Goal: Task Accomplishment & Management: Complete application form

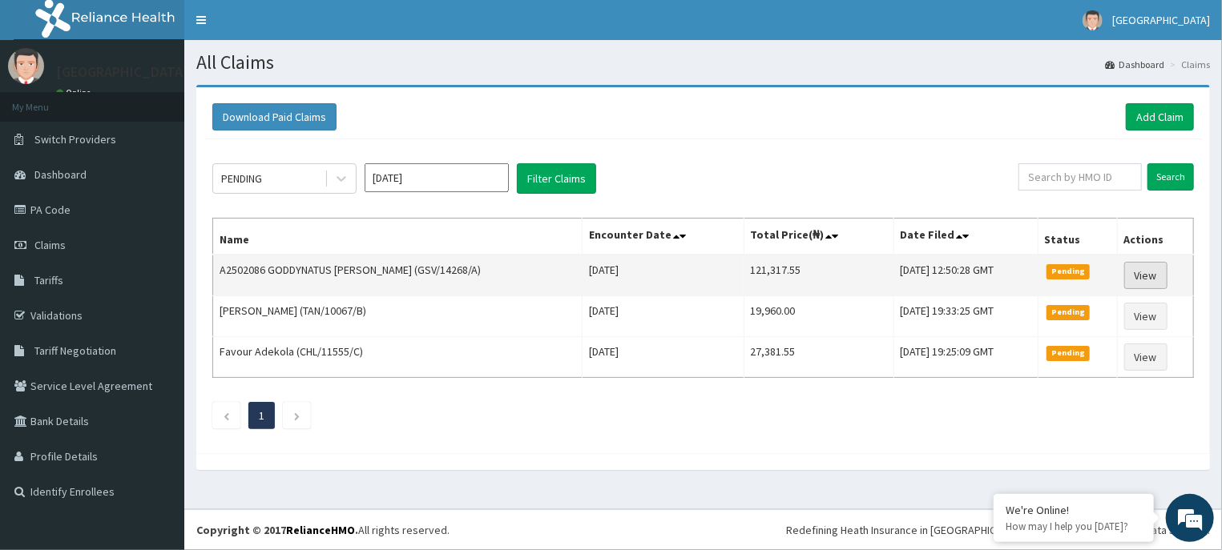
click at [1142, 275] on link "View" at bounding box center [1145, 275] width 43 height 27
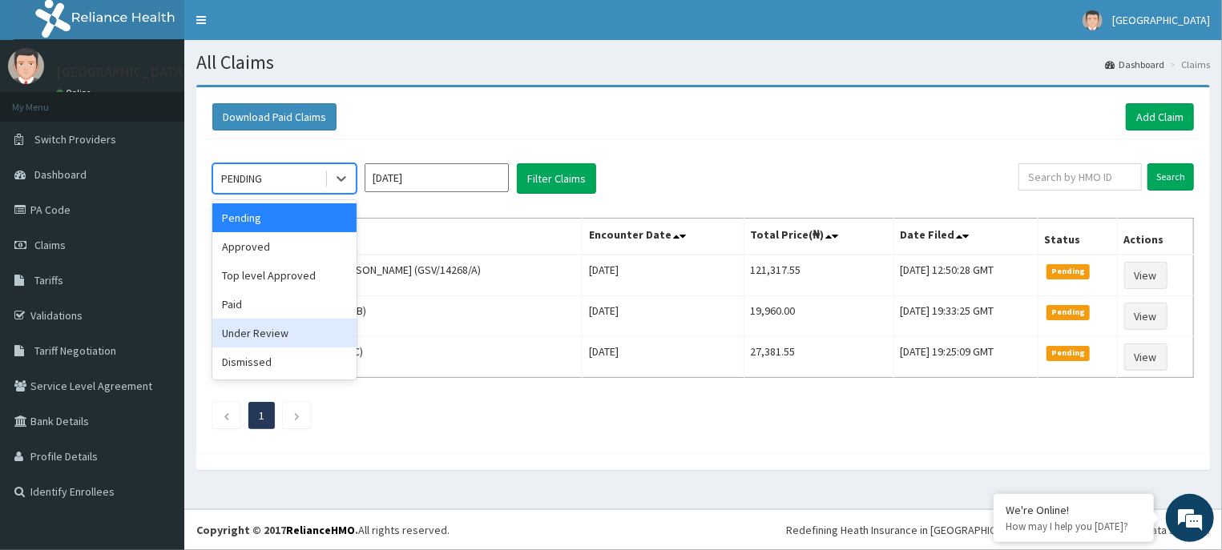
click at [299, 330] on div "Under Review" at bounding box center [284, 333] width 144 height 29
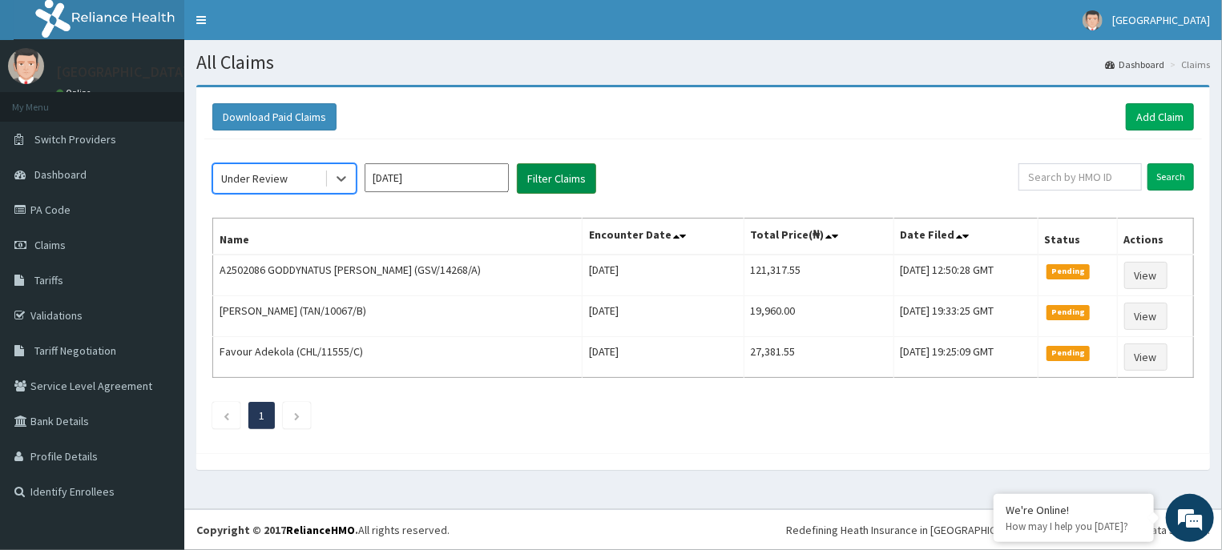
click at [553, 183] on button "Filter Claims" at bounding box center [556, 178] width 79 height 30
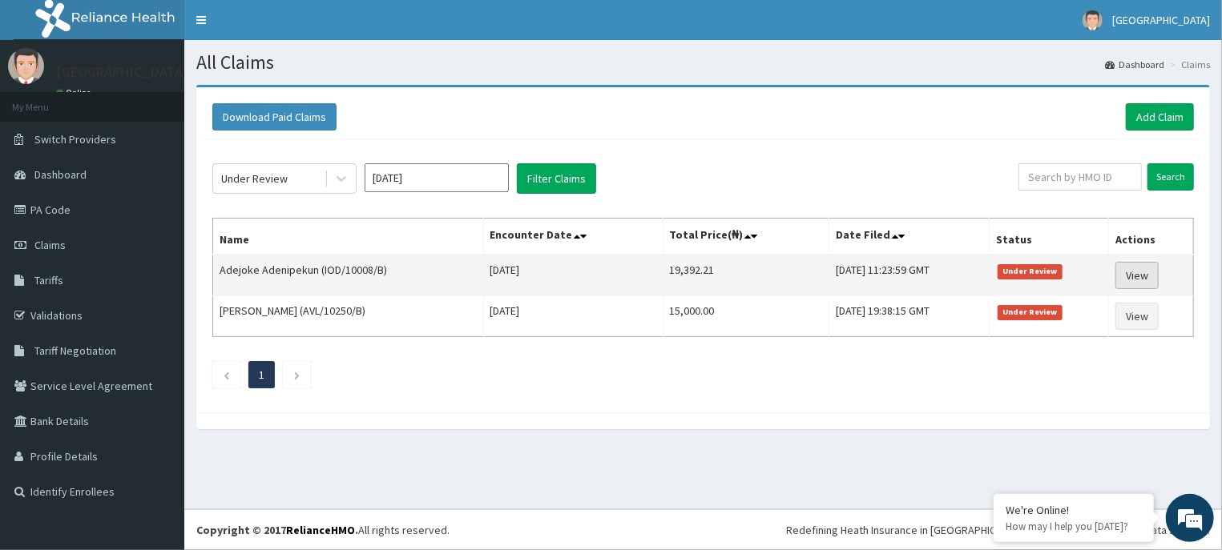
click at [1145, 274] on link "View" at bounding box center [1136, 275] width 43 height 27
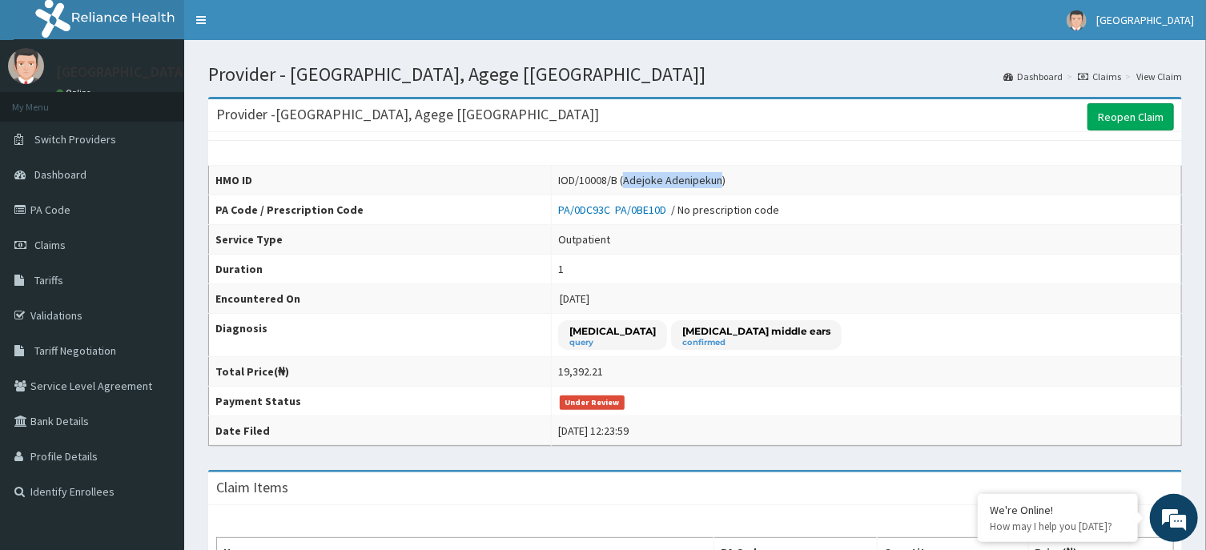
drag, startPoint x: 513, startPoint y: 183, endPoint x: 608, endPoint y: 178, distance: 95.5
click at [608, 178] on div "IOD/10008/B (Adejoke Adenipekun)" at bounding box center [641, 180] width 167 height 16
copy div "Adejoke Adenipekun"
click at [437, 181] on th "HMO ID" at bounding box center [380, 181] width 343 height 30
drag, startPoint x: 444, startPoint y: 181, endPoint x: 461, endPoint y: 175, distance: 17.7
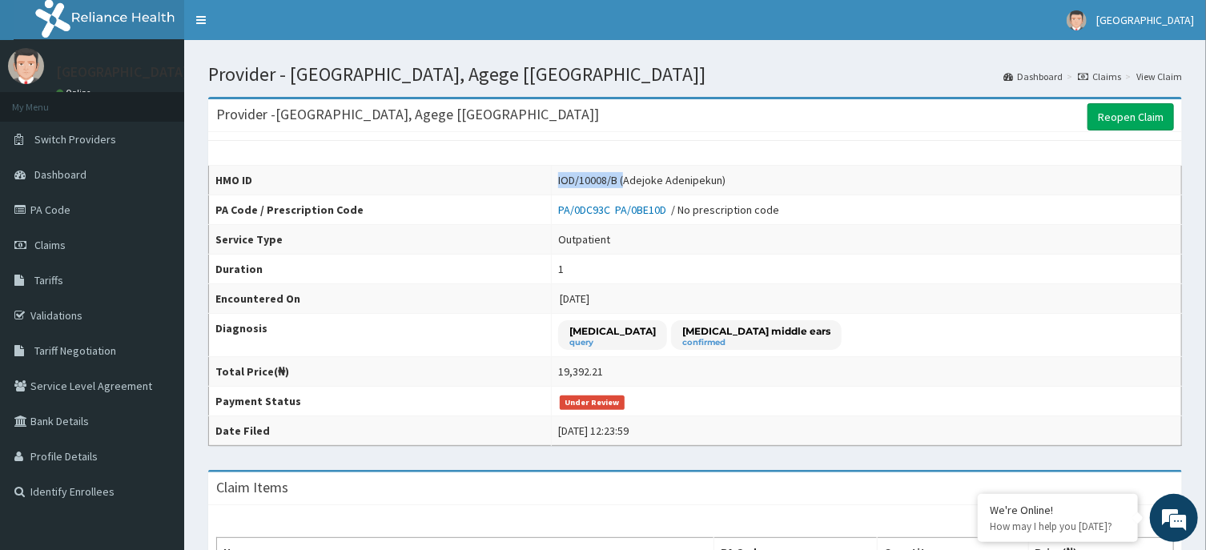
click at [552, 183] on td "IOD/10008/B (Adejoke Adenipekun)" at bounding box center [867, 181] width 630 height 30
drag, startPoint x: 473, startPoint y: 181, endPoint x: 457, endPoint y: 177, distance: 17.3
click at [558, 179] on div "IOD/10008/B (Adejoke Adenipekun)" at bounding box center [641, 180] width 167 height 16
click at [558, 178] on div "IOD/10008/B (Adejoke Adenipekun)" at bounding box center [641, 180] width 167 height 16
drag, startPoint x: 445, startPoint y: 182, endPoint x: 482, endPoint y: 175, distance: 37.4
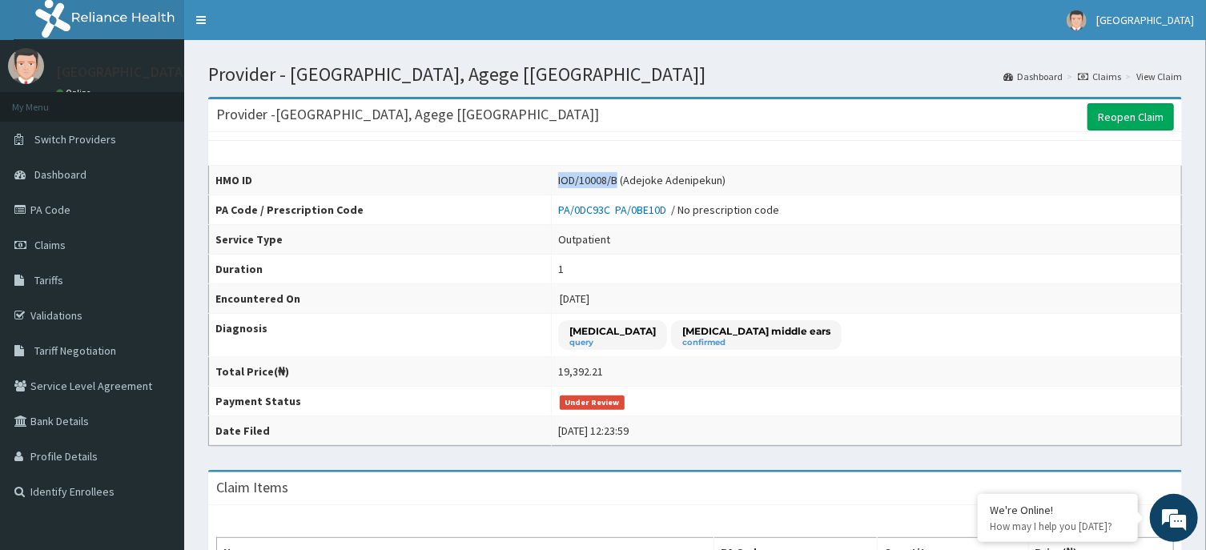
click at [552, 185] on td "IOD/10008/B (Adejoke Adenipekun)" at bounding box center [867, 181] width 630 height 30
copy div "IOD/10008/"
click at [558, 178] on div "IOD/10008/B (Adejoke Adenipekun)" at bounding box center [641, 180] width 167 height 16
drag, startPoint x: 444, startPoint y: 179, endPoint x: 507, endPoint y: 186, distance: 63.7
click at [552, 186] on td "IOD/10008/B (Adejoke Adenipekun)" at bounding box center [867, 181] width 630 height 30
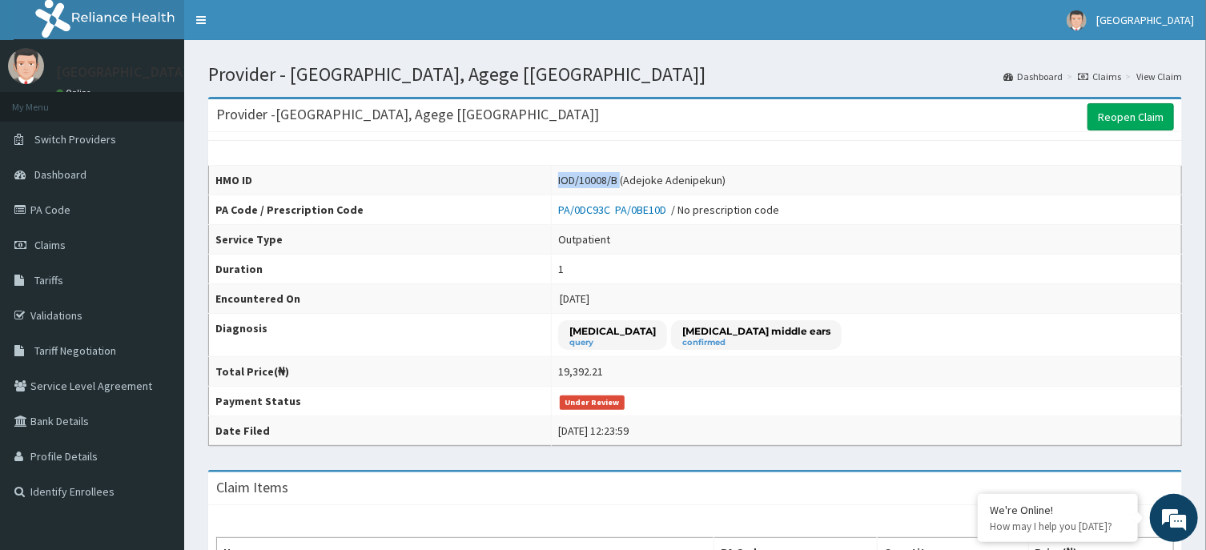
copy div "IOD/10008/B"
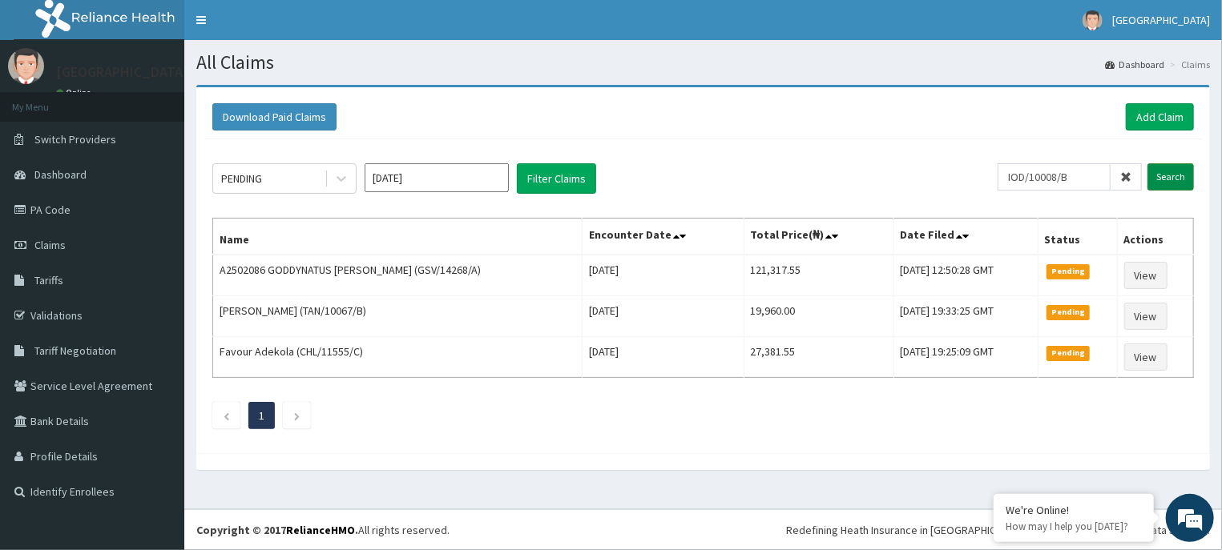
type input "IOD/10008/B"
click at [1160, 174] on input "Search" at bounding box center [1170, 176] width 46 height 27
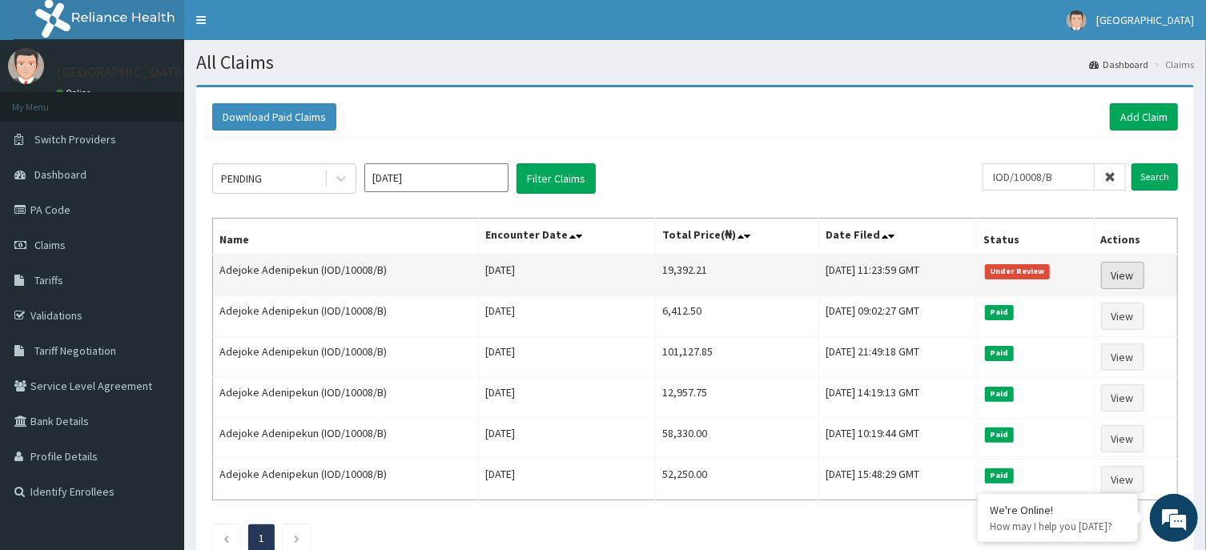
click at [1137, 276] on link "View" at bounding box center [1122, 275] width 43 height 27
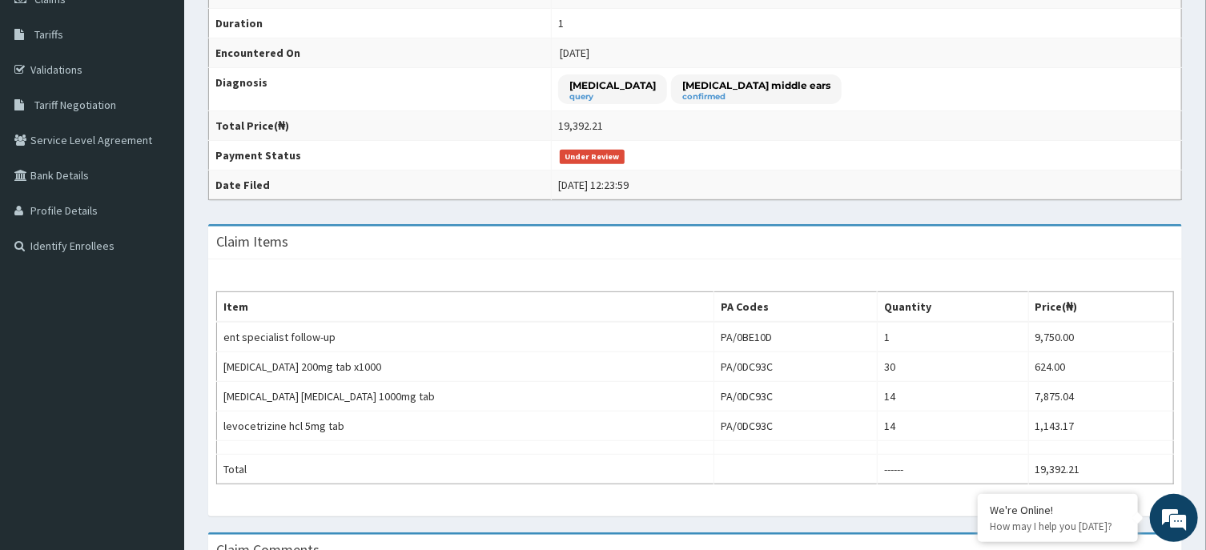
scroll to position [74, 0]
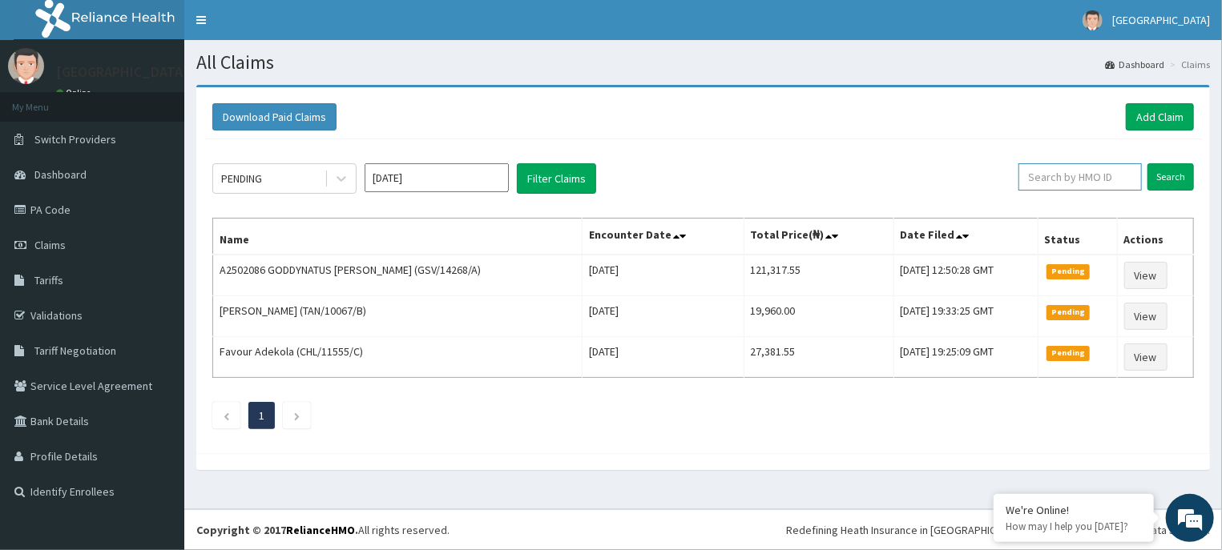
paste input "IOD/10008/B"
click at [1160, 179] on input "Search" at bounding box center [1170, 176] width 46 height 27
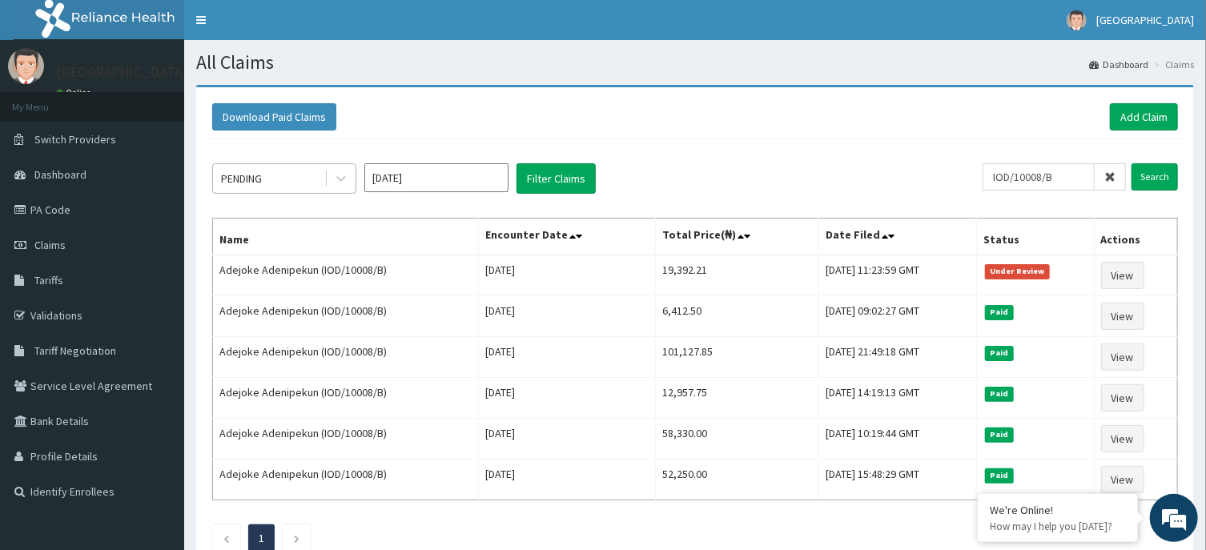
click at [282, 183] on div "PENDING" at bounding box center [268, 179] width 111 height 26
drag, startPoint x: 1077, startPoint y: 182, endPoint x: 950, endPoint y: 184, distance: 126.6
click at [983, 184] on input "IOD/10008/B" at bounding box center [1039, 176] width 112 height 27
type input "/"
click at [272, 191] on div "PENDING" at bounding box center [268, 179] width 111 height 26
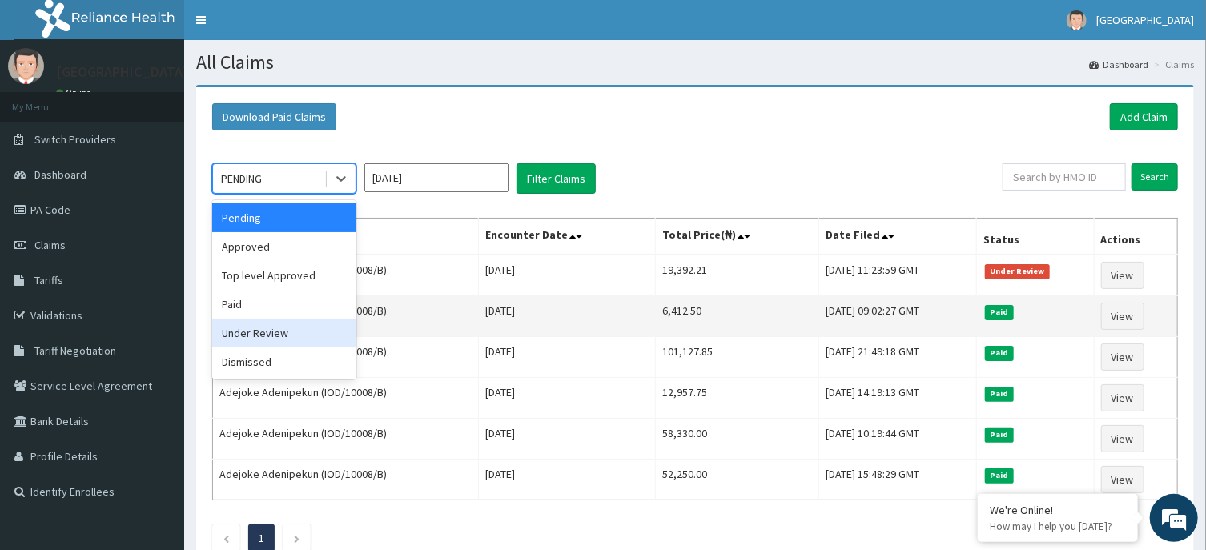
drag, startPoint x: 289, startPoint y: 335, endPoint x: 321, endPoint y: 320, distance: 35.5
click at [291, 334] on div "Under Review" at bounding box center [284, 333] width 144 height 29
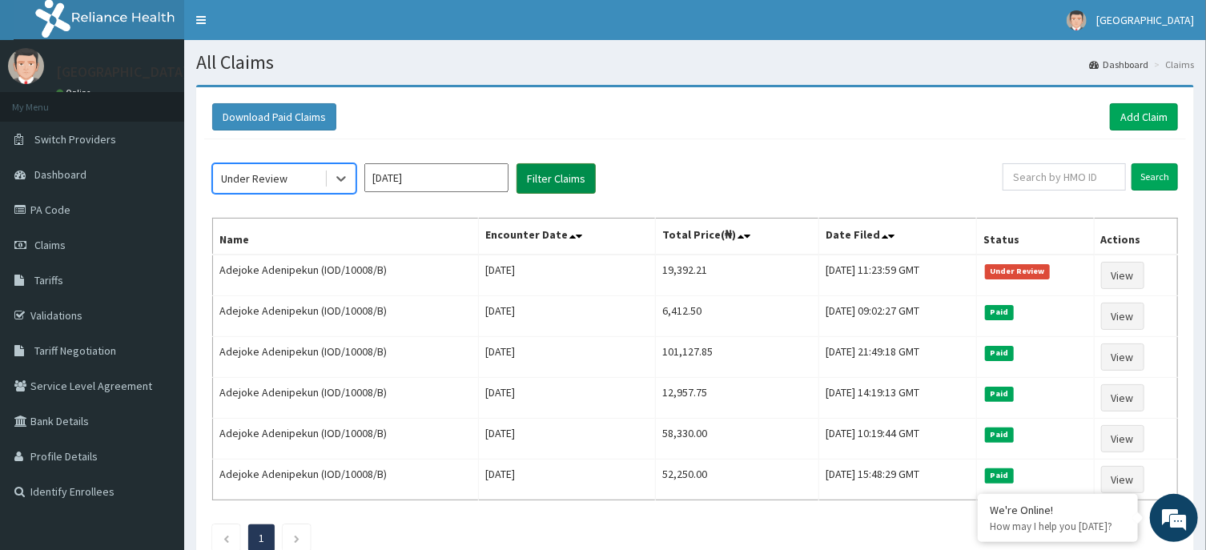
click at [549, 175] on button "Filter Claims" at bounding box center [556, 178] width 79 height 30
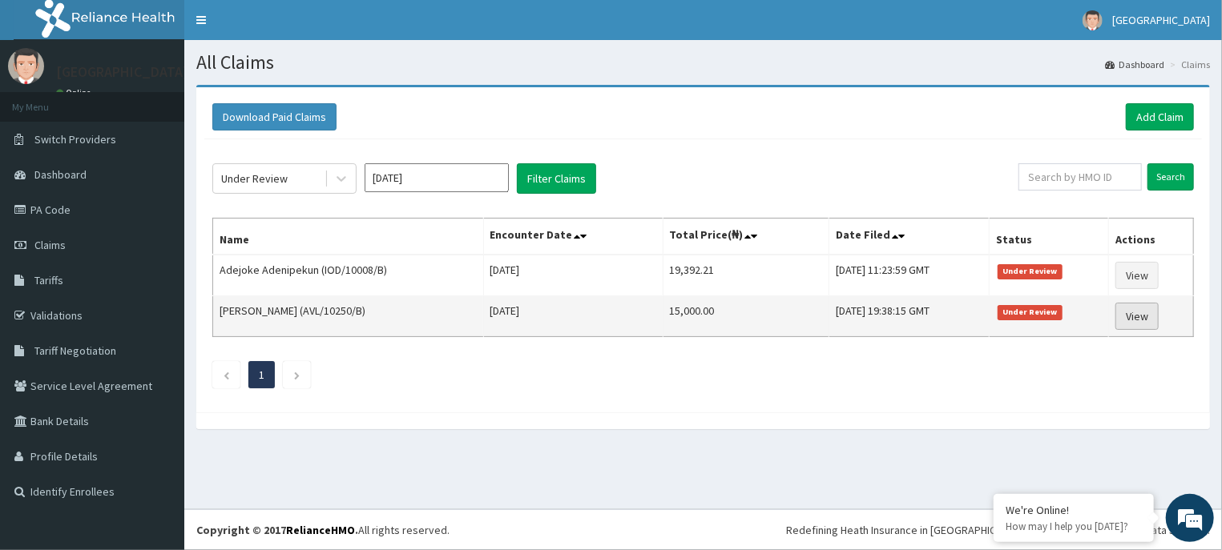
click at [1133, 310] on link "View" at bounding box center [1136, 316] width 43 height 27
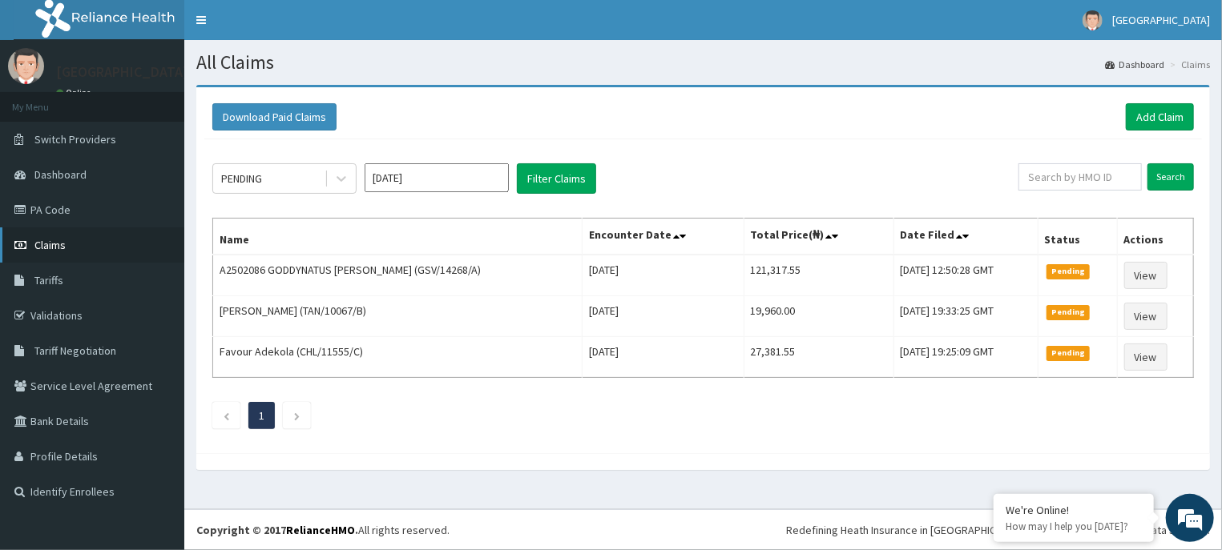
click at [135, 247] on link "Claims" at bounding box center [92, 245] width 184 height 35
click at [1158, 116] on link "Add Claim" at bounding box center [1160, 116] width 68 height 27
click at [1105, 176] on input "text" at bounding box center [1079, 176] width 123 height 27
paste input "CHL/11555/C"
type input "CHL/11555/C"
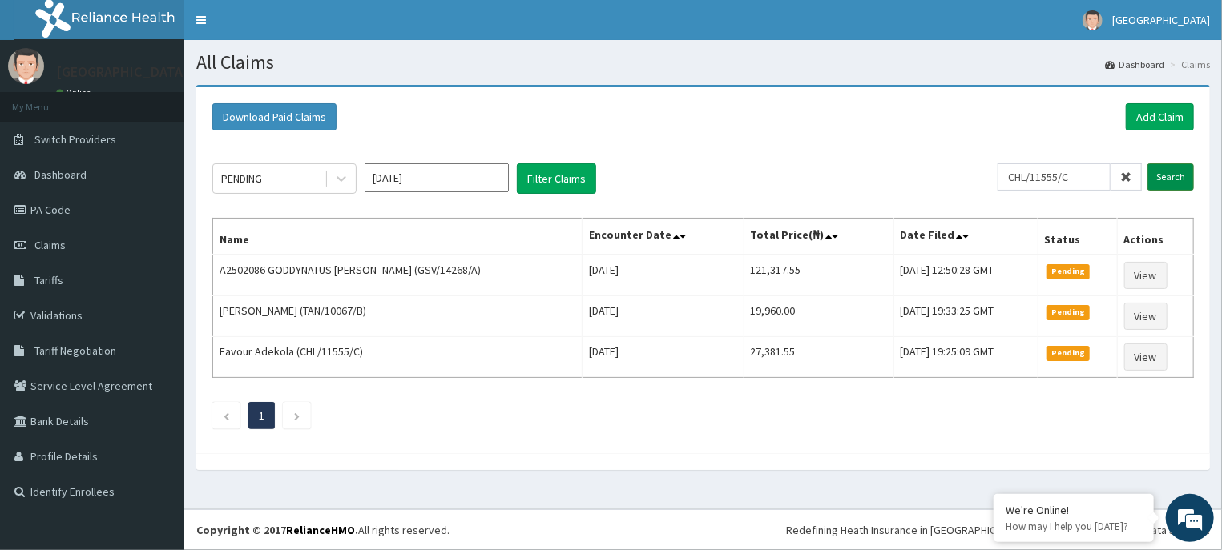
click at [1155, 177] on input "Search" at bounding box center [1170, 176] width 46 height 27
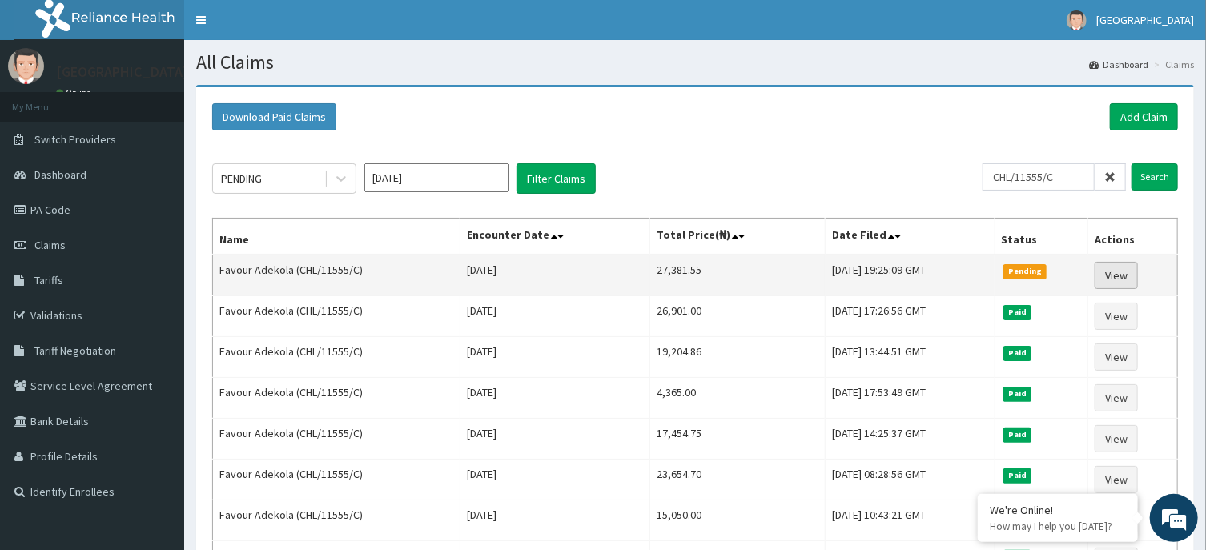
click at [1110, 272] on link "View" at bounding box center [1116, 275] width 43 height 27
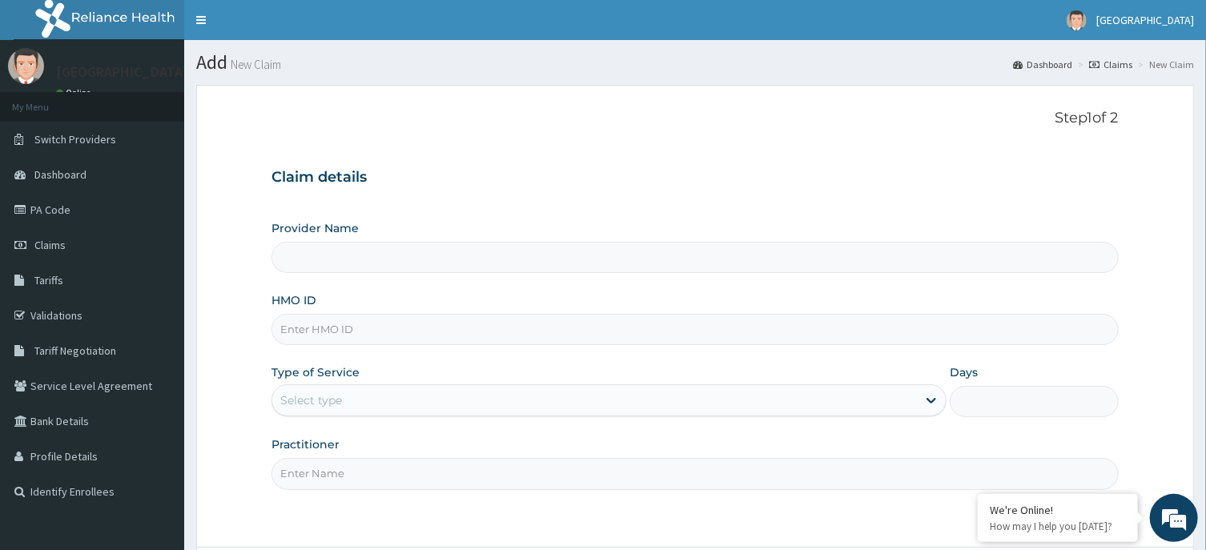
type input "[GEOGRAPHIC_DATA], Agege [[GEOGRAPHIC_DATA]]"
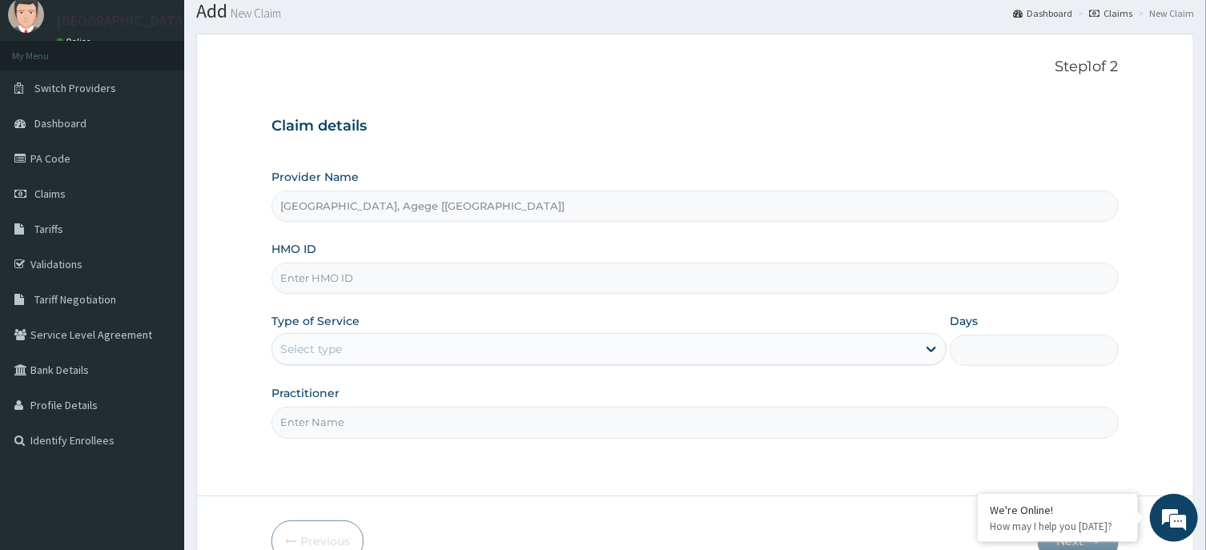
scroll to position [86, 0]
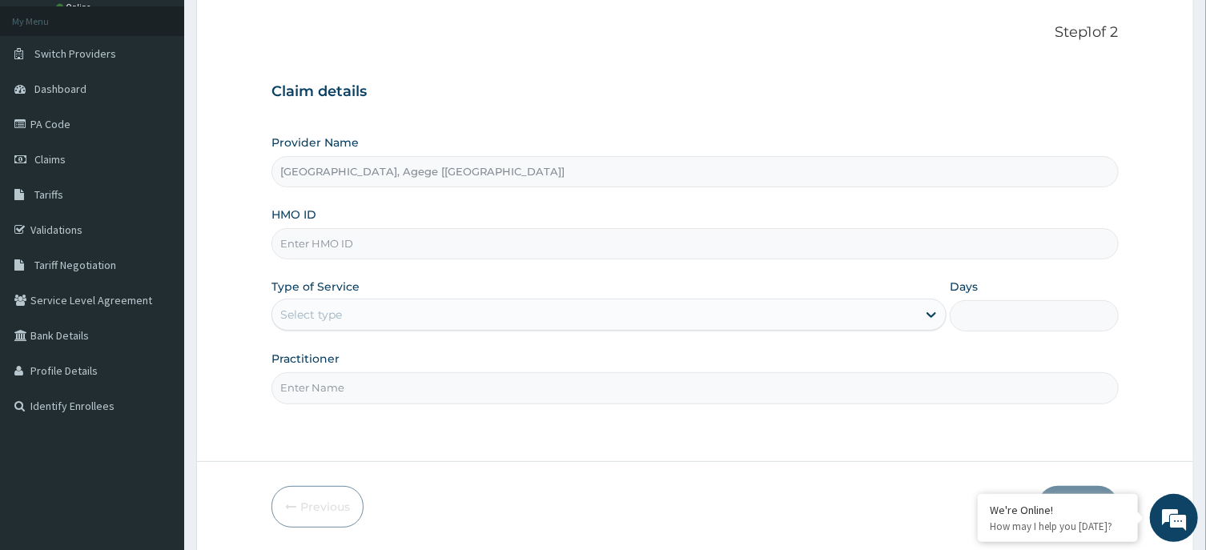
click at [388, 243] on input "HMO ID" at bounding box center [695, 243] width 847 height 31
paste input "CHL/11555/C"
type input "CHL/11555/C"
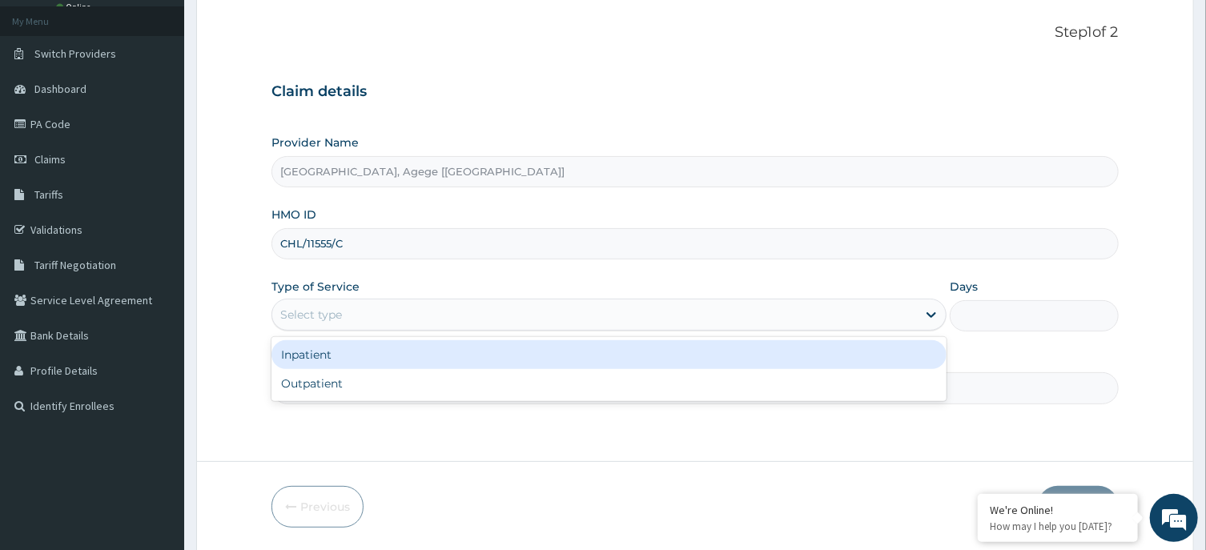
click at [347, 317] on div "Select type" at bounding box center [594, 315] width 645 height 26
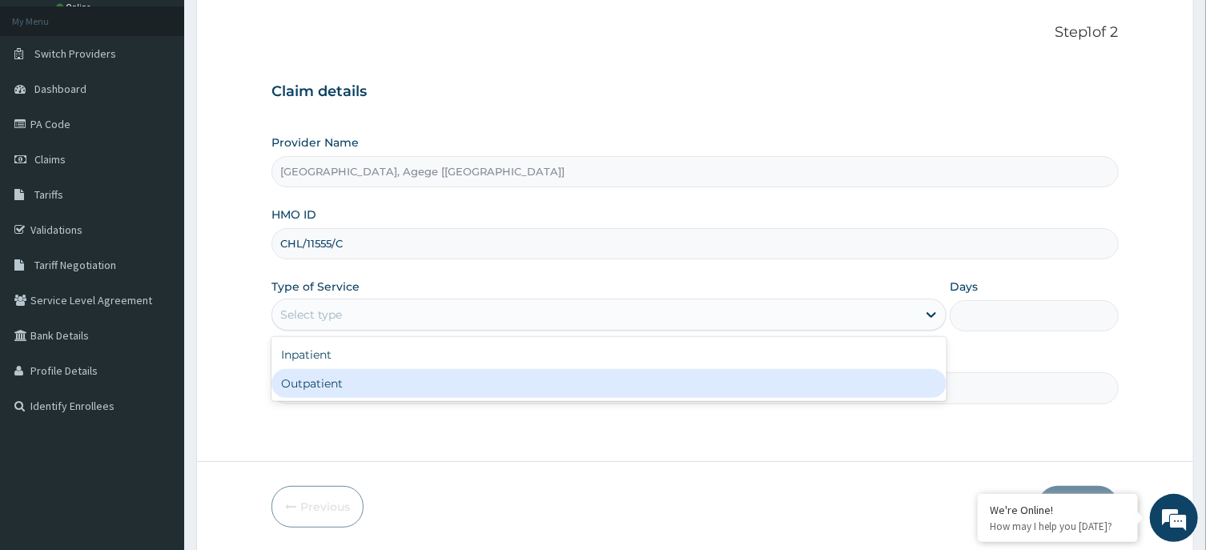
scroll to position [0, 0]
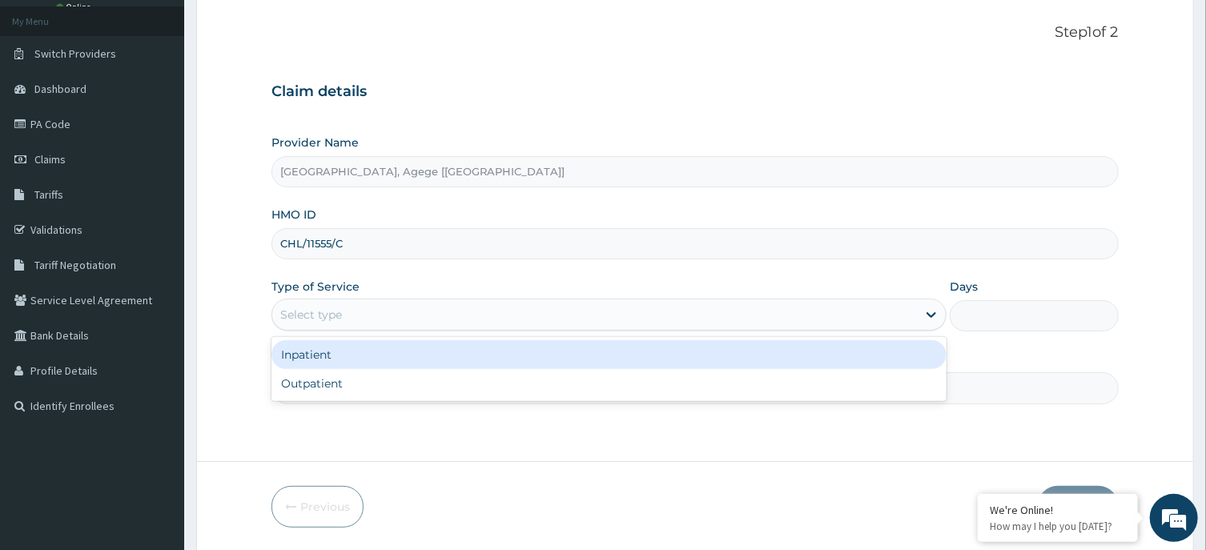
click at [347, 354] on div "Inpatient" at bounding box center [609, 354] width 675 height 29
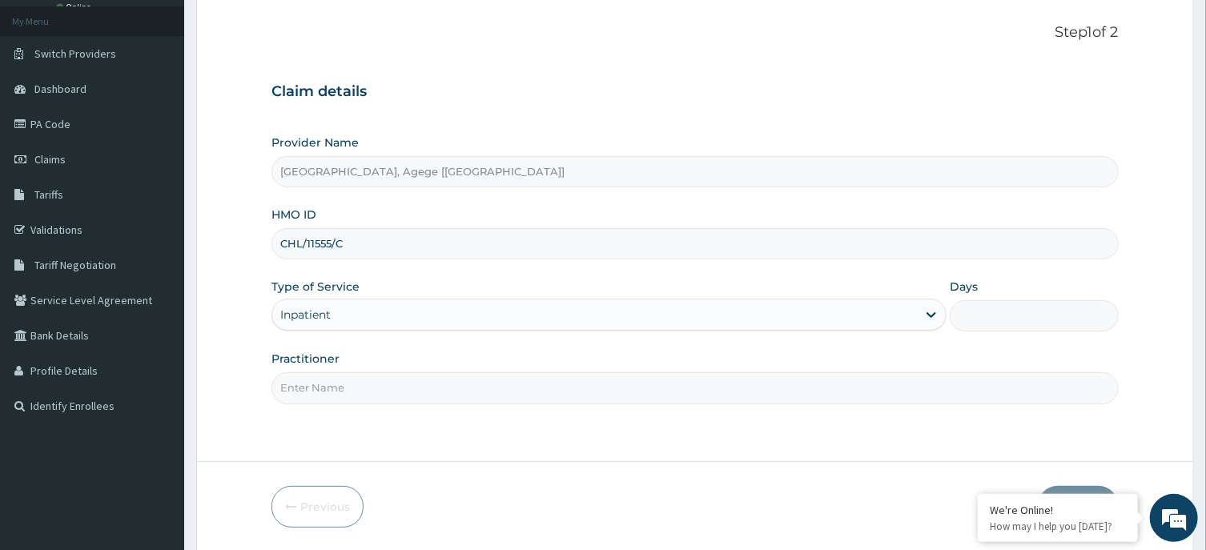
click at [321, 382] on input "Practitioner" at bounding box center [695, 388] width 847 height 31
type input "DR FESTUS"
click at [1026, 314] on input "Days" at bounding box center [1034, 315] width 169 height 31
type input "5"
click at [798, 466] on form "Step 1 of 2 Claim details Provider Name R-Jolad Hospital, Agege [Salem House] H…" at bounding box center [695, 275] width 998 height 553
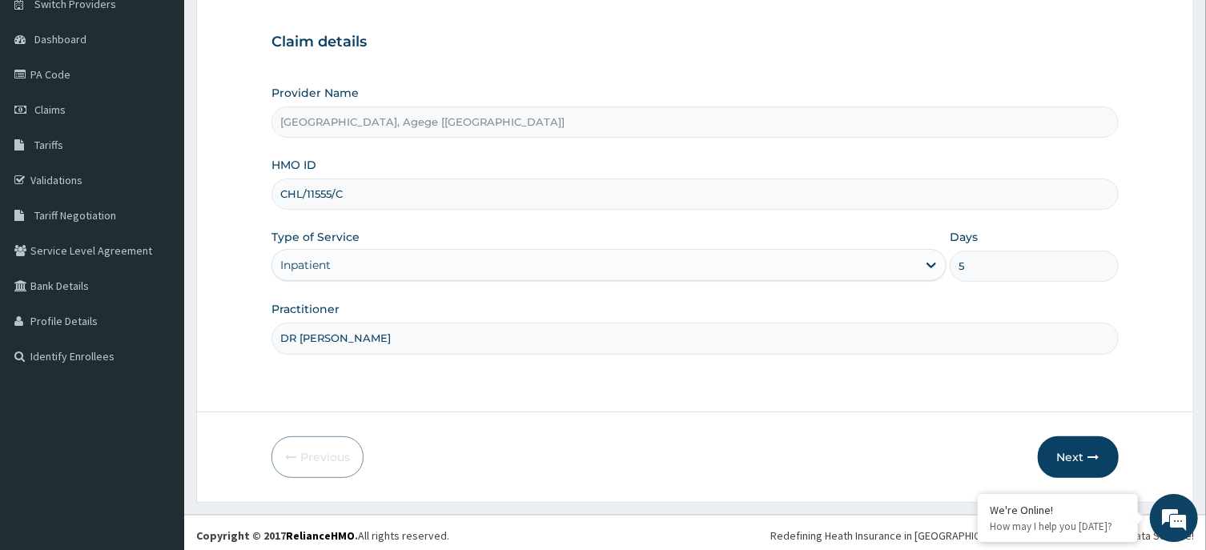
scroll to position [141, 0]
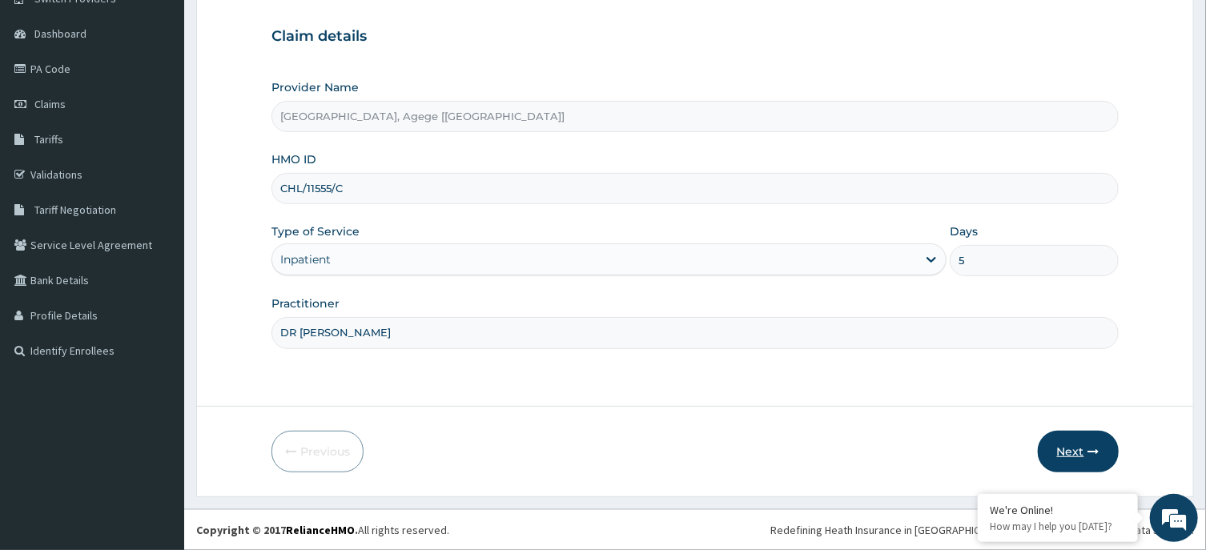
click at [1078, 443] on button "Next" at bounding box center [1078, 452] width 81 height 42
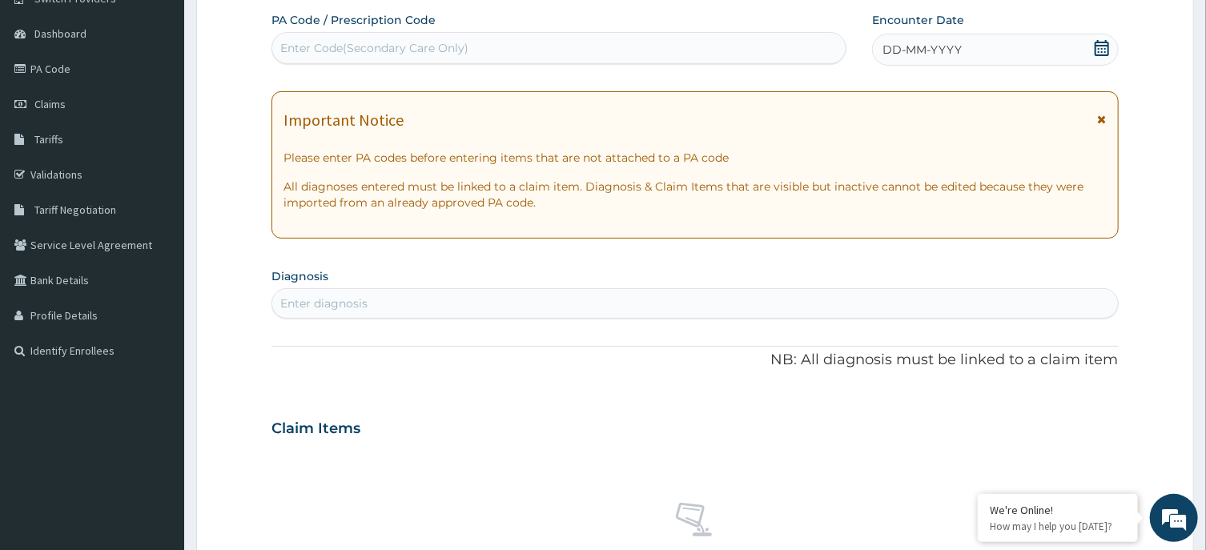
click at [461, 39] on div "Enter Code(Secondary Care Only)" at bounding box center [559, 48] width 574 height 26
click at [437, 49] on div "Enter Code(Secondary Care Only)" at bounding box center [374, 48] width 188 height 16
type input "PA/5F1C91"
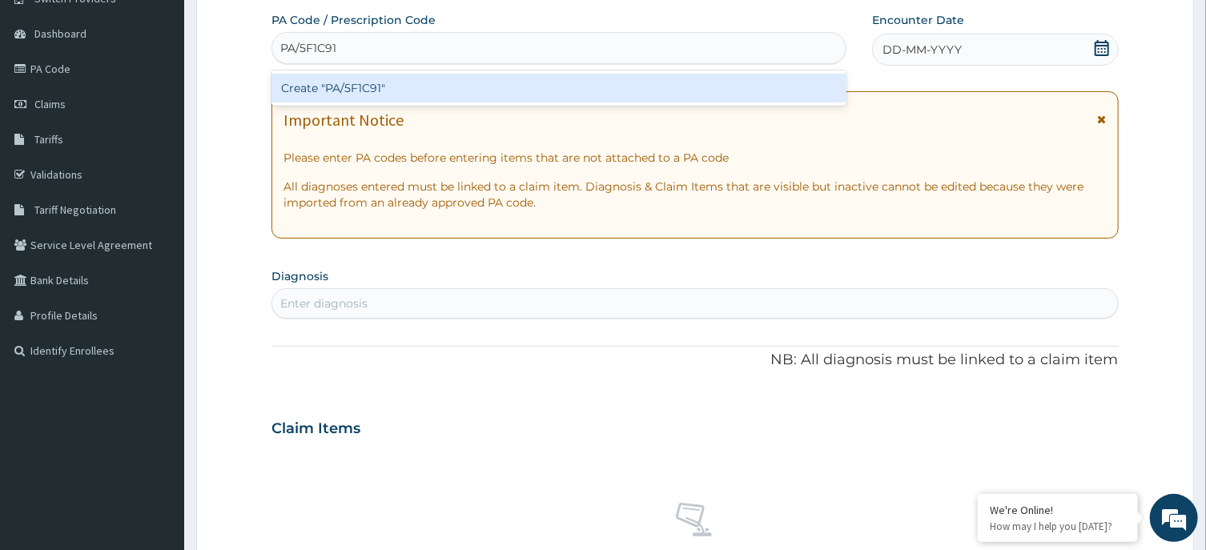
click at [365, 85] on div "Create "PA/5F1C91"" at bounding box center [559, 88] width 575 height 29
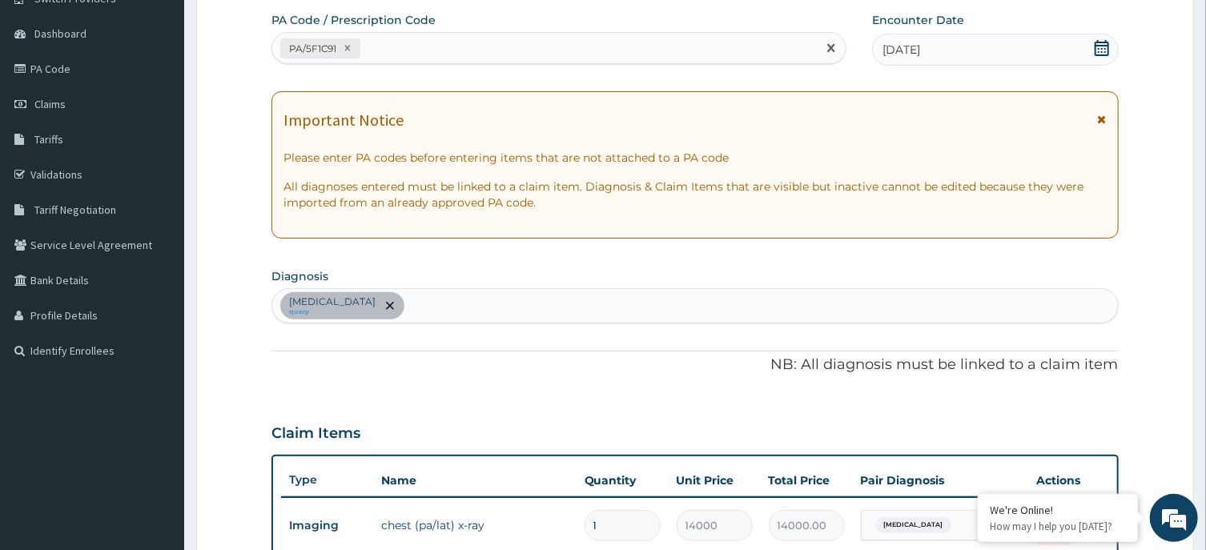
click at [412, 41] on div "PA/5F1C91" at bounding box center [544, 48] width 545 height 26
type input "PA/2615F2"
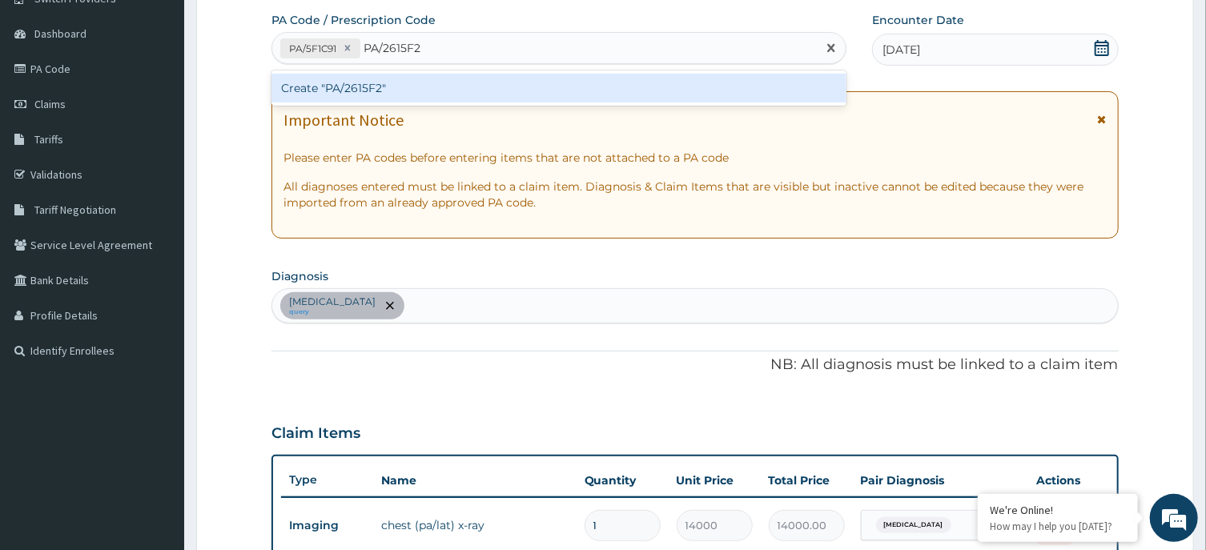
click at [413, 91] on div "Create "PA/2615F2"" at bounding box center [559, 88] width 575 height 29
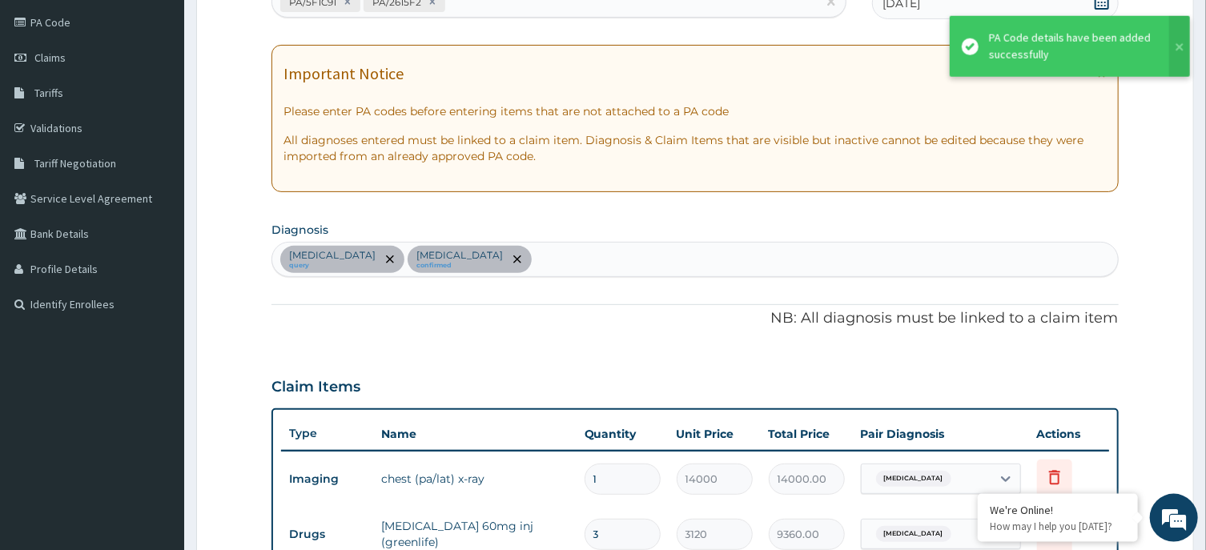
scroll to position [16, 0]
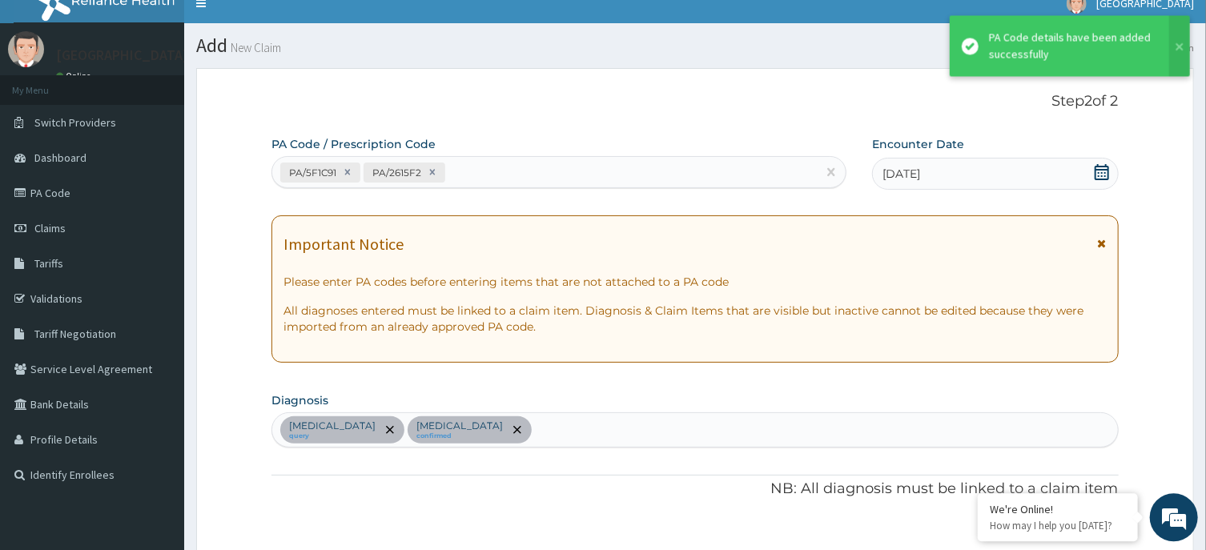
click at [493, 170] on div "PA/5F1C91 PA/2615F2" at bounding box center [544, 173] width 545 height 26
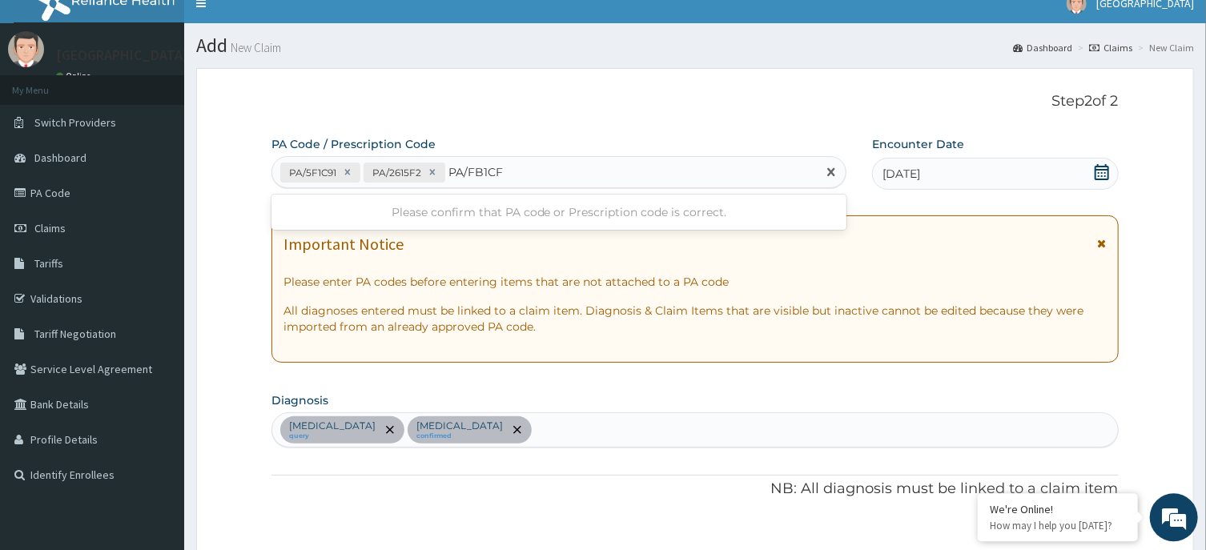
type input "PA/FB1CFA"
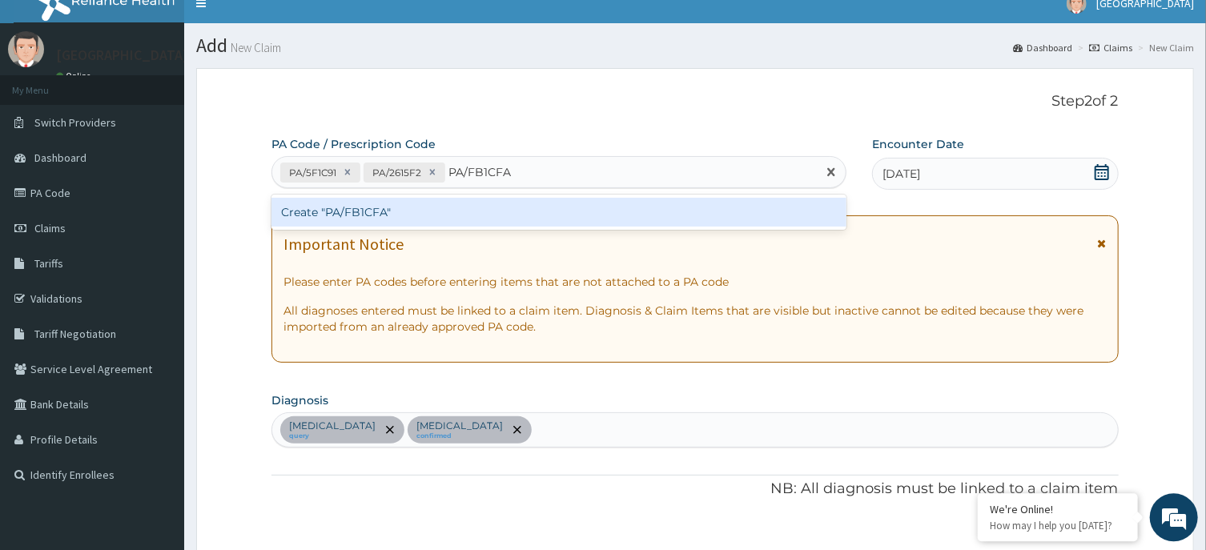
click at [475, 213] on div "Create "PA/FB1CFA"" at bounding box center [559, 213] width 575 height 29
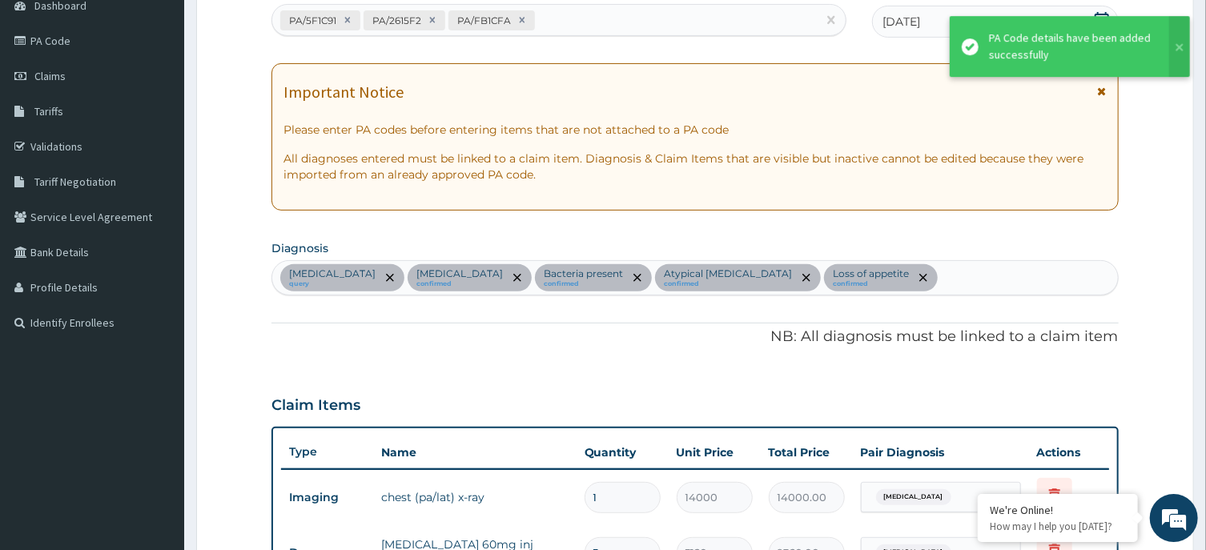
scroll to position [0, 0]
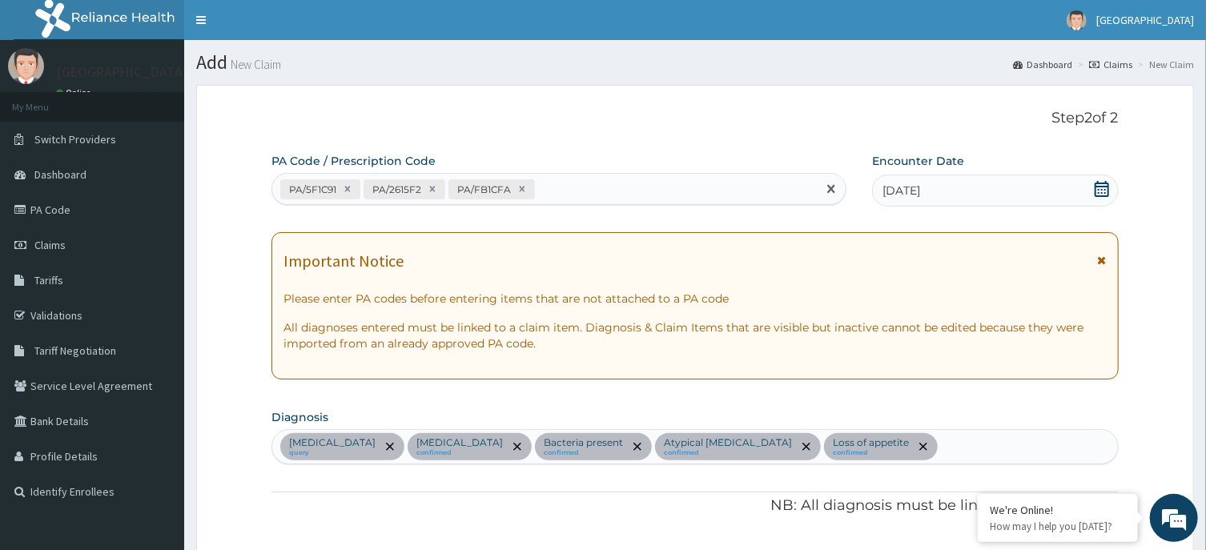
click at [572, 195] on div "PA/5F1C91 PA/2615F2 PA/FB1CFA" at bounding box center [544, 189] width 545 height 26
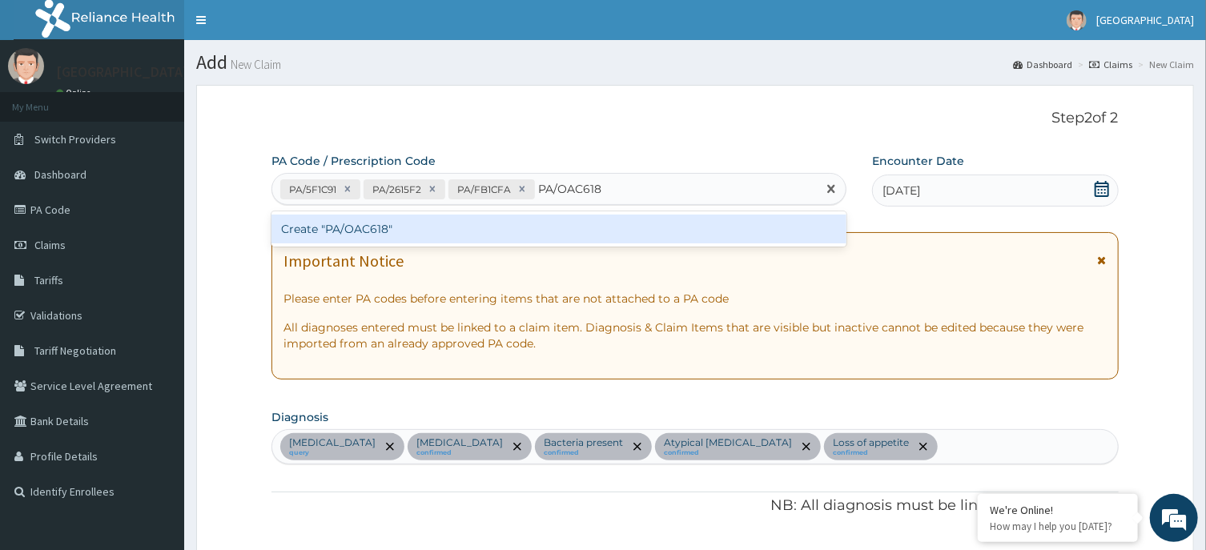
click at [567, 185] on input "PA/OAC618" at bounding box center [570, 189] width 64 height 16
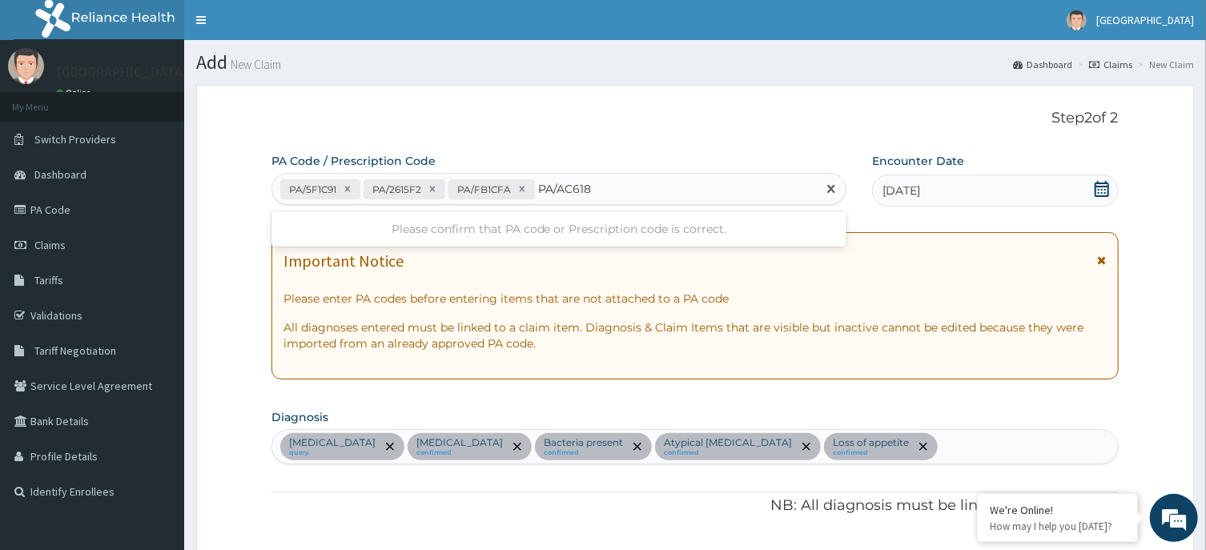
type input "PA/0AC618"
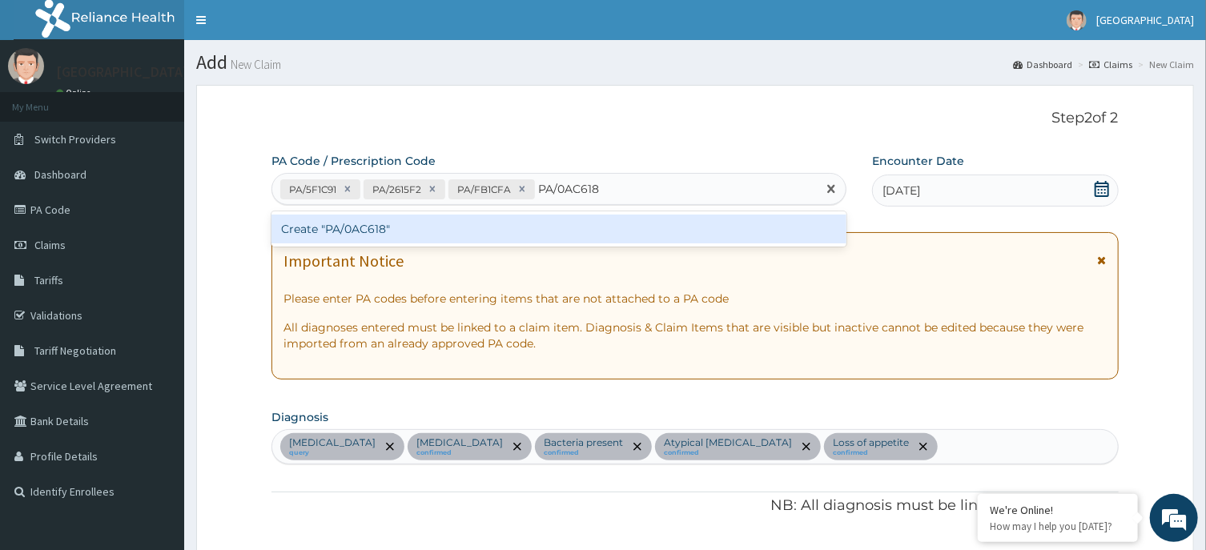
click at [549, 230] on div "Create "PA/0AC618"" at bounding box center [559, 229] width 575 height 29
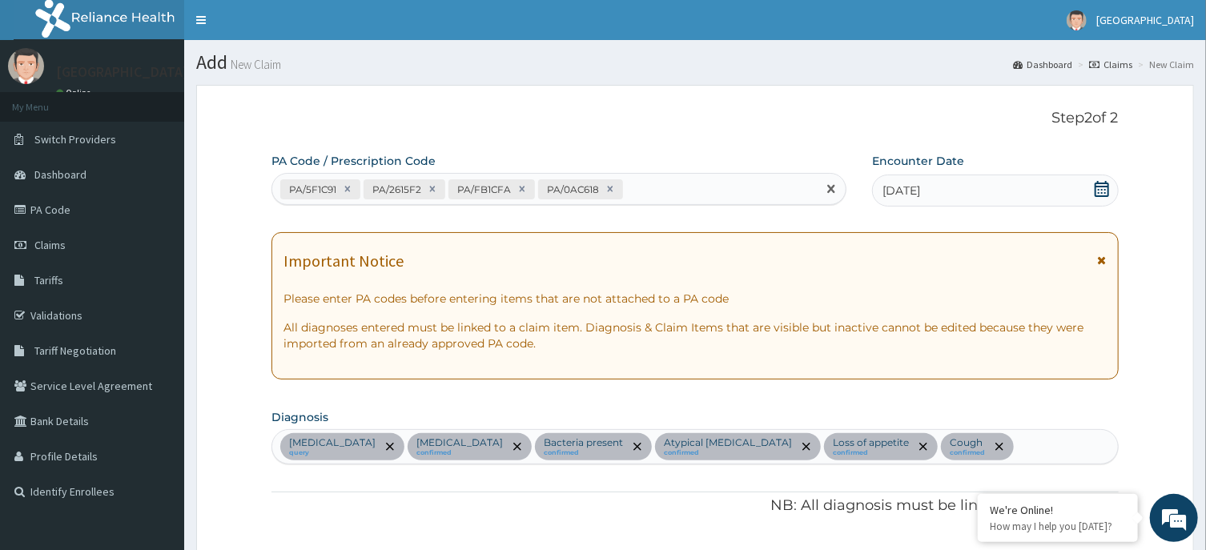
click at [671, 189] on div "PA/5F1C91 PA/2615F2 PA/FB1CFA PA/0AC618" at bounding box center [544, 189] width 545 height 26
type input "PA/2A7FD6"
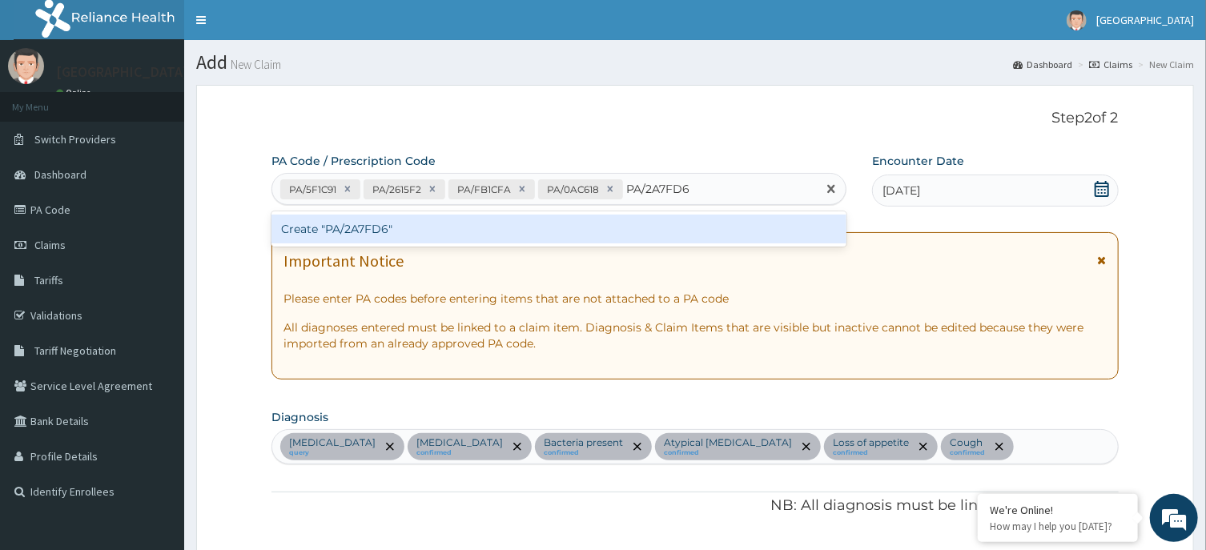
click at [622, 230] on div "Create "PA/2A7FD6"" at bounding box center [559, 229] width 575 height 29
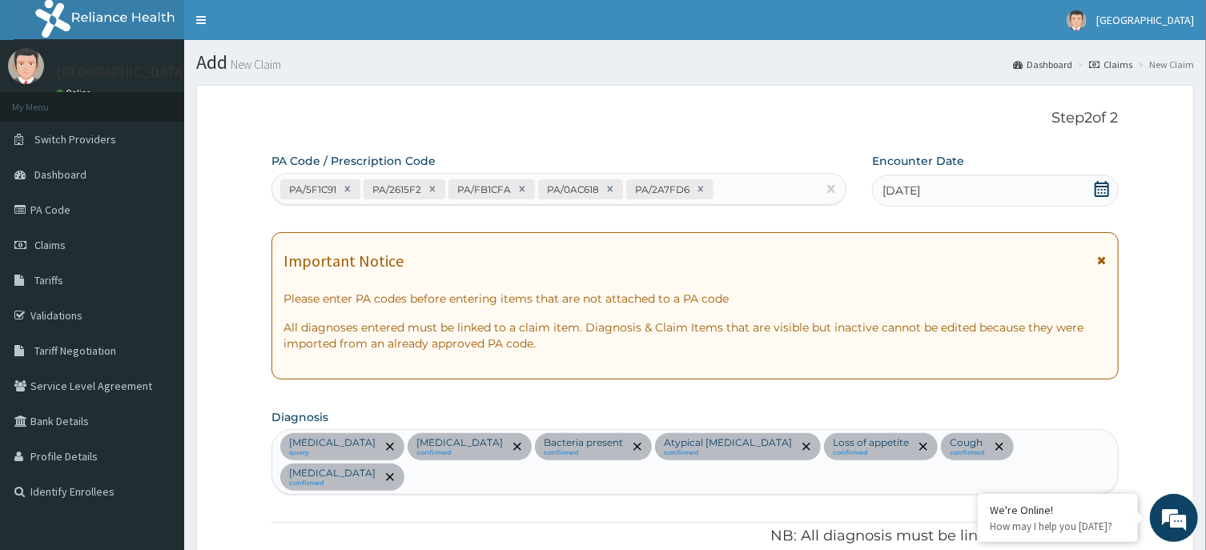
click at [742, 183] on div "PA/5F1C91 PA/2615F2 PA/FB1CFA PA/0AC618 PA/2A7FD6" at bounding box center [544, 189] width 545 height 26
type input "PA/A427AD"
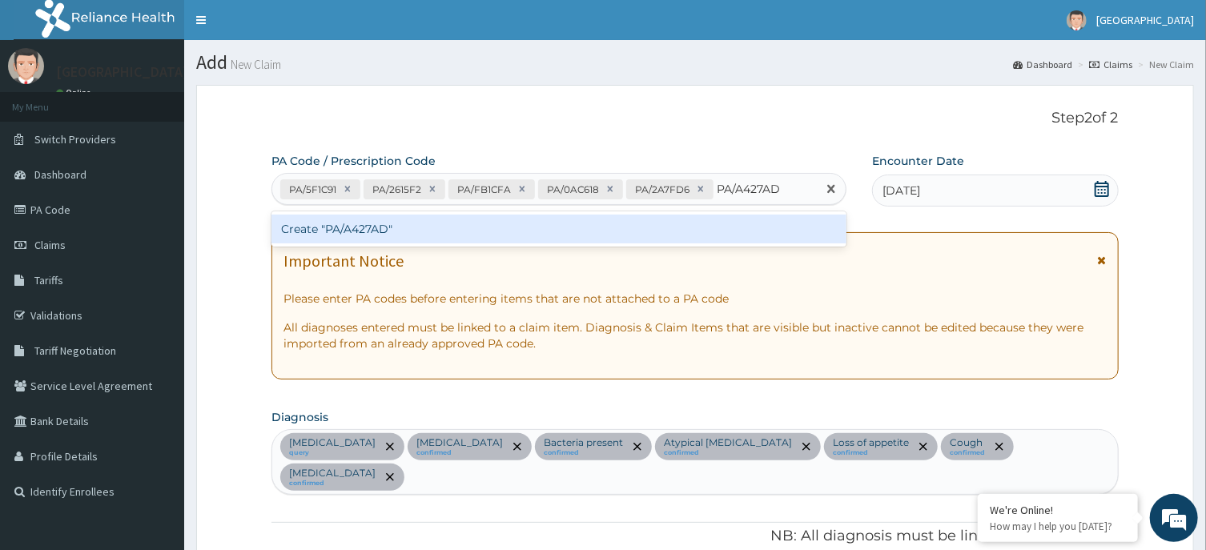
click at [523, 231] on div "Create "PA/A427AD"" at bounding box center [559, 229] width 575 height 29
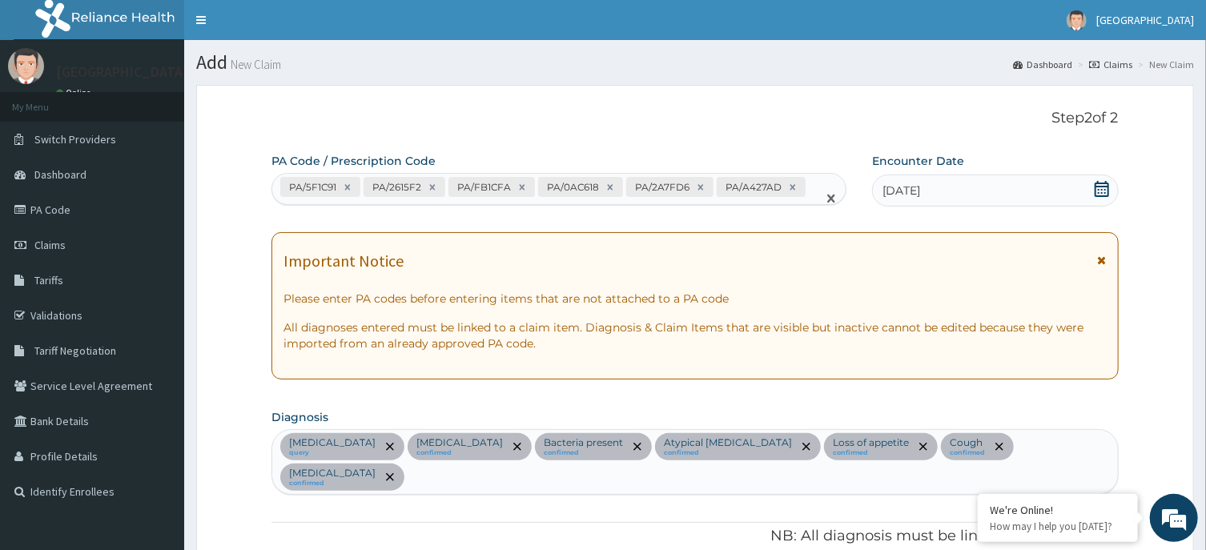
click at [282, 202] on input "text" at bounding box center [281, 210] width 2 height 16
type input "PA/7F6D61"
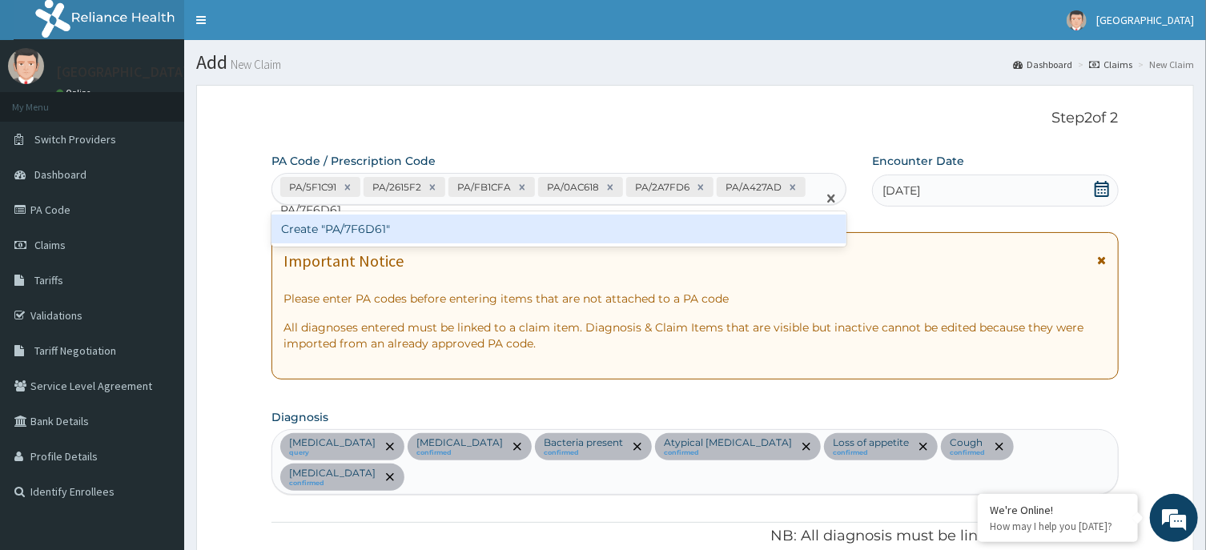
click at [560, 236] on div "Create "PA/7F6D61"" at bounding box center [559, 229] width 575 height 29
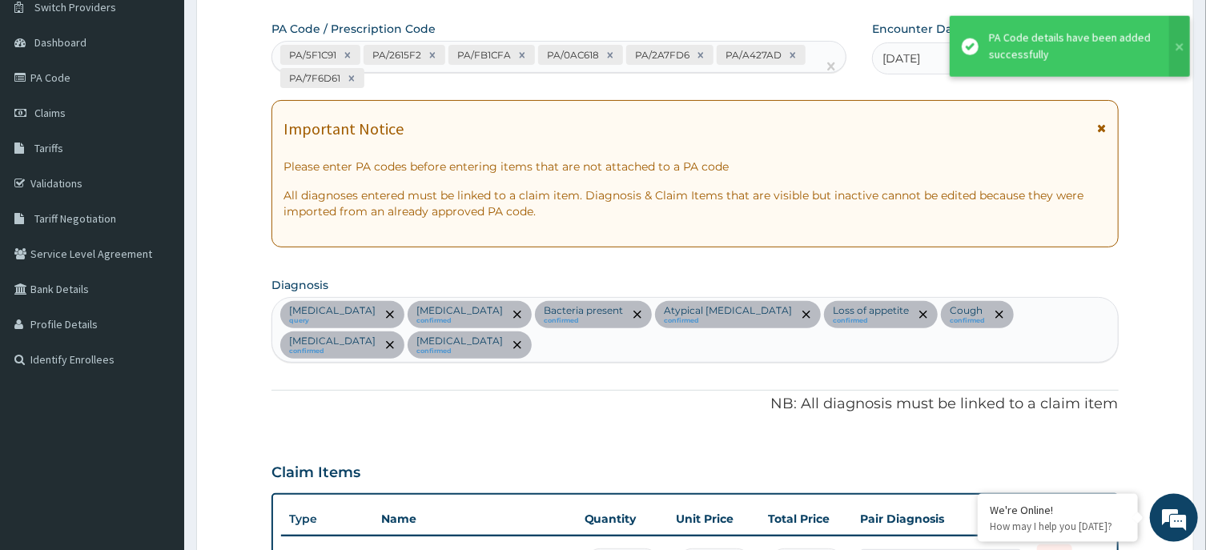
scroll to position [99, 0]
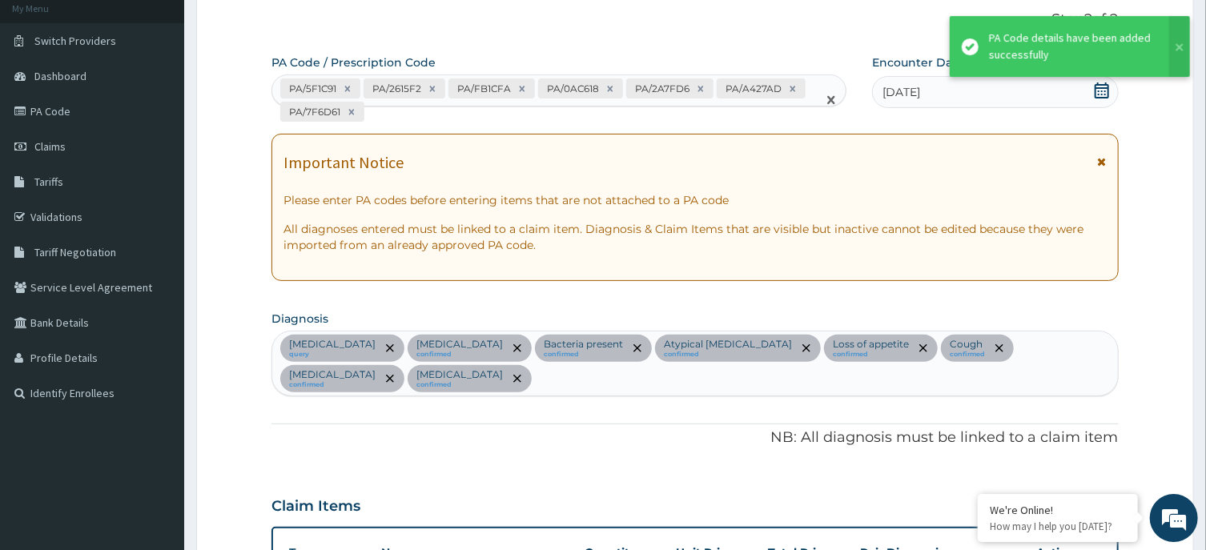
click at [393, 116] on div "PA/5F1C91 PA/2615F2 PA/FB1CFA PA/0AC618 PA/2A7FD6 PA/A427AD PA/7F6D61" at bounding box center [544, 100] width 545 height 50
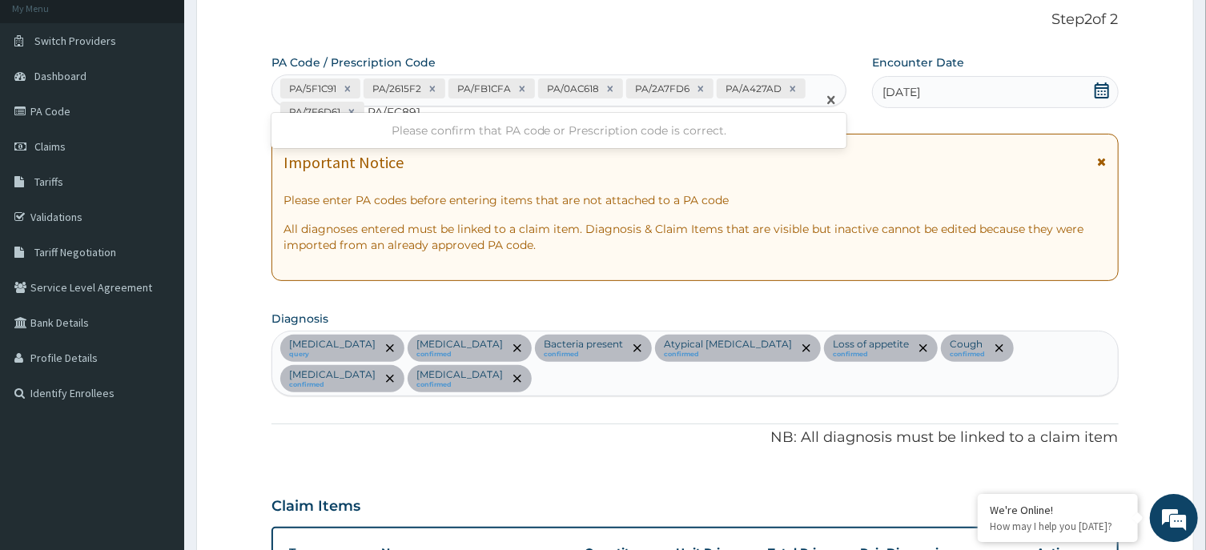
type input "PA/FC891F"
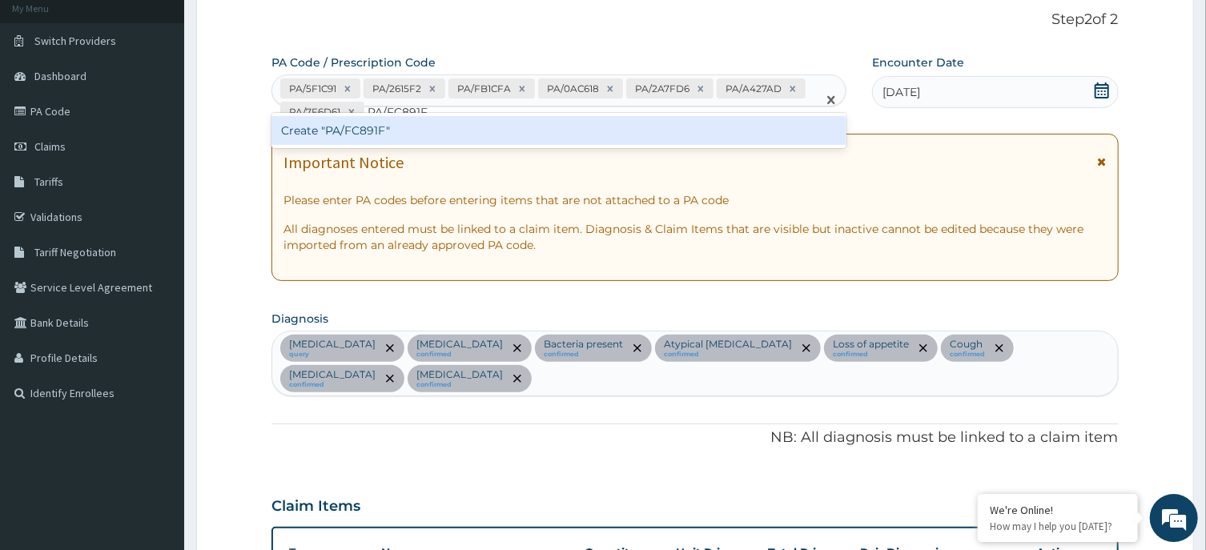
click at [346, 131] on div "Create "PA/FC891F"" at bounding box center [559, 130] width 575 height 29
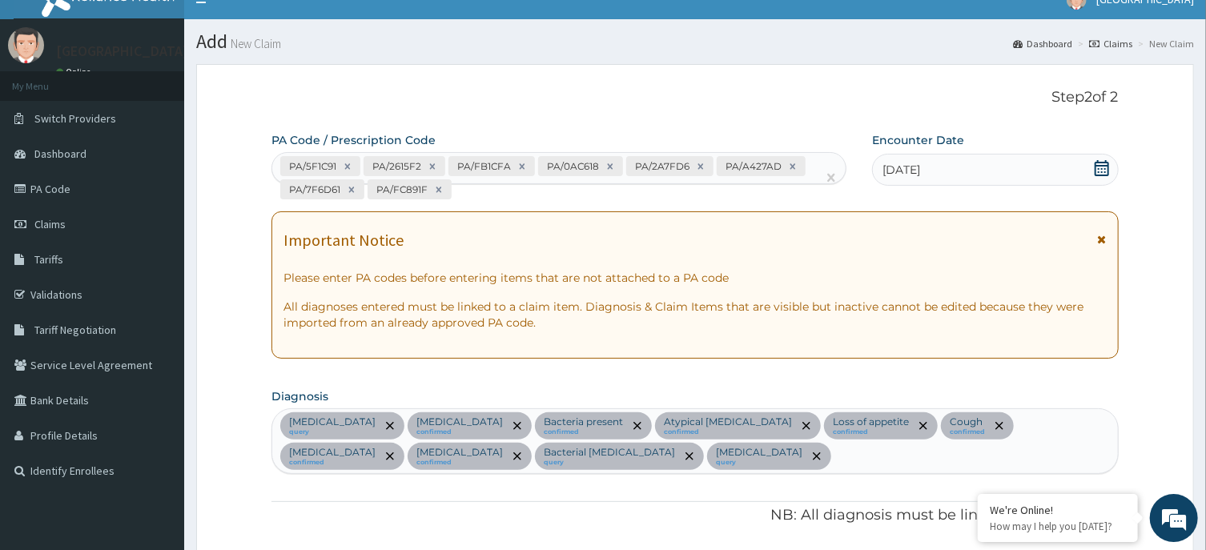
scroll to position [0, 0]
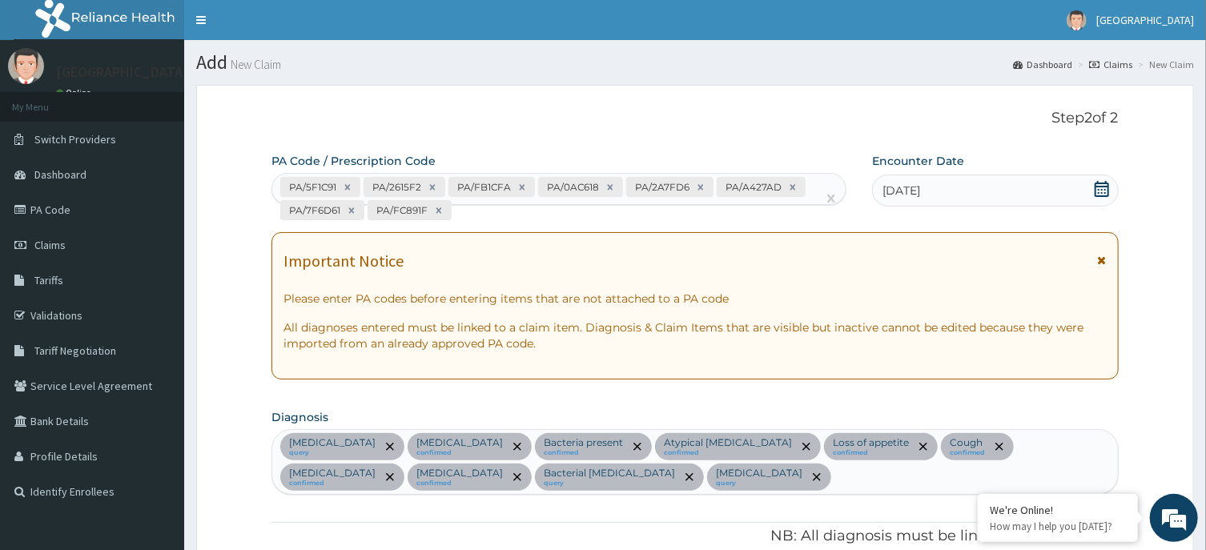
click at [468, 217] on div "PA/5F1C91 PA/2615F2 PA/FB1CFA PA/0AC618 PA/2A7FD6 PA/A427AD PA/7F6D61 PA/FC891F" at bounding box center [544, 199] width 545 height 50
type input "PA/10DA99"
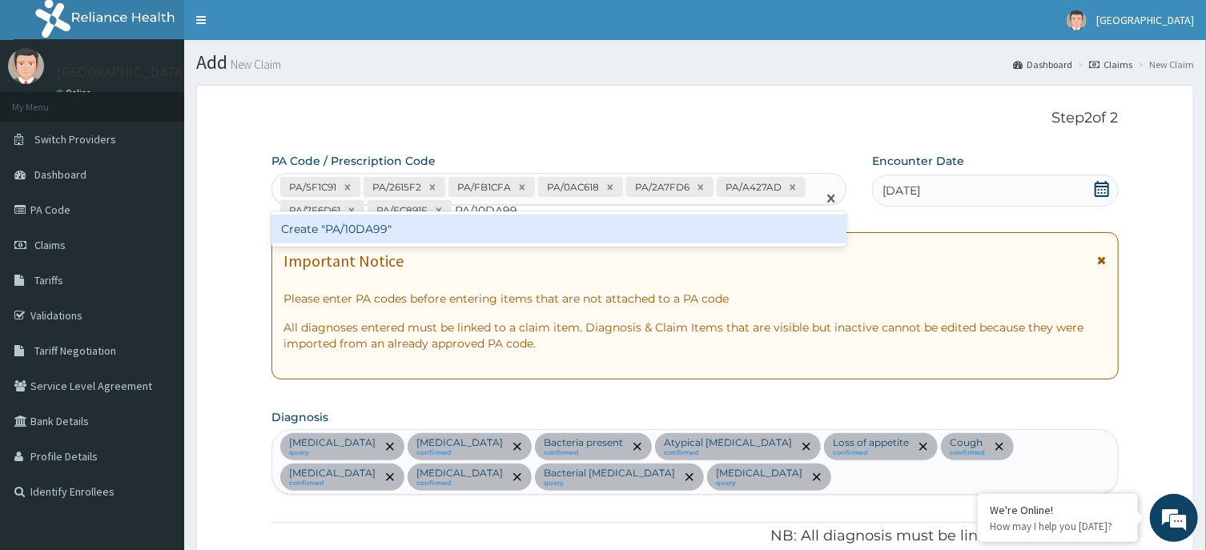
click at [491, 229] on div "Create "PA/10DA99"" at bounding box center [559, 229] width 575 height 29
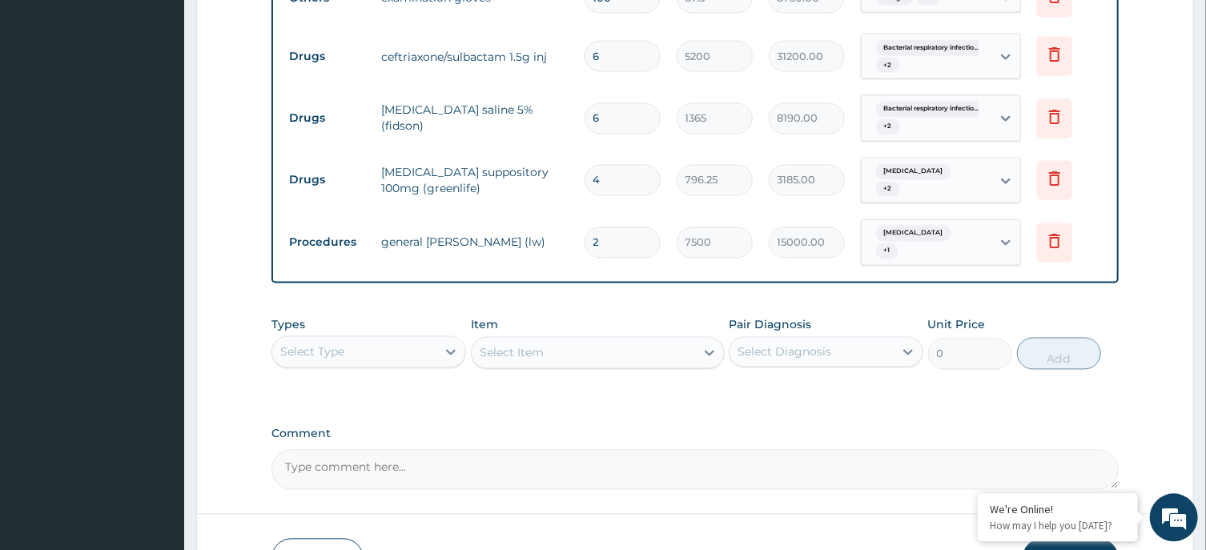
scroll to position [1545, 0]
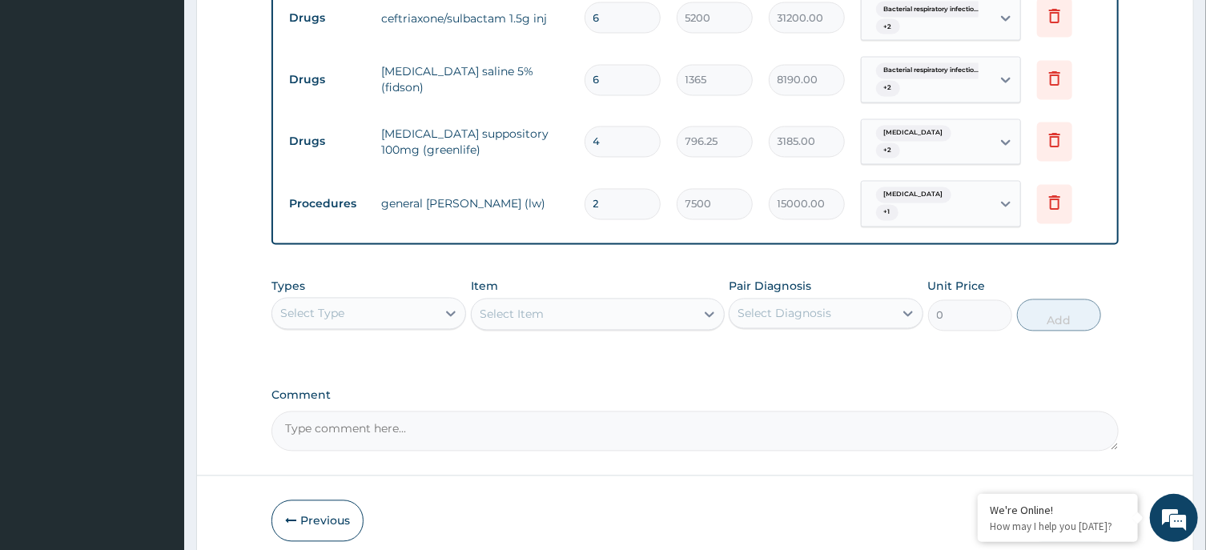
drag, startPoint x: 400, startPoint y: 275, endPoint x: 397, endPoint y: 296, distance: 21.8
click at [397, 301] on div "Select Type" at bounding box center [354, 314] width 164 height 26
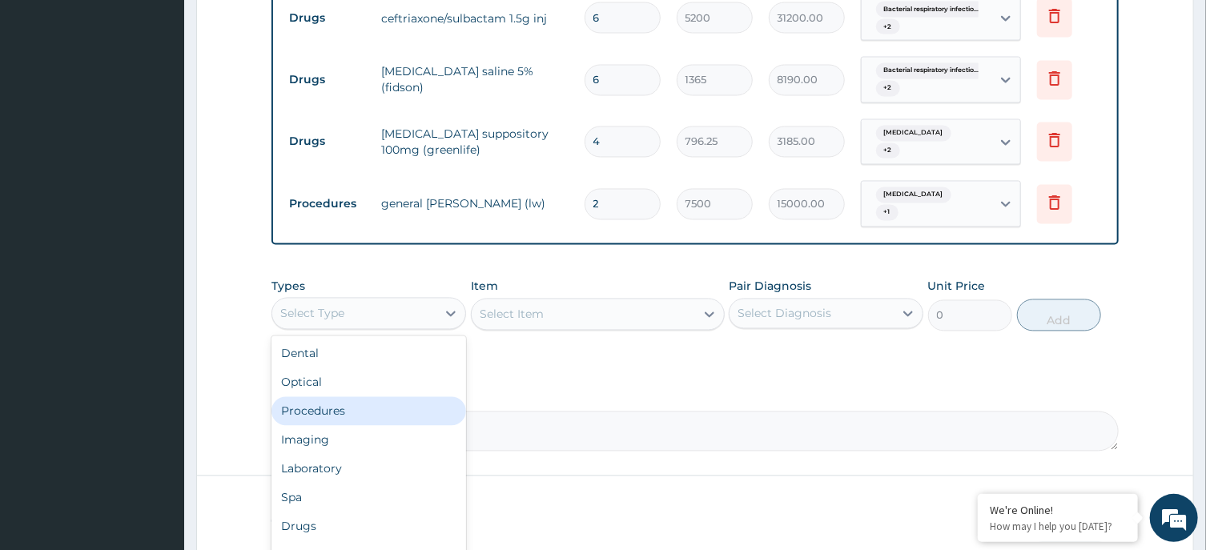
drag, startPoint x: 399, startPoint y: 378, endPoint x: 498, endPoint y: 325, distance: 112.5
click at [414, 397] on div "Procedures" at bounding box center [369, 411] width 195 height 29
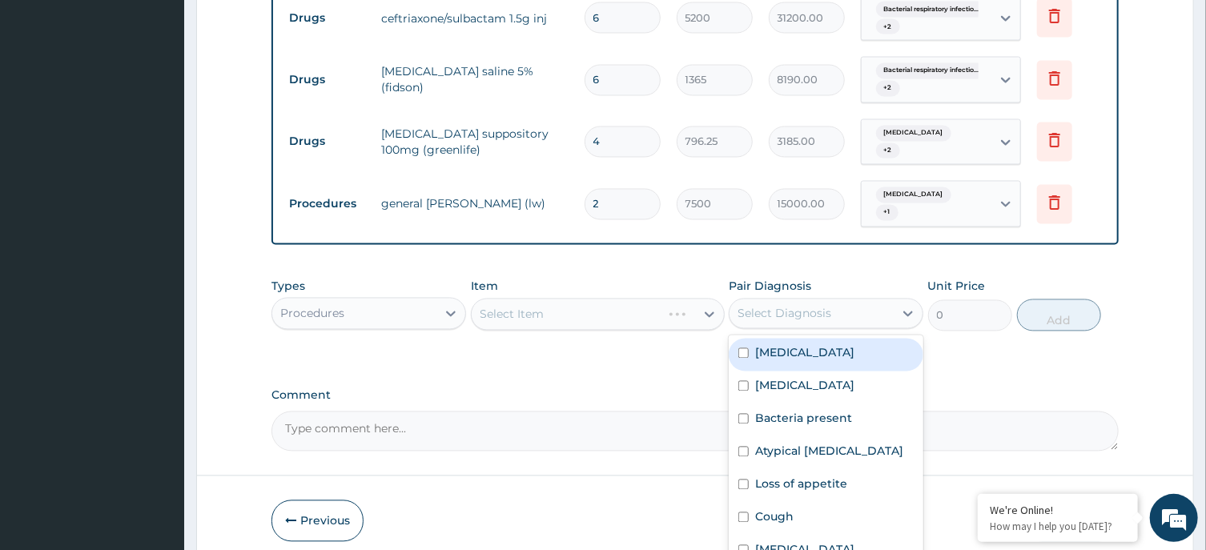
click at [828, 301] on div "Select Diagnosis" at bounding box center [812, 314] width 164 height 26
click at [829, 345] on label "Kidney disease" at bounding box center [804, 353] width 99 height 16
checkbox input "true"
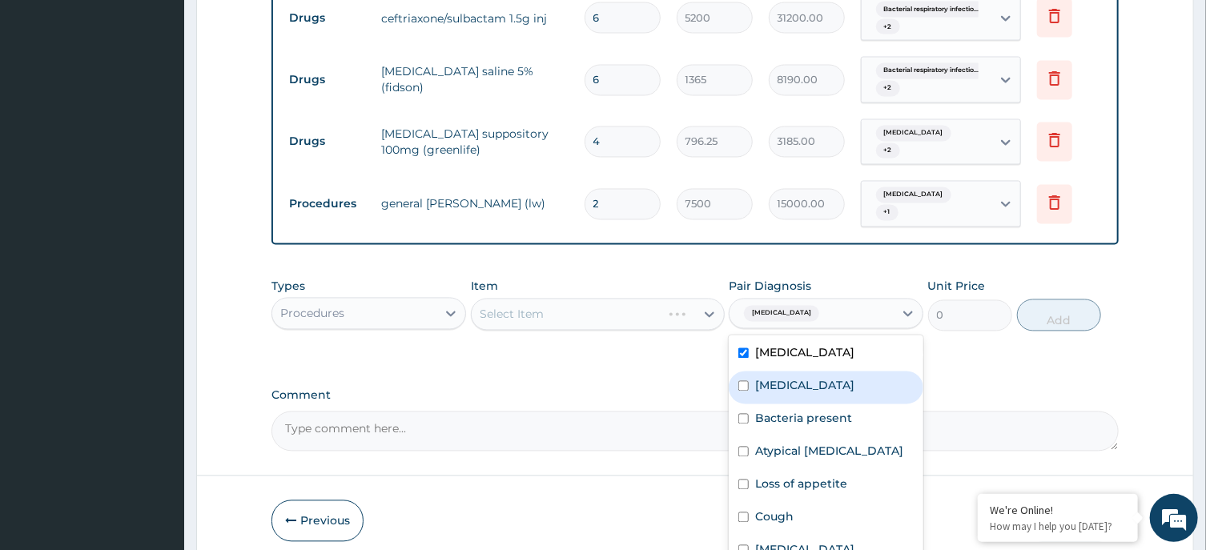
drag, startPoint x: 824, startPoint y: 360, endPoint x: 826, endPoint y: 381, distance: 21.0
click at [824, 372] on div "Malaria" at bounding box center [826, 388] width 195 height 33
checkbox input "true"
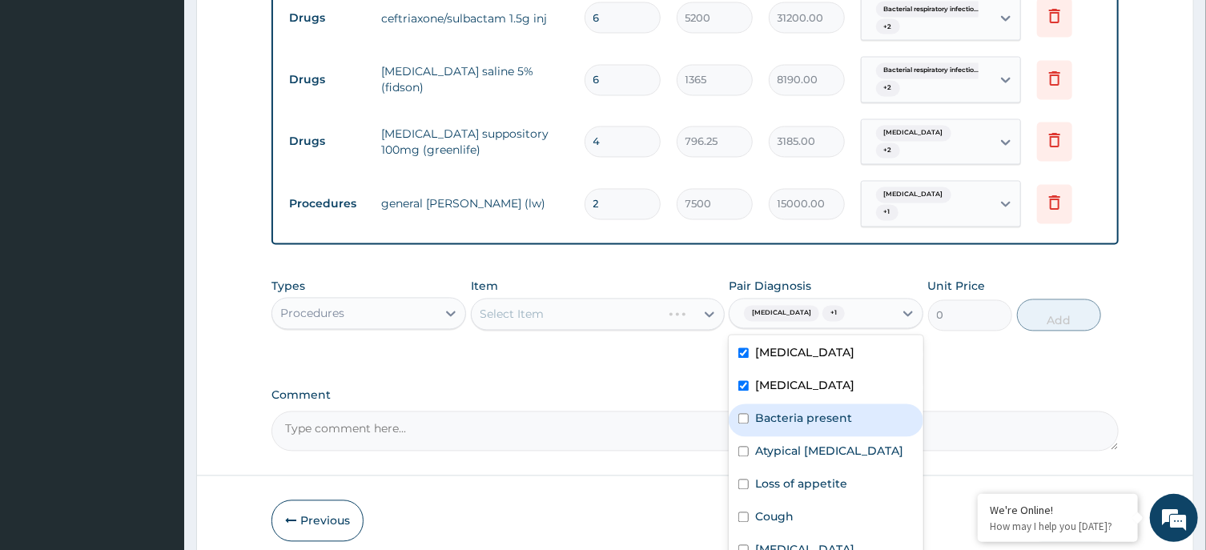
drag, startPoint x: 826, startPoint y: 383, endPoint x: 828, endPoint y: 415, distance: 32.1
click at [826, 411] on label "Bacteria present" at bounding box center [803, 419] width 97 height 16
checkbox input "true"
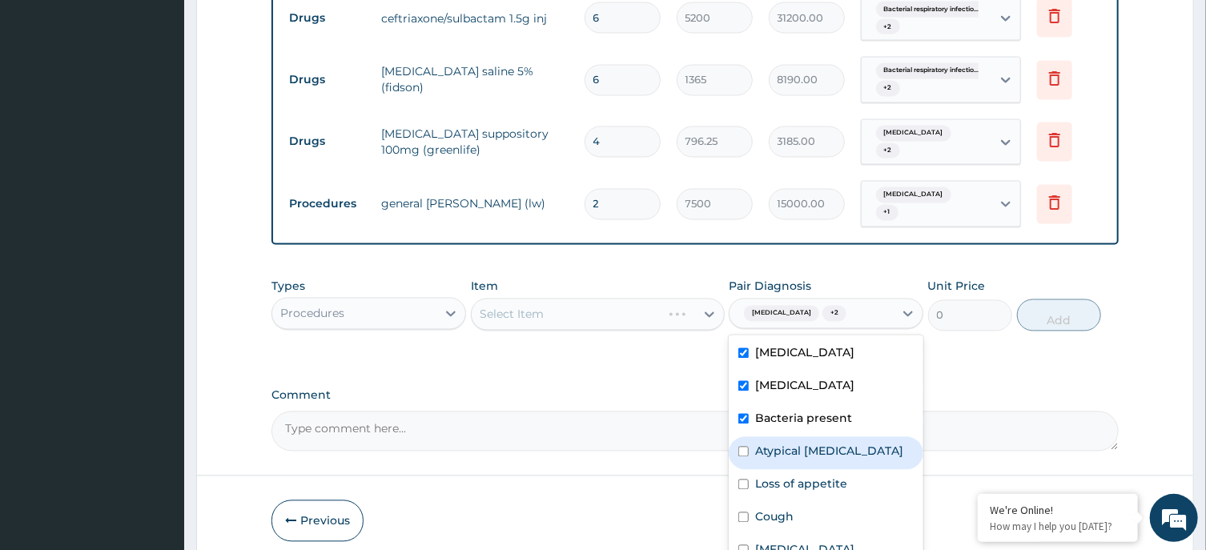
drag, startPoint x: 828, startPoint y: 421, endPoint x: 831, endPoint y: 461, distance: 40.2
click at [828, 444] on label "Atypical anorexia nervosa" at bounding box center [829, 452] width 148 height 16
checkbox input "true"
drag, startPoint x: 831, startPoint y: 463, endPoint x: 833, endPoint y: 501, distance: 37.7
click at [833, 481] on div "Loss of appetite" at bounding box center [826, 486] width 195 height 33
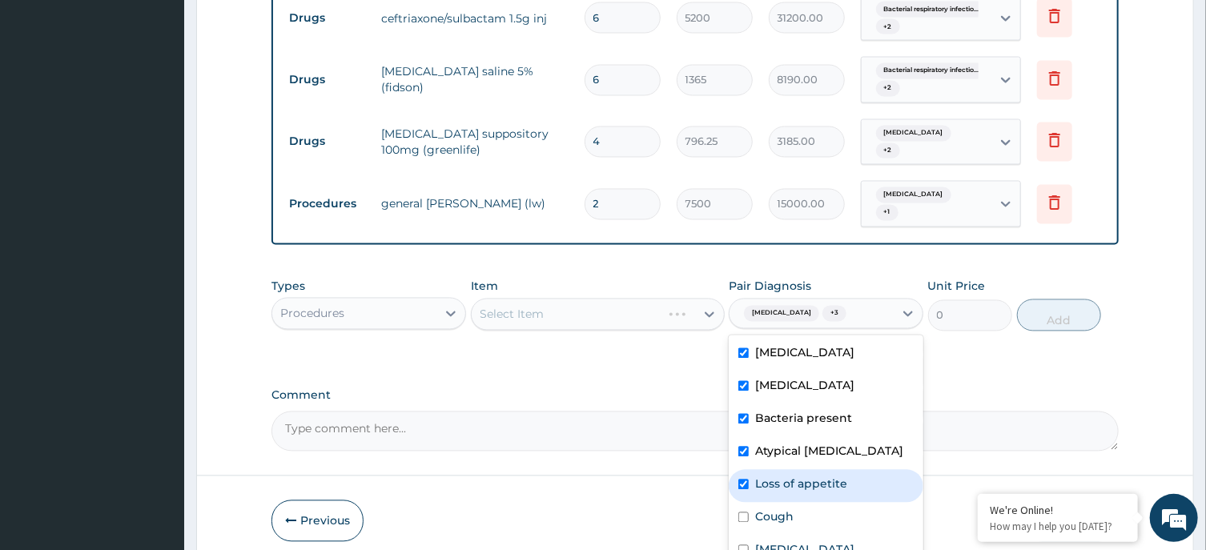
checkbox input "true"
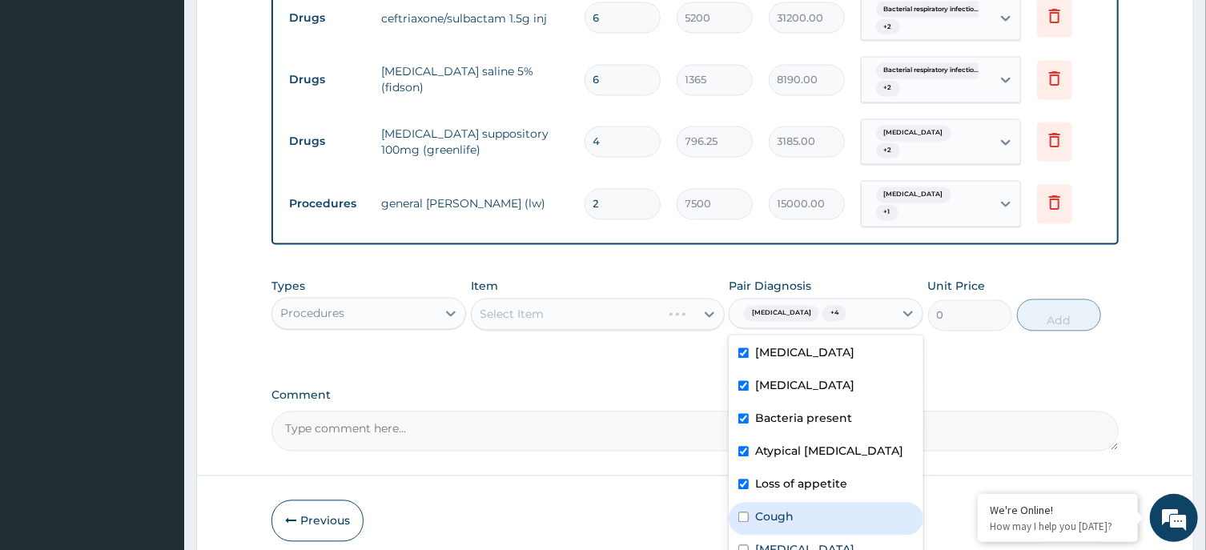
drag, startPoint x: 834, startPoint y: 505, endPoint x: 836, endPoint y: 528, distance: 22.5
click at [836, 512] on div "Cough" at bounding box center [826, 519] width 195 height 33
checkbox input "true"
click at [837, 542] on label "Bacterial sepsis" at bounding box center [804, 550] width 99 height 16
checkbox input "true"
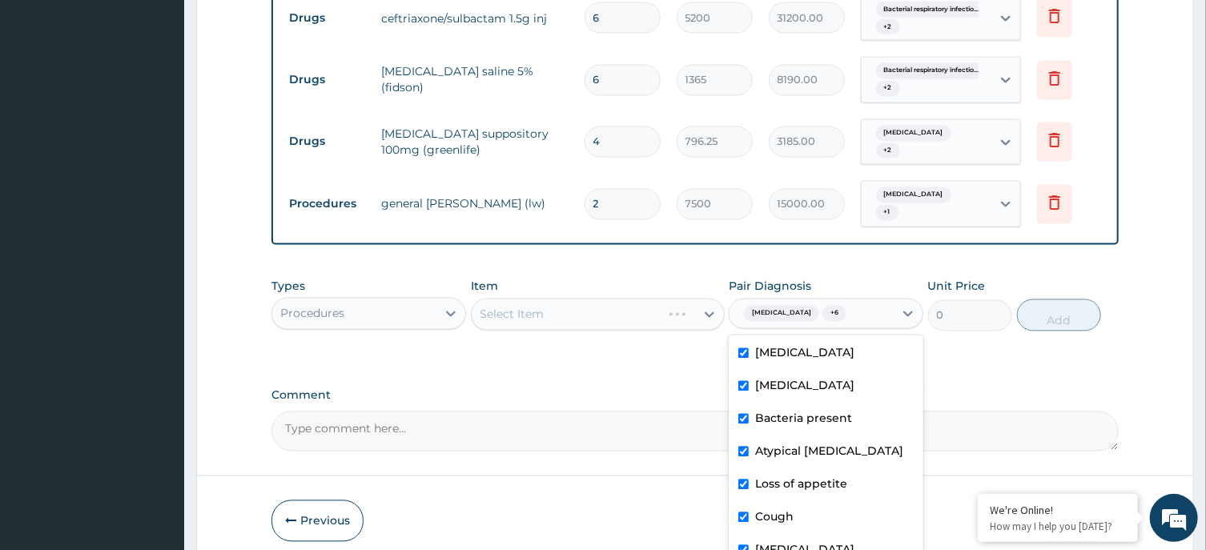
scroll to position [142, 0]
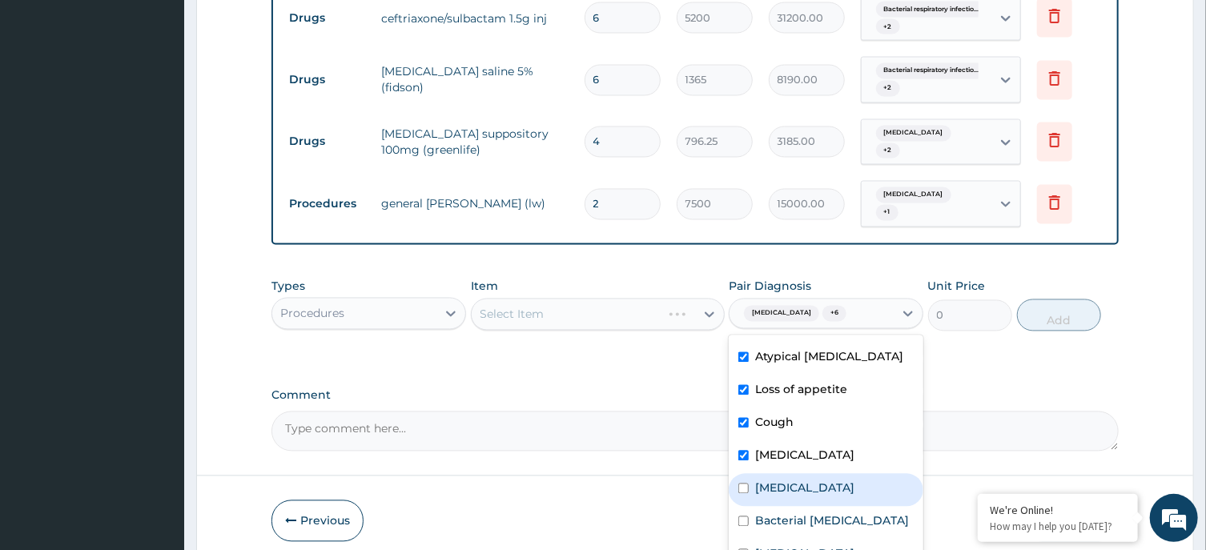
drag, startPoint x: 848, startPoint y: 430, endPoint x: 851, endPoint y: 453, distance: 23.4
click at [851, 481] on label "Bacterial infectious disease" at bounding box center [804, 489] width 99 height 16
checkbox input "true"
click at [856, 513] on label "Bacterial respiratory infection" at bounding box center [832, 521] width 154 height 16
checkbox input "true"
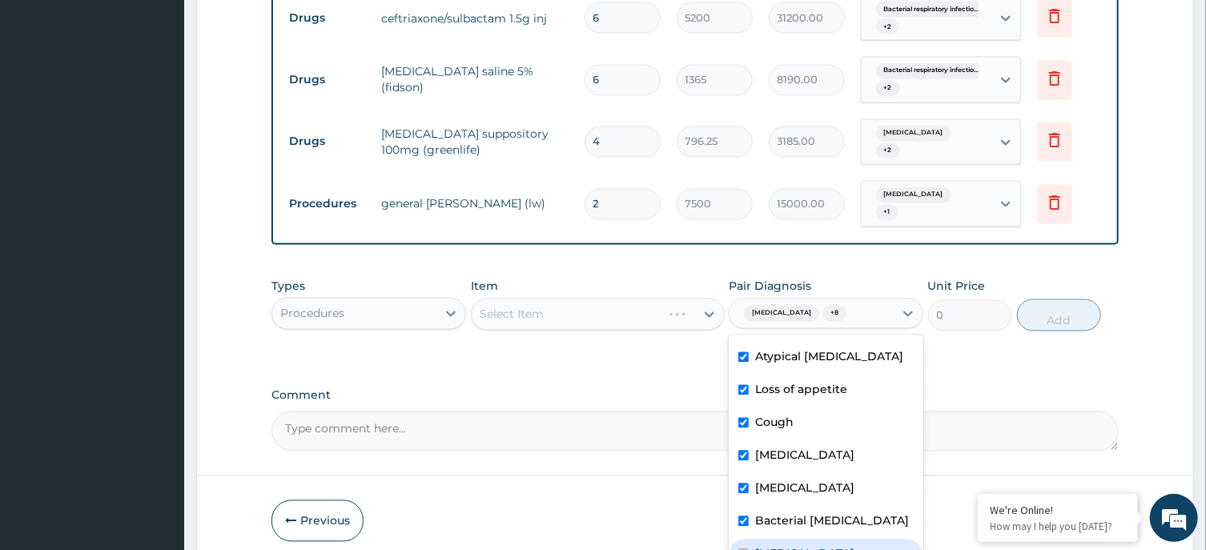
click at [844, 546] on label "Anorexia nervosa" at bounding box center [804, 554] width 99 height 16
checkbox input "true"
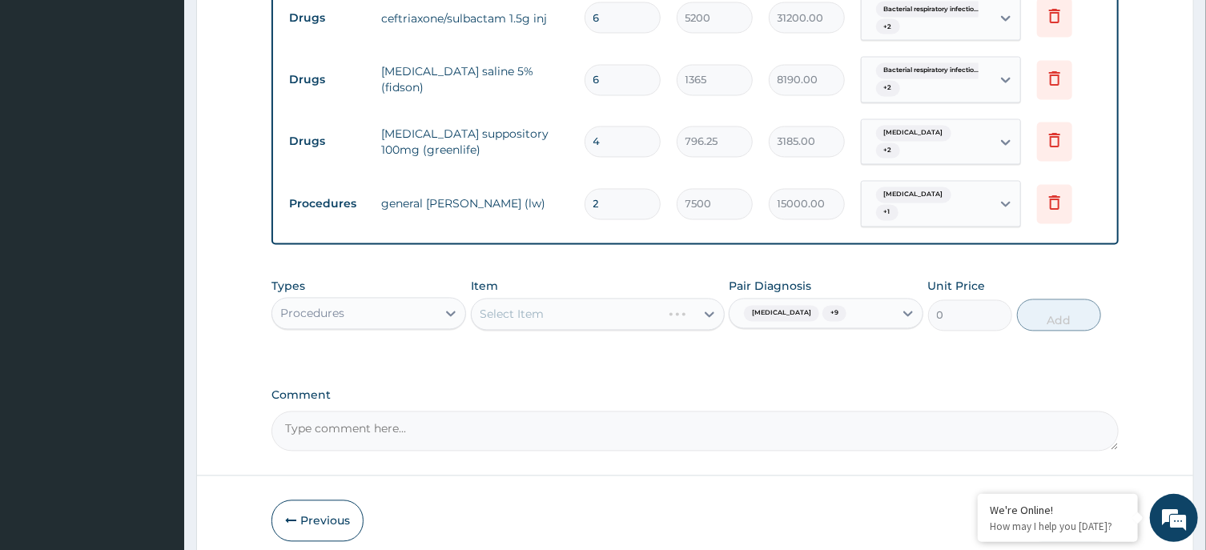
click at [569, 299] on div "Select Item" at bounding box center [598, 315] width 254 height 32
click at [594, 302] on div "Select Item" at bounding box center [584, 315] width 224 height 26
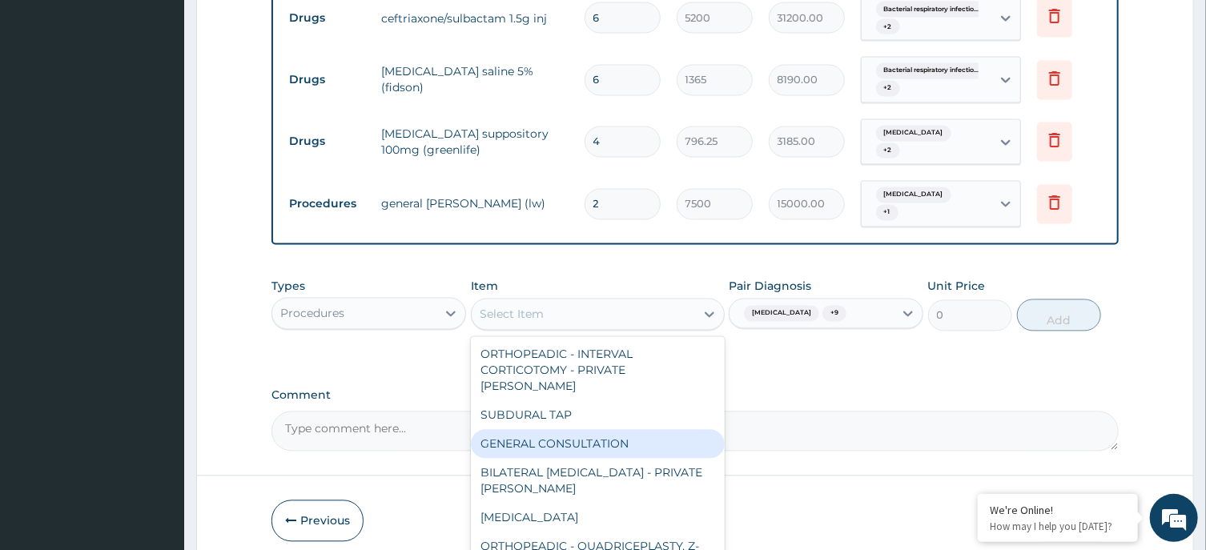
drag, startPoint x: 606, startPoint y: 397, endPoint x: 817, endPoint y: 352, distance: 216.4
click at [614, 430] on div "GENERAL CONSULTATION" at bounding box center [598, 444] width 254 height 29
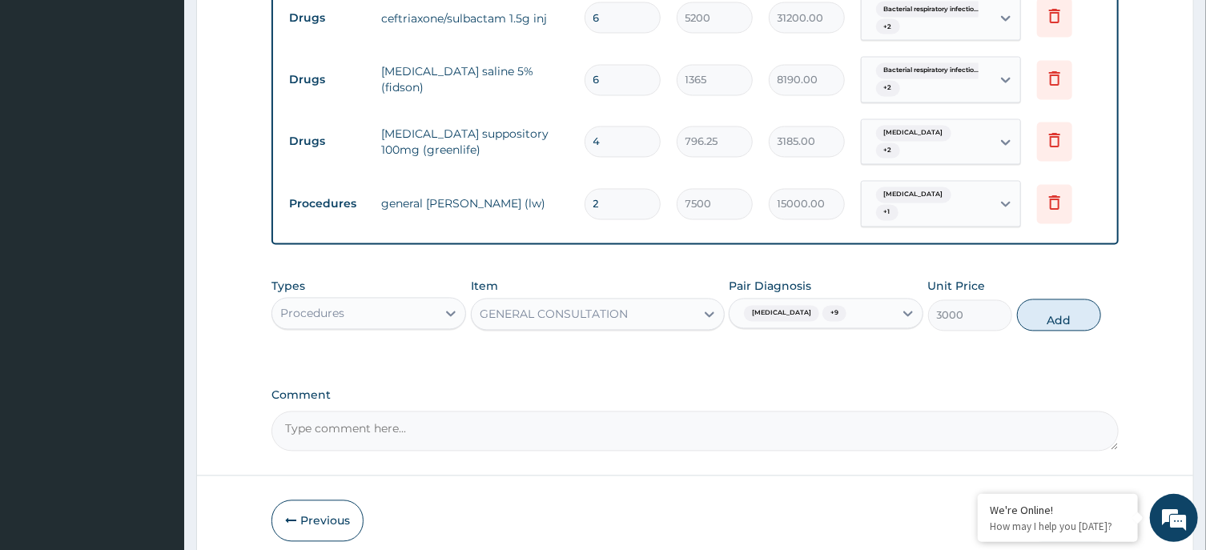
drag, startPoint x: 882, startPoint y: 342, endPoint x: 1004, endPoint y: 312, distance: 125.3
click at [1064, 300] on button "Add" at bounding box center [1059, 316] width 85 height 32
type input "0"
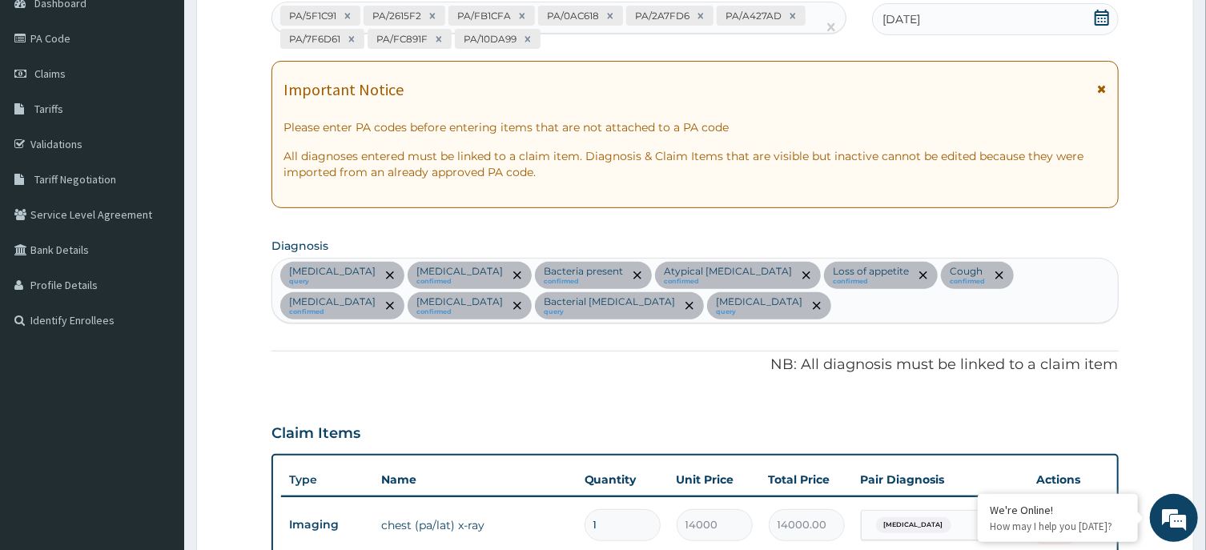
scroll to position [429, 0]
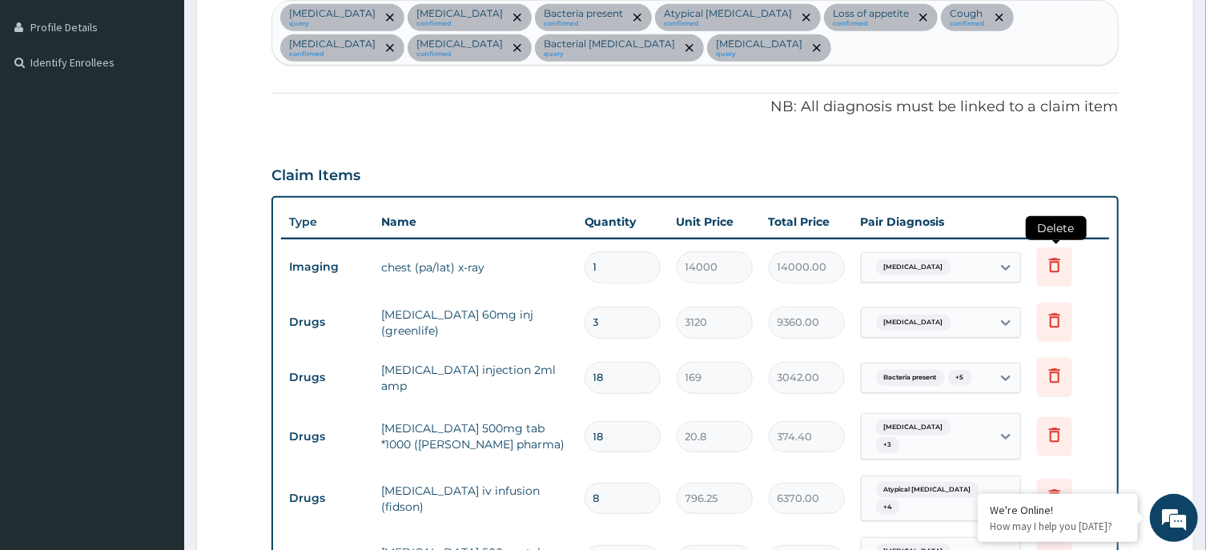
click at [1052, 271] on icon at bounding box center [1054, 266] width 11 height 14
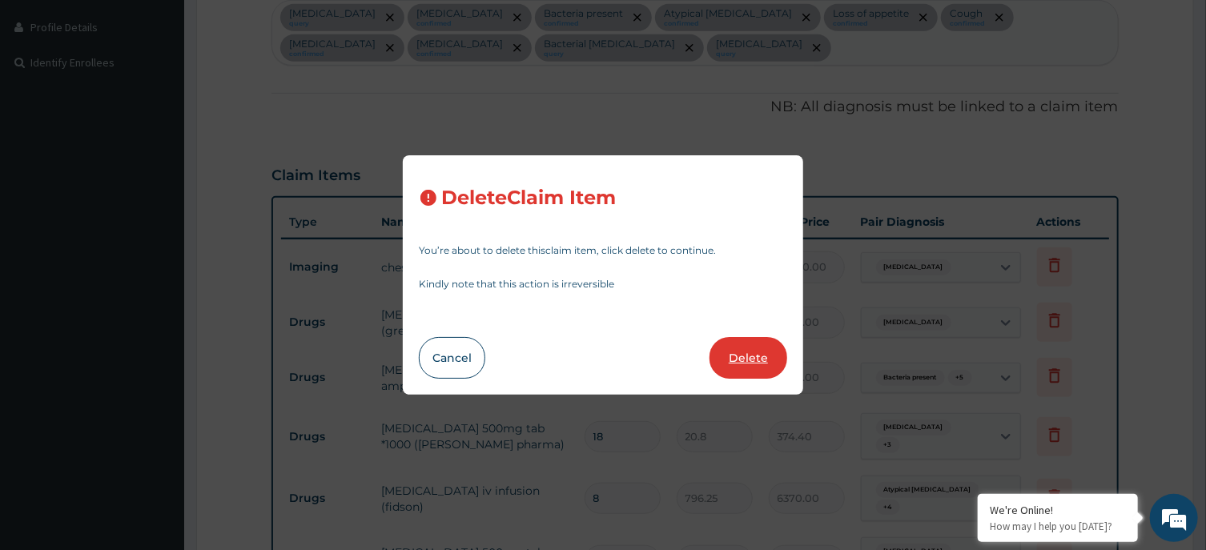
click at [744, 364] on button "Delete" at bounding box center [749, 358] width 78 height 42
type input "3"
type input "3120"
type input "9360.00"
type input "18"
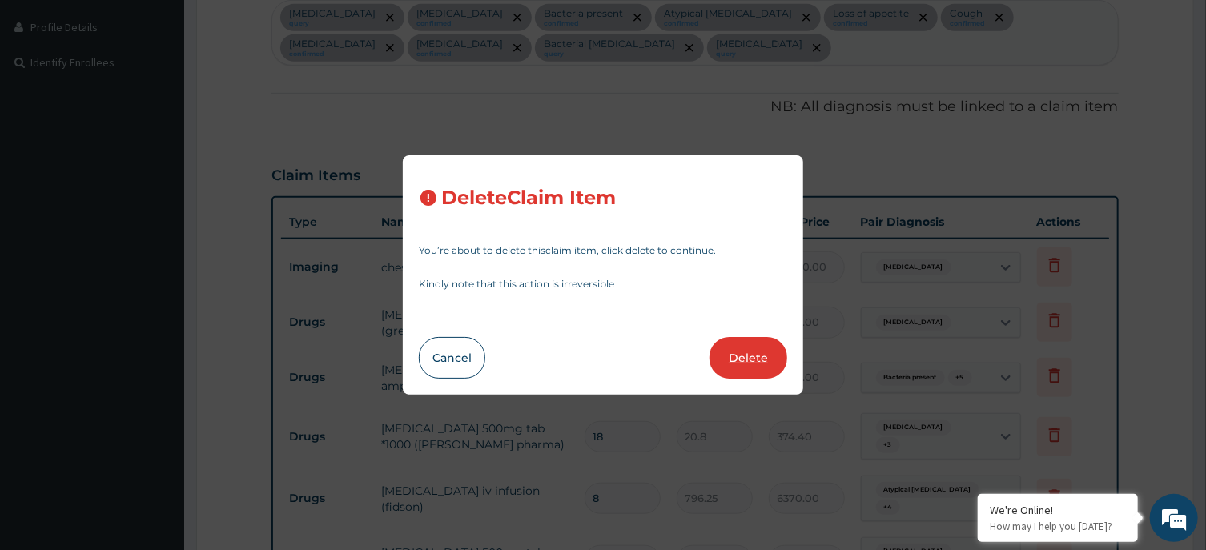
type input "169"
type input "3042.00"
type input "20.8"
type input "374.40"
type input "8"
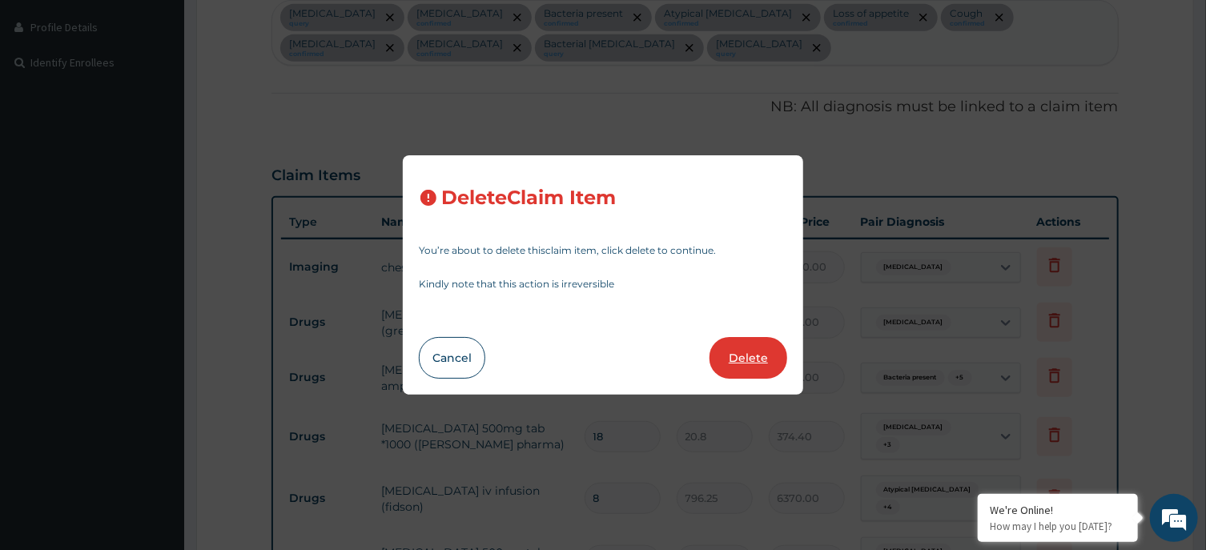
type input "796.25"
type input "6370.00"
type input "5"
type input "136.5"
type input "682.50"
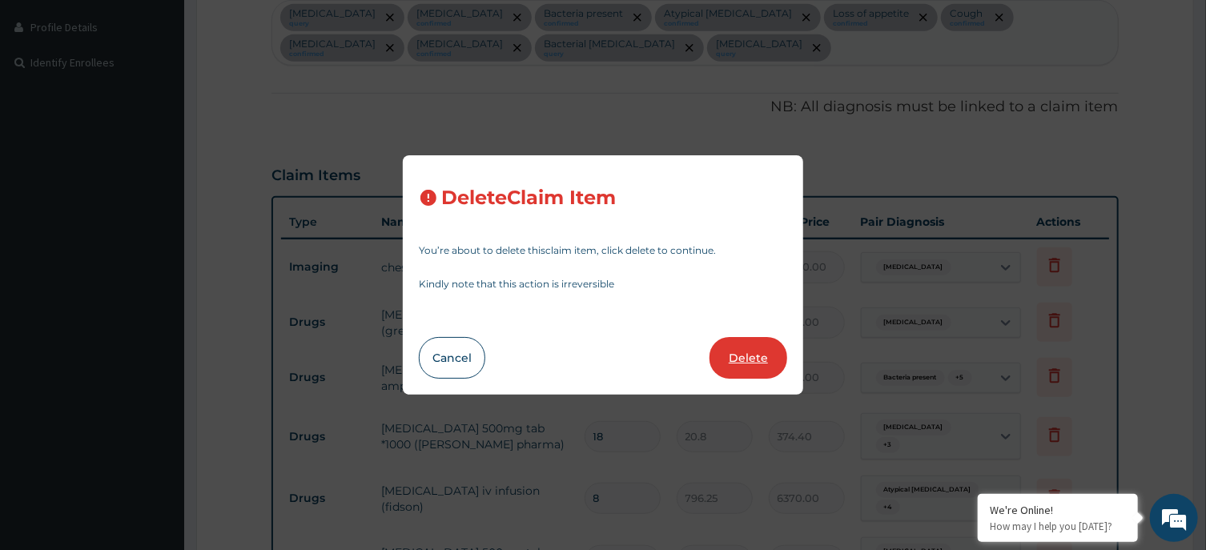
type input "10000"
type input "50000.00"
type input "1"
type input "7500"
type input "7500.00"
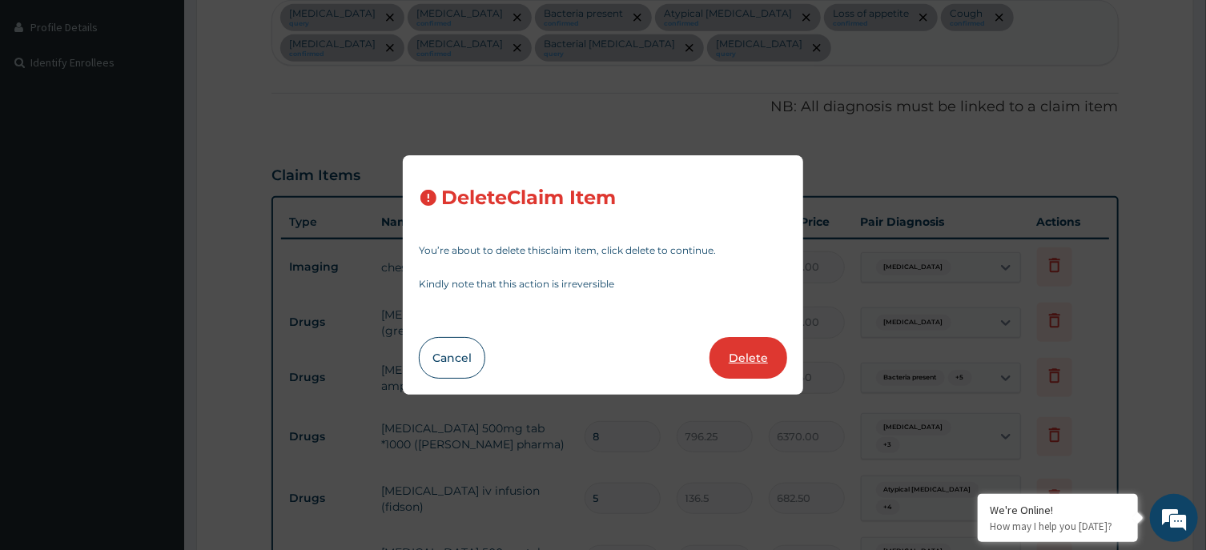
type input "5"
type input "15000"
type input "75000.00"
type input "1"
type input "1478.75"
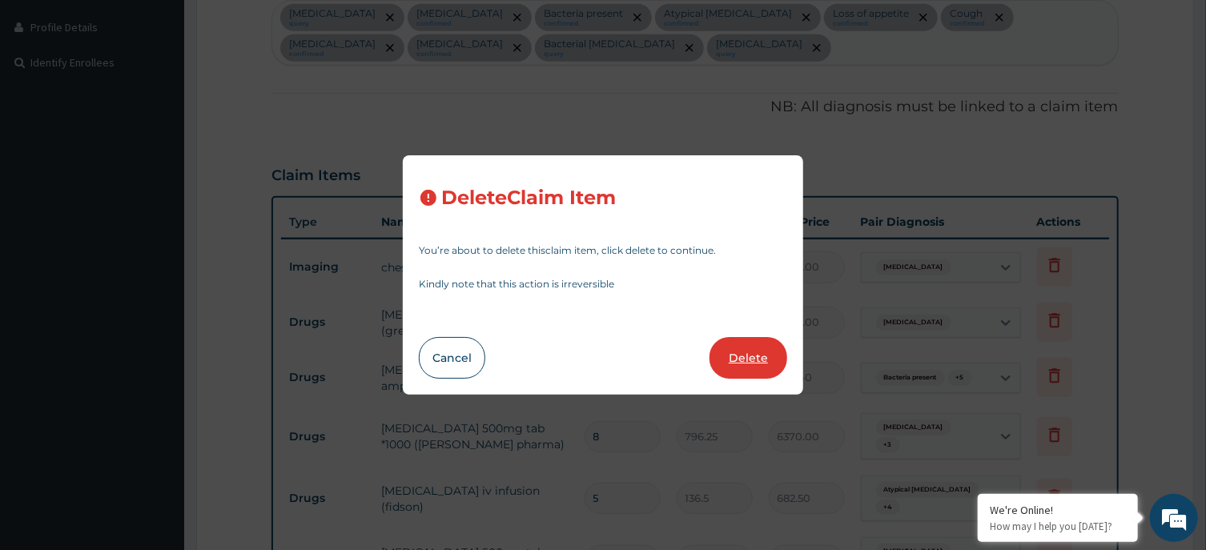
type input "1478.75"
type input "6"
type input "169"
type input "1014.00"
type input "2"
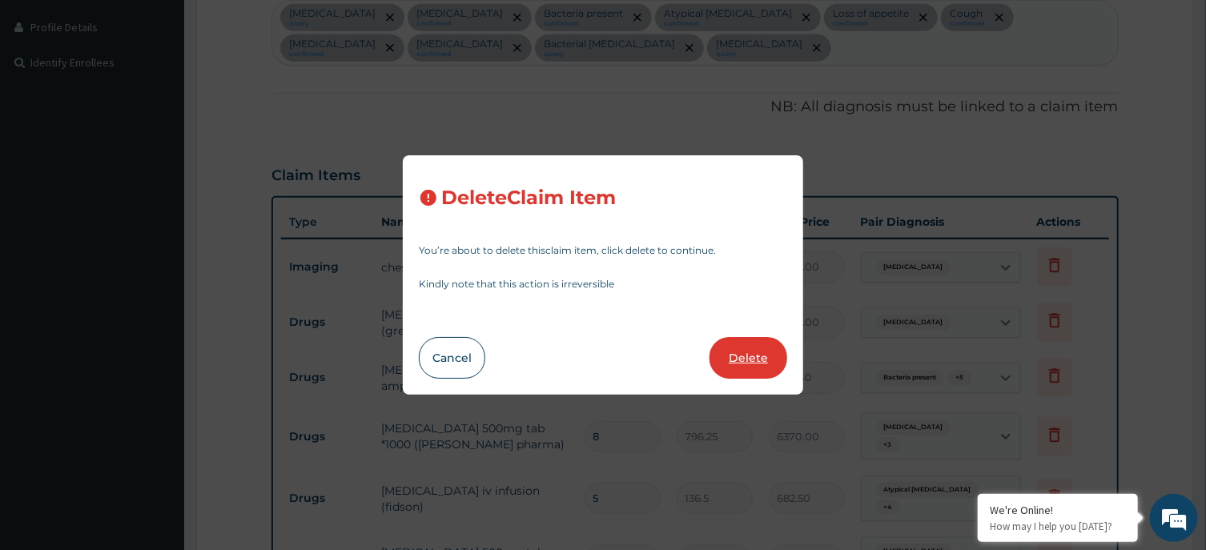
type input "7500"
type input "15000.00"
type input "5"
type input "575.75"
type input "2878.75"
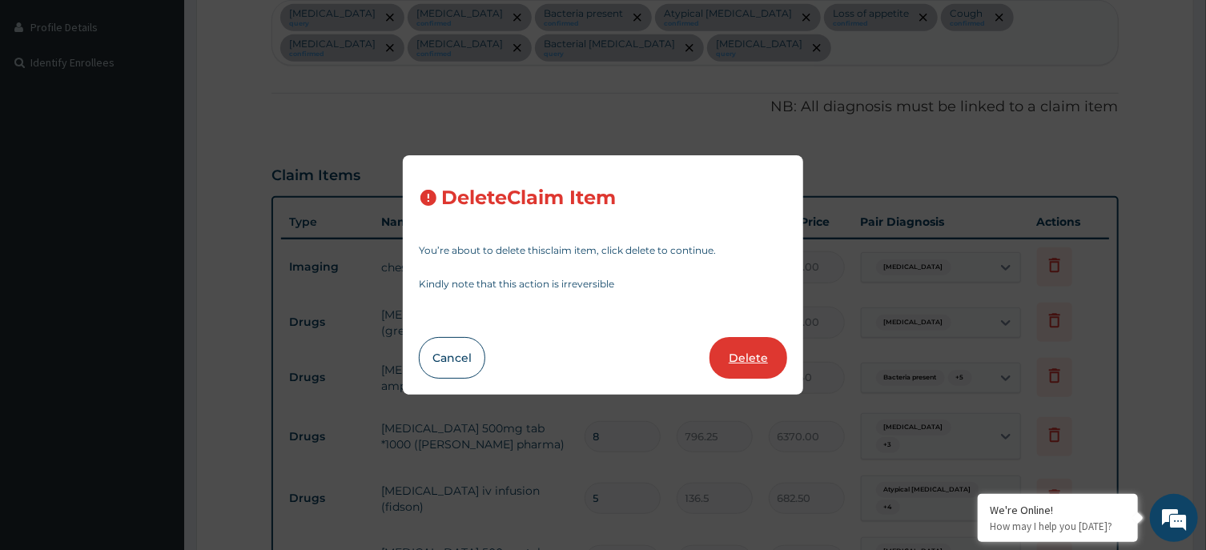
type input "1"
type input "1312.5"
type input "1312.50"
type input "100"
type input "87.5"
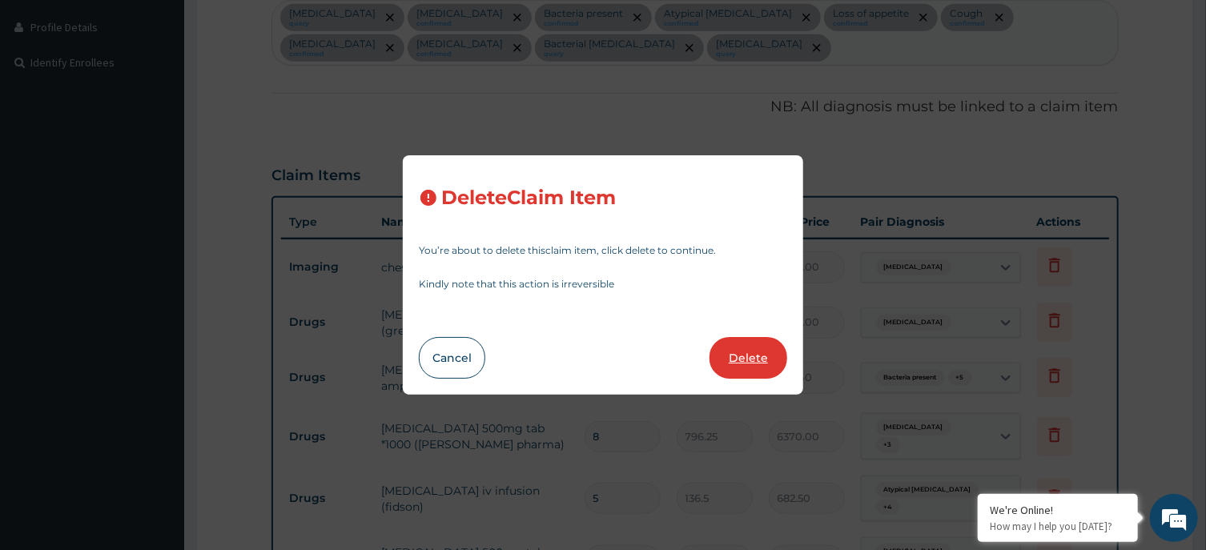
type input "8750.00"
type input "6"
type input "5200"
type input "31200.00"
type input "1365"
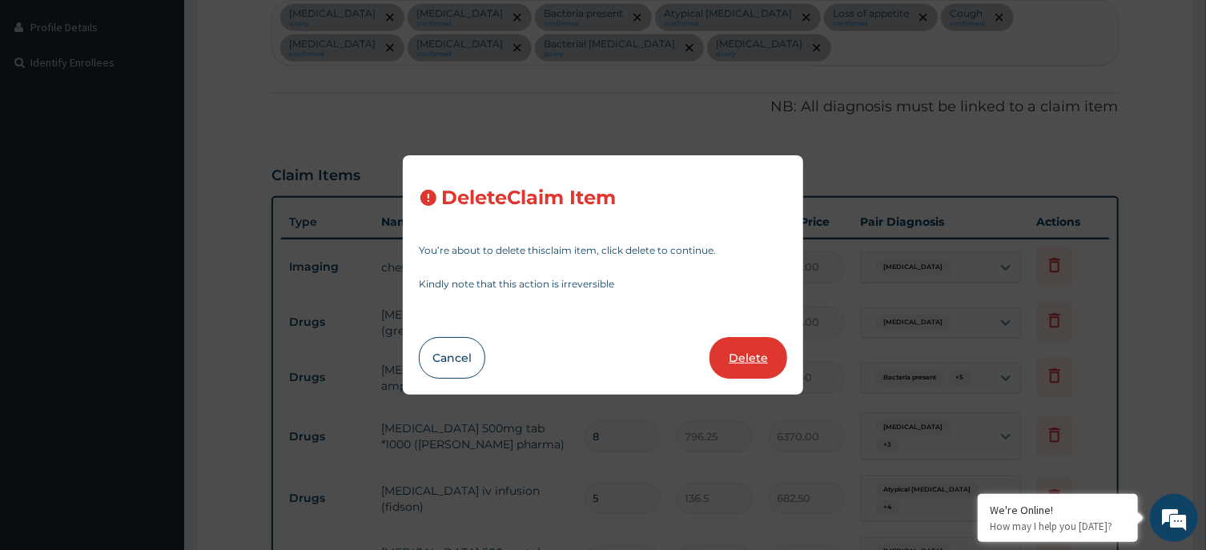
type input "8190.00"
type input "4"
type input "796.25"
type input "3185.00"
type input "2"
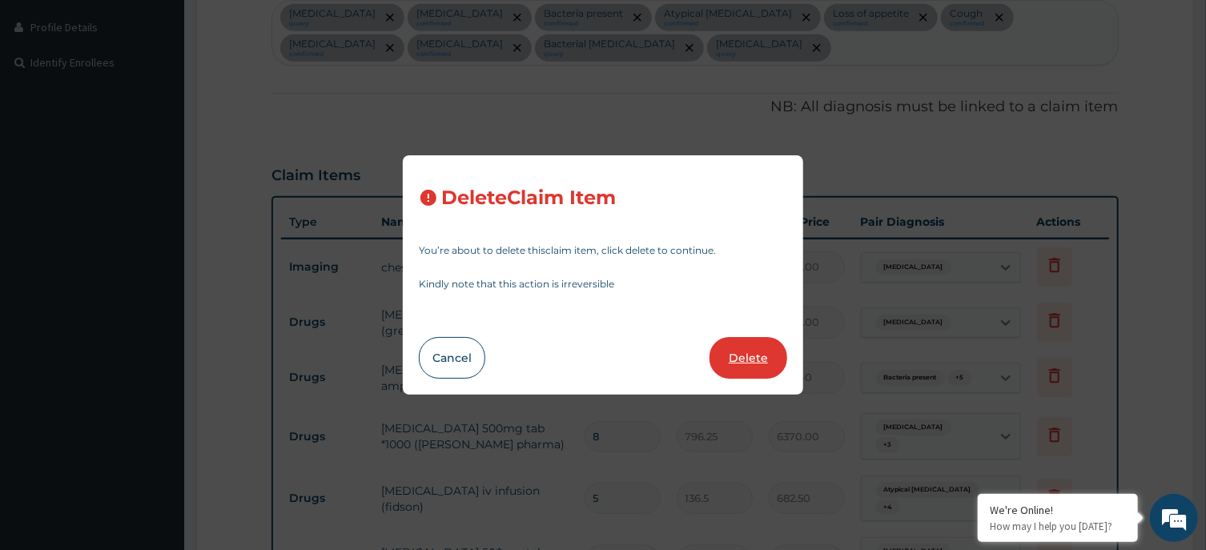
type input "7500"
type input "15000.00"
type input "1"
type input "3000"
type input "3000.00"
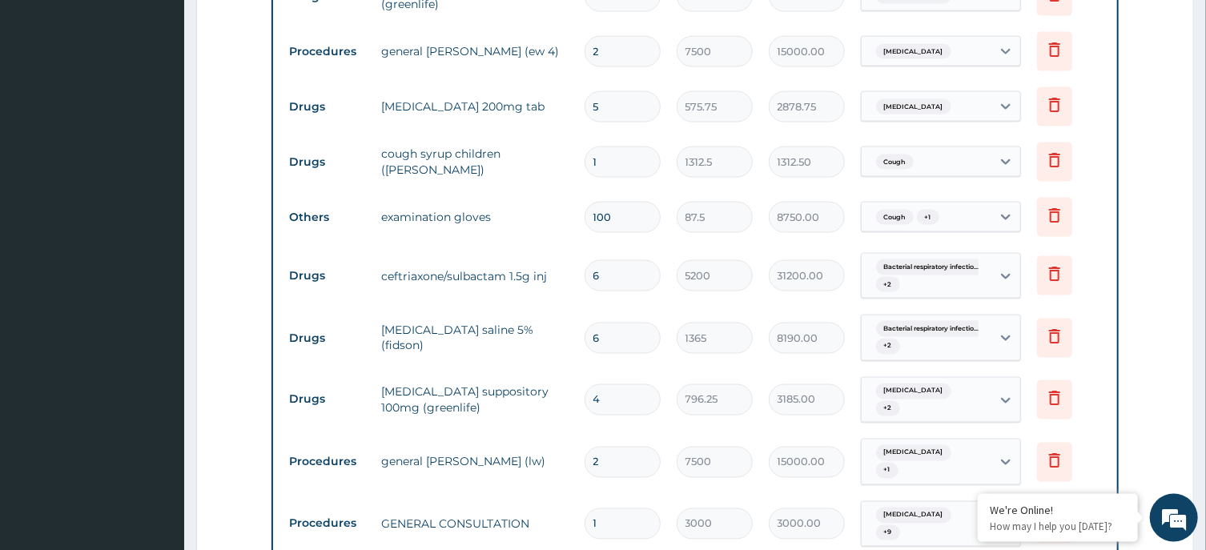
scroll to position [1202, 0]
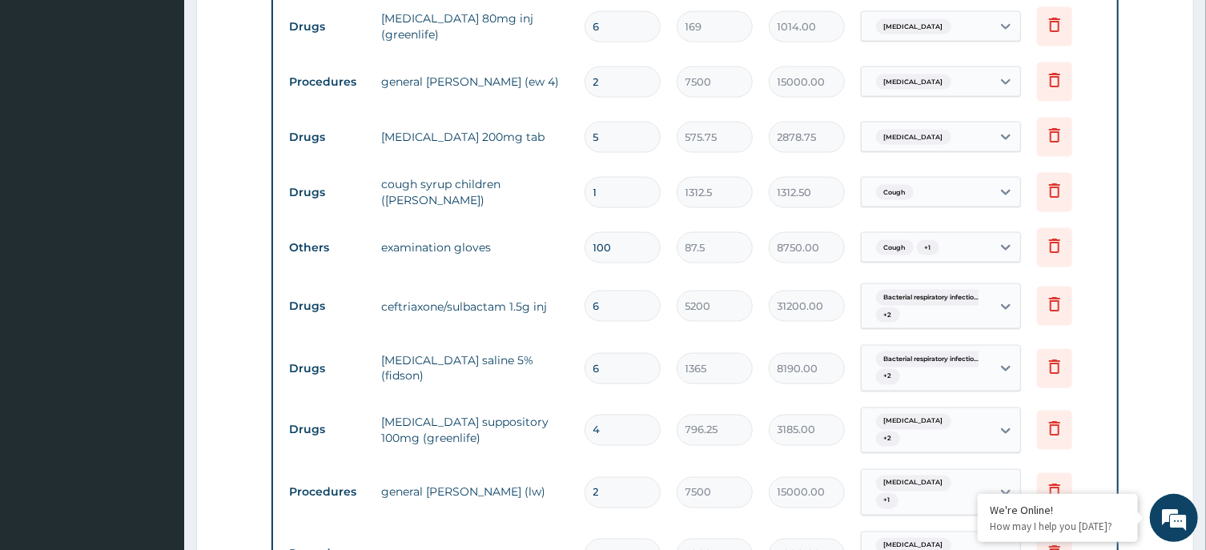
click at [635, 296] on input "6" at bounding box center [623, 306] width 76 height 31
type input "0.00"
type input "2"
type input "10400.00"
type input "2"
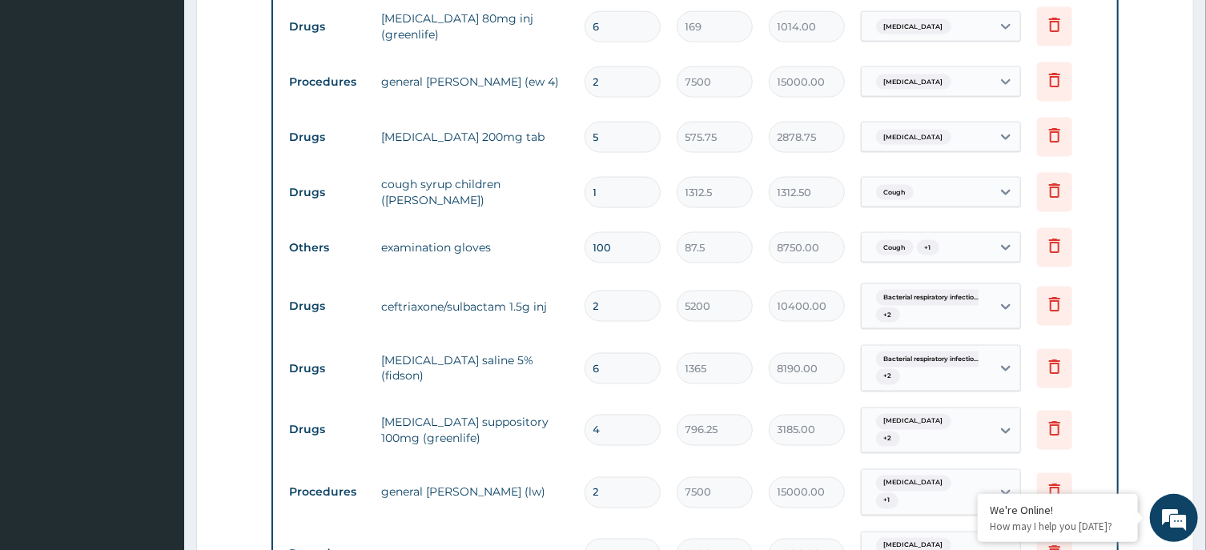
click at [545, 322] on tr "Drugs ceftriaxone/sulbactam 1.5g inj 2 5200 10400.00 Bacterial respiratory infe…" at bounding box center [695, 307] width 828 height 62
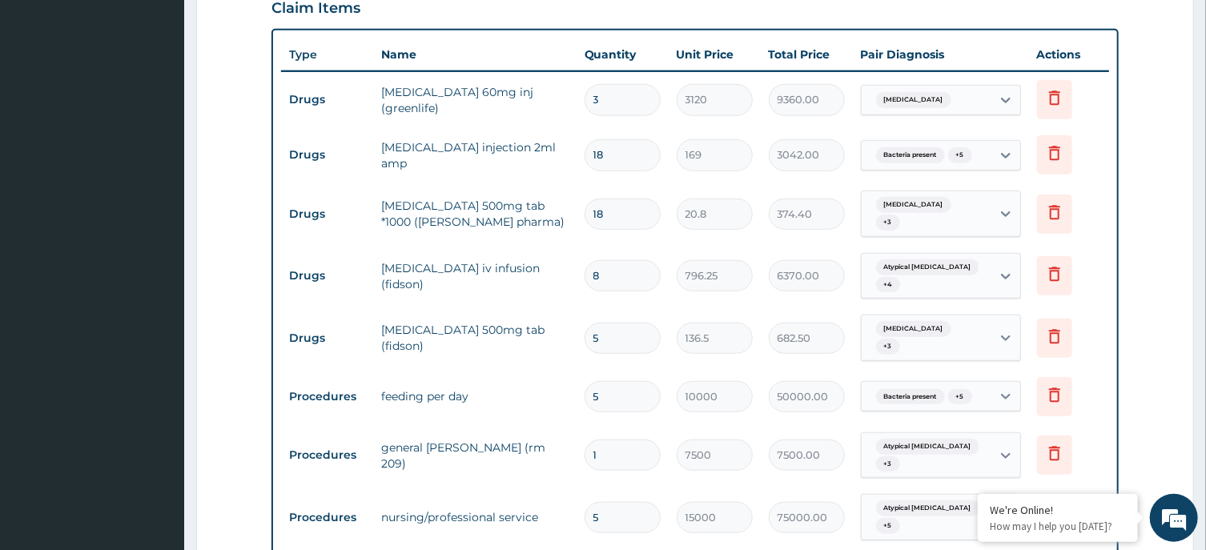
scroll to position [601, 0]
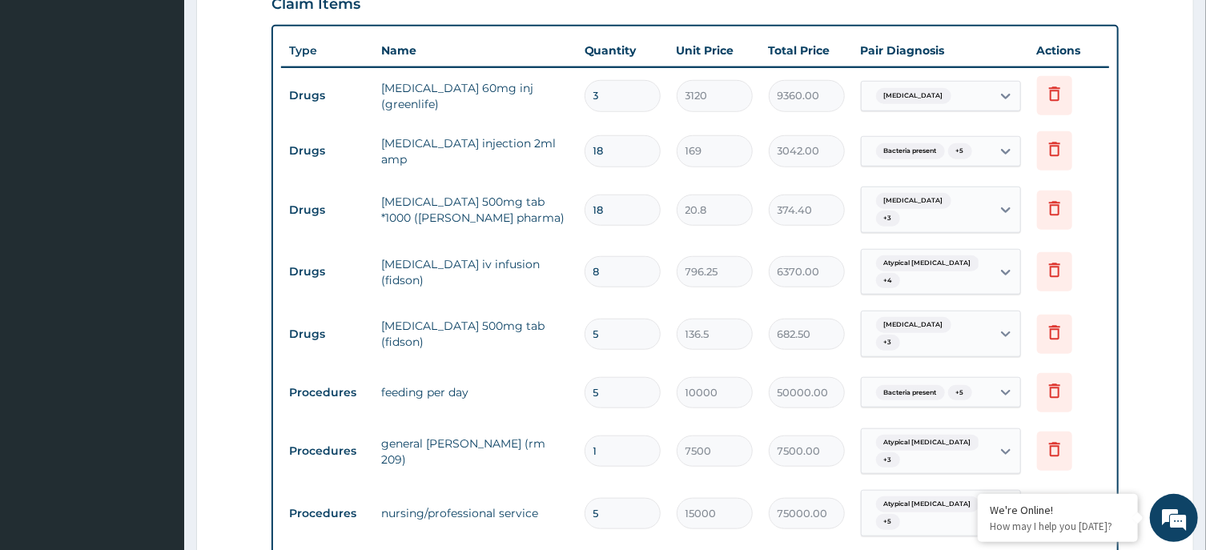
click at [228, 469] on form "Step 2 of 2 PA Code / Prescription Code PA/5F1C91 PA/2615F2 PA/FB1CFA PA/0AC618…" at bounding box center [695, 501] width 998 height 2034
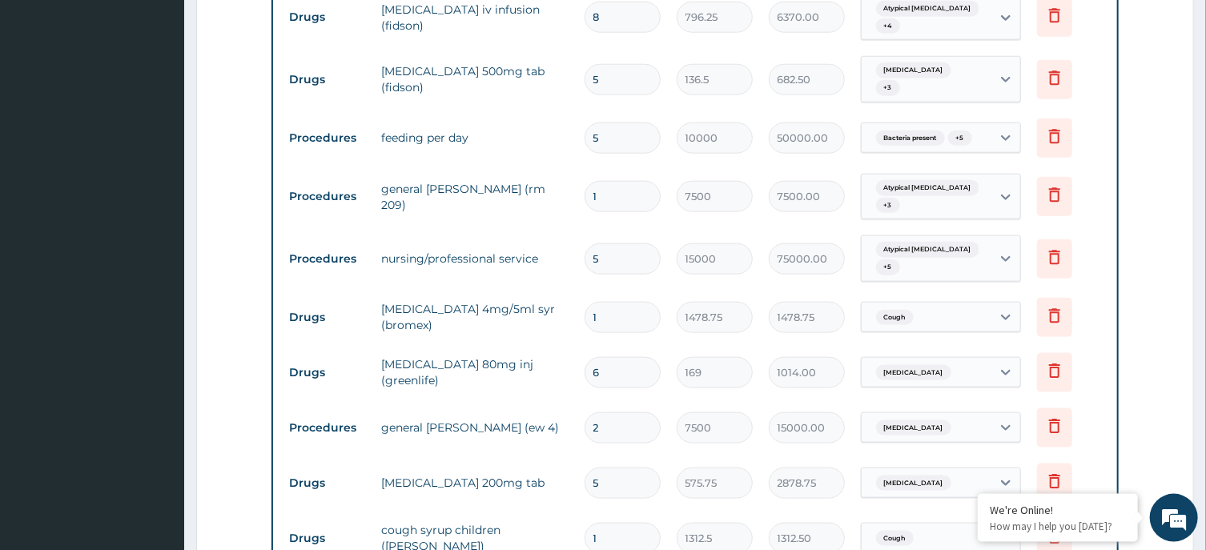
scroll to position [859, 0]
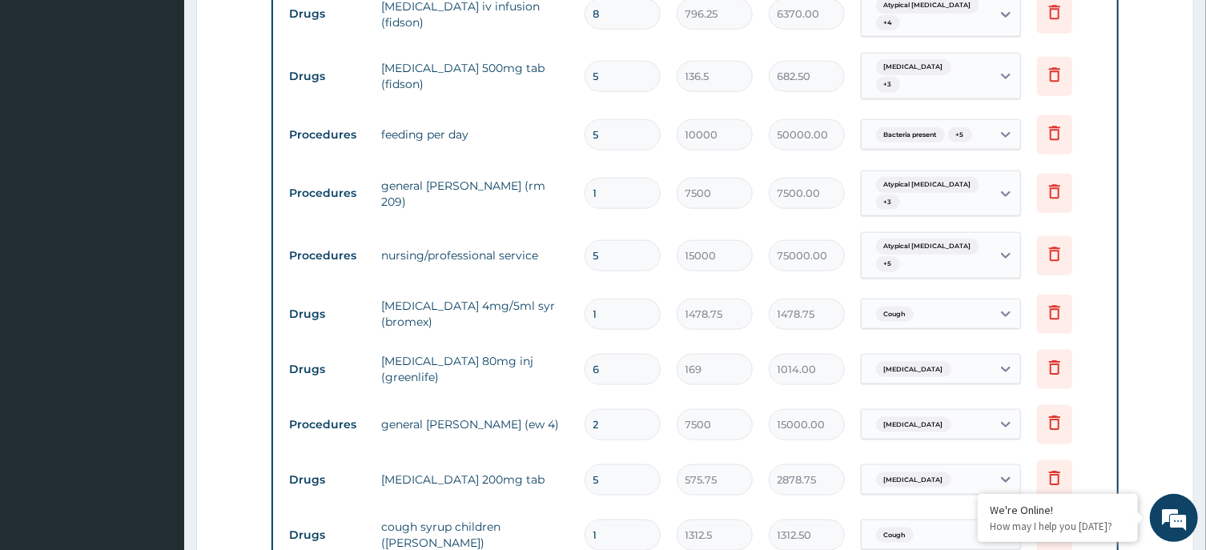
click at [606, 354] on input "6" at bounding box center [623, 369] width 76 height 31
type input "0.00"
type input "4"
type input "676.00"
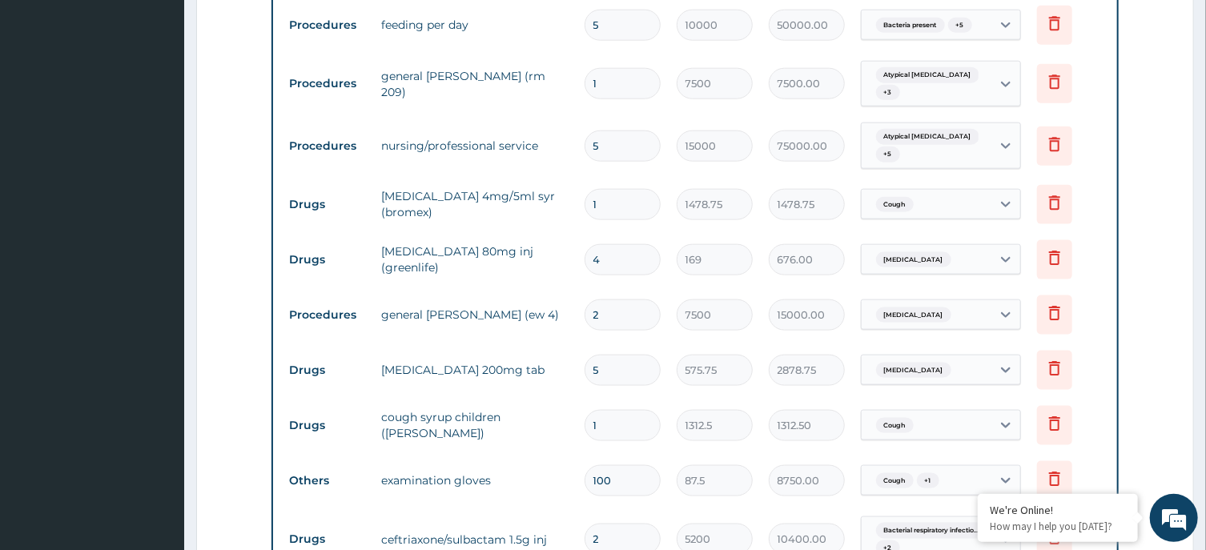
scroll to position [1030, 0]
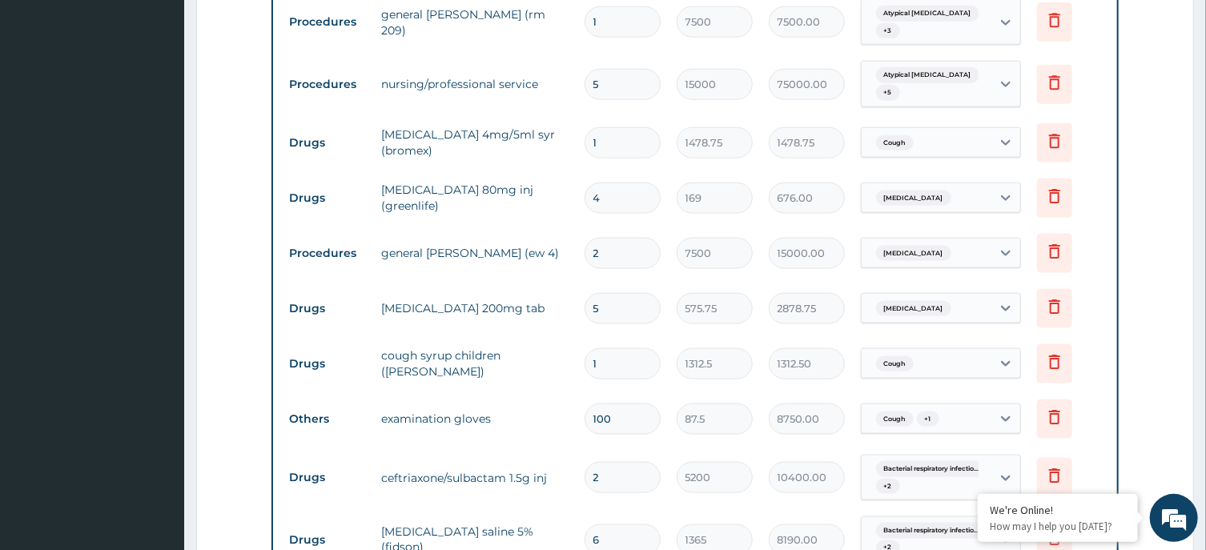
type input "4"
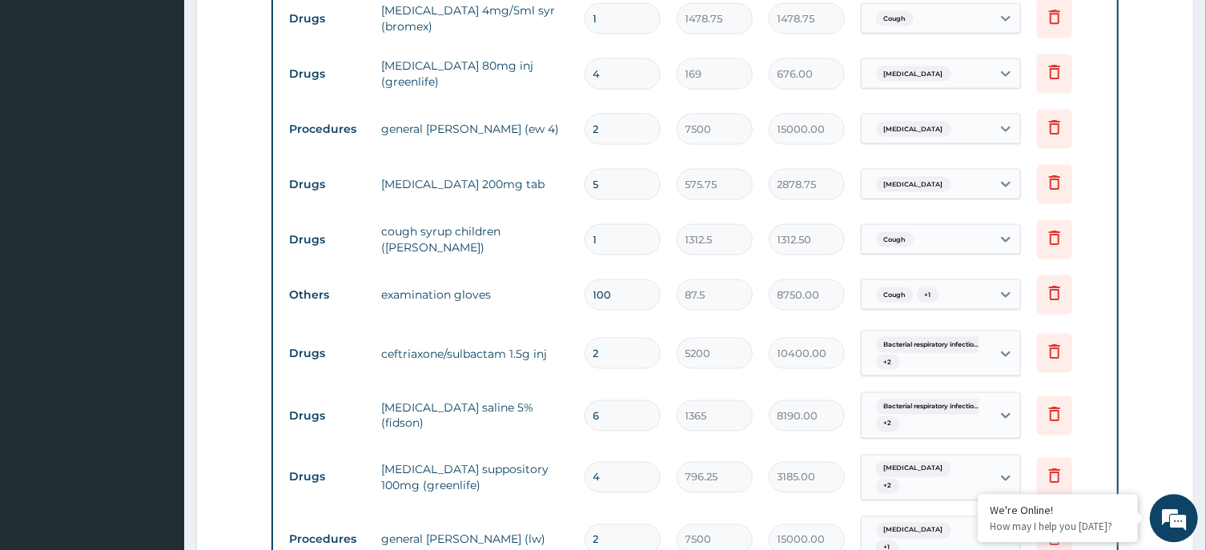
scroll to position [1202, 0]
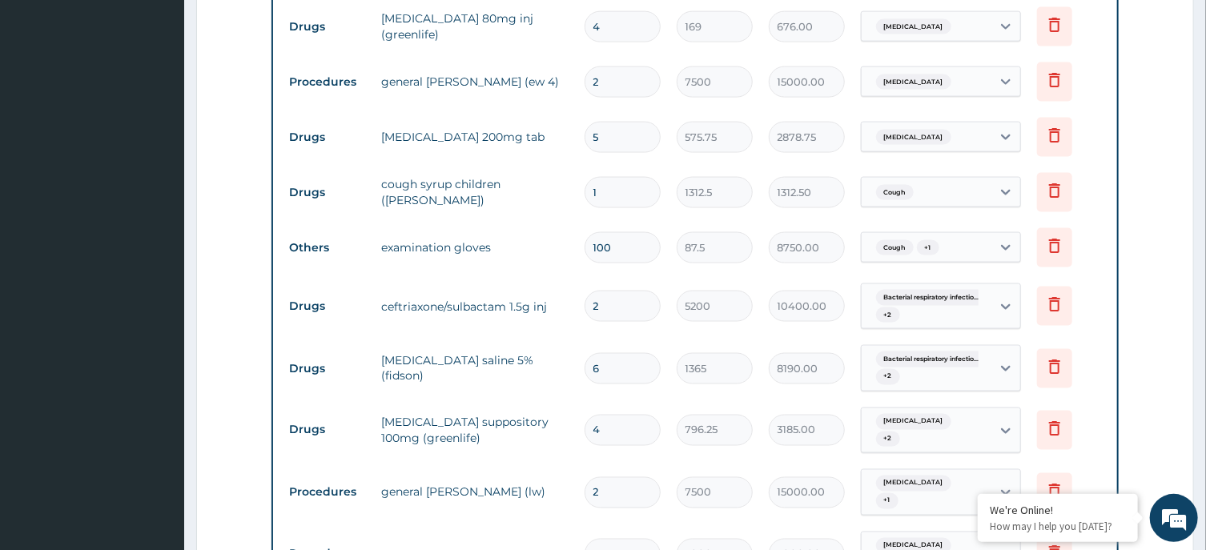
click at [607, 353] on input "6" at bounding box center [623, 368] width 76 height 31
type input "0.00"
type input "2"
type input "2730.00"
type input "2"
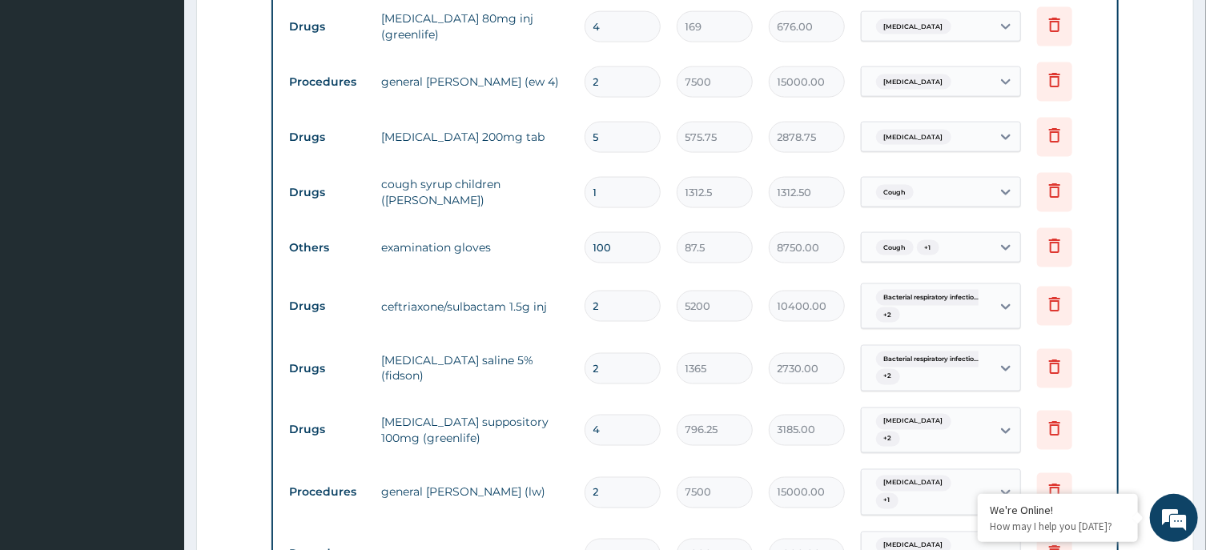
click at [469, 427] on td "diclofenac suppository 100mg (greenlife)" at bounding box center [474, 431] width 203 height 48
click at [630, 415] on input "4" at bounding box center [623, 430] width 76 height 31
type input "0.00"
type input "2"
type input "1592.50"
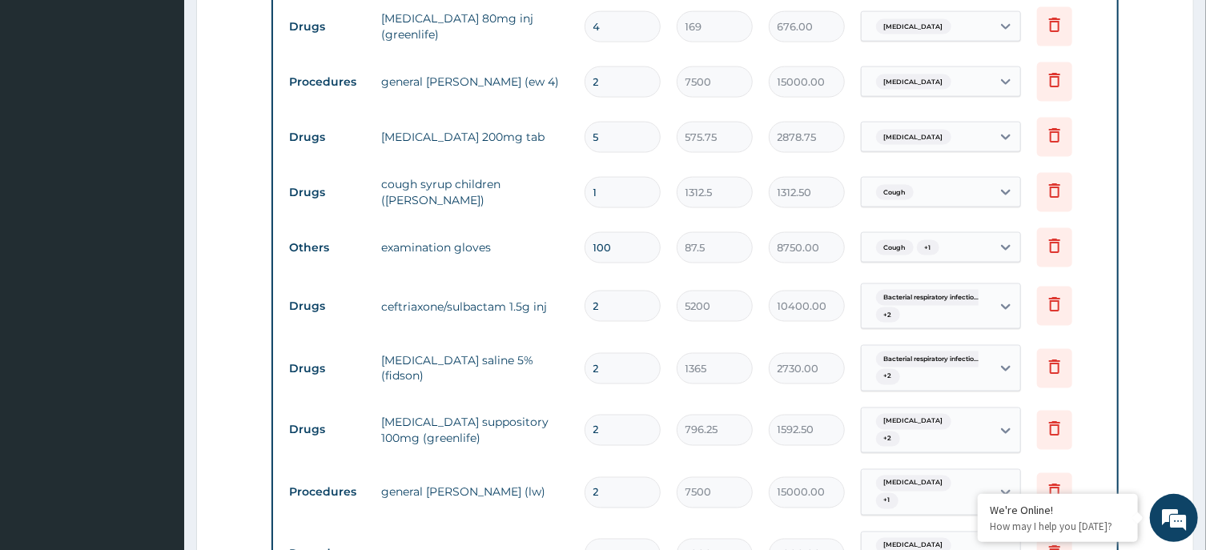
type input "2"
click at [538, 477] on td "general ward (lw)" at bounding box center [474, 493] width 203 height 32
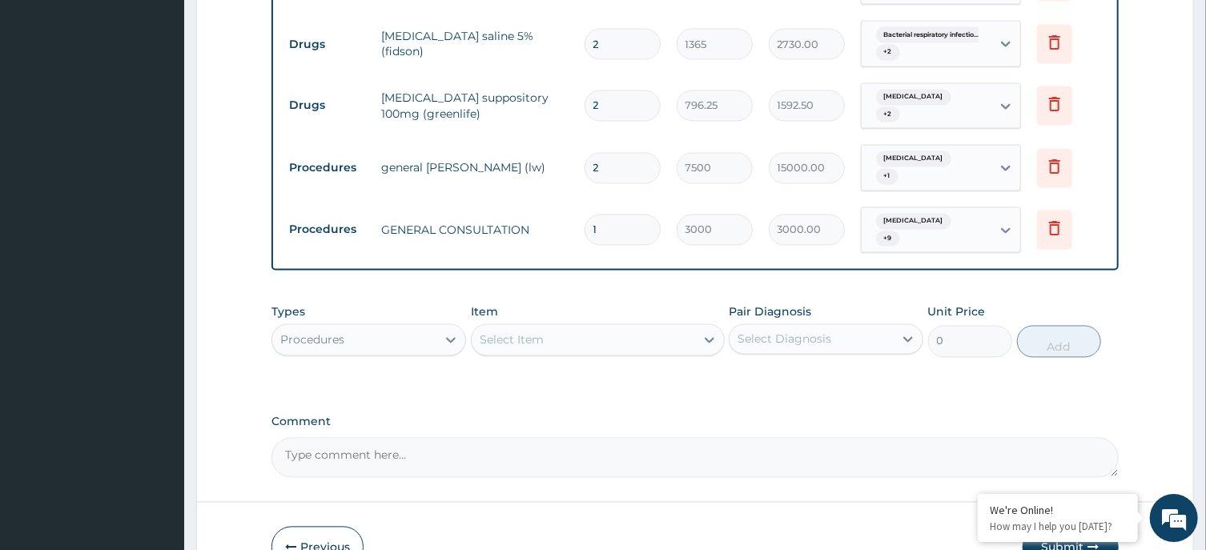
scroll to position [1545, 0]
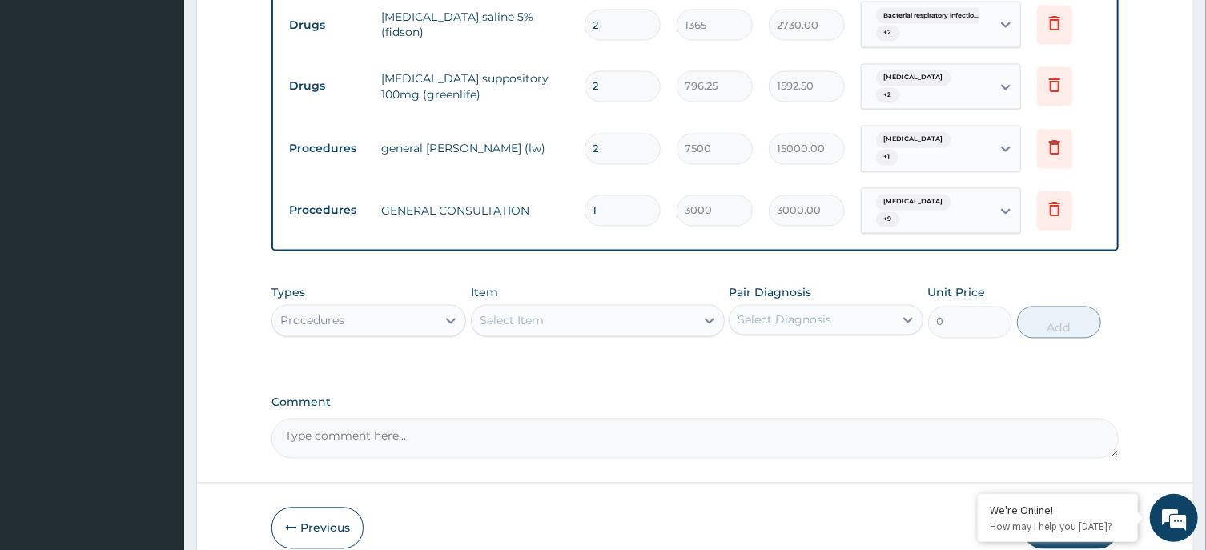
click at [381, 308] on div "Procedures" at bounding box center [354, 321] width 164 height 26
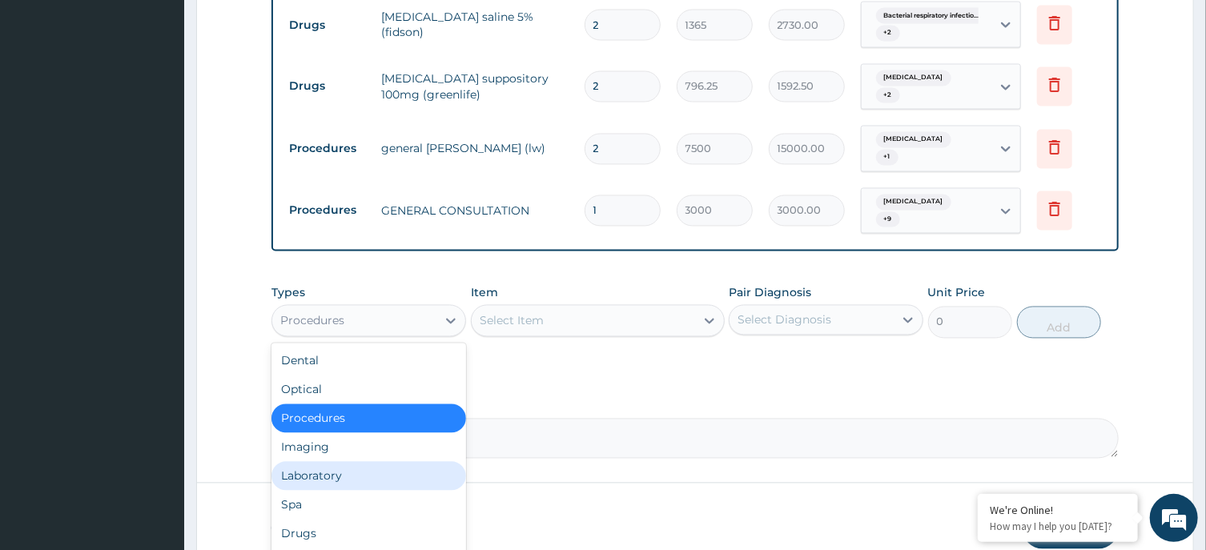
click at [389, 462] on div "Laboratory" at bounding box center [369, 476] width 195 height 29
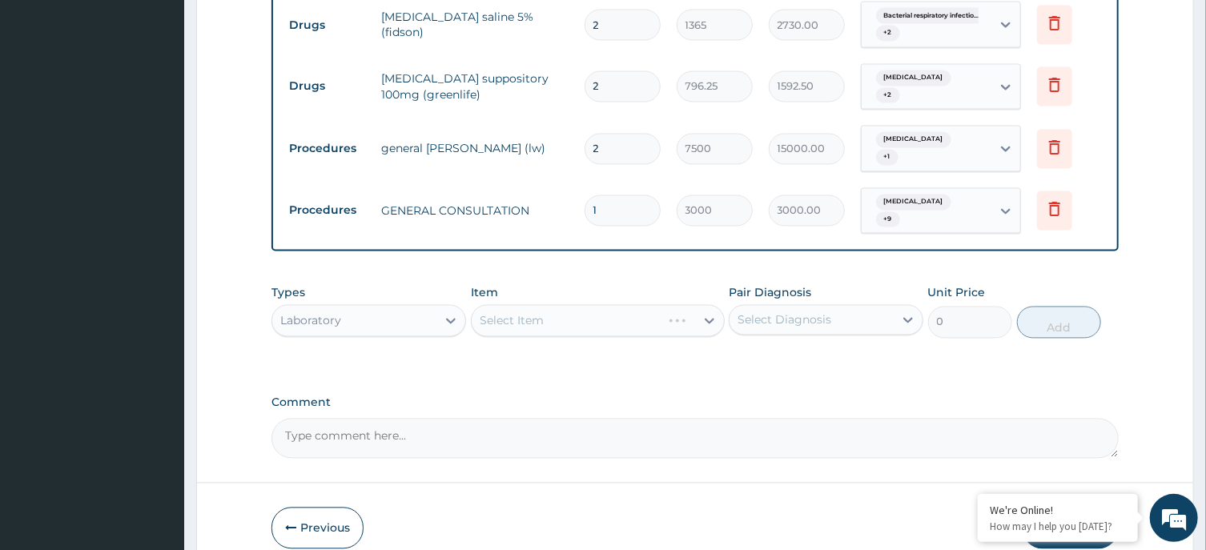
click at [780, 312] on div "Select Diagnosis" at bounding box center [785, 320] width 94 height 16
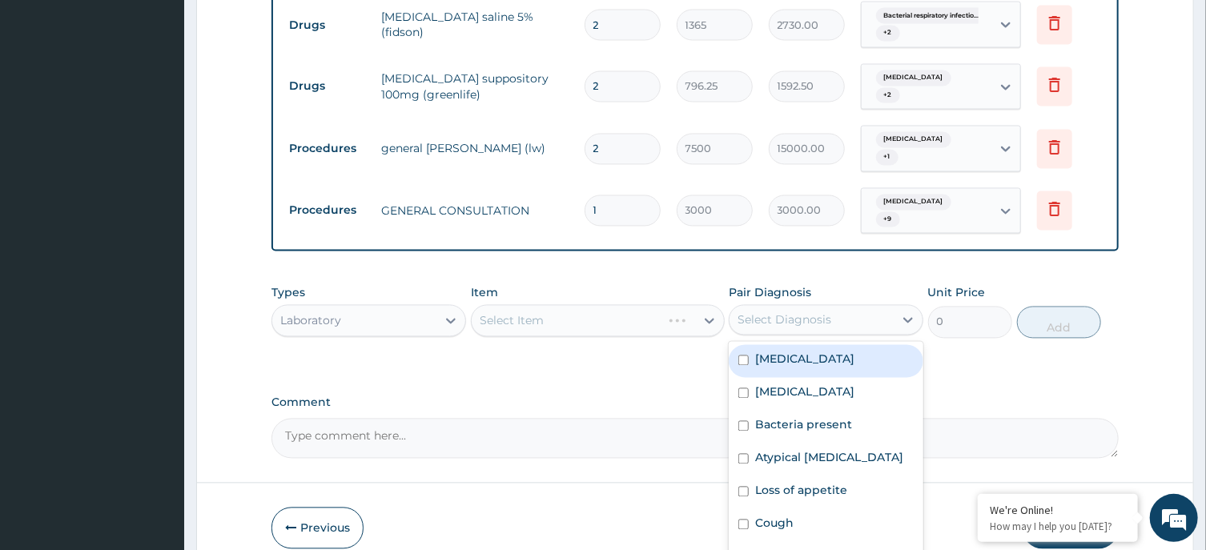
drag, startPoint x: 800, startPoint y: 328, endPoint x: 800, endPoint y: 340, distance: 11.2
click at [800, 352] on label "Kidney disease" at bounding box center [804, 360] width 99 height 16
checkbox input "true"
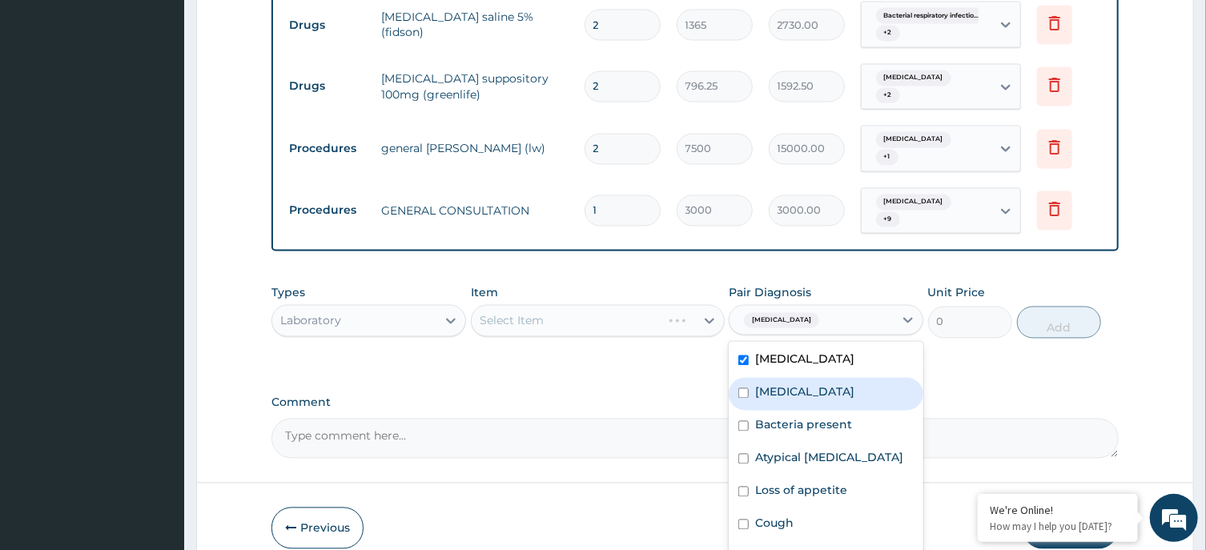
drag, startPoint x: 800, startPoint y: 360, endPoint x: 816, endPoint y: 401, distance: 44.3
click at [800, 378] on div "Malaria" at bounding box center [826, 394] width 195 height 33
checkbox input "true"
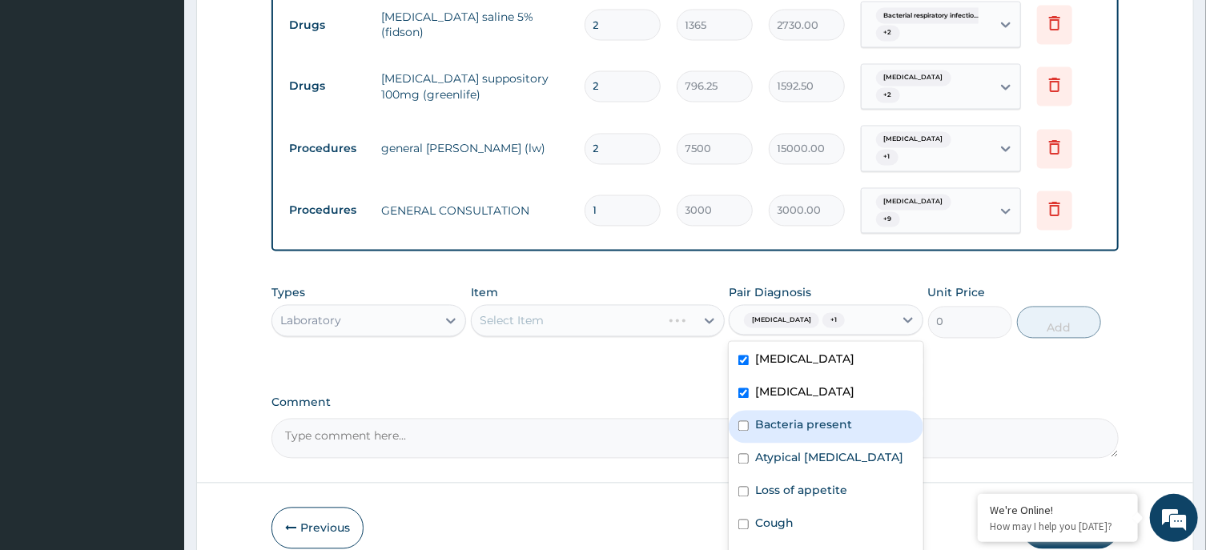
drag, startPoint x: 816, startPoint y: 401, endPoint x: 820, endPoint y: 414, distance: 13.7
click at [816, 411] on div "Bacteria present" at bounding box center [826, 427] width 195 height 33
checkbox input "true"
drag, startPoint x: 826, startPoint y: 434, endPoint x: 846, endPoint y: 492, distance: 61.1
click at [838, 476] on div "Kidney disease Malaria Bacteria present Atypical anorexia nervosa Loss of appet…" at bounding box center [826, 462] width 195 height 240
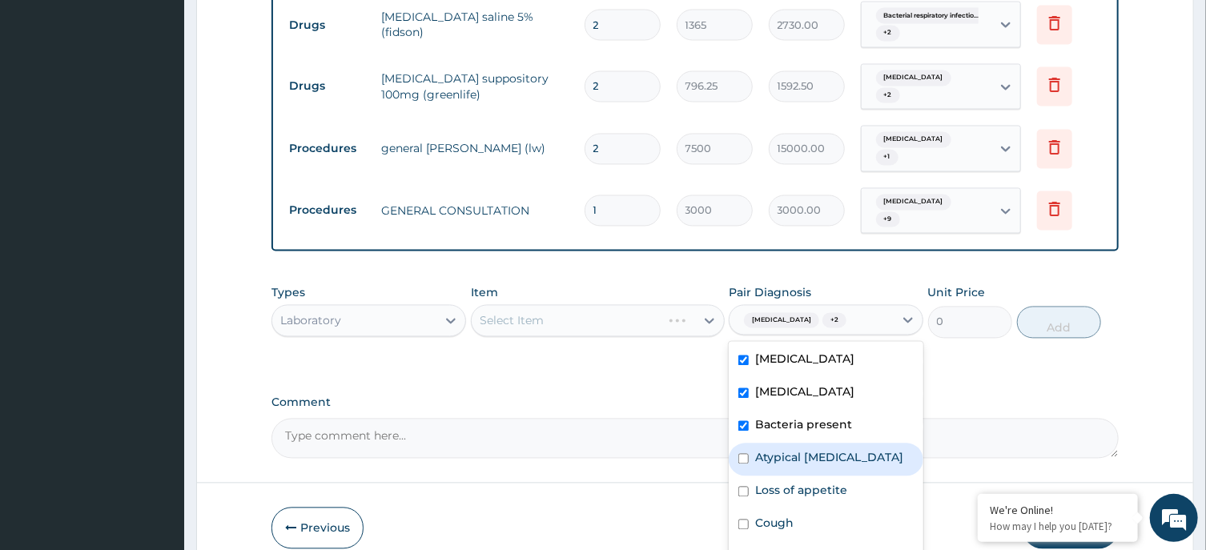
click at [841, 450] on label "Atypical anorexia nervosa" at bounding box center [829, 458] width 148 height 16
click at [841, 457] on div "Atypical anorexia nervosa" at bounding box center [826, 460] width 195 height 33
click at [836, 450] on label "Atypical anorexia nervosa" at bounding box center [829, 458] width 148 height 16
checkbox input "true"
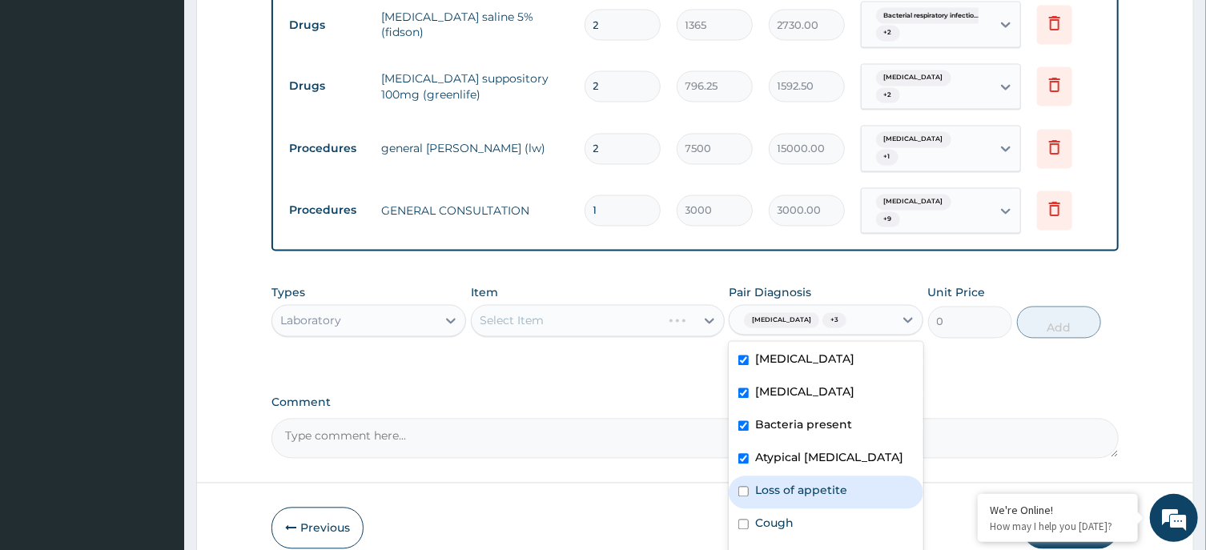
click at [838, 483] on label "Loss of appetite" at bounding box center [801, 491] width 92 height 16
checkbox input "true"
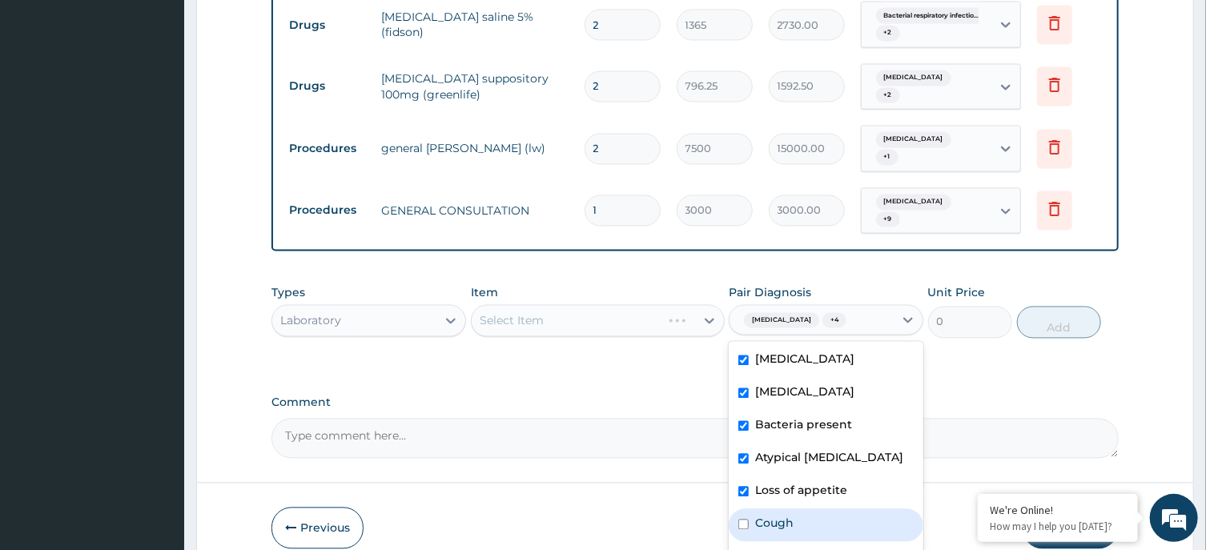
click at [828, 509] on div "Cough" at bounding box center [826, 525] width 195 height 33
checkbox input "true"
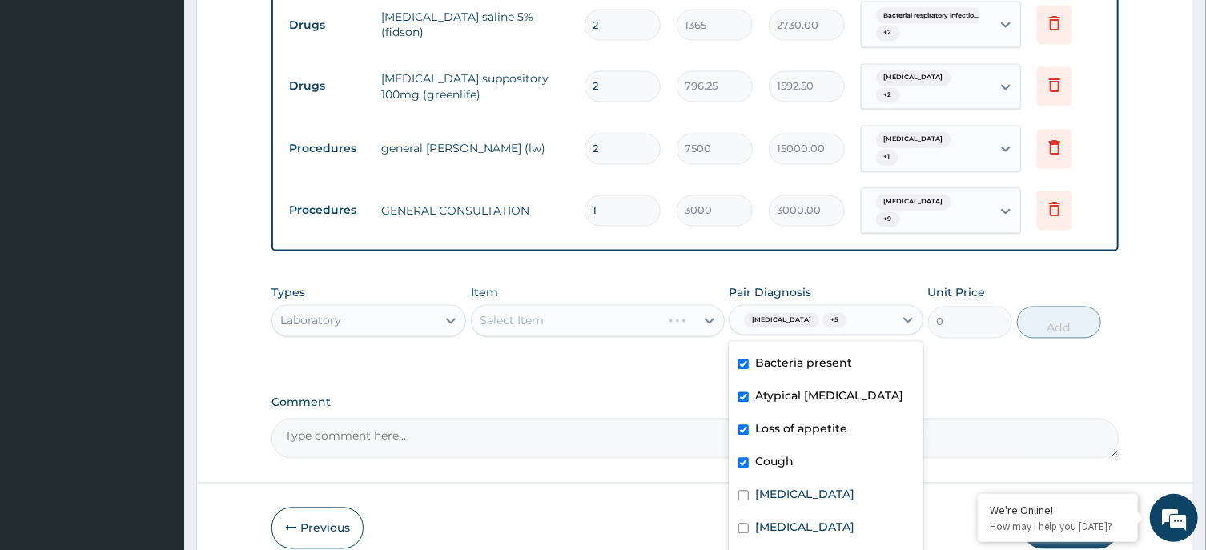
scroll to position [142, 0]
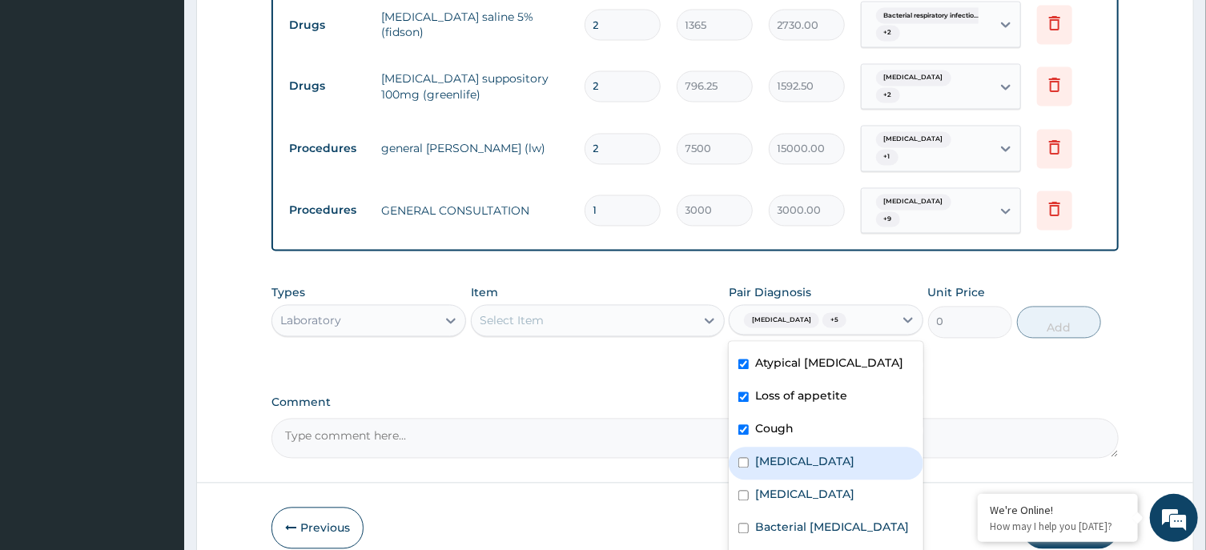
click at [818, 454] on label "Bacterial sepsis" at bounding box center [804, 462] width 99 height 16
checkbox input "true"
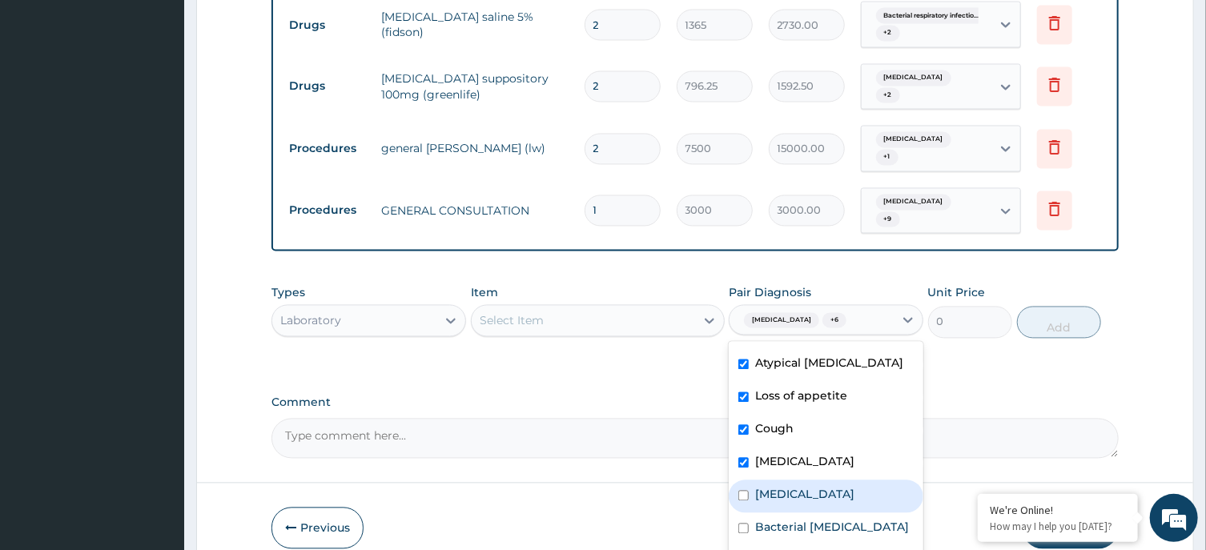
drag, startPoint x: 838, startPoint y: 420, endPoint x: 842, endPoint y: 435, distance: 15.7
click at [839, 481] on div "Bacterial infectious disease" at bounding box center [826, 497] width 195 height 33
checkbox input "true"
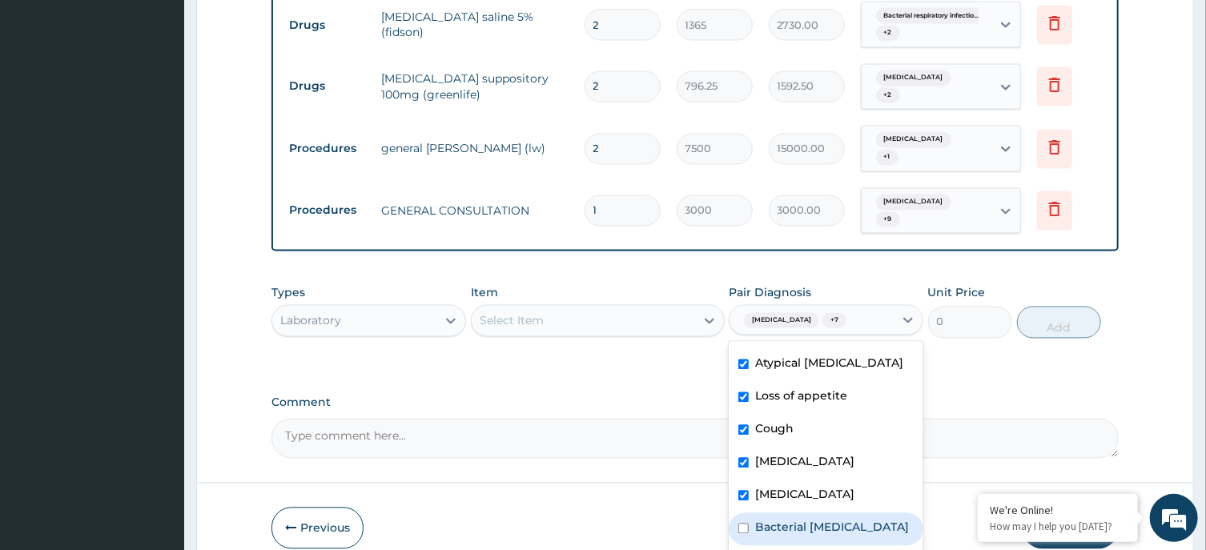
click at [857, 520] on label "Bacterial respiratory infection" at bounding box center [832, 528] width 154 height 16
checkbox input "true"
click at [846, 550] on label "Anorexia nervosa" at bounding box center [804, 561] width 99 height 16
checkbox input "true"
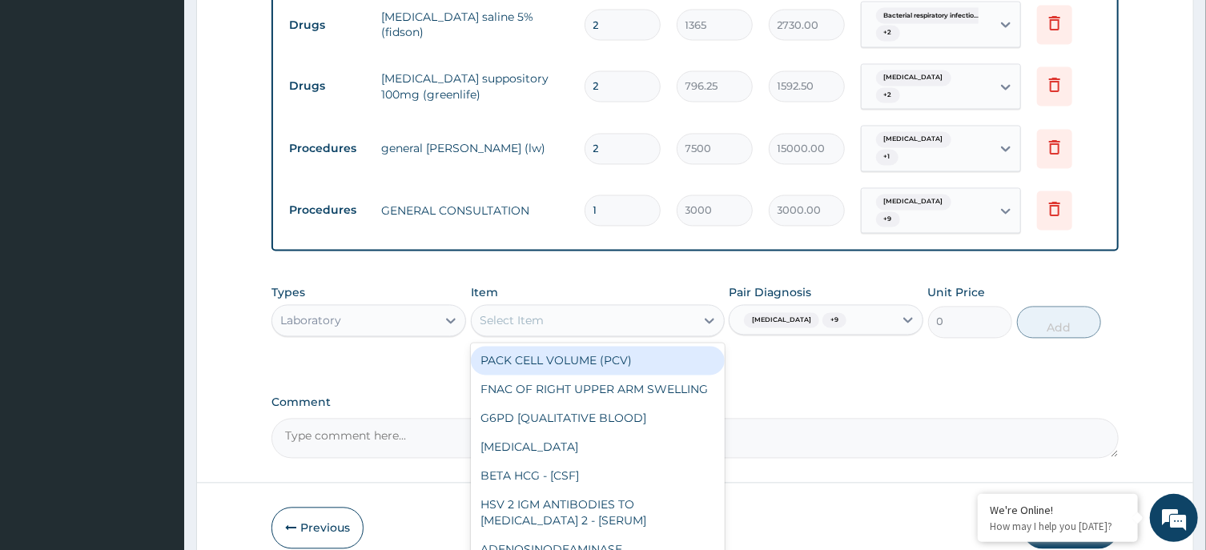
click at [569, 308] on div "Select Item" at bounding box center [584, 321] width 224 height 26
drag, startPoint x: 783, startPoint y: 308, endPoint x: 530, endPoint y: 284, distance: 254.3
click at [783, 308] on div "Types Laboratory Item option GENERAL CONSULTATION, selected. option PACK CELL V…" at bounding box center [695, 311] width 847 height 69
click at [593, 308] on div "Select Item" at bounding box center [584, 321] width 224 height 26
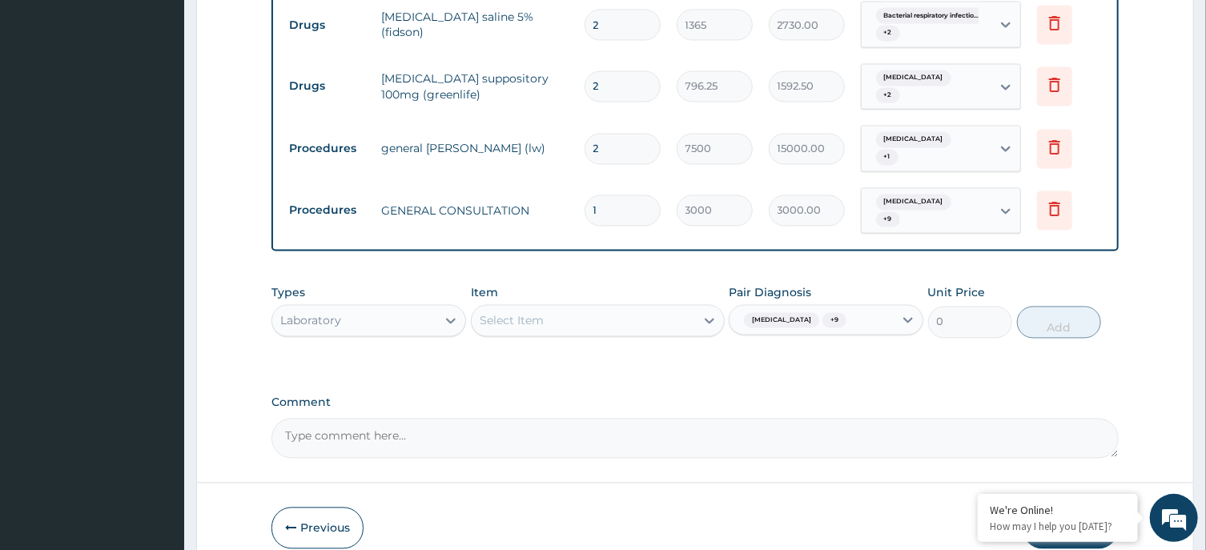
drag, startPoint x: 795, startPoint y: 319, endPoint x: 665, endPoint y: 314, distance: 129.9
click at [791, 321] on div "Types Laboratory Item Select Item Pair Diagnosis Kidney disease + 9 Unit Price …" at bounding box center [695, 323] width 847 height 93
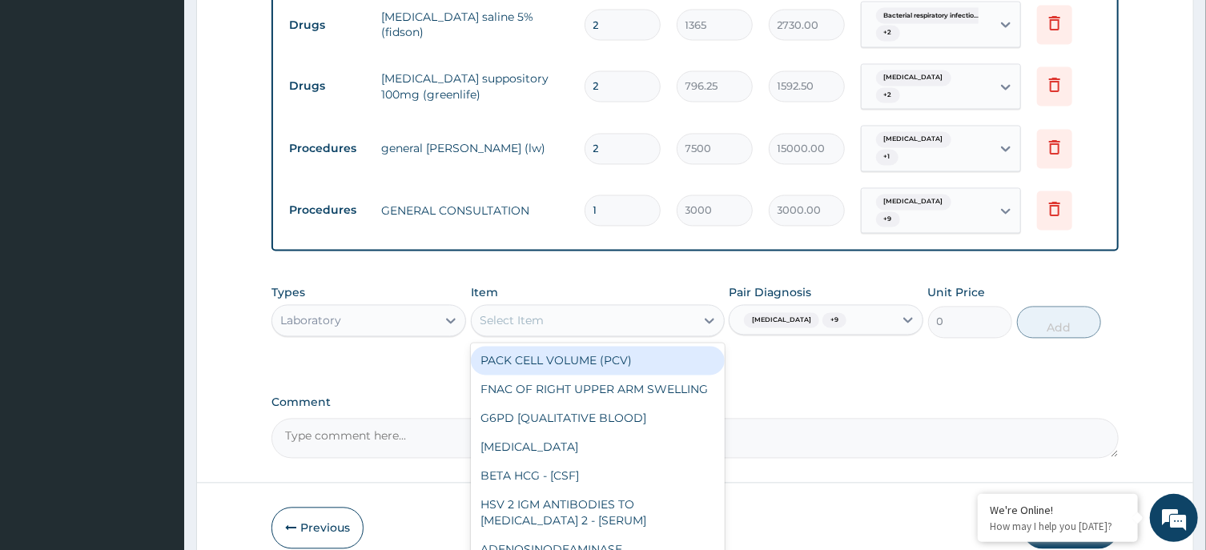
click at [545, 308] on div "Select Item" at bounding box center [584, 321] width 224 height 26
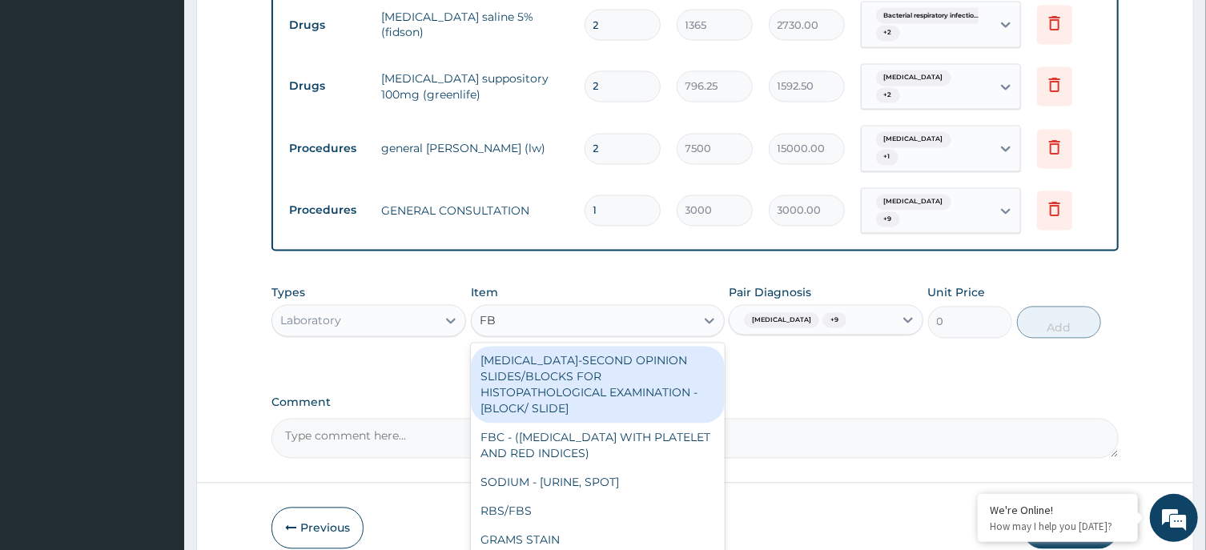
type input "FBC"
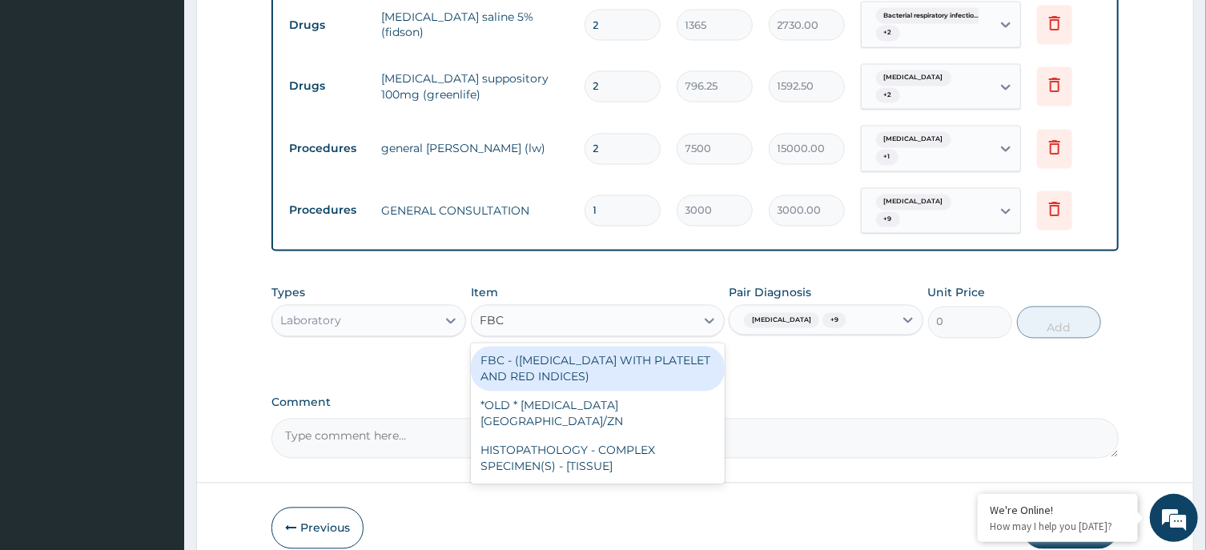
click at [577, 347] on div "FBC - (FULL BLOOD COUNT WITH PLATELET AND RED INDICES)" at bounding box center [598, 369] width 254 height 45
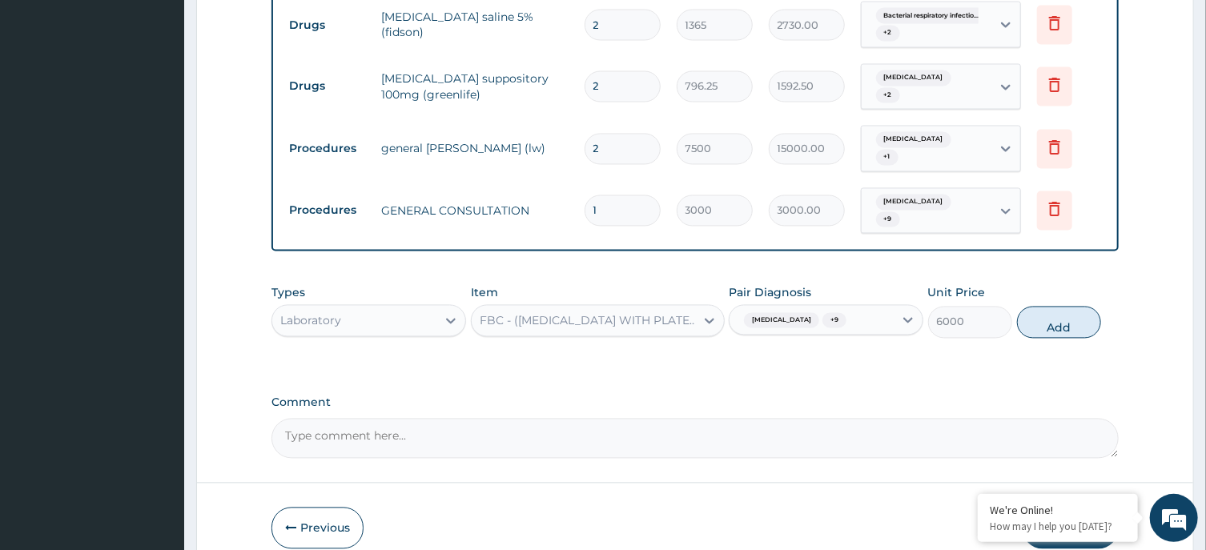
drag, startPoint x: 860, startPoint y: 310, endPoint x: 881, endPoint y: 305, distance: 22.2
click at [861, 310] on div "Types Laboratory Item option FBC - (FULL BLOOD COUNT WITH PLATELET AND RED INDI…" at bounding box center [695, 323] width 847 height 93
click at [1061, 307] on button "Add" at bounding box center [1059, 323] width 85 height 32
type input "0"
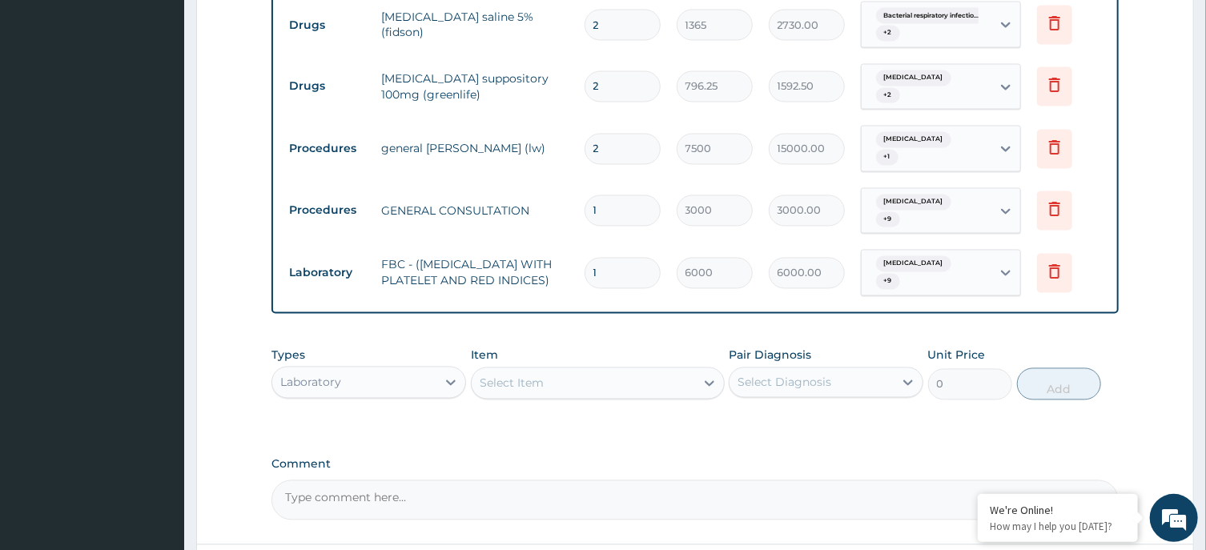
click at [554, 371] on div "Select Item" at bounding box center [584, 384] width 224 height 26
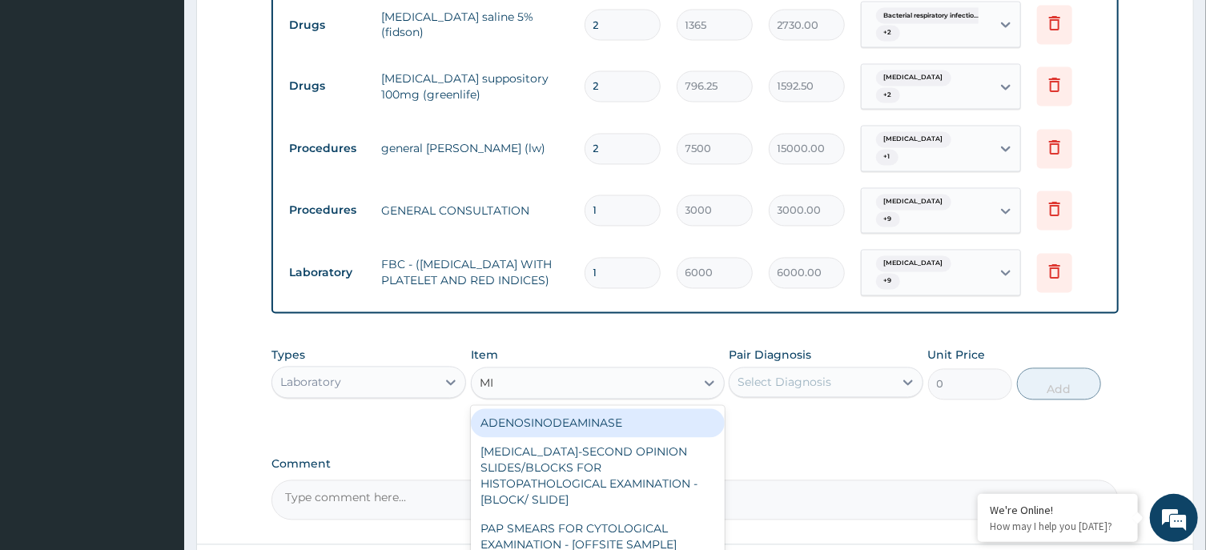
type input "MIC"
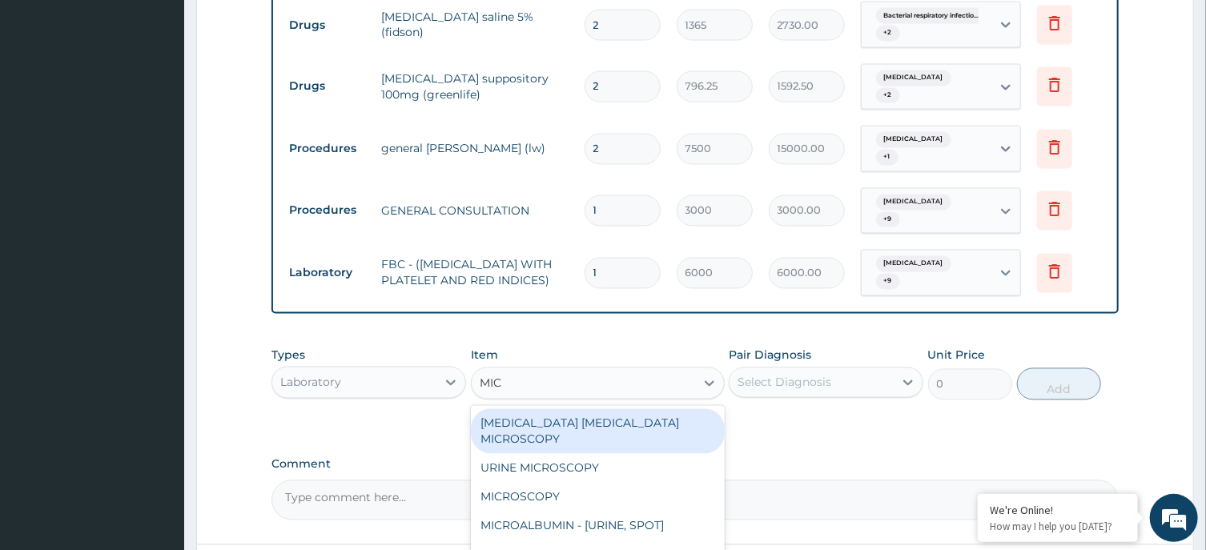
click at [630, 409] on div "MALARIA PARASITE MICROSCOPY" at bounding box center [598, 431] width 254 height 45
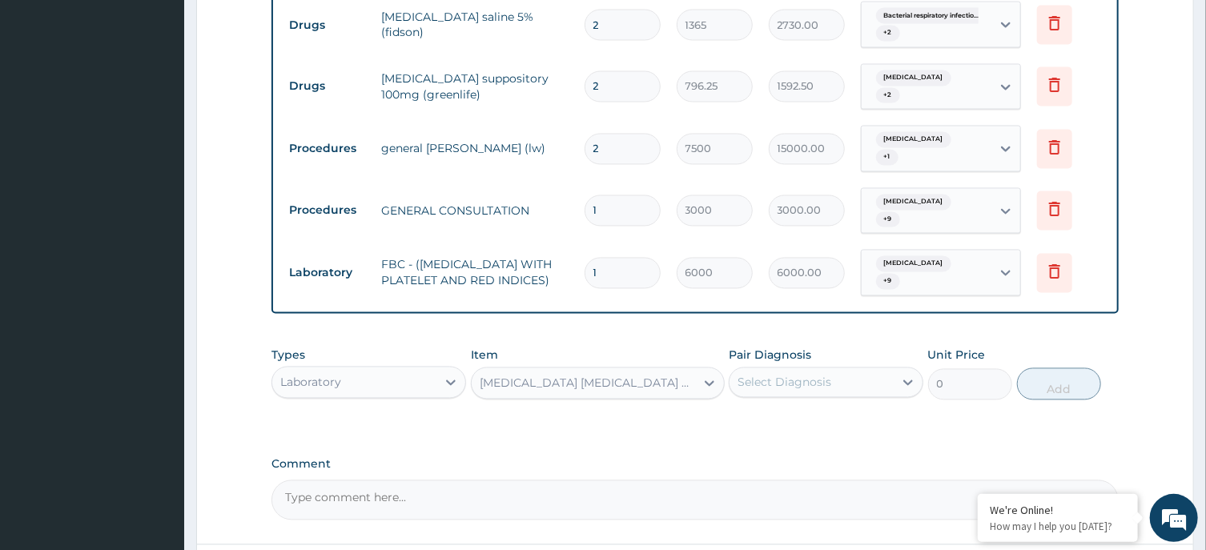
type input "3000"
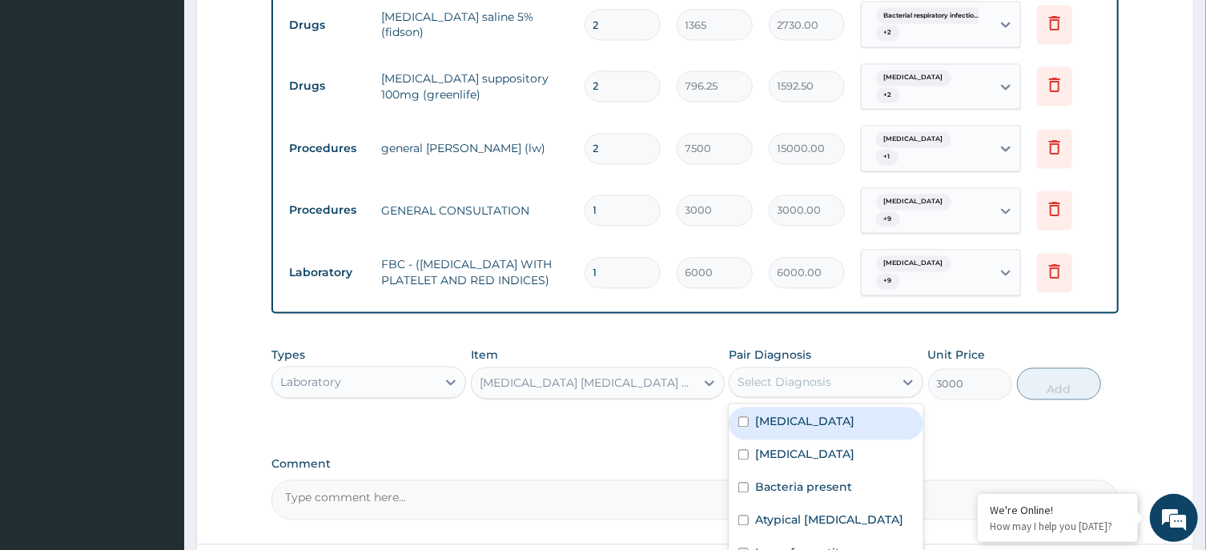
drag, startPoint x: 836, startPoint y: 337, endPoint x: 845, endPoint y: 352, distance: 17.6
click at [837, 370] on div "Select Diagnosis" at bounding box center [812, 383] width 164 height 26
drag, startPoint x: 836, startPoint y: 393, endPoint x: 837, endPoint y: 417, distance: 24.1
click at [836, 414] on label "Kidney disease" at bounding box center [804, 422] width 99 height 16
checkbox input "true"
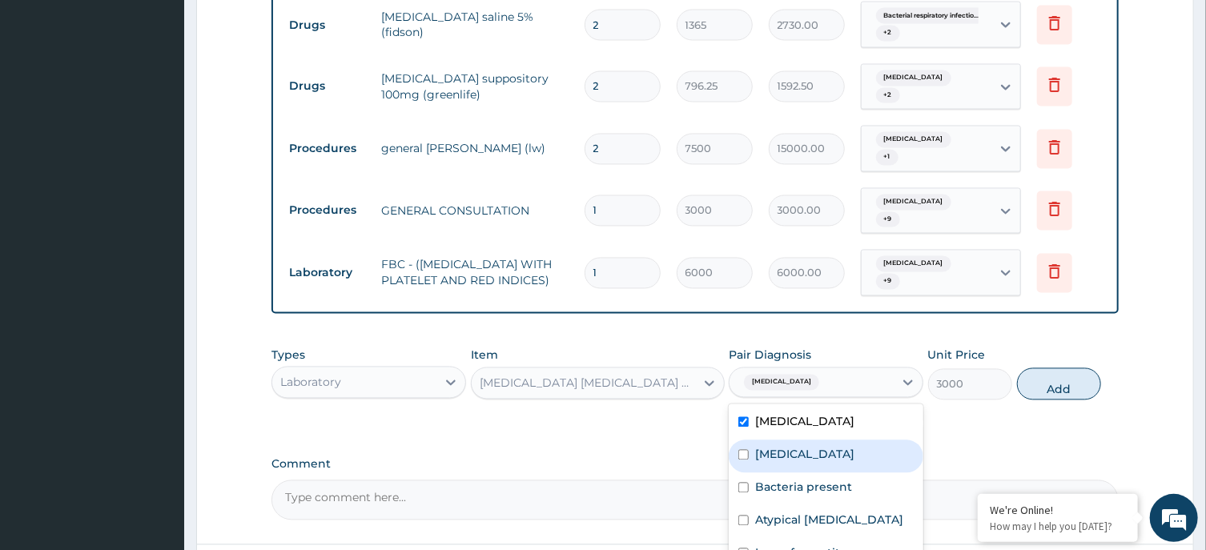
drag, startPoint x: 837, startPoint y: 423, endPoint x: 839, endPoint y: 434, distance: 11.3
click at [837, 441] on div "Malaria" at bounding box center [826, 457] width 195 height 33
checkbox input "true"
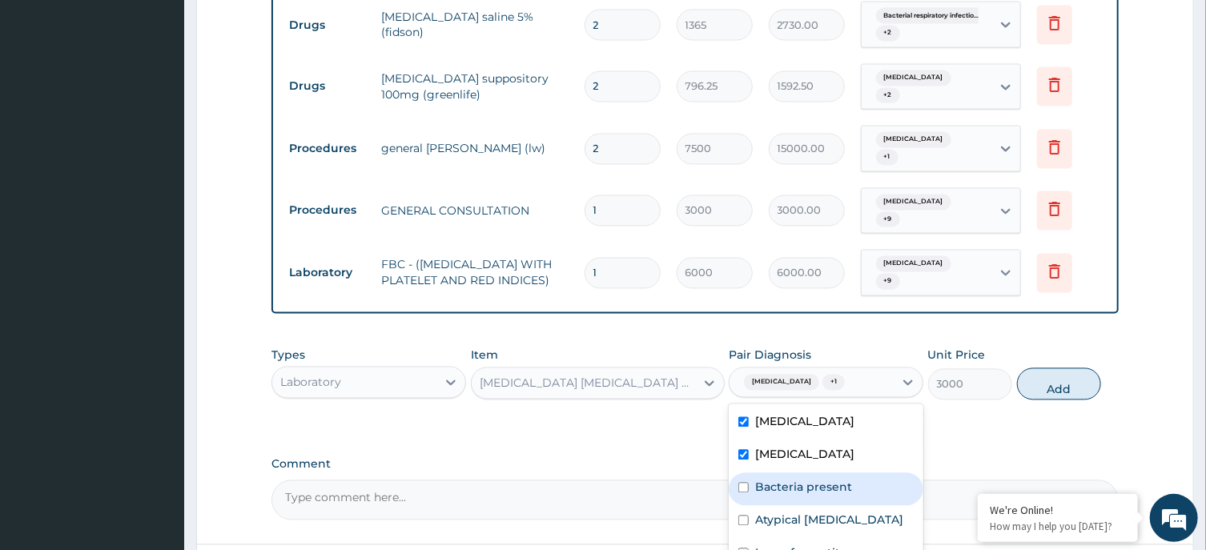
click at [858, 473] on div "Bacteria present" at bounding box center [826, 489] width 195 height 33
checkbox input "true"
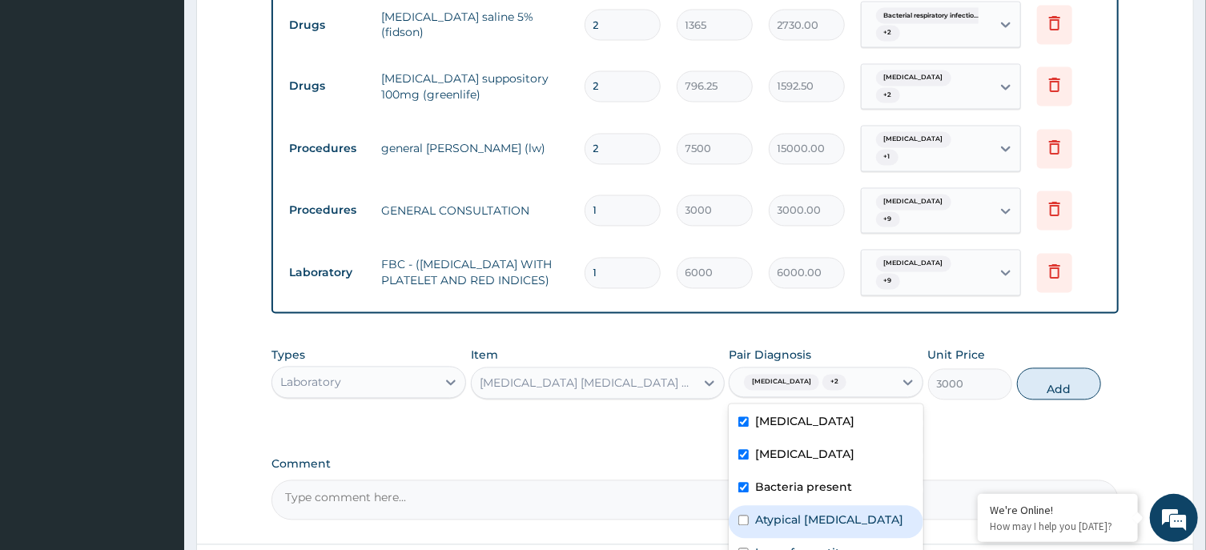
click at [856, 513] on label "Atypical anorexia nervosa" at bounding box center [829, 521] width 148 height 16
checkbox input "true"
click at [850, 539] on div "Loss of appetite" at bounding box center [826, 555] width 195 height 33
checkbox input "true"
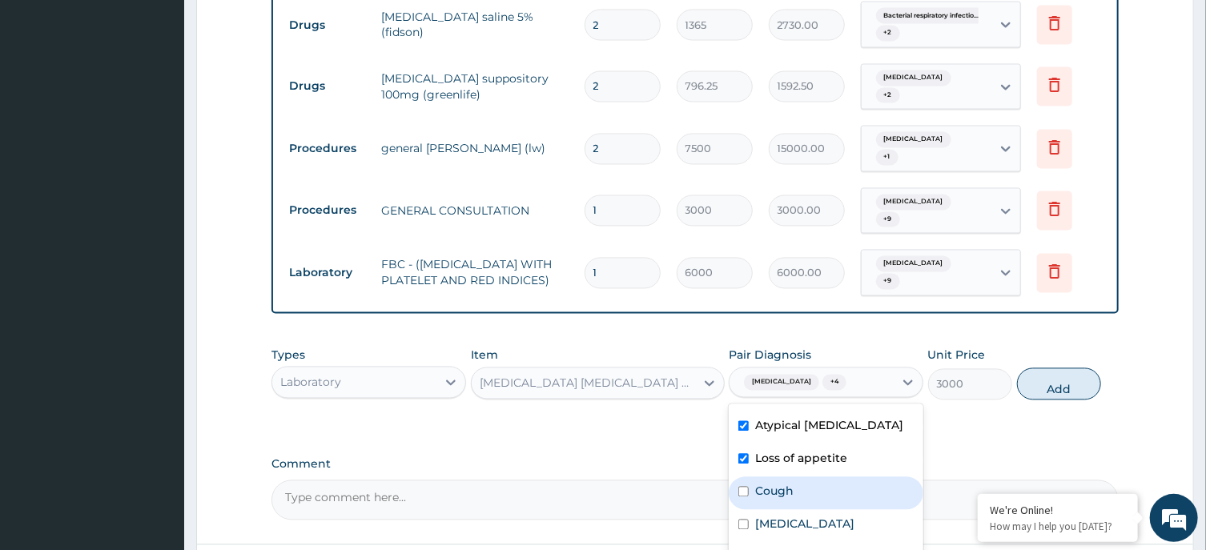
drag, startPoint x: 852, startPoint y: 437, endPoint x: 858, endPoint y: 457, distance: 20.8
click at [853, 477] on div "Cough" at bounding box center [826, 493] width 195 height 33
checkbox input "true"
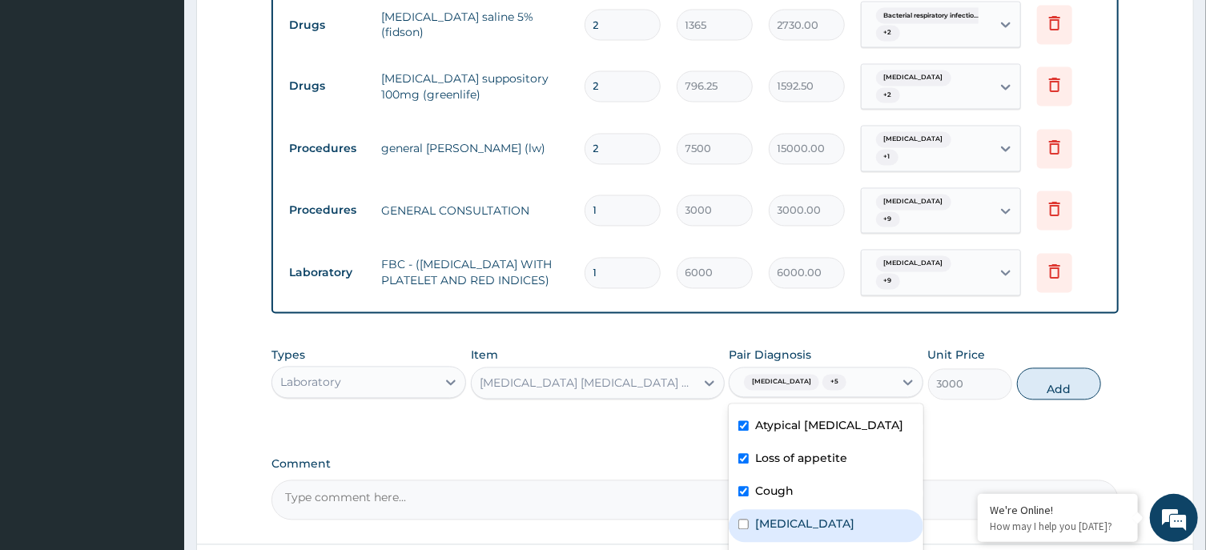
click at [860, 510] on div "Bacterial sepsis" at bounding box center [826, 526] width 195 height 33
checkbox input "true"
click at [855, 550] on label "Bacterial infectious disease" at bounding box center [804, 558] width 99 height 16
checkbox input "true"
click at [853, 529] on div "Kidney disease Malaria Bacteria present Atypical anorexia nervosa Loss of appet…" at bounding box center [826, 525] width 195 height 240
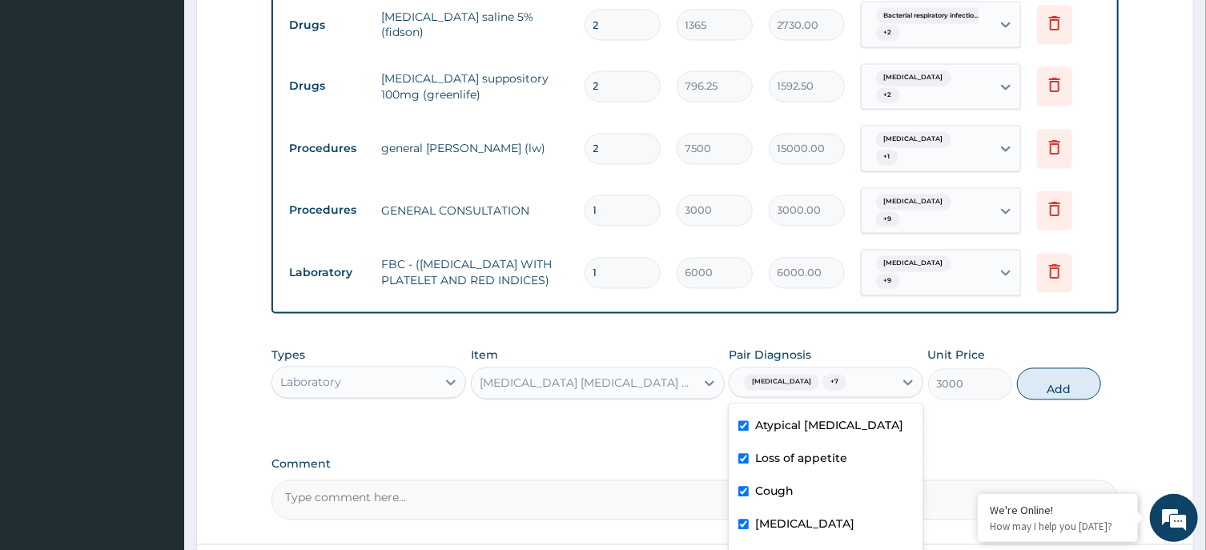
checkbox input "true"
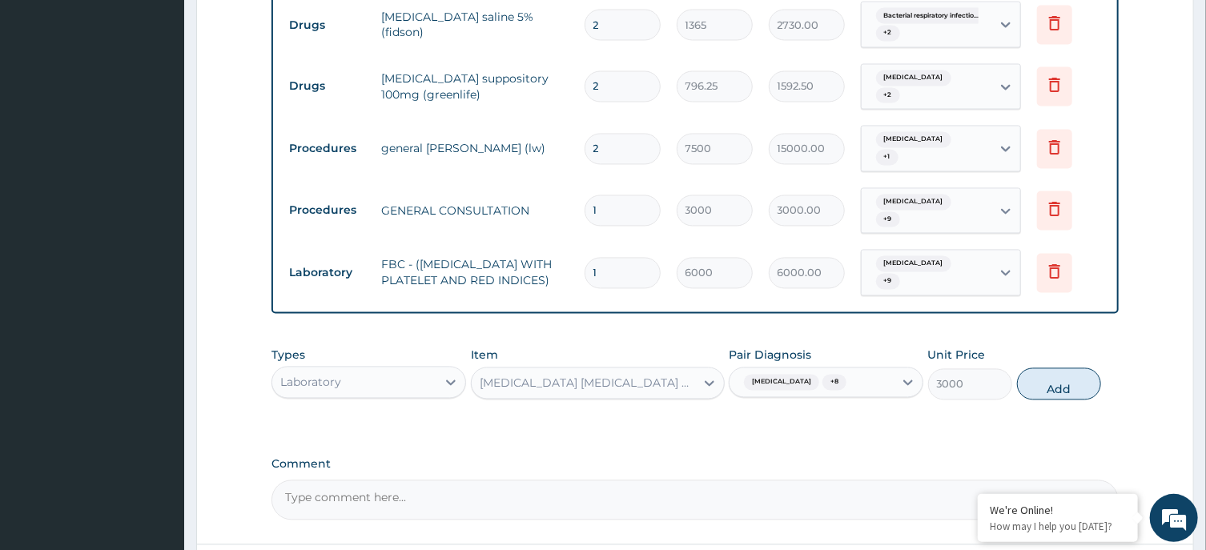
click at [1050, 368] on button "Add" at bounding box center [1059, 384] width 85 height 32
type input "0"
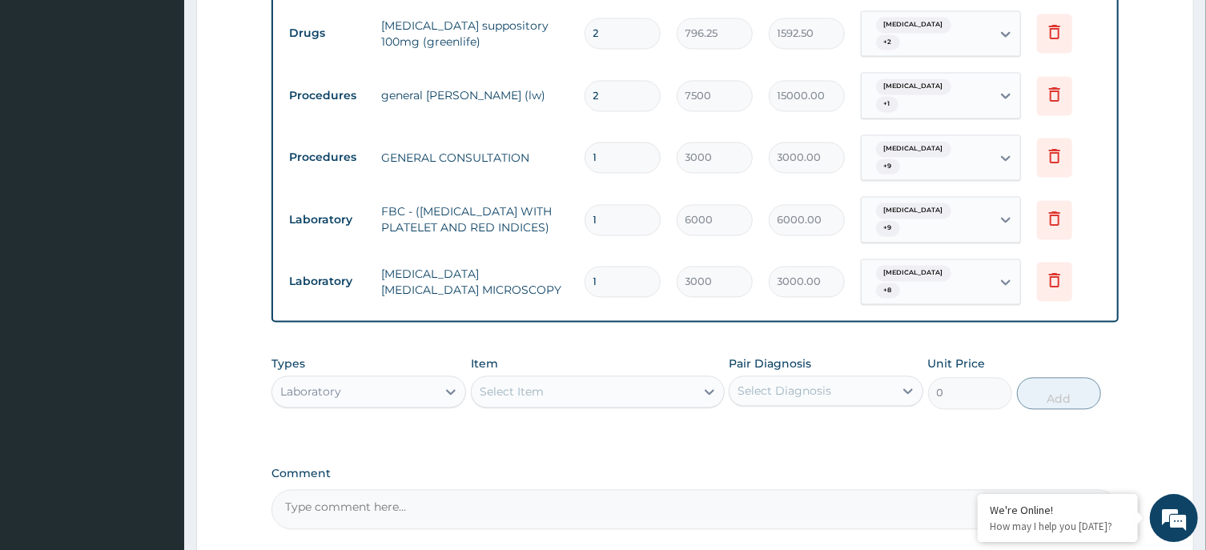
scroll to position [1631, 0]
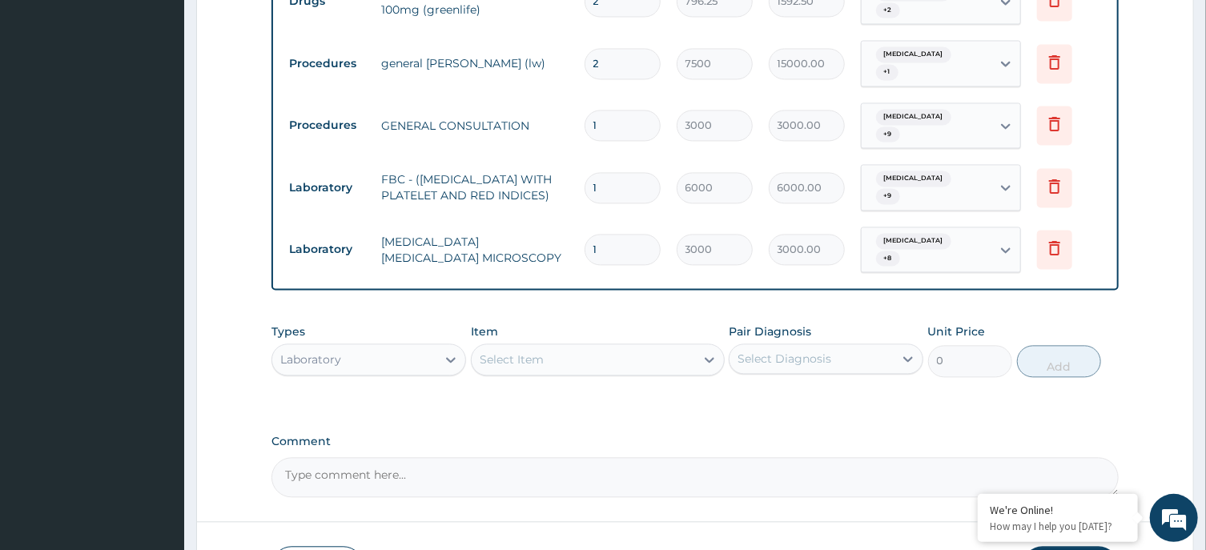
click at [391, 347] on div "Laboratory" at bounding box center [354, 360] width 164 height 26
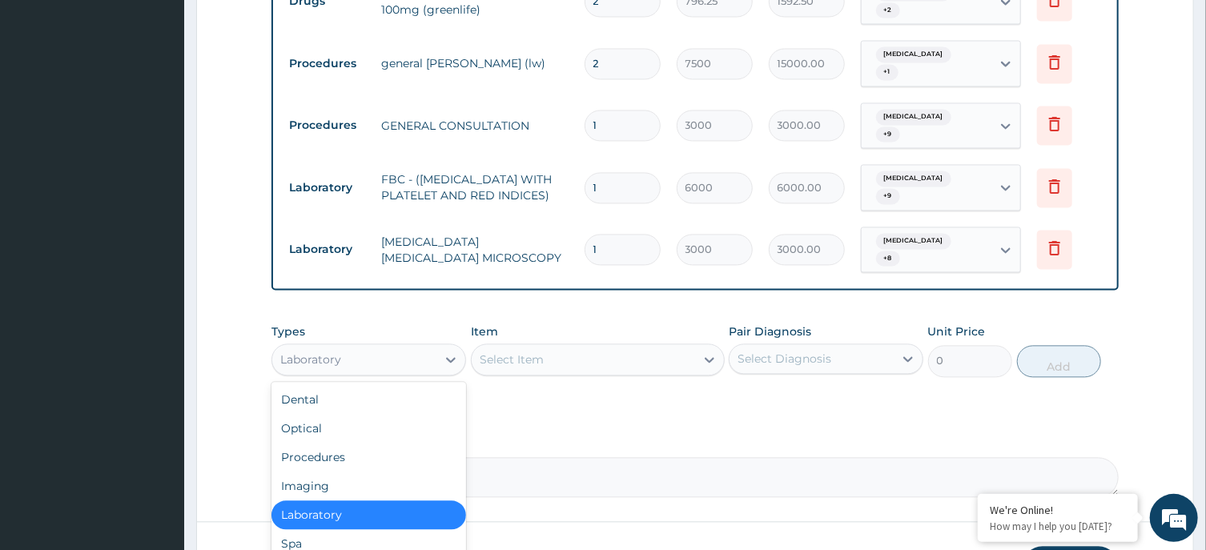
drag, startPoint x: 373, startPoint y: 522, endPoint x: 443, endPoint y: 503, distance: 73.1
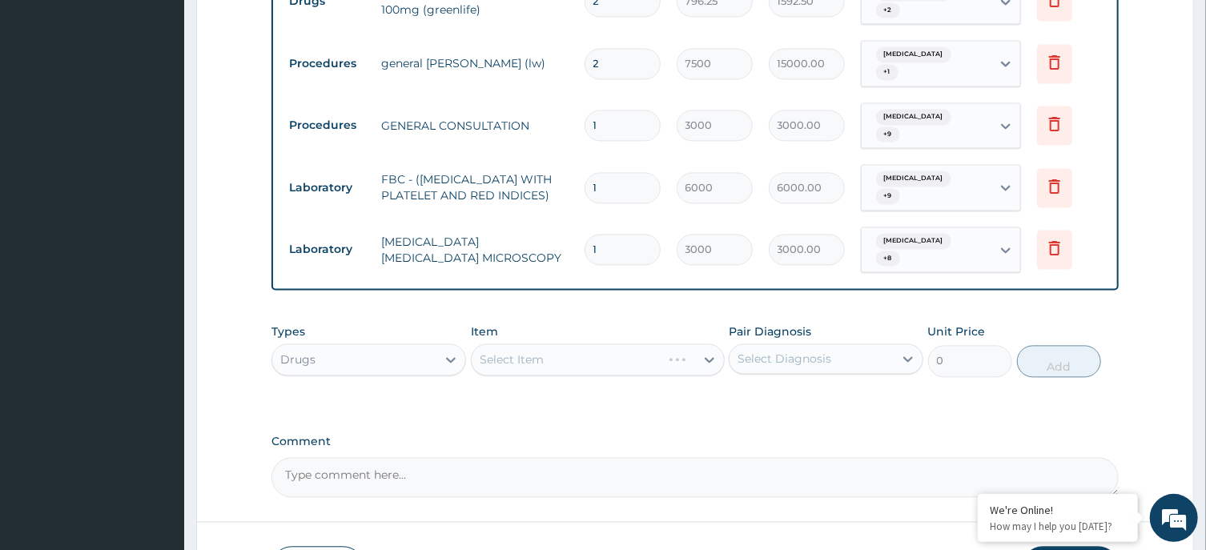
drag, startPoint x: 812, startPoint y: 327, endPoint x: 818, endPoint y: 338, distance: 12.5
click at [813, 346] on div "Select Diagnosis" at bounding box center [812, 359] width 164 height 26
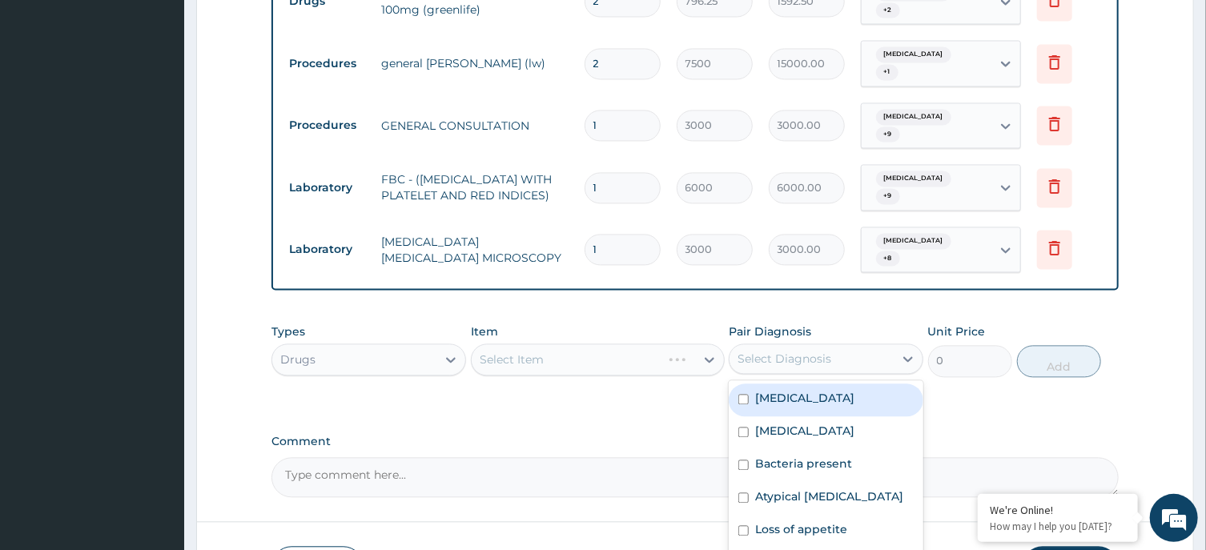
drag, startPoint x: 825, startPoint y: 366, endPoint x: 828, endPoint y: 397, distance: 30.5
click at [825, 384] on div "Kidney disease" at bounding box center [826, 400] width 195 height 33
checkbox input "true"
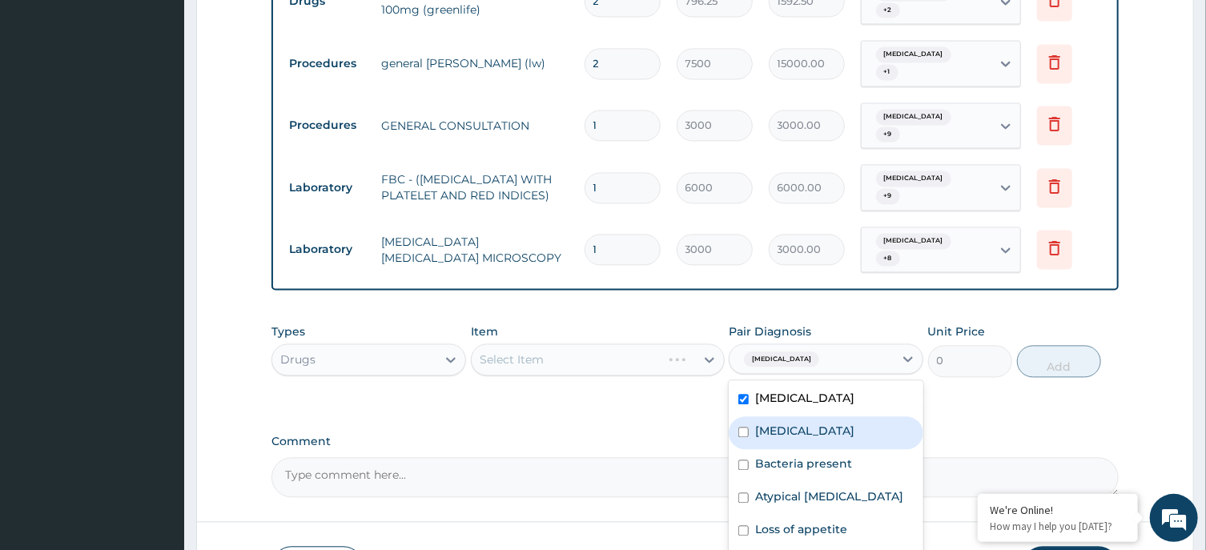
drag, startPoint x: 828, startPoint y: 397, endPoint x: 832, endPoint y: 406, distance: 9.7
click at [831, 417] on div "Malaria" at bounding box center [826, 433] width 195 height 33
checkbox input "true"
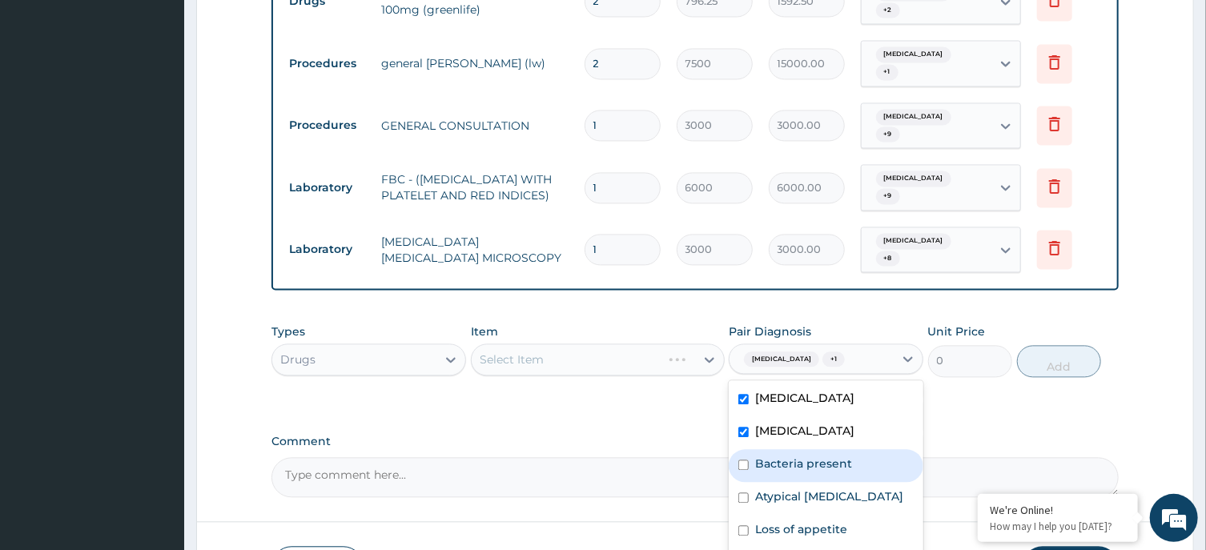
drag, startPoint x: 833, startPoint y: 428, endPoint x: 836, endPoint y: 440, distance: 12.3
click at [836, 449] on div "Bacteria present" at bounding box center [826, 465] width 195 height 33
checkbox input "true"
click at [833, 489] on label "Atypical anorexia nervosa" at bounding box center [829, 497] width 148 height 16
checkbox input "true"
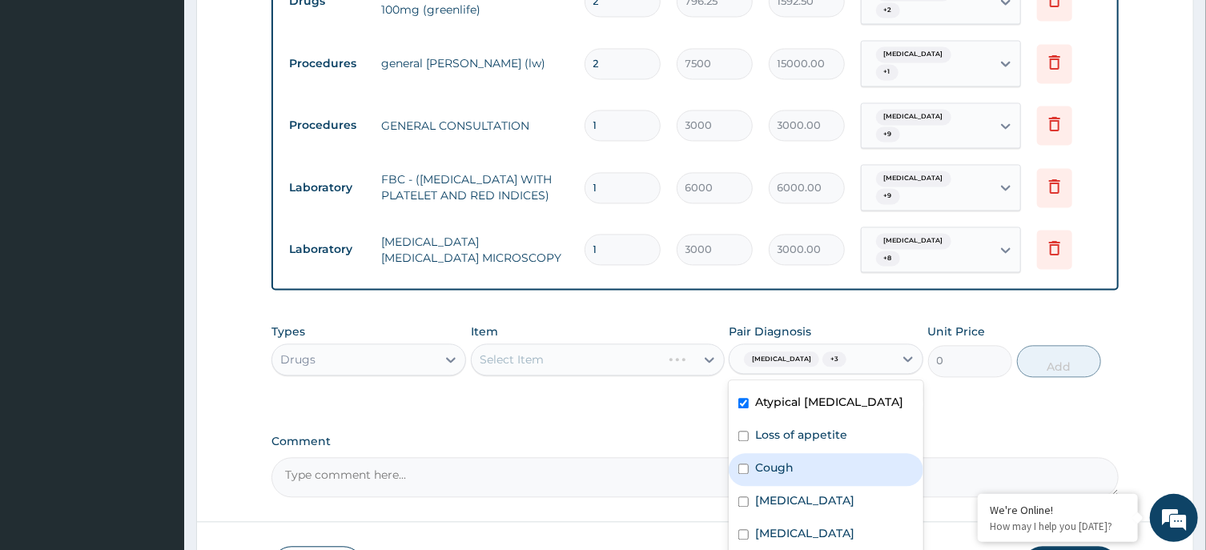
scroll to position [62, 0]
click at [837, 453] on div "Loss of appetite" at bounding box center [826, 469] width 195 height 33
checkbox input "true"
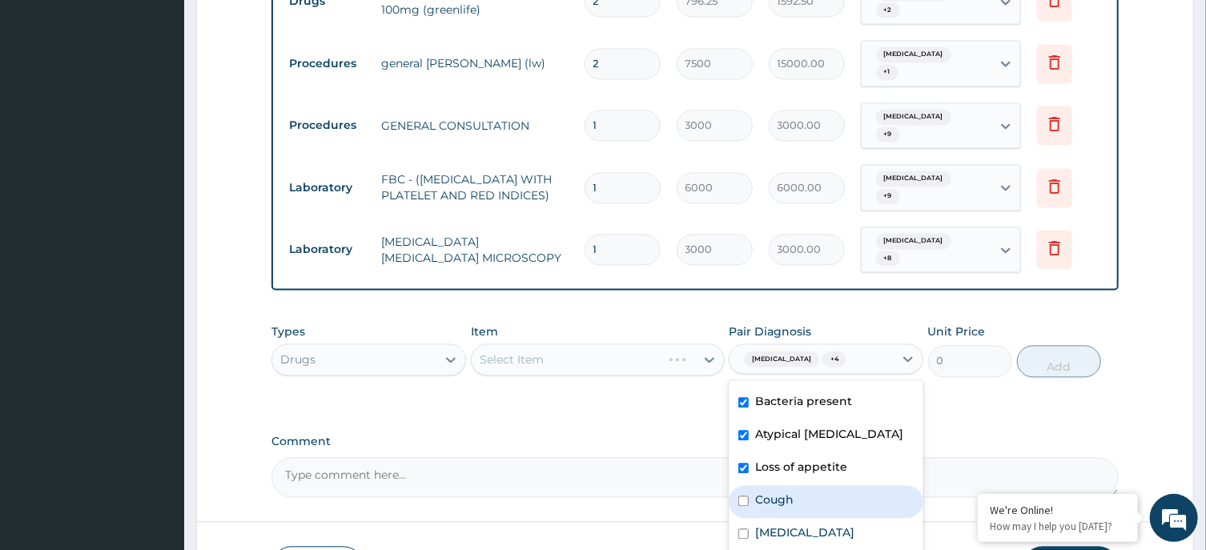
click at [827, 485] on div "Cough" at bounding box center [826, 501] width 195 height 33
checkbox input "true"
click at [828, 525] on label "Bacterial sepsis" at bounding box center [804, 533] width 99 height 16
checkbox input "true"
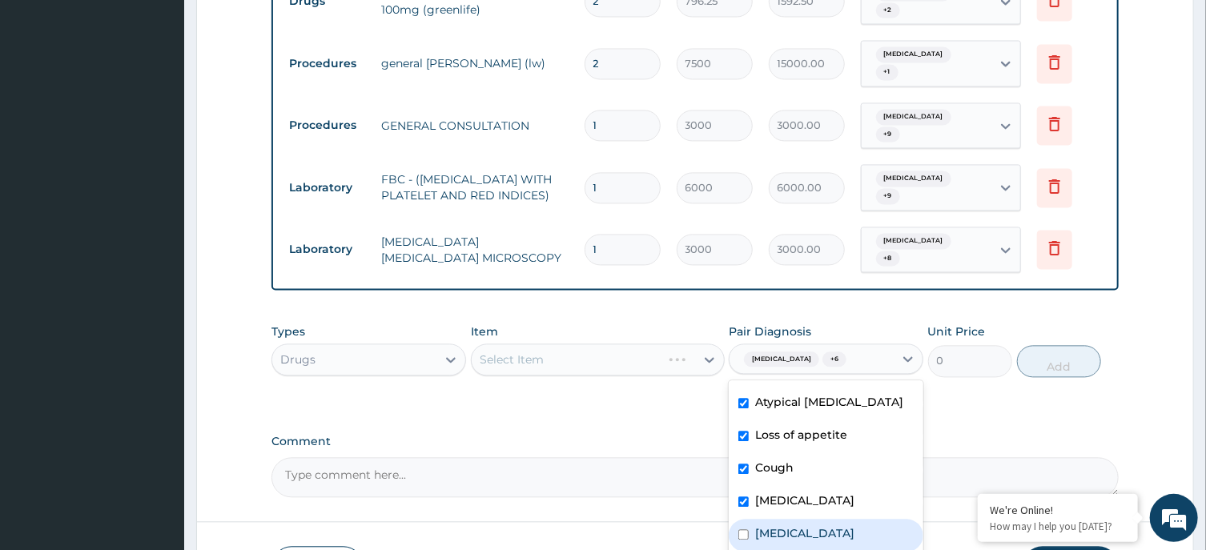
click at [836, 526] on label "Bacterial infectious disease" at bounding box center [804, 534] width 99 height 16
checkbox input "true"
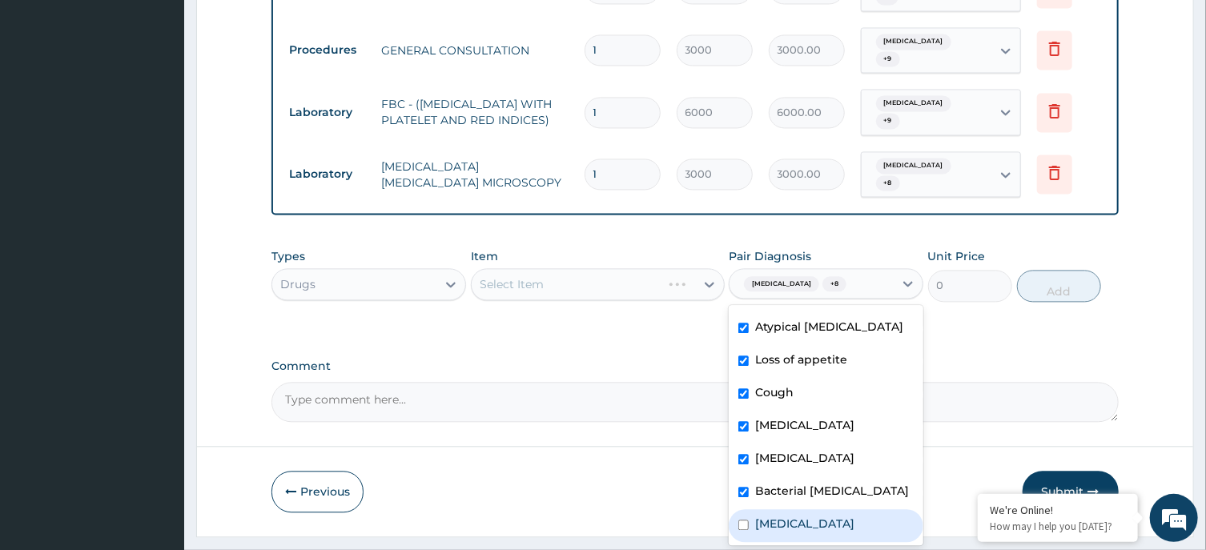
click at [799, 516] on label "Anorexia nervosa" at bounding box center [804, 524] width 99 height 16
checkbox input "true"
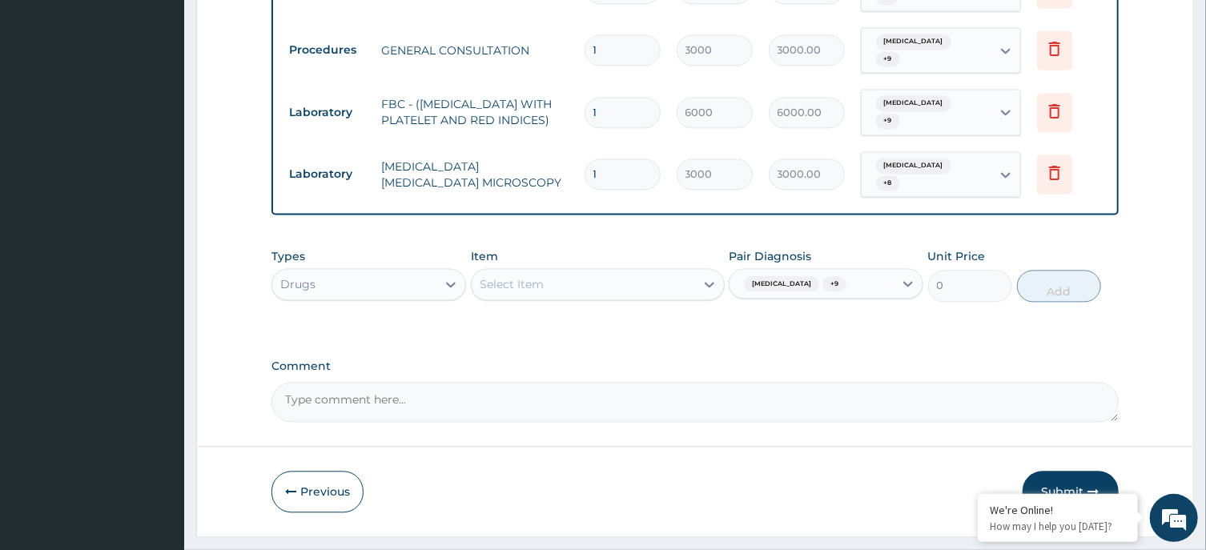
drag, startPoint x: 634, startPoint y: 228, endPoint x: 634, endPoint y: 238, distance: 9.6
click at [634, 248] on div "Item Select Item" at bounding box center [598, 274] width 254 height 53
click at [631, 272] on div "Select Item" at bounding box center [584, 285] width 224 height 26
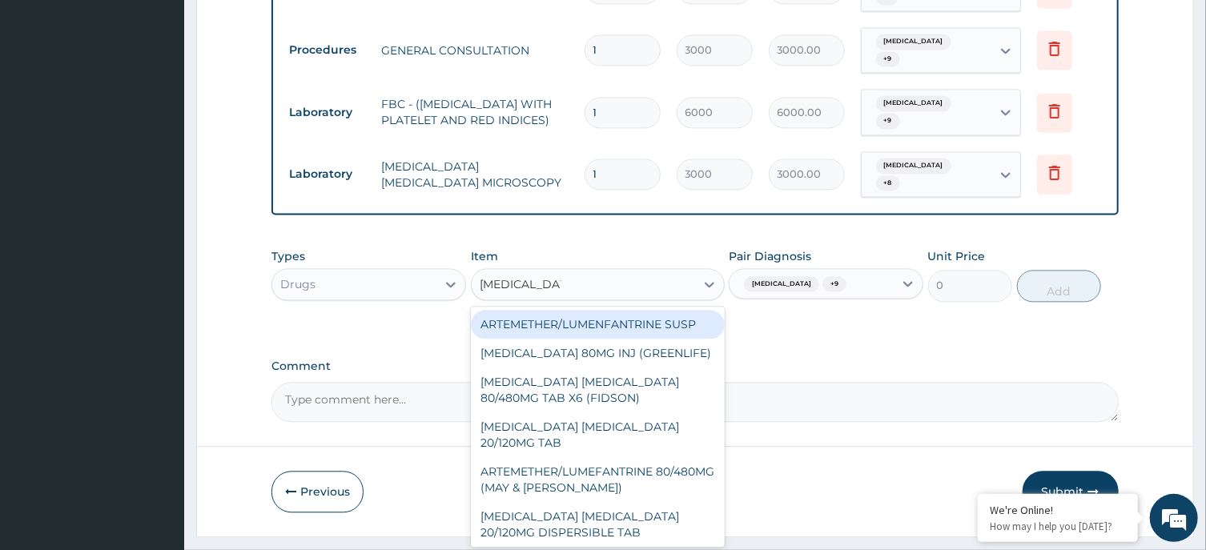
type input "ARTEMETHER"
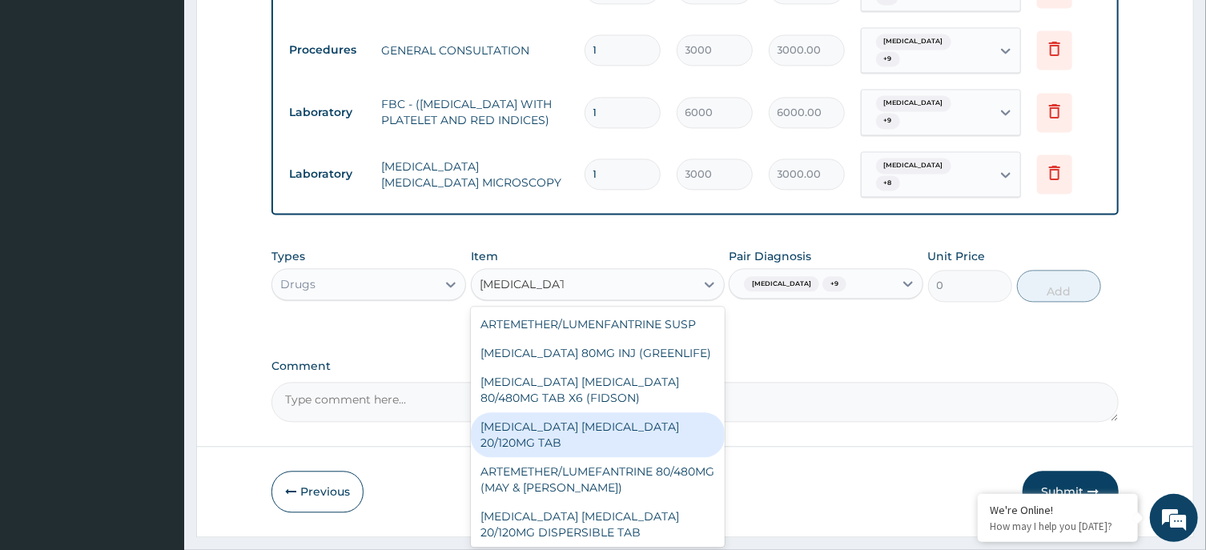
click at [530, 413] on div "ARTEMETHER LUMEFANTRINE 20/120MG TAB" at bounding box center [598, 435] width 254 height 45
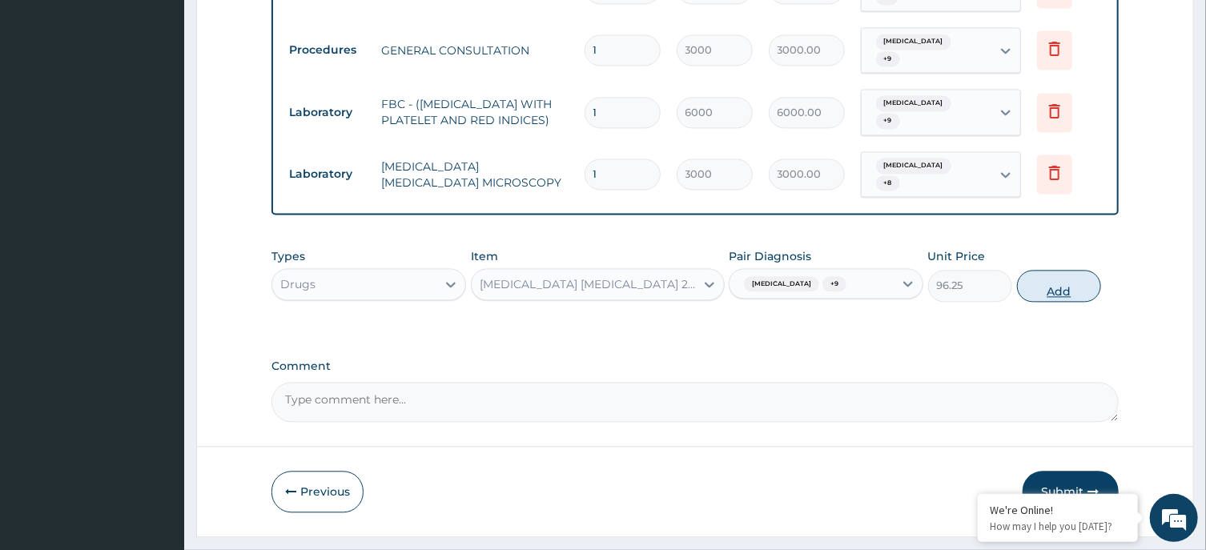
click at [1053, 270] on button "Add" at bounding box center [1059, 286] width 85 height 32
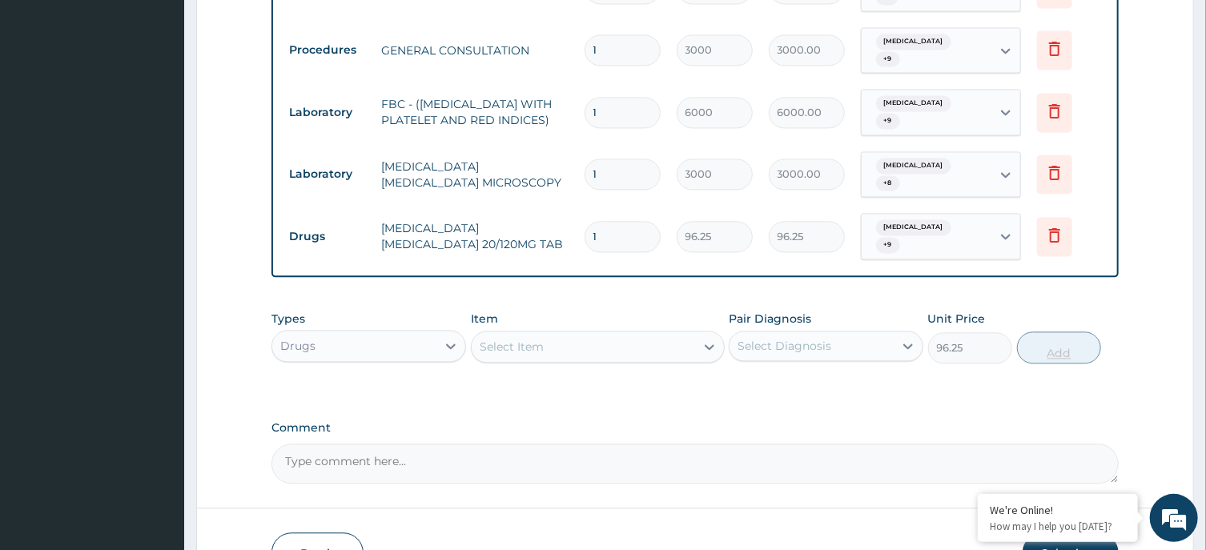
type input "0"
type input "18"
type input "1732.50"
type input "18"
click at [688, 444] on textarea "Comment" at bounding box center [695, 464] width 847 height 40
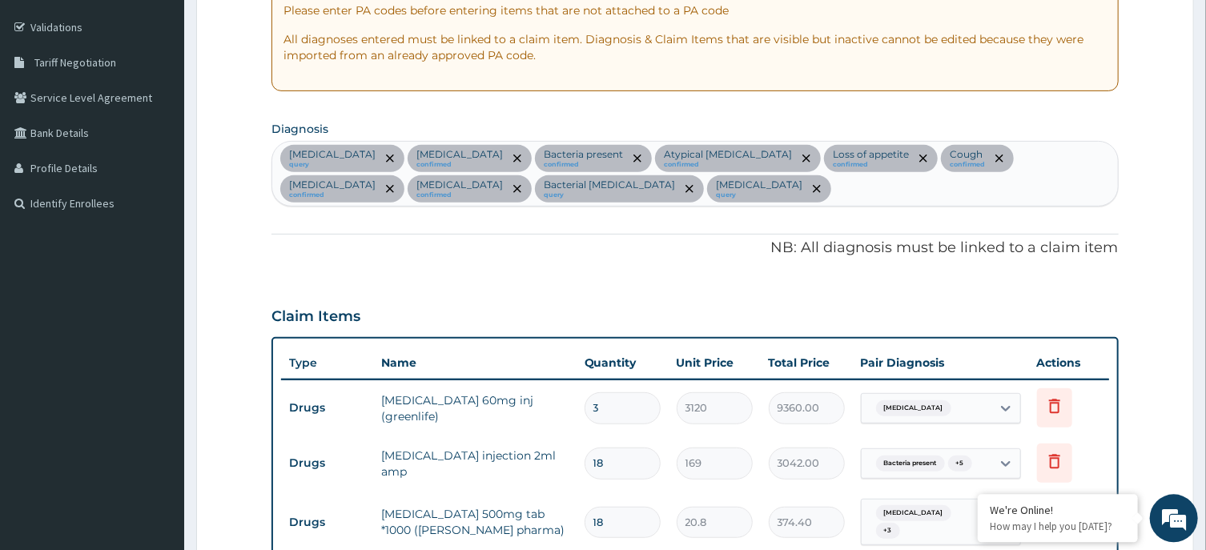
scroll to position [0, 0]
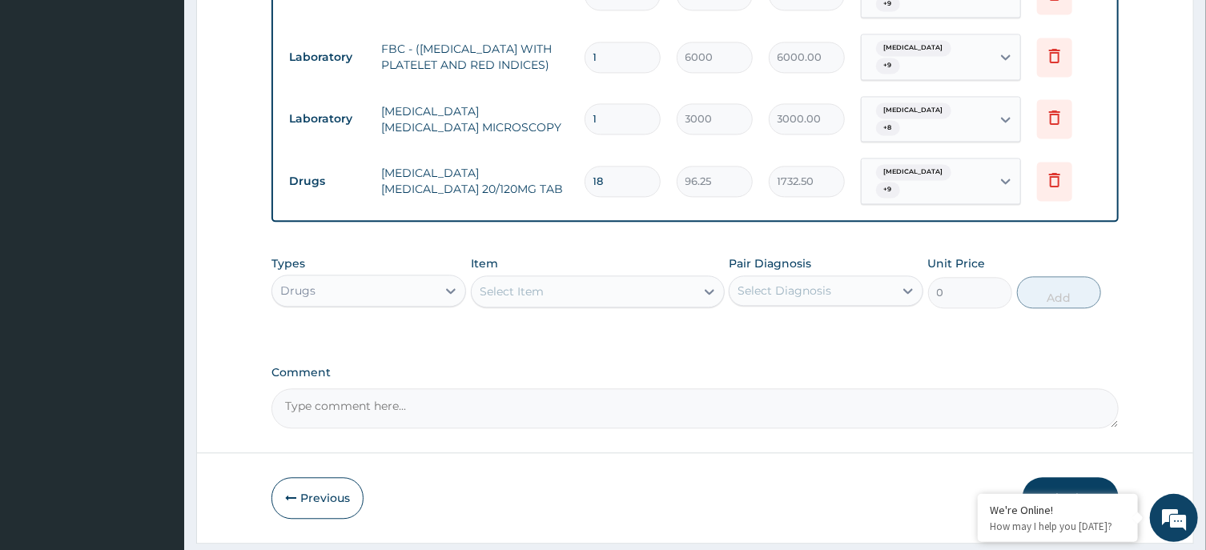
click at [1079, 477] on button "Submit" at bounding box center [1071, 498] width 96 height 42
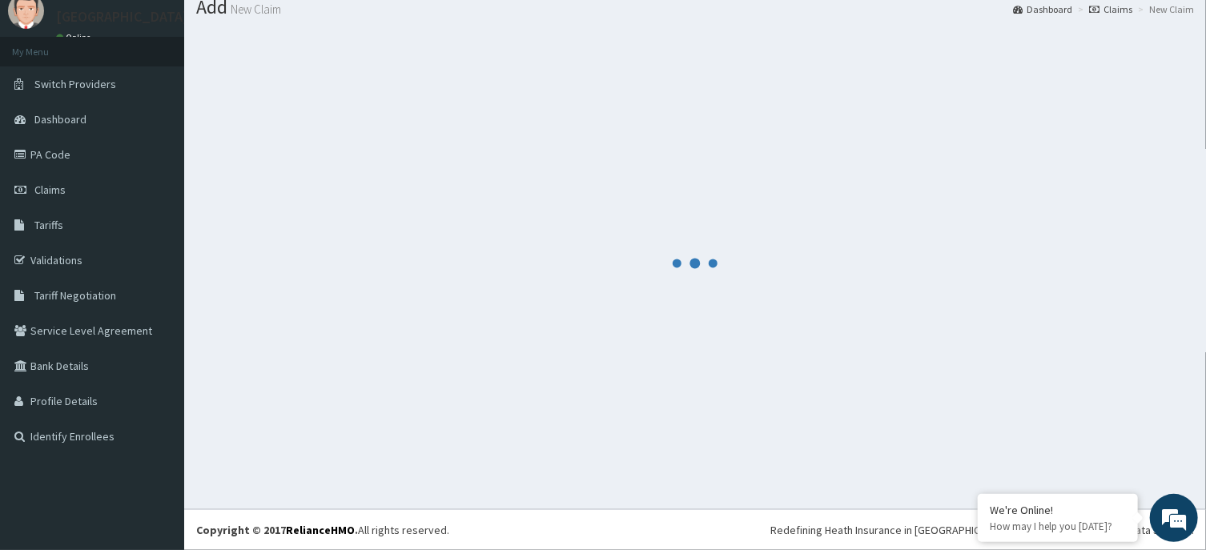
scroll to position [55, 0]
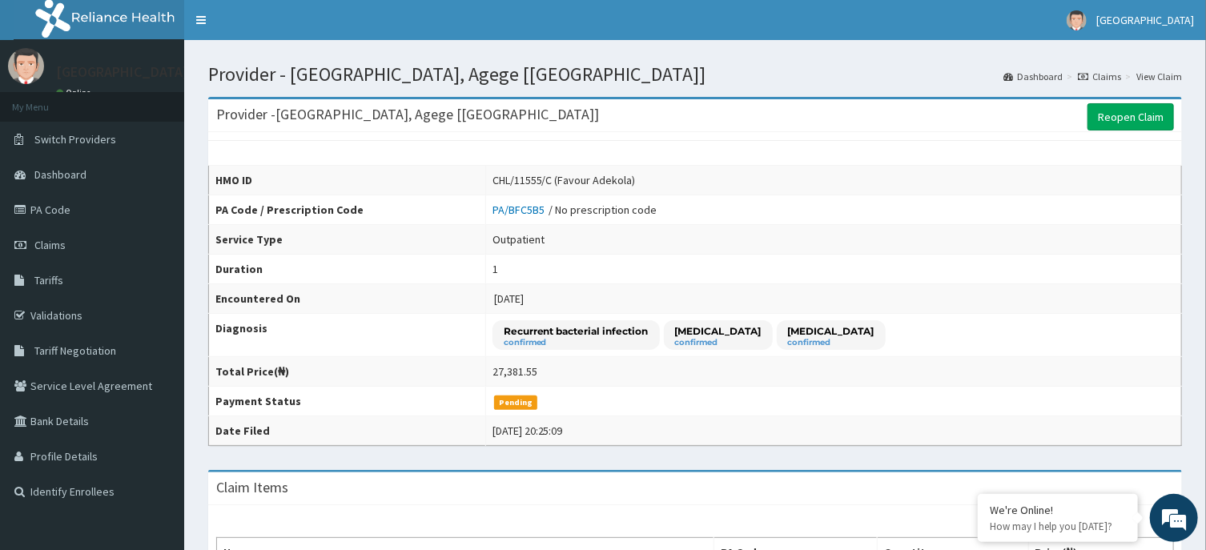
click at [825, 67] on h1 "Provider - [GEOGRAPHIC_DATA], Agege [[GEOGRAPHIC_DATA]]" at bounding box center [695, 74] width 974 height 21
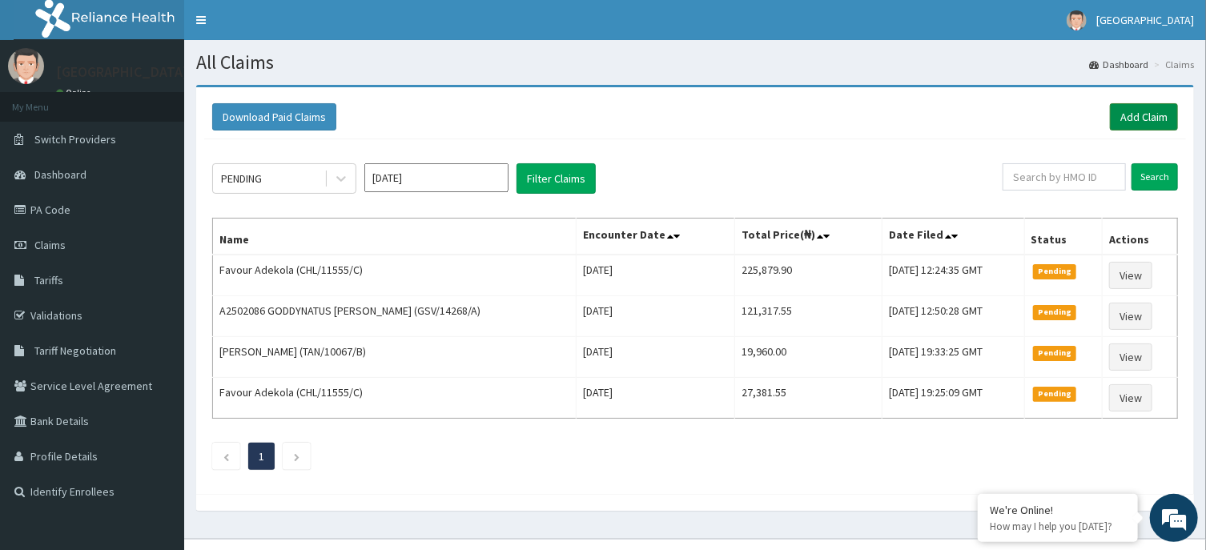
click at [1146, 120] on link "Add Claim" at bounding box center [1144, 116] width 68 height 27
click at [75, 207] on link "PA Code" at bounding box center [92, 209] width 184 height 35
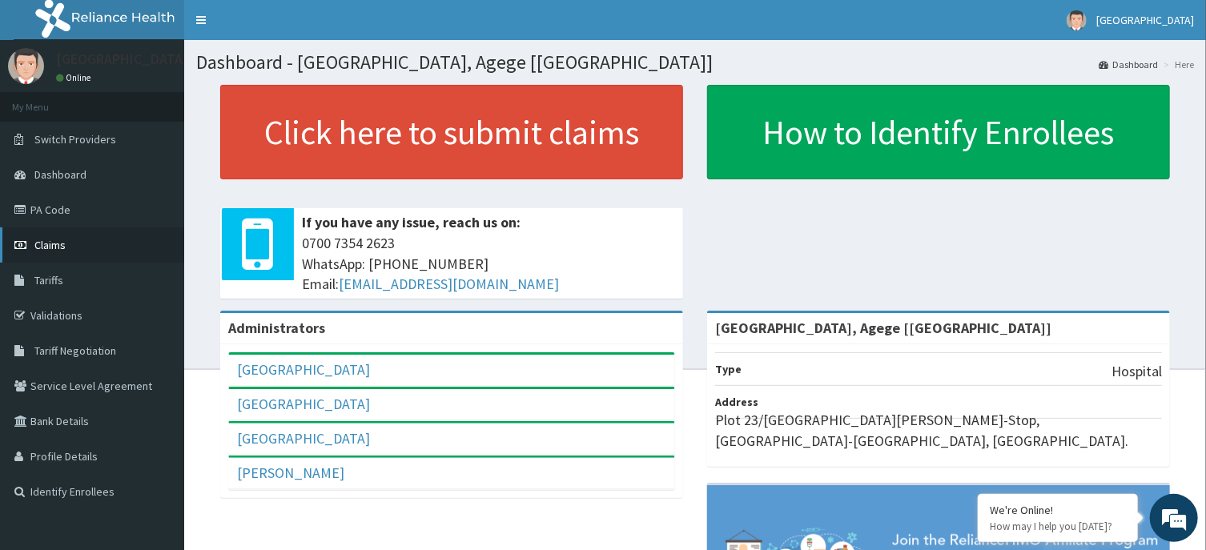
click at [100, 252] on link "Claims" at bounding box center [92, 245] width 184 height 35
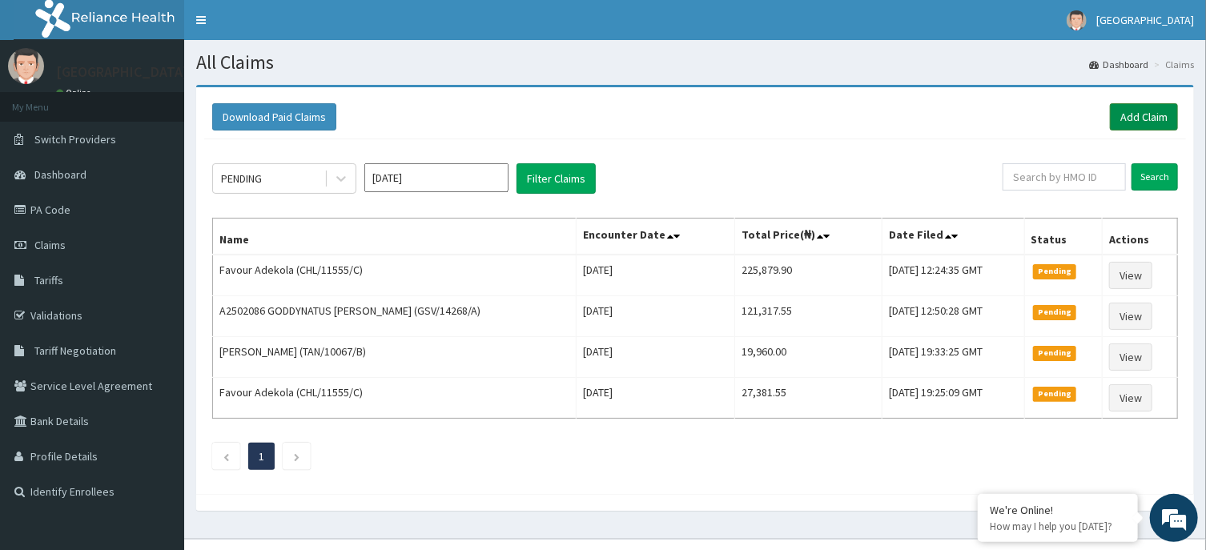
click at [1134, 124] on link "Add Claim" at bounding box center [1144, 116] width 68 height 27
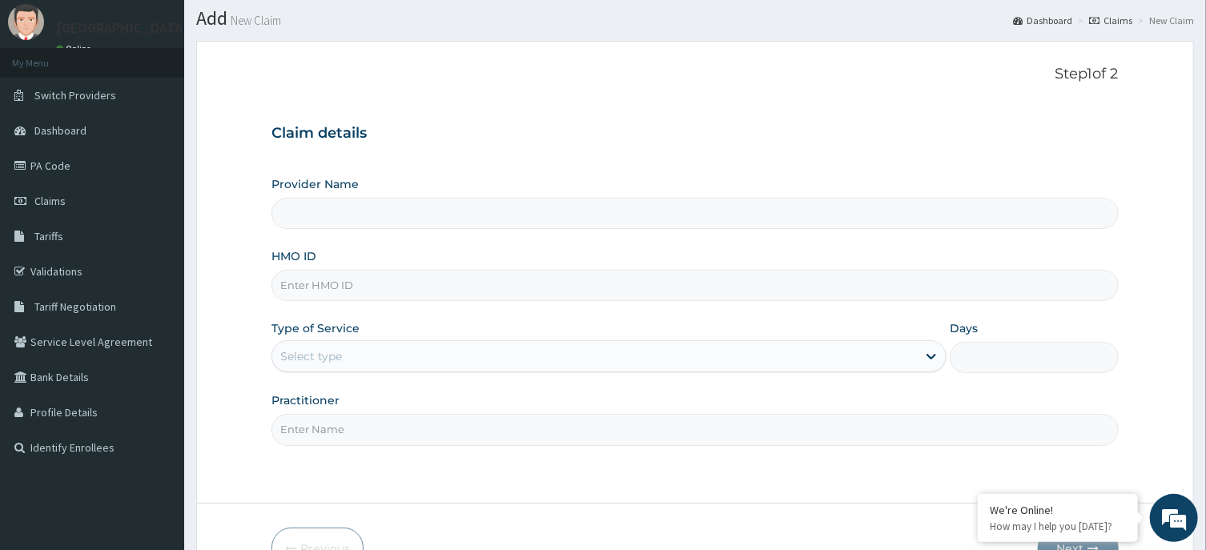
scroll to position [86, 0]
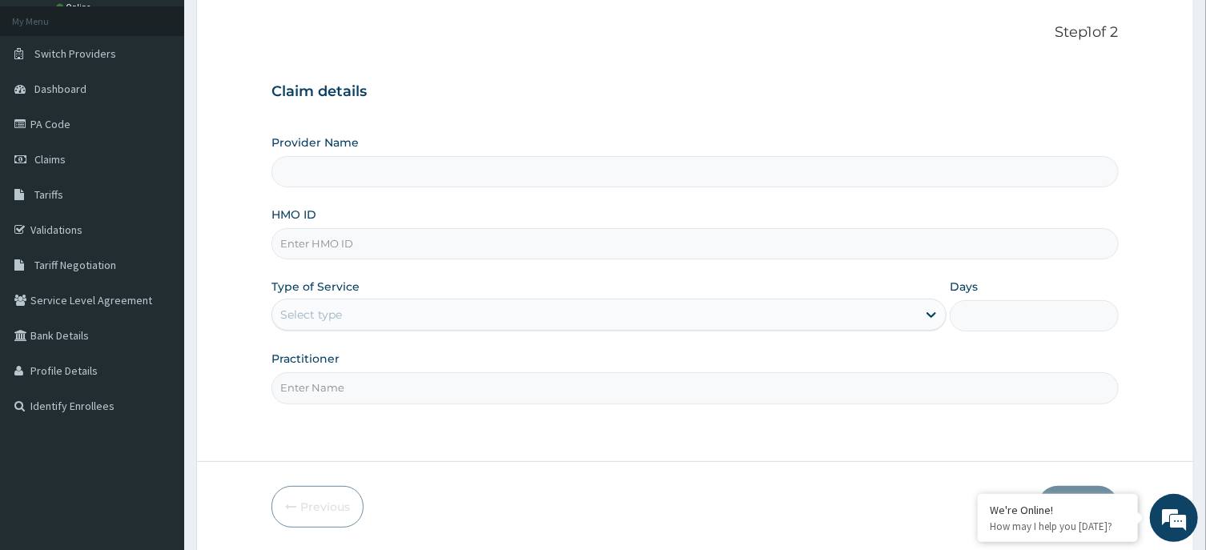
click at [425, 250] on input "HMO ID" at bounding box center [695, 243] width 847 height 31
type input "R-Jolad Hospital, Agege [Salem House]"
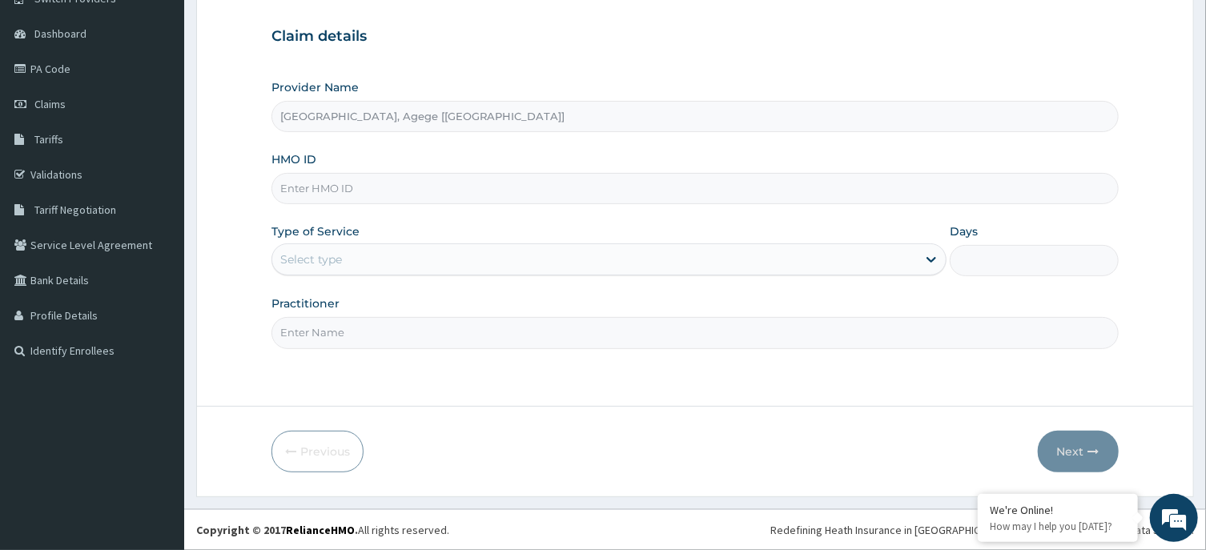
scroll to position [0, 0]
click at [391, 183] on input "HMO ID" at bounding box center [695, 188] width 847 height 31
paste input "PPY/10431/A"
drag, startPoint x: 373, startPoint y: 186, endPoint x: 411, endPoint y: 189, distance: 37.8
click at [411, 189] on input "PPY/10431/A" at bounding box center [695, 188] width 847 height 31
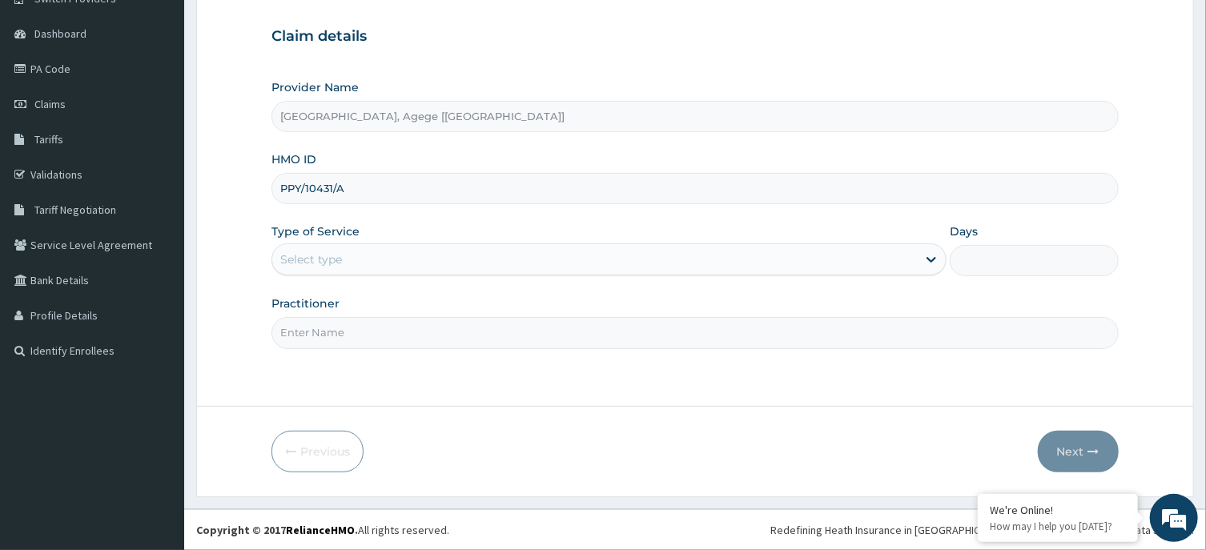
type input "PPY/10431/A"
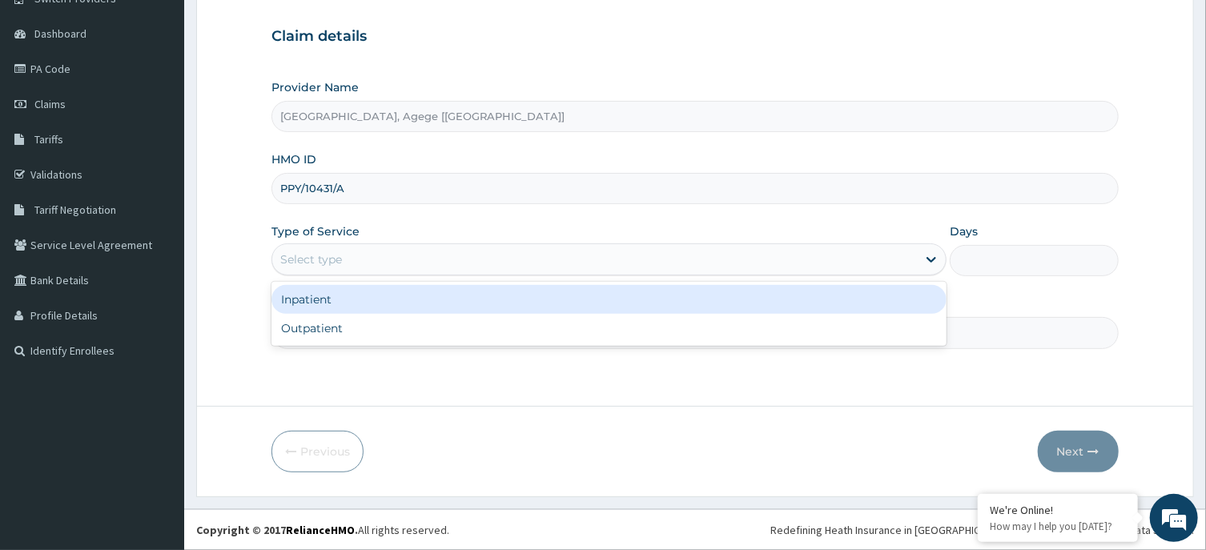
click at [346, 253] on div "Select type" at bounding box center [594, 260] width 645 height 26
click at [338, 296] on div "Inpatient" at bounding box center [609, 299] width 675 height 29
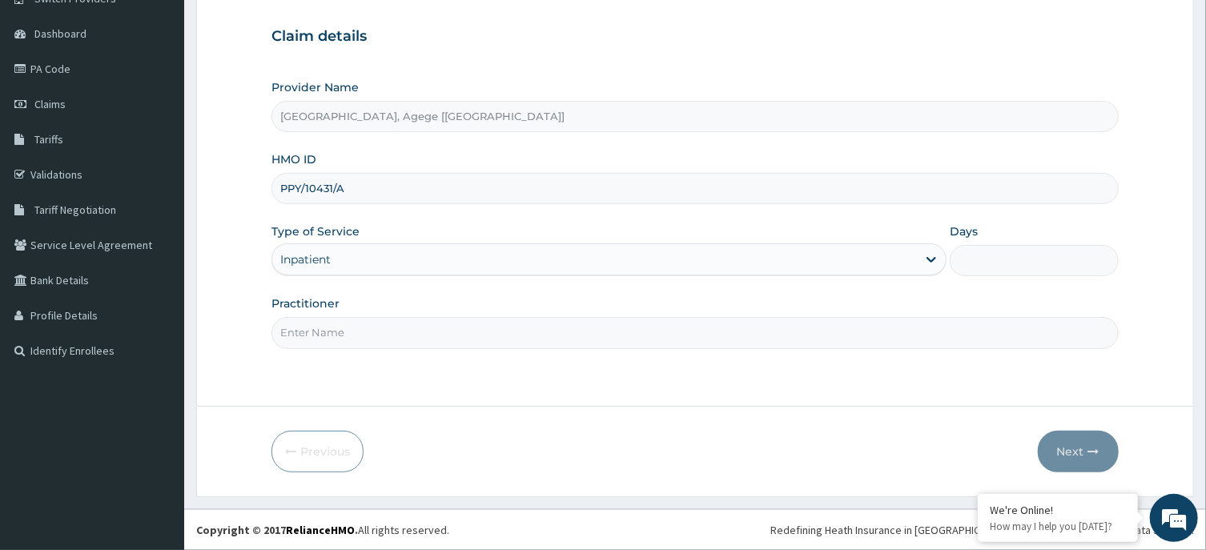
click at [324, 335] on input "Practitioner" at bounding box center [695, 332] width 847 height 31
type input "DR [PERSON_NAME]"
click at [999, 265] on input "Days" at bounding box center [1034, 260] width 169 height 31
type input "2"
click at [924, 429] on form "Step 1 of 2 Claim details Provider Name R-Jolad Hospital, Agege [Salem House] H…" at bounding box center [695, 220] width 998 height 553
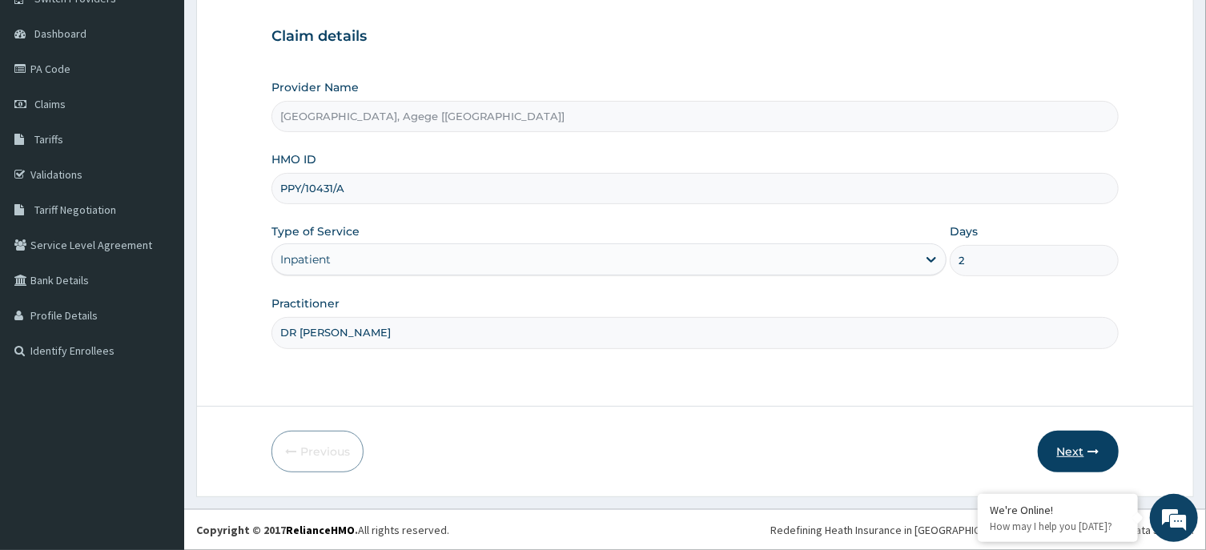
click at [1083, 452] on button "Next" at bounding box center [1078, 452] width 81 height 42
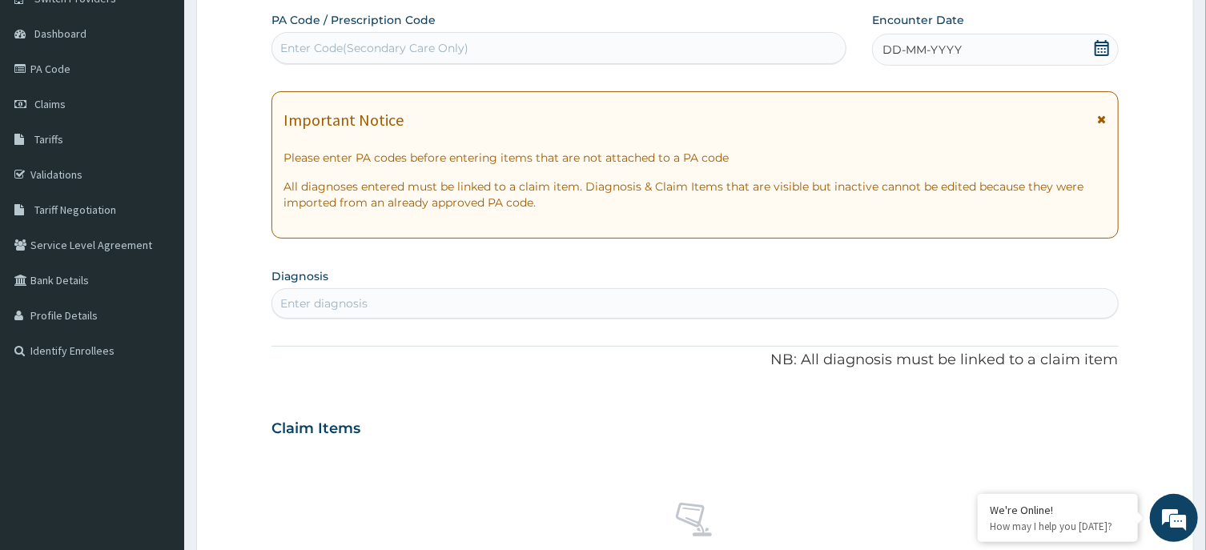
click at [535, 49] on div "Enter Code(Secondary Care Only)" at bounding box center [559, 48] width 574 height 26
type input "PA/C645AF"
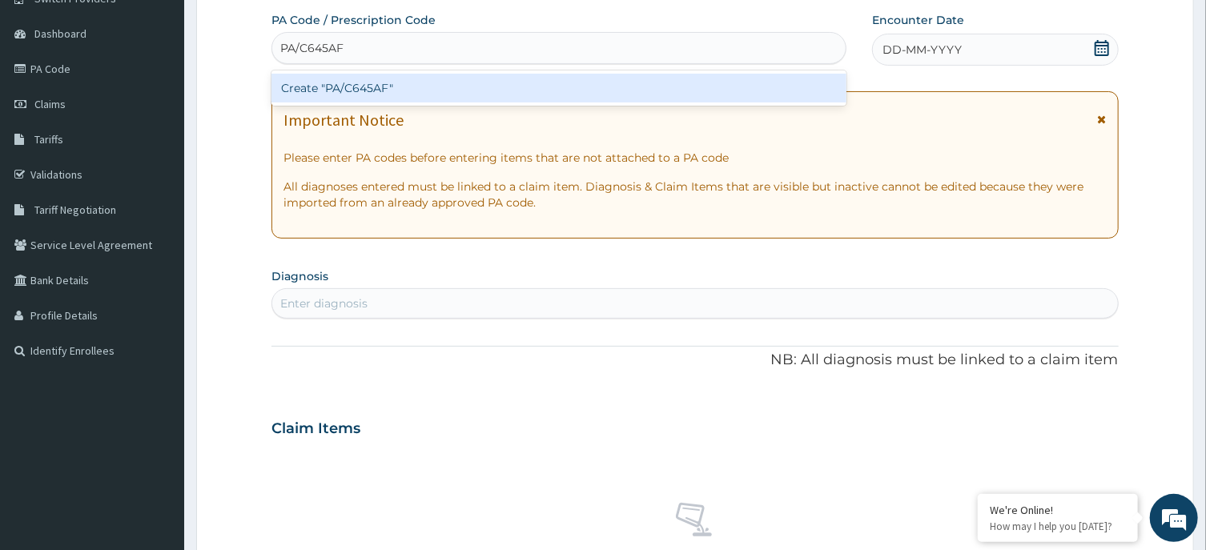
click at [497, 93] on div "Create "PA/C645AF"" at bounding box center [559, 88] width 575 height 29
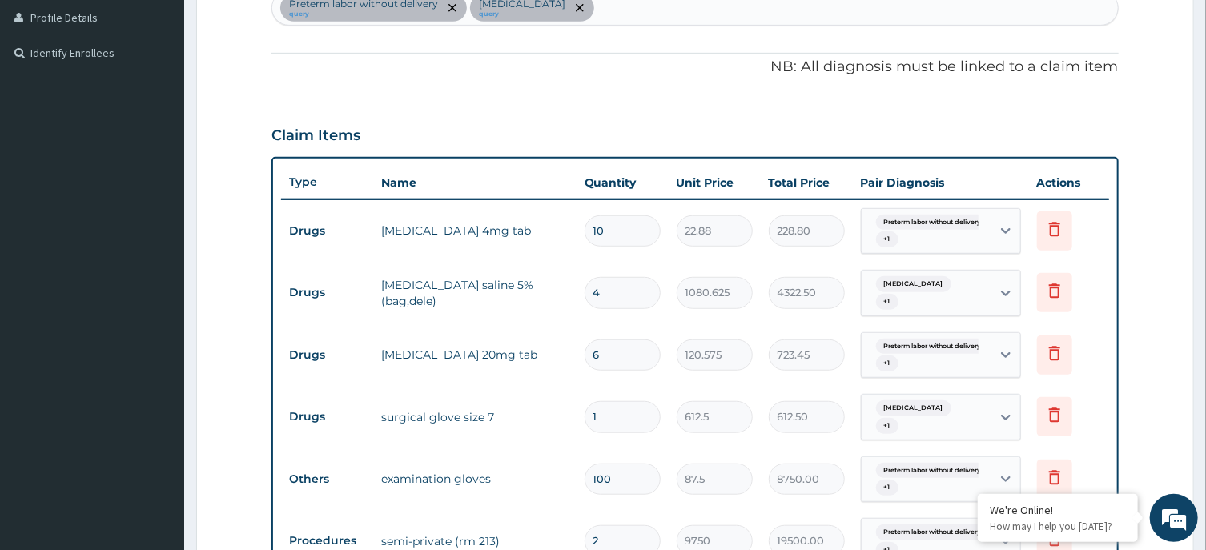
scroll to position [95, 0]
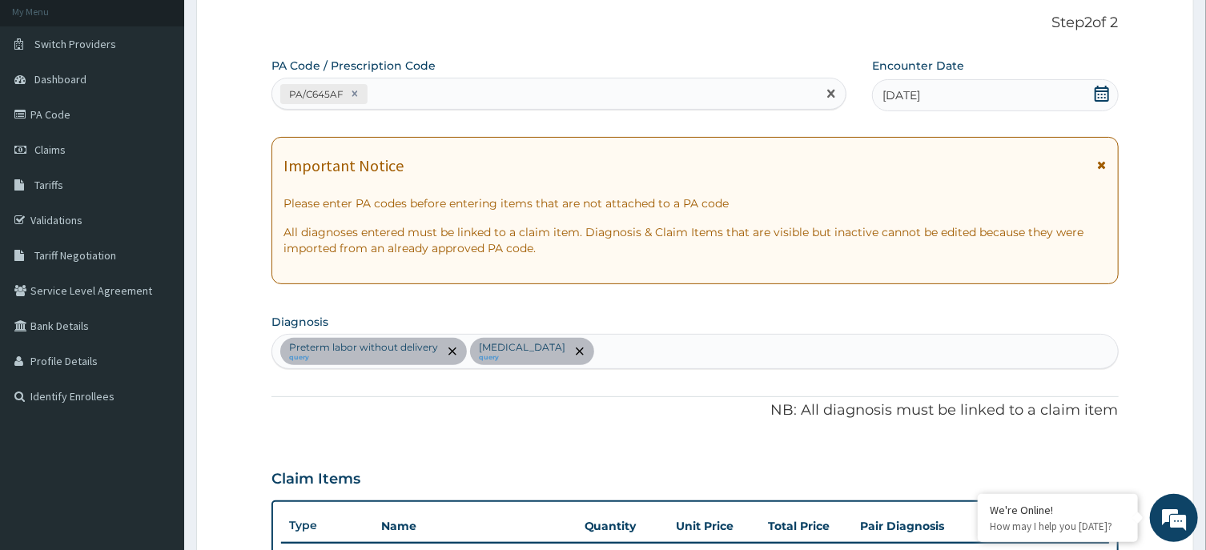
click at [403, 86] on div "PA/C645AF" at bounding box center [544, 94] width 545 height 26
click at [401, 94] on div "PA/C645AF" at bounding box center [544, 94] width 545 height 26
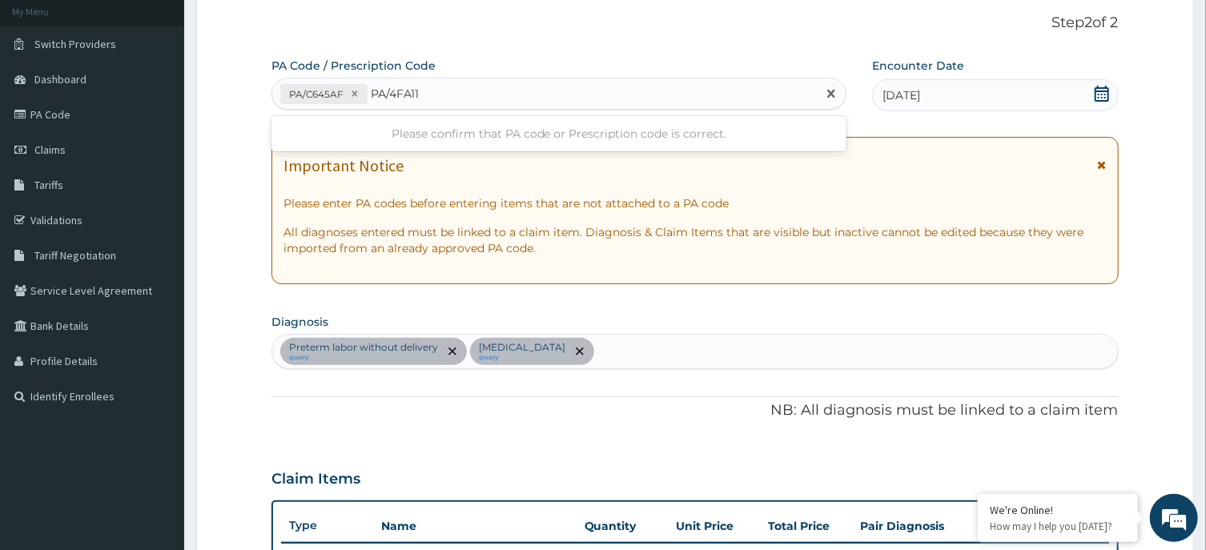
type input "PA/4FA112"
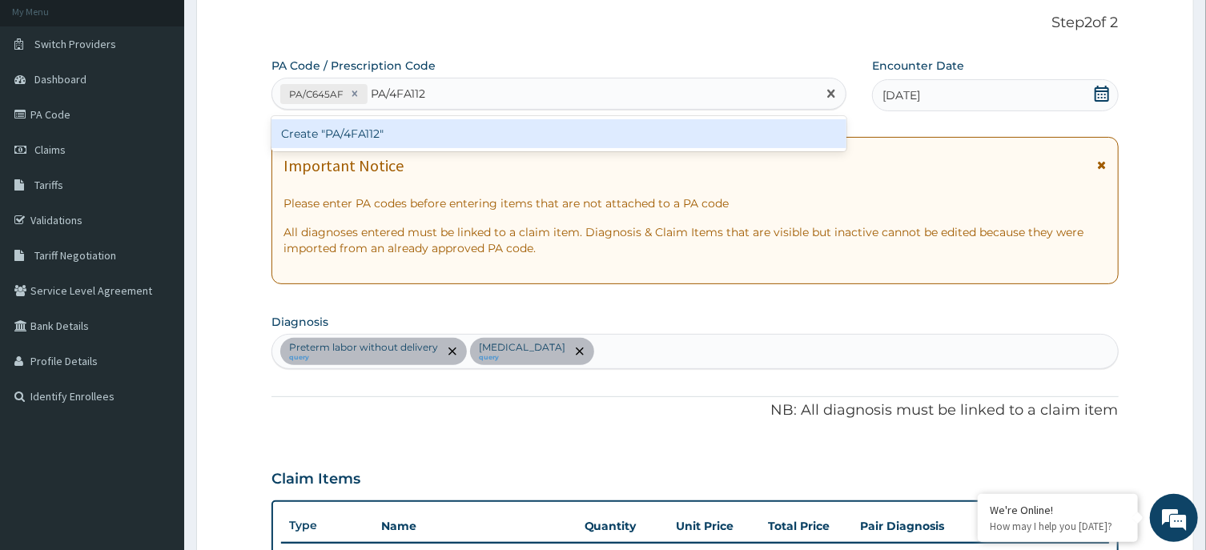
click at [417, 146] on div "Create "PA/4FA112"" at bounding box center [559, 133] width 575 height 29
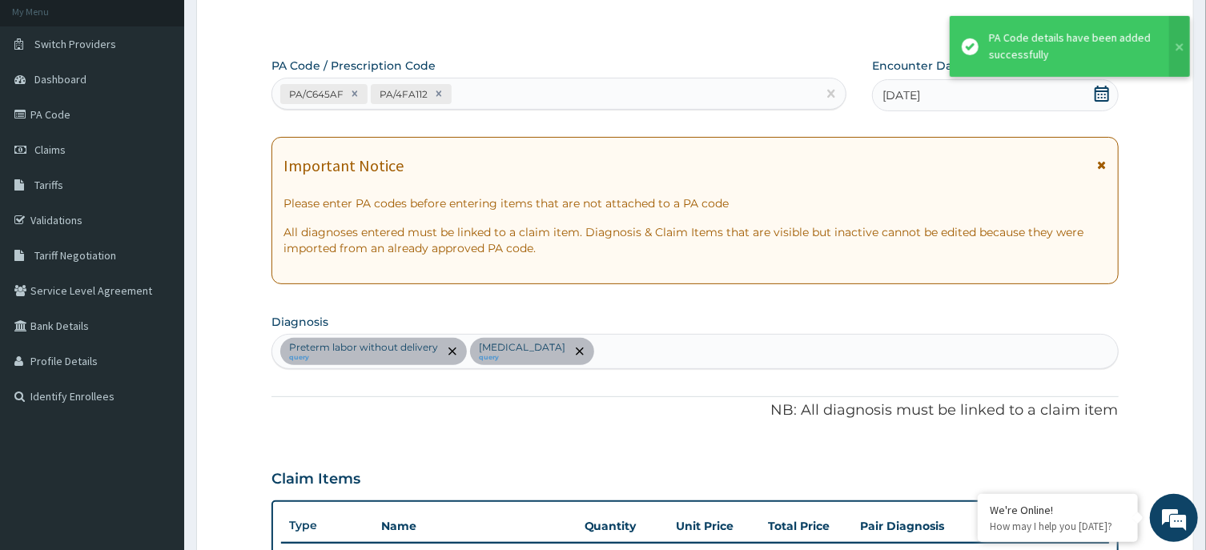
scroll to position [1017, 0]
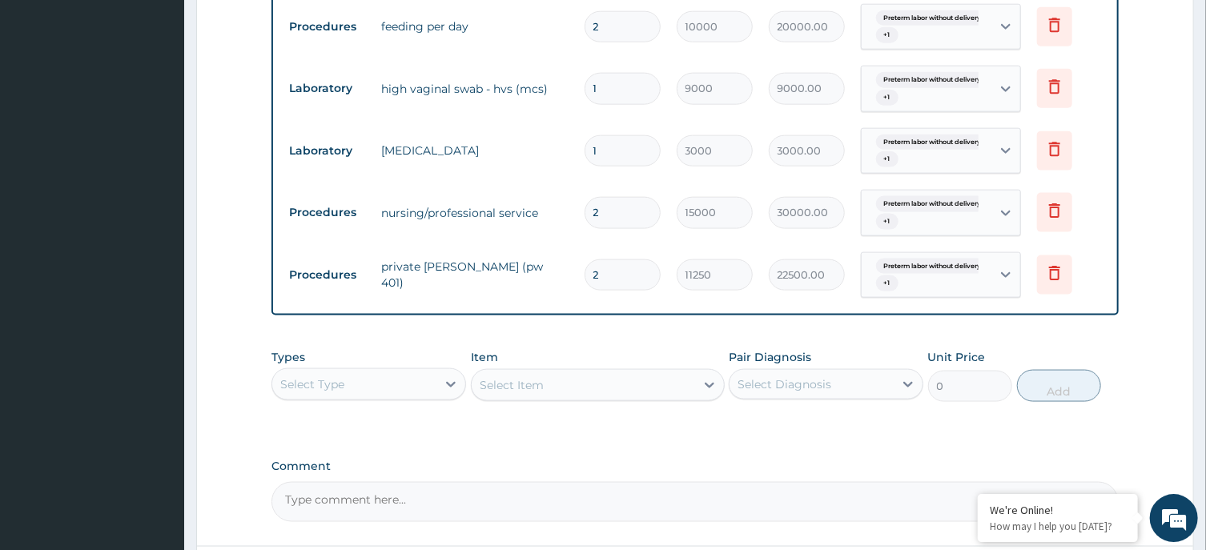
click at [817, 474] on div "Comment" at bounding box center [695, 490] width 847 height 62
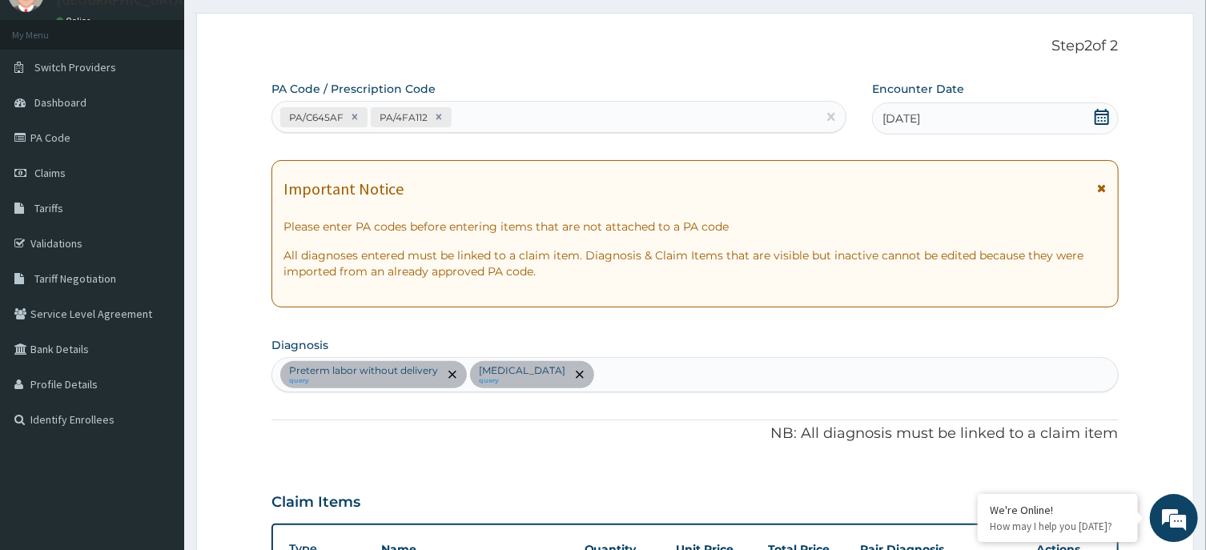
scroll to position [0, 0]
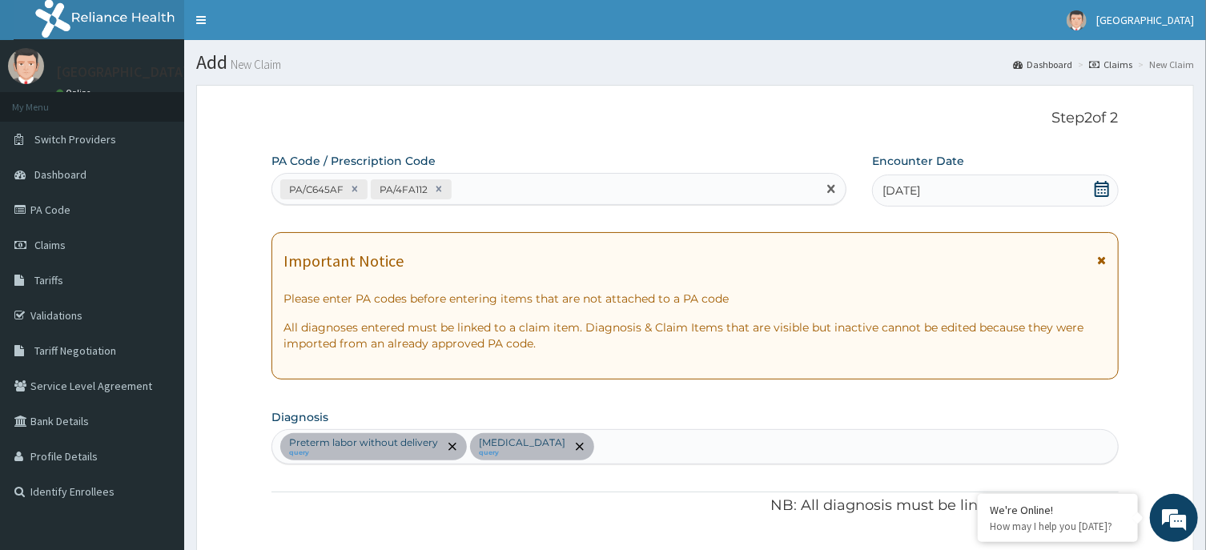
click at [503, 191] on div "PA/C645AF PA/4FA112" at bounding box center [544, 189] width 545 height 26
type input "PA/99A931"
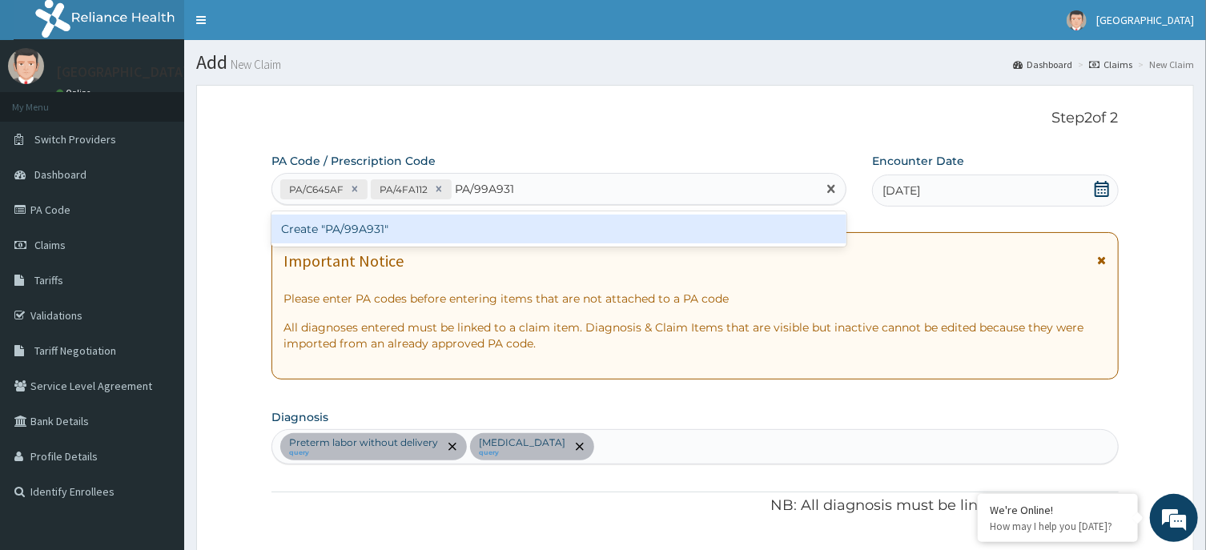
click at [445, 244] on div "Create "PA/99A931"" at bounding box center [559, 228] width 575 height 35
click at [445, 236] on div "Create "PA/99A931"" at bounding box center [559, 229] width 575 height 29
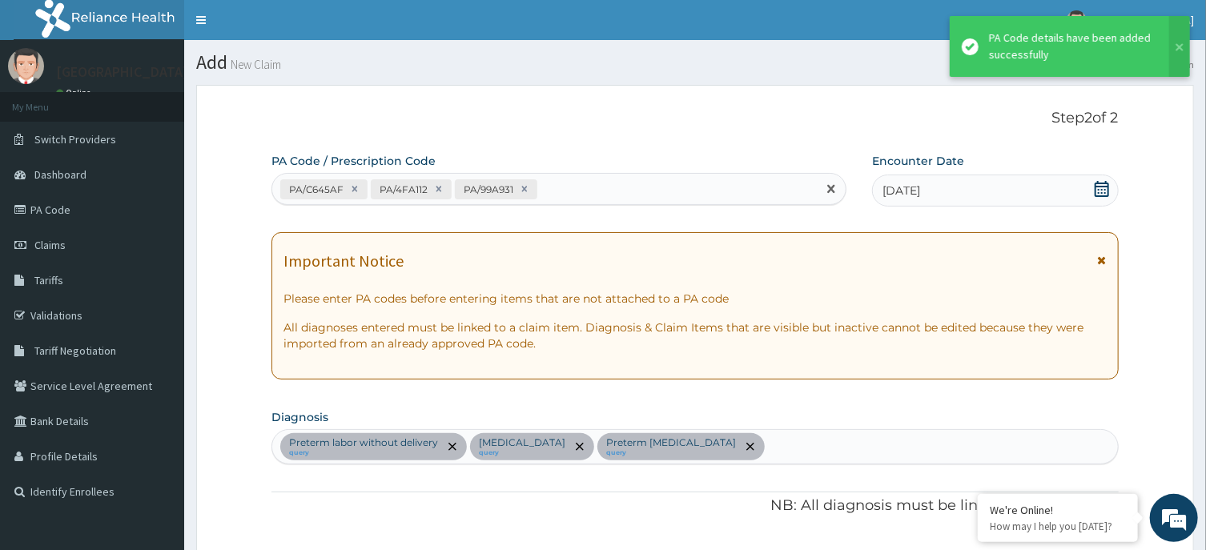
click at [572, 191] on div "PA/C645AF PA/4FA112 PA/99A931" at bounding box center [544, 189] width 545 height 26
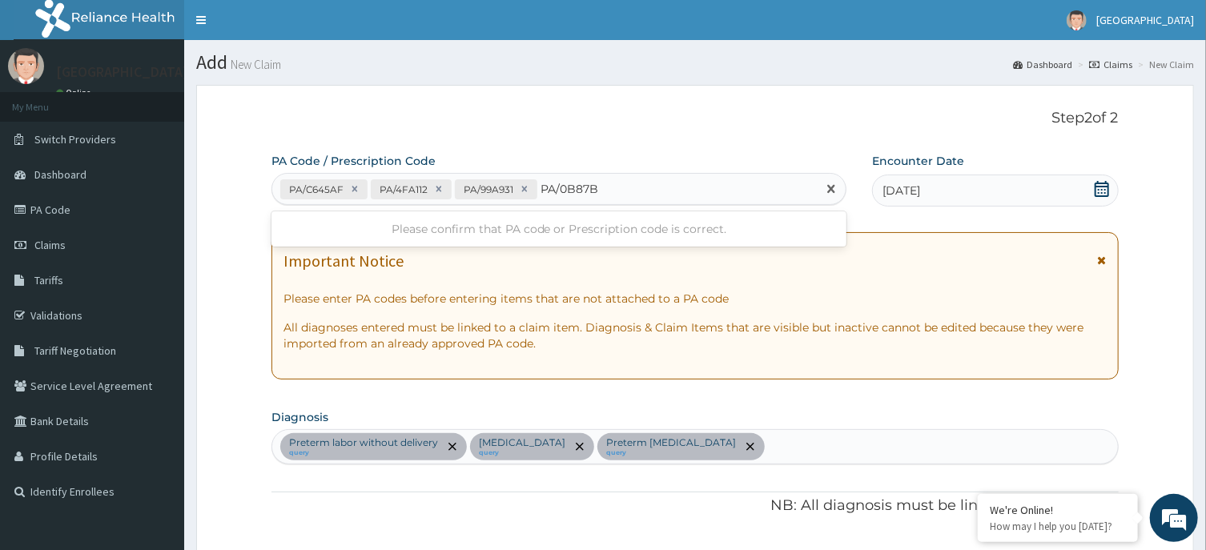
type input "PA/0B87B7"
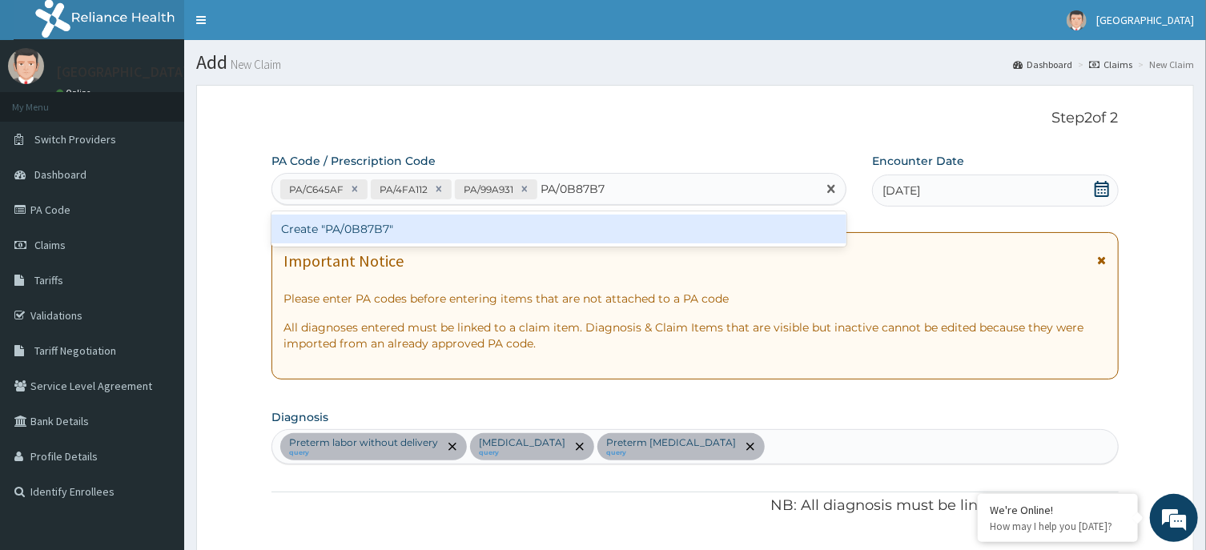
click at [534, 235] on div "Create "PA/0B87B7"" at bounding box center [559, 229] width 575 height 29
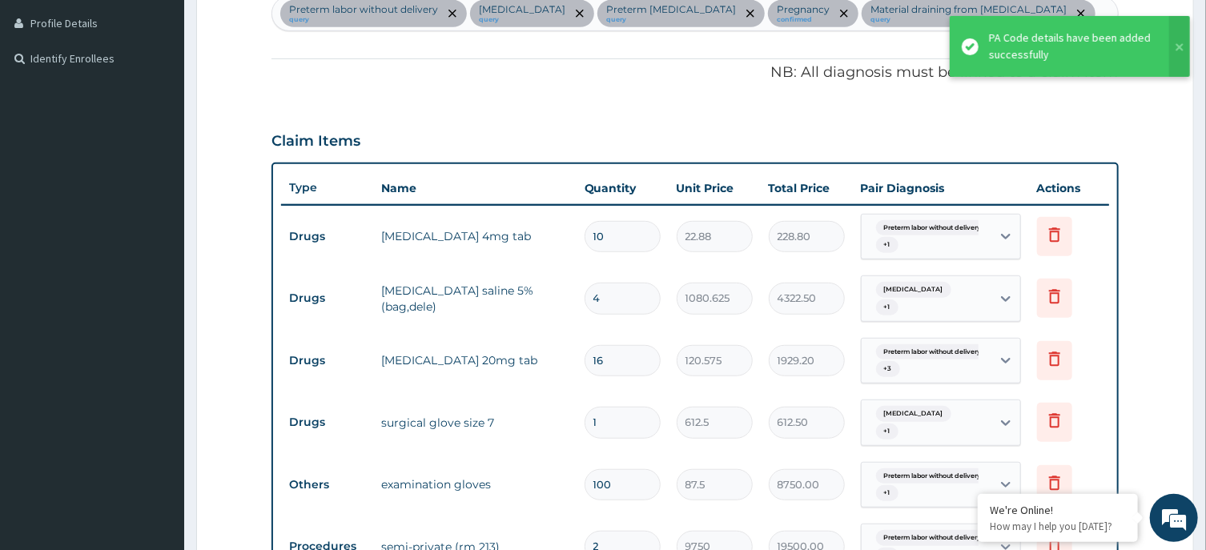
scroll to position [90, 0]
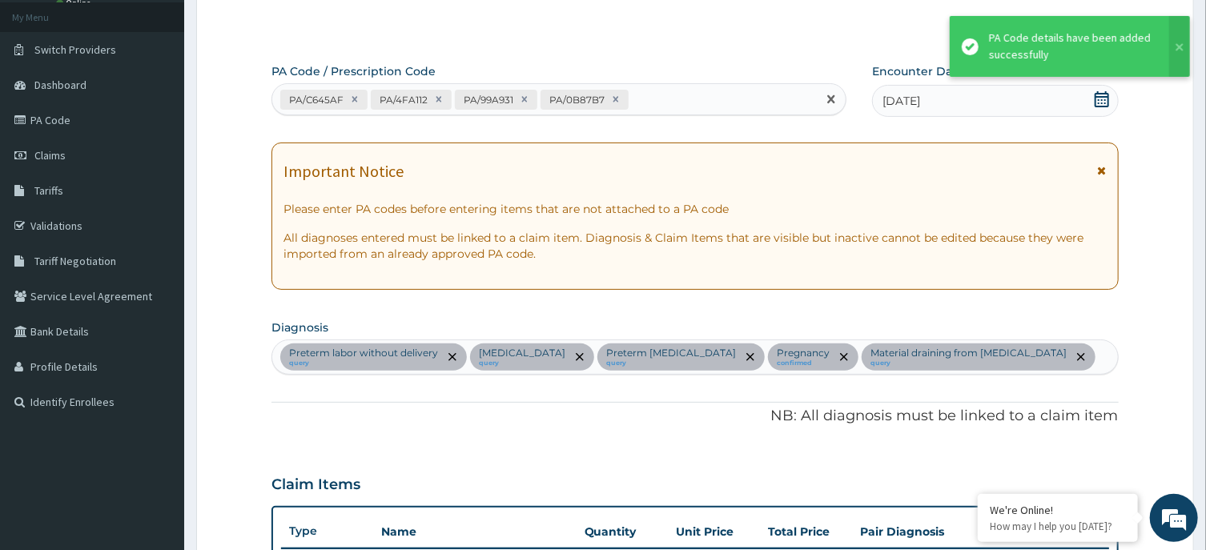
click at [658, 99] on div "PA/C645AF PA/4FA112 PA/99A931 PA/0B87B7" at bounding box center [544, 100] width 545 height 26
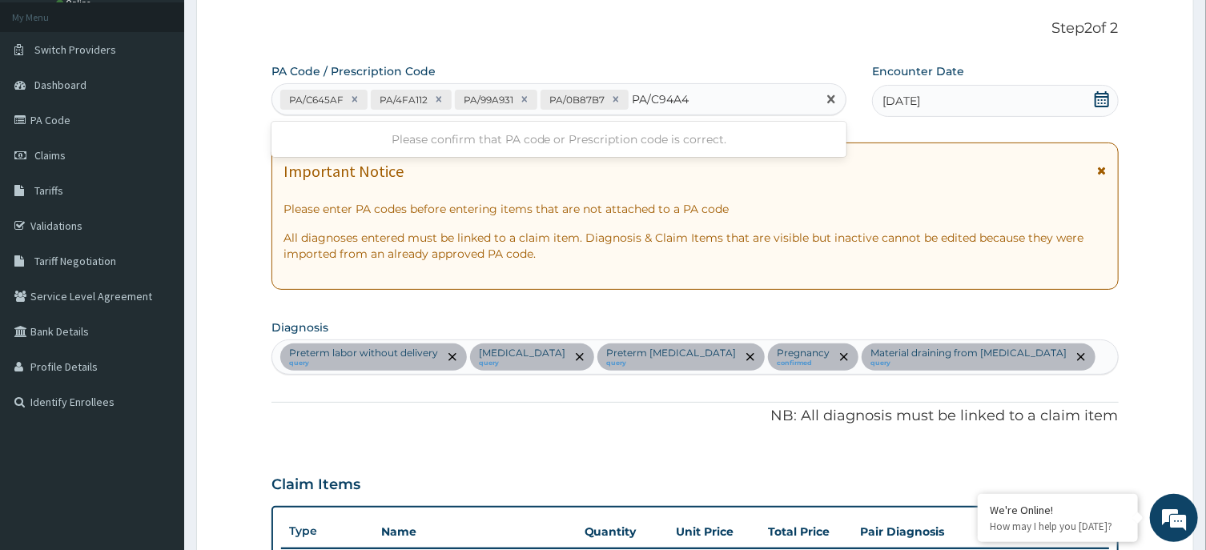
type input "PA/C94A46"
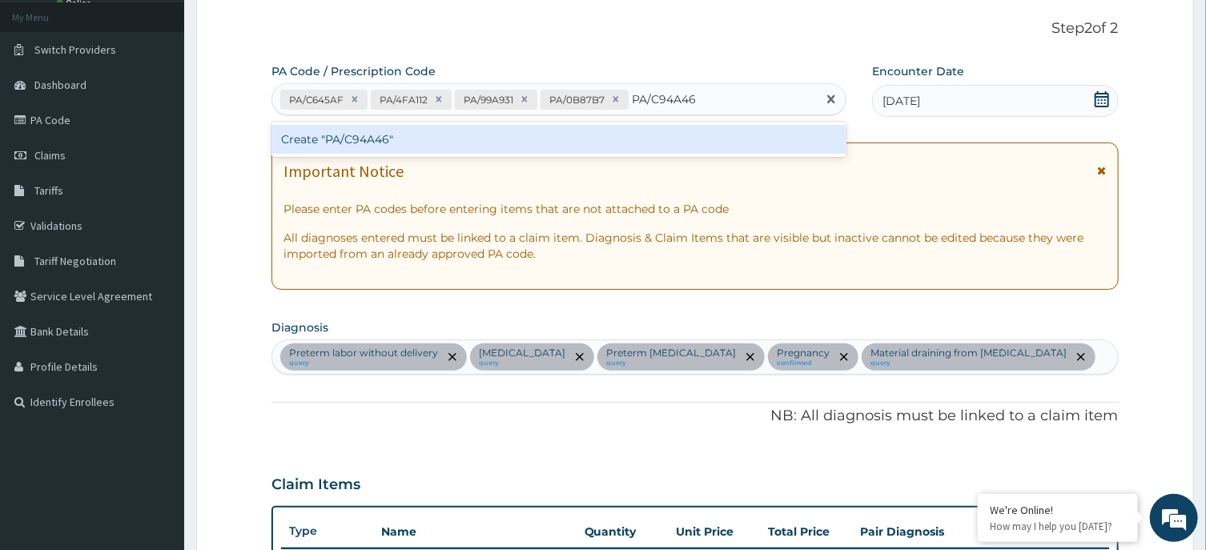
click at [527, 140] on div "Create "PA/C94A46"" at bounding box center [559, 139] width 575 height 29
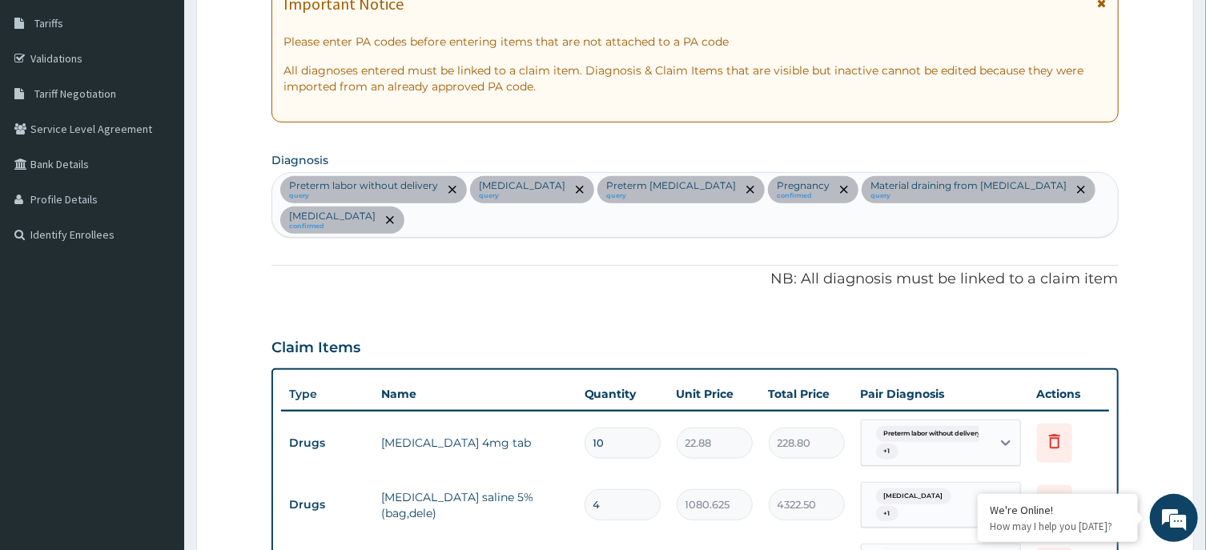
scroll to position [515, 0]
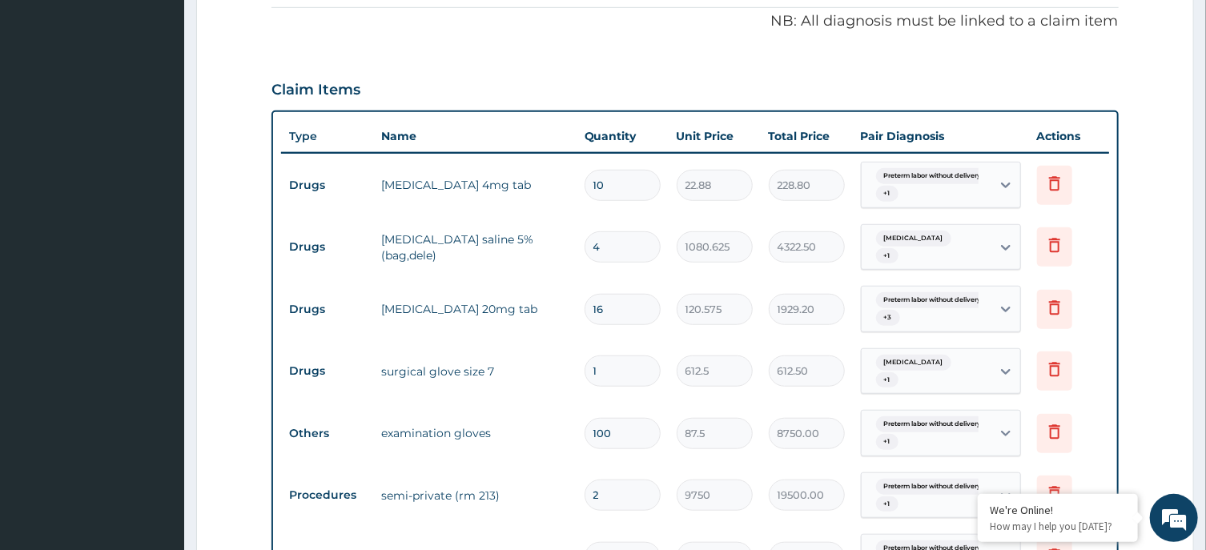
click at [610, 247] on input "4" at bounding box center [623, 247] width 76 height 31
type input "0.00"
type input "2"
type input "2161.25"
type input "2"
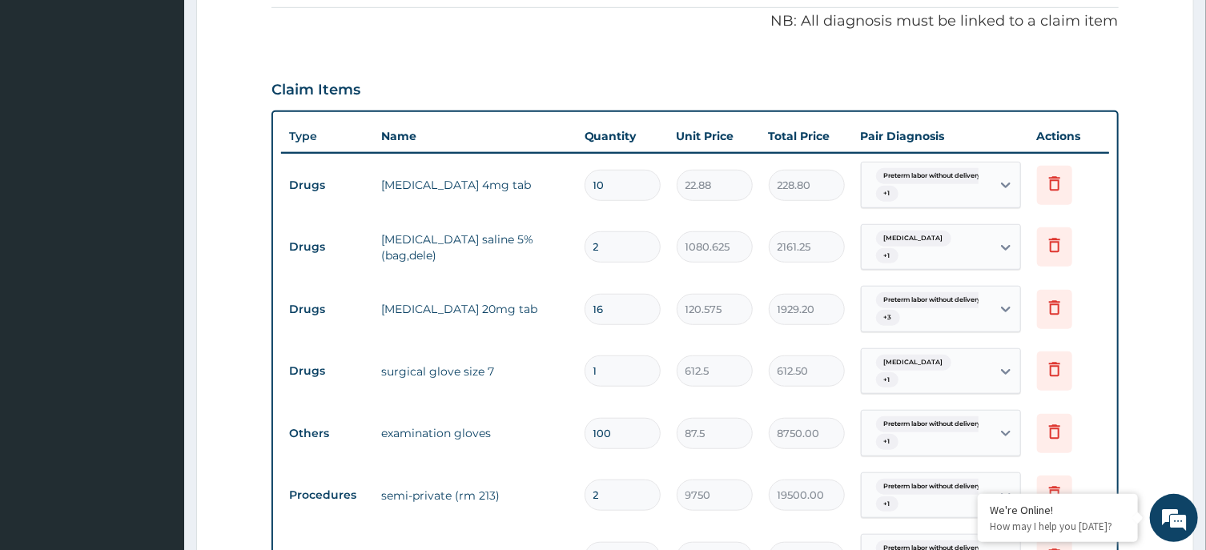
drag, startPoint x: 206, startPoint y: 300, endPoint x: 216, endPoint y: 301, distance: 10.5
click at [211, 301] on form "Step 2 of 2 PA Code / Prescription Code PA/C645AF PA/4FA112 PA/99A931 PA/0B87B7…" at bounding box center [695, 521] width 998 height 1903
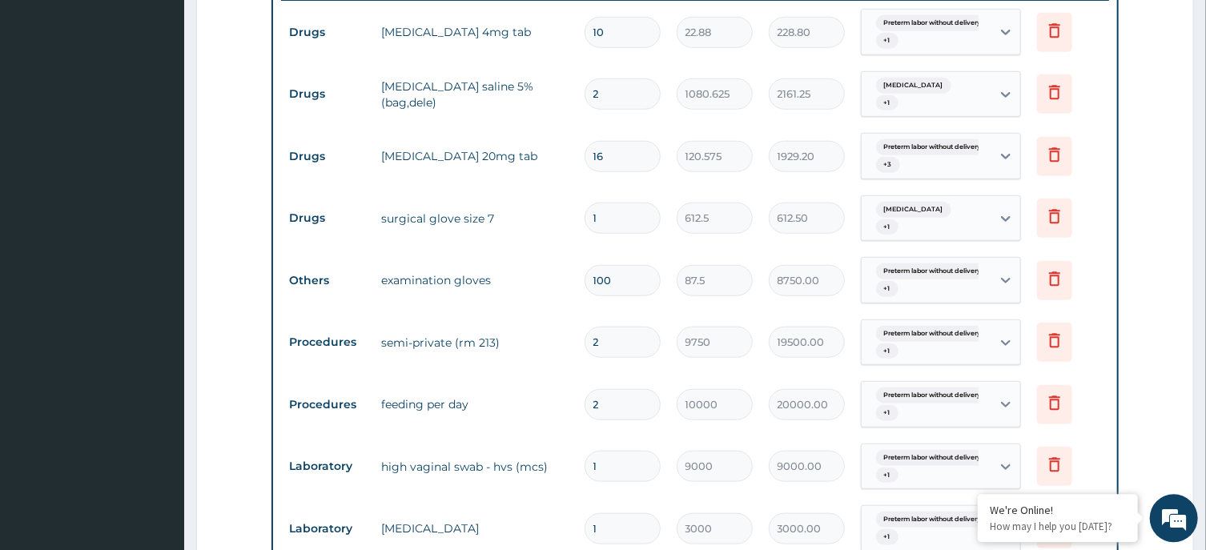
scroll to position [601, 0]
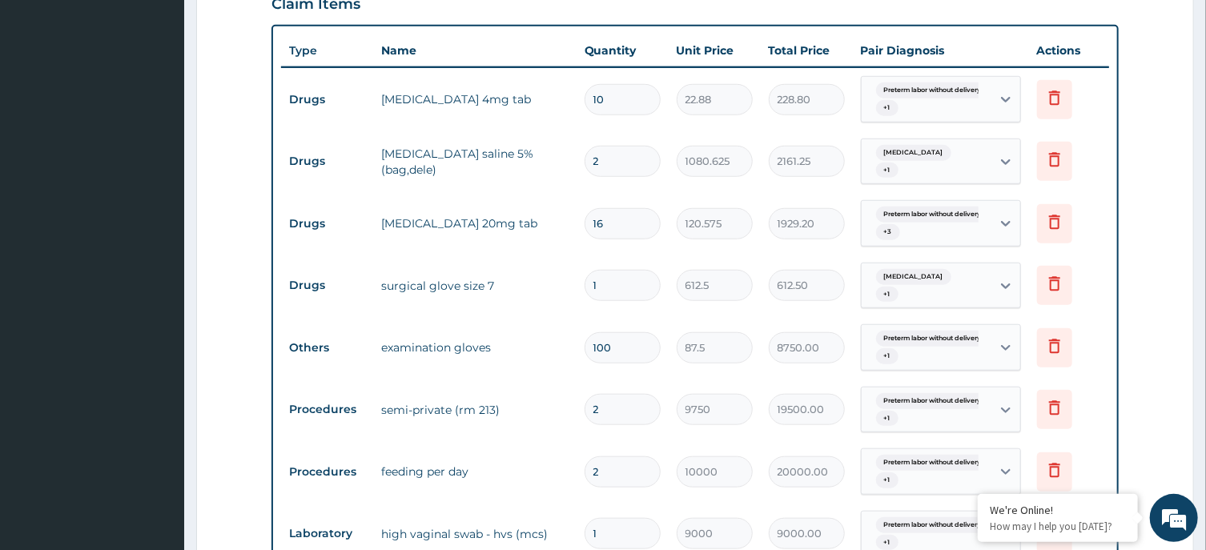
click at [621, 220] on input "16" at bounding box center [623, 223] width 76 height 31
type input "1"
type input "120.58"
type input "11"
type input "1326.33"
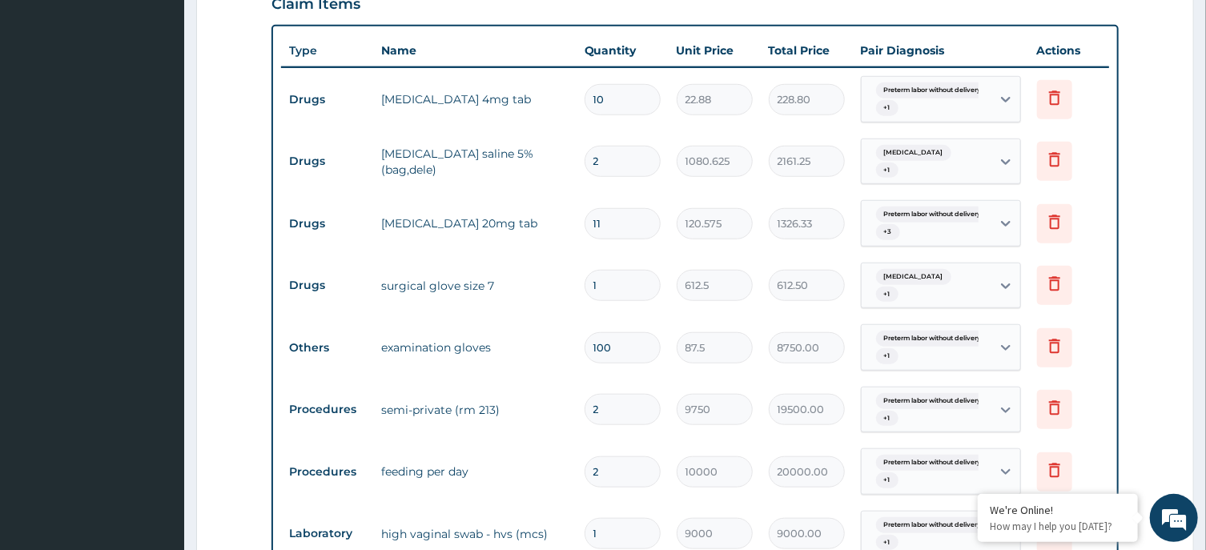
type input "11"
click at [238, 250] on form "Step 2 of 2 PA Code / Prescription Code PA/C645AF PA/4FA112 PA/99A931 PA/0B87B7…" at bounding box center [695, 435] width 998 height 1903
click at [614, 98] on input "10" at bounding box center [623, 99] width 76 height 31
type input "1"
type input "22.88"
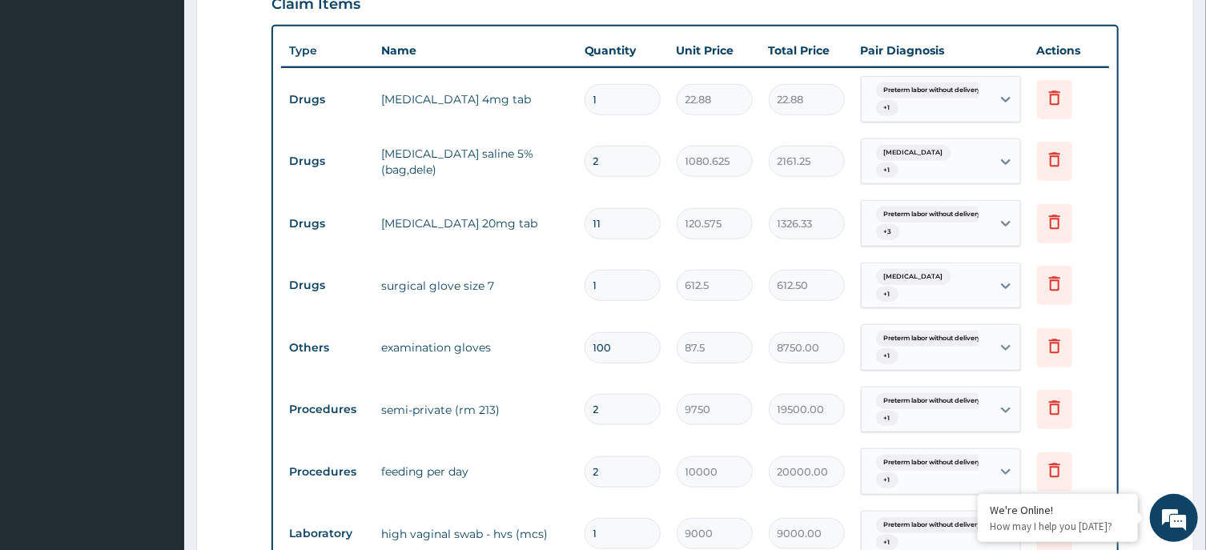
type input "1"
click at [550, 104] on td "salbutamol 4mg tab" at bounding box center [474, 99] width 203 height 32
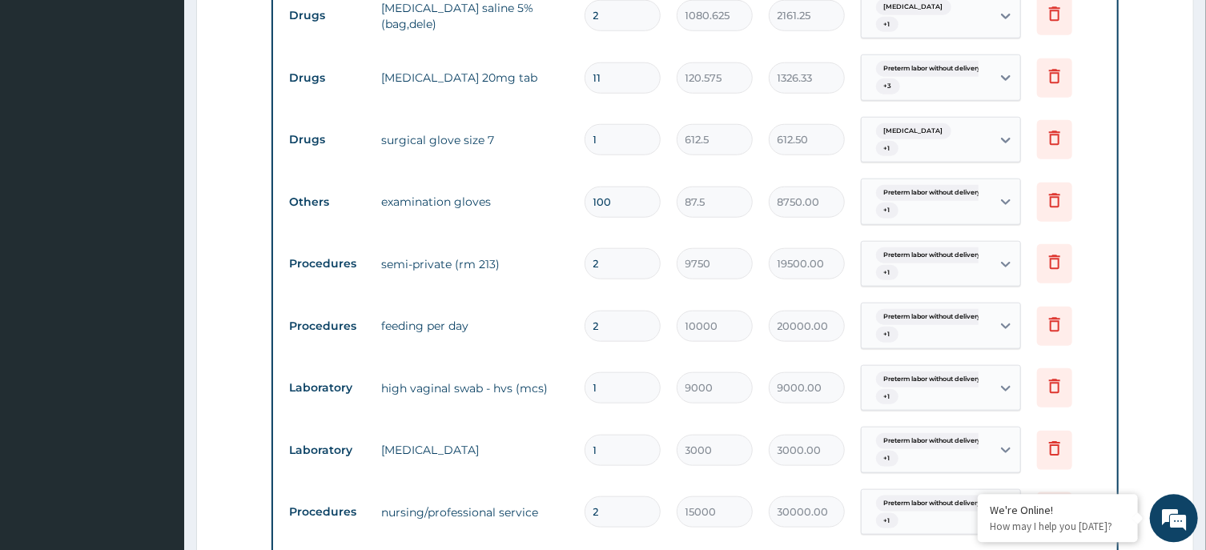
scroll to position [833, 0]
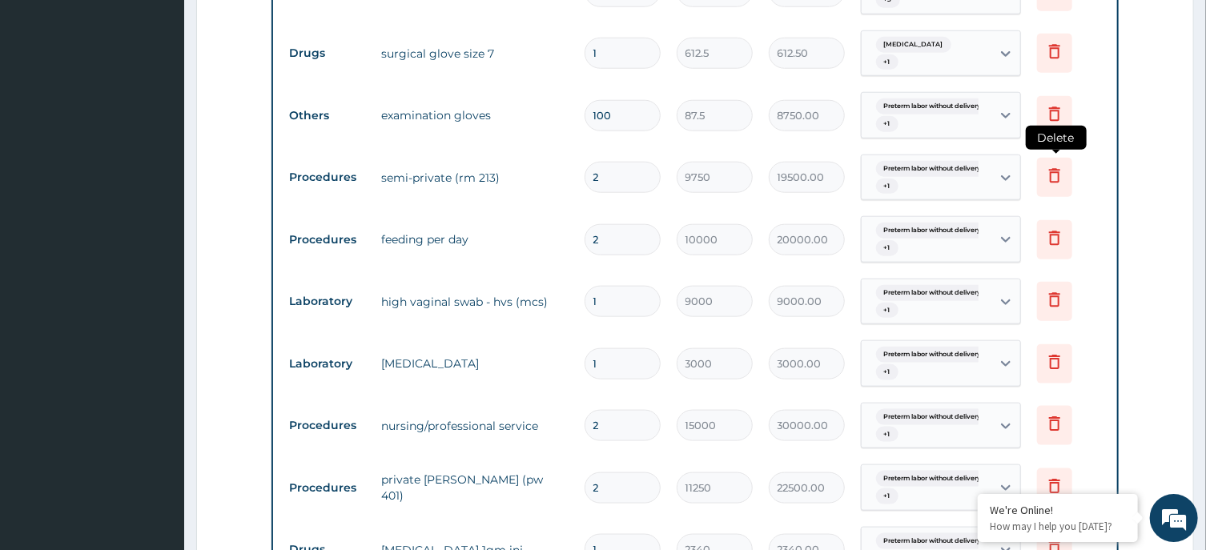
click at [1055, 190] on icon at bounding box center [1054, 177] width 35 height 39
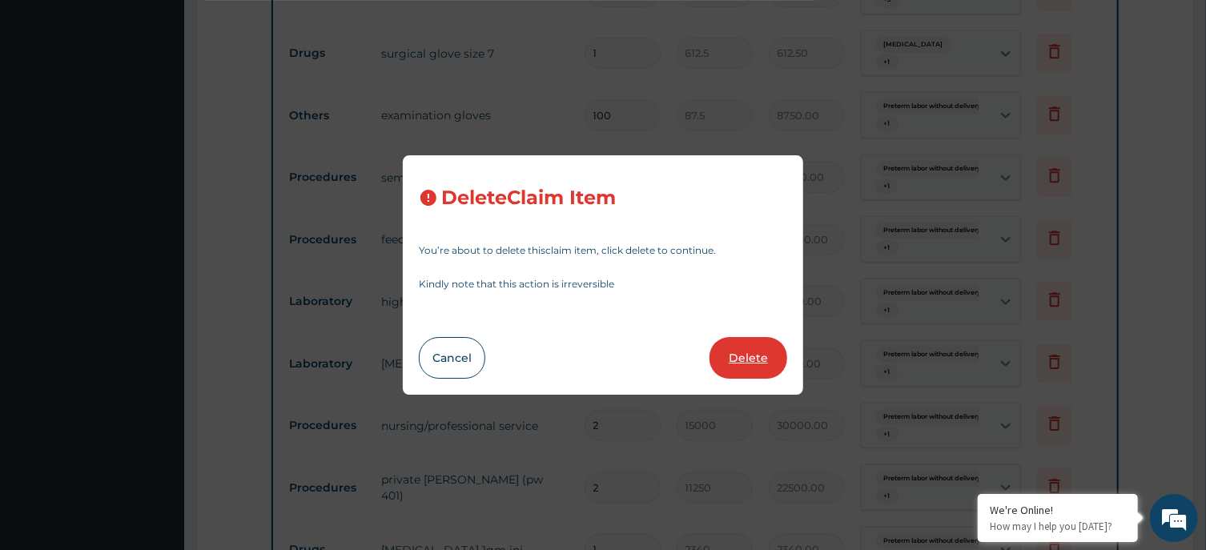
click at [745, 363] on button "Delete" at bounding box center [749, 358] width 78 height 42
type input "10000"
type input "20000.00"
type input "1"
type input "9000"
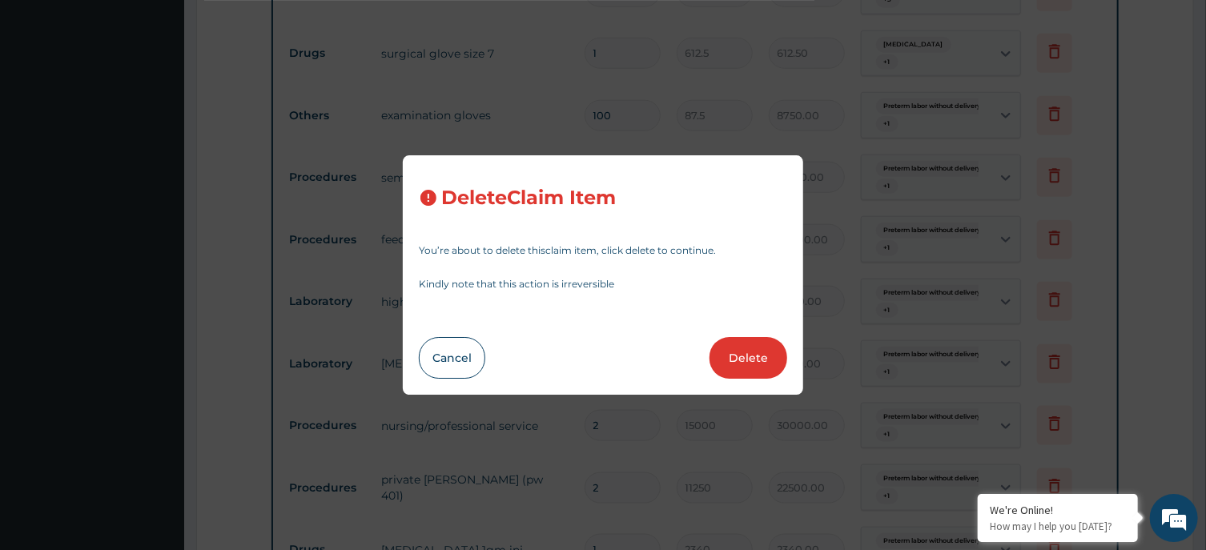
type input "9000.00"
type input "3000"
type input "3000.00"
type input "2"
type input "15000"
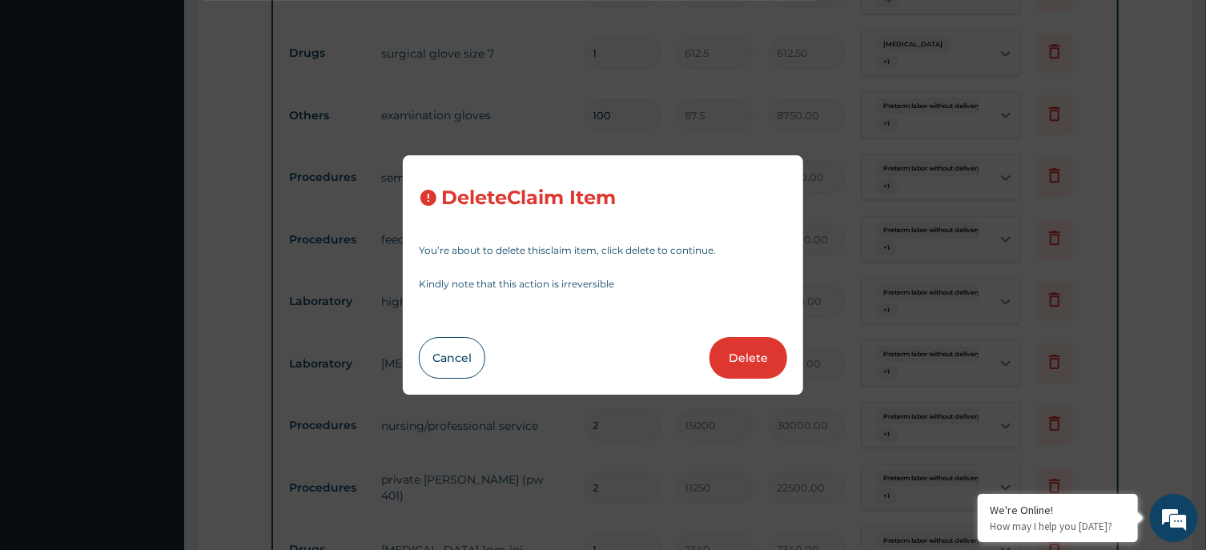
type input "30000.00"
type input "11250"
type input "22500.00"
type input "1"
type input "2340"
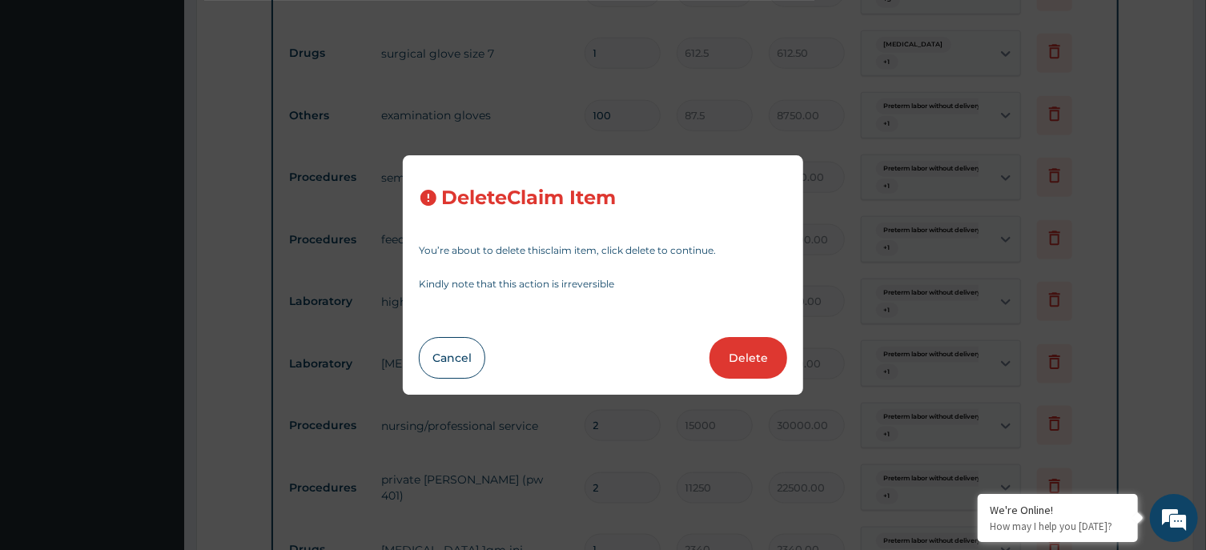
type input "2340.00"
type input "20"
type input "341.25"
type input "6825.00"
type input "7"
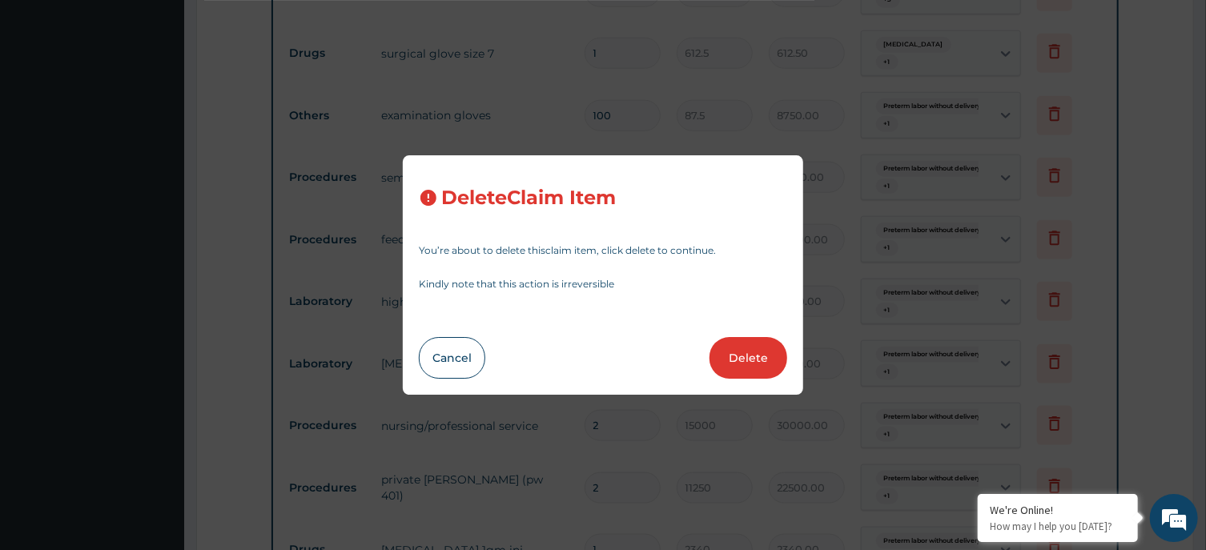
type input "796.25"
type input "5573.75"
type input "1"
type input "8250"
type input "8250.00"
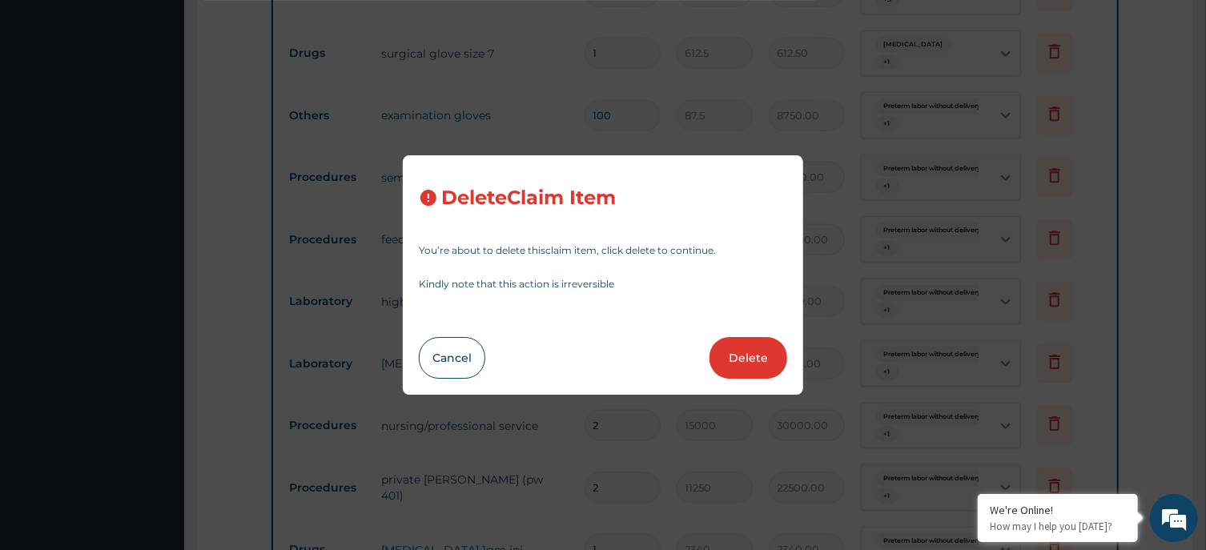
type input "18"
type input "22.4"
type input "403.20"
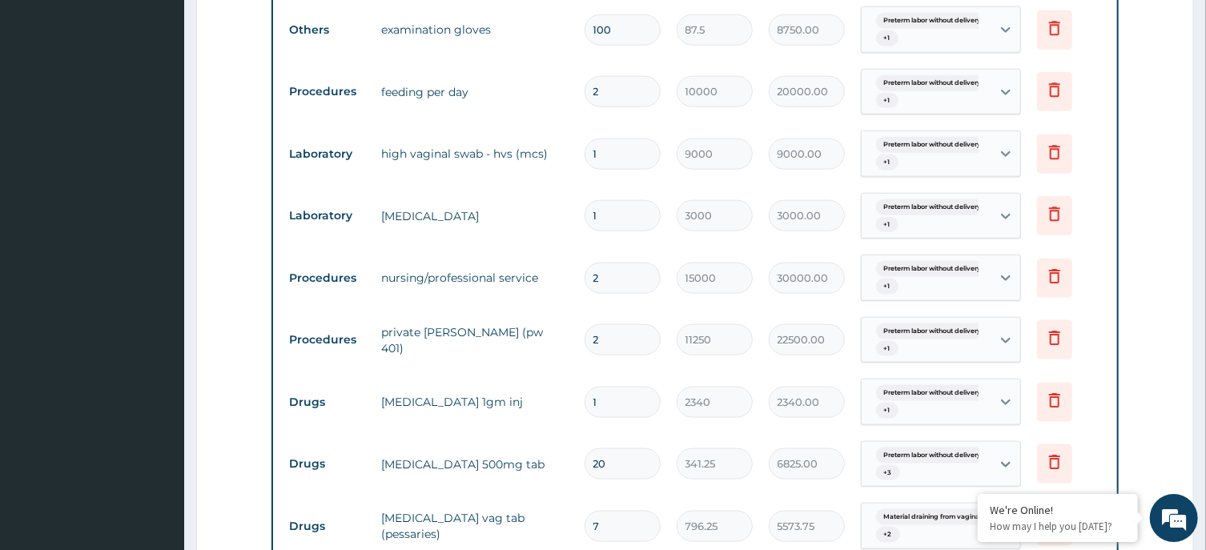
scroll to position [1005, 0]
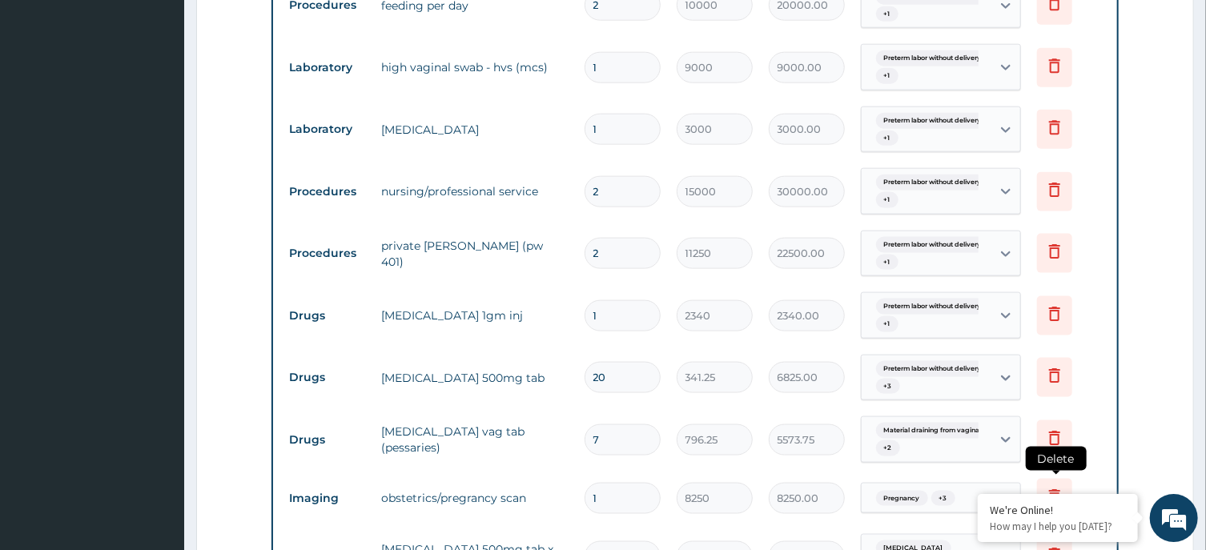
click at [1057, 485] on icon at bounding box center [1054, 498] width 35 height 39
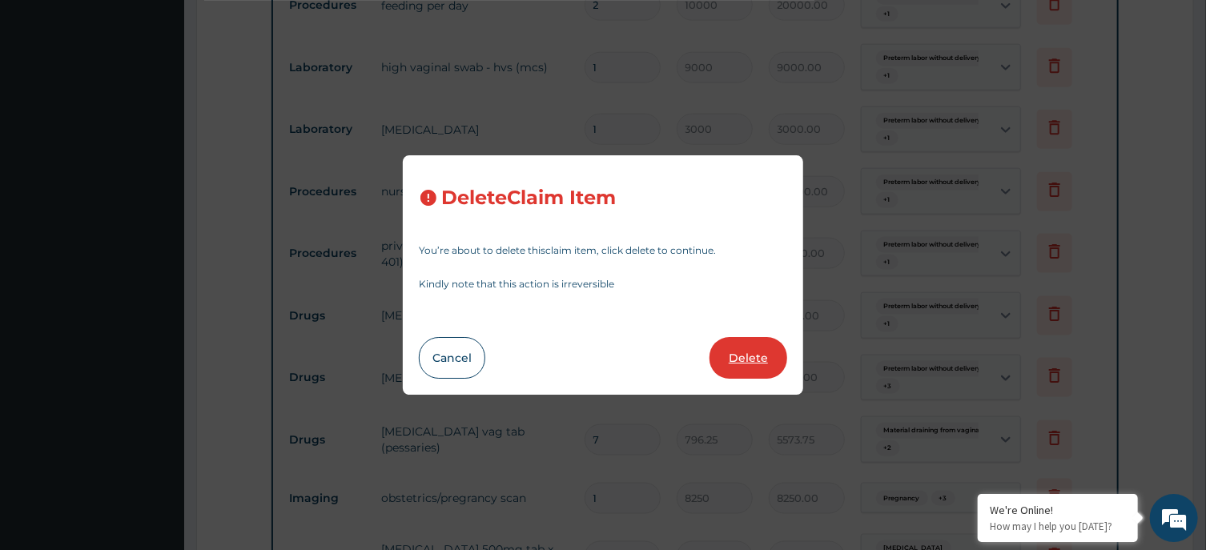
click at [758, 353] on button "Delete" at bounding box center [749, 358] width 78 height 42
type input "18"
type input "22.4"
type input "403.20"
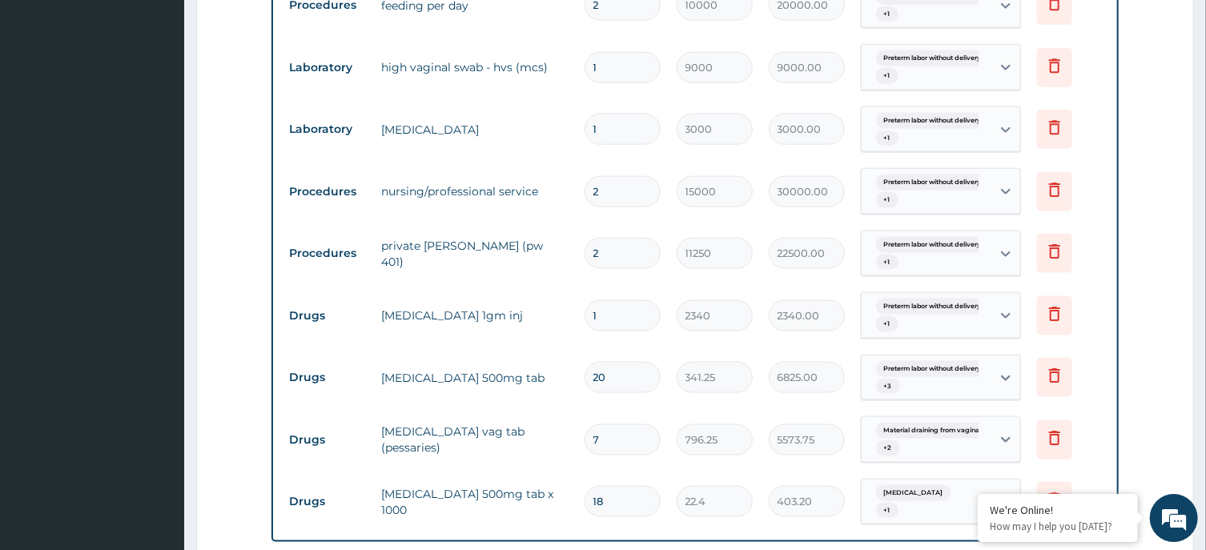
scroll to position [1263, 0]
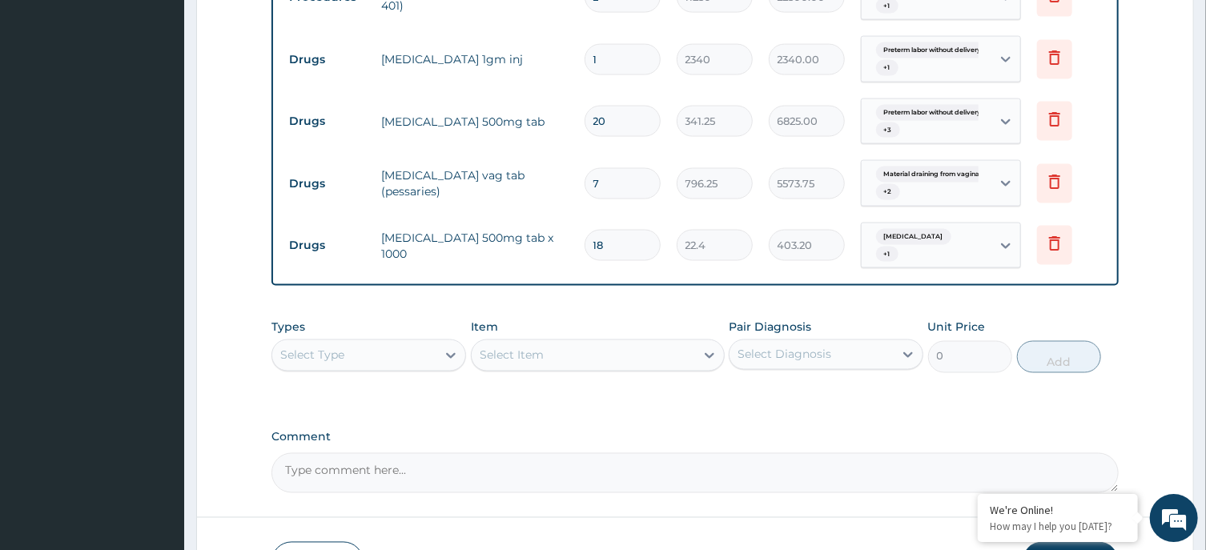
click at [376, 358] on div "Select Type" at bounding box center [354, 355] width 164 height 26
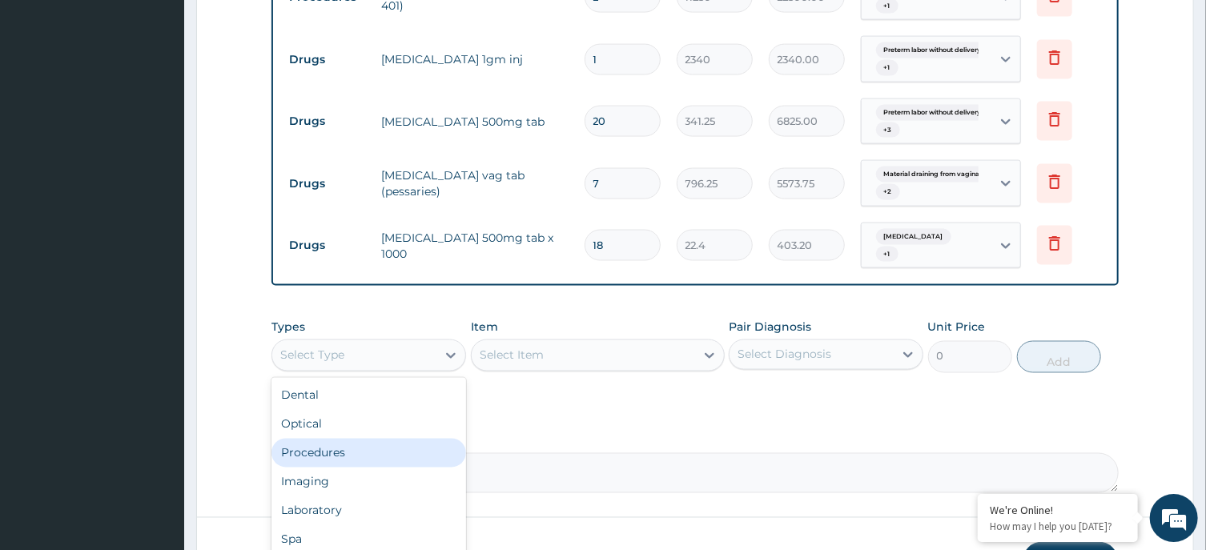
drag, startPoint x: 350, startPoint y: 446, endPoint x: 622, endPoint y: 351, distance: 287.8
click at [370, 438] on div "Procedures" at bounding box center [369, 452] width 195 height 29
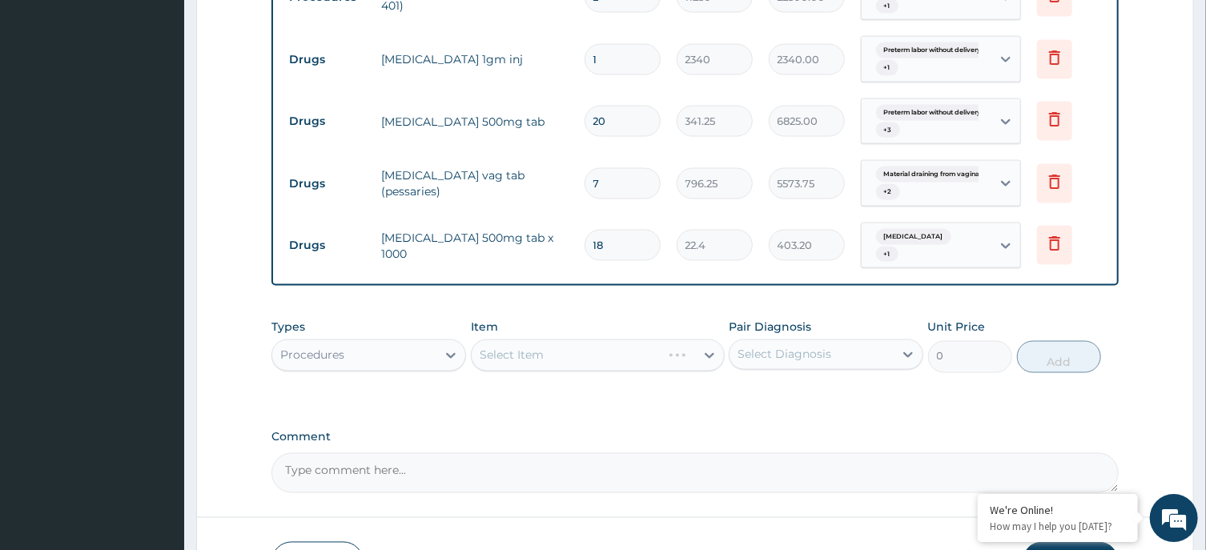
drag, startPoint x: 814, startPoint y: 348, endPoint x: 807, endPoint y: 368, distance: 21.0
click at [814, 352] on div "Select Diagnosis" at bounding box center [785, 354] width 94 height 16
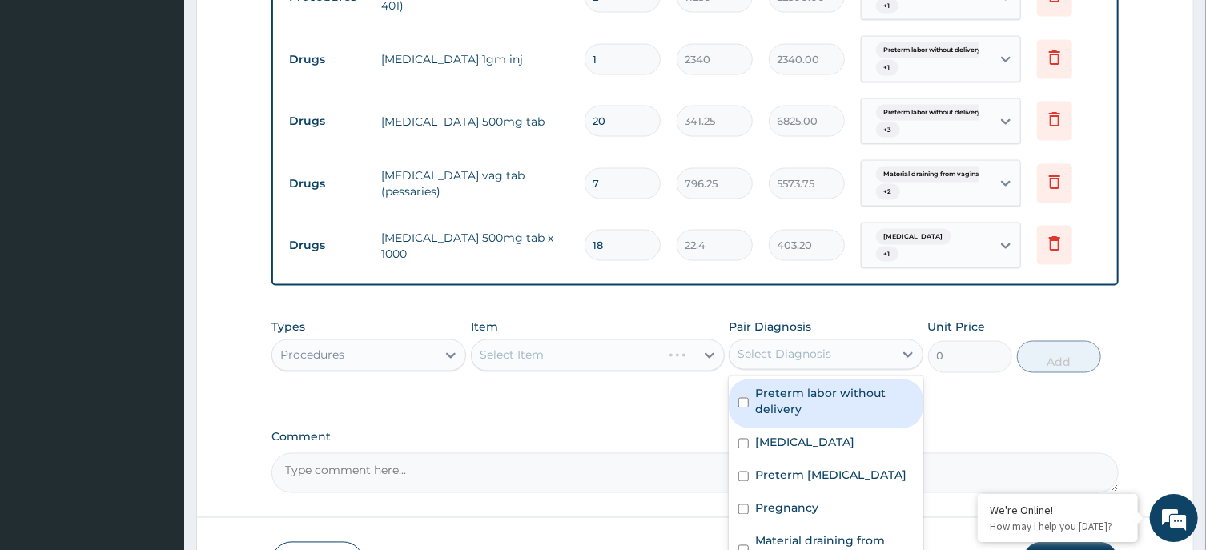
drag, startPoint x: 800, startPoint y: 393, endPoint x: 806, endPoint y: 433, distance: 39.7
click at [800, 398] on label "Preterm labor without delivery" at bounding box center [834, 401] width 159 height 32
checkbox input "true"
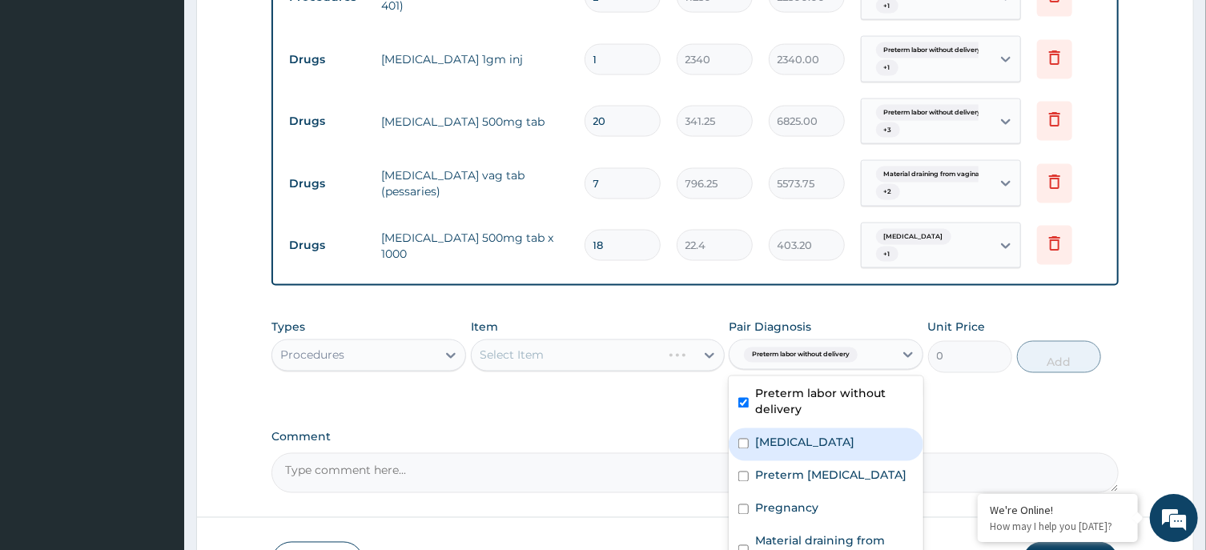
drag, startPoint x: 805, startPoint y: 441, endPoint x: 804, endPoint y: 481, distance: 40.9
click at [806, 449] on label "Premature rupture of membranes" at bounding box center [804, 442] width 99 height 16
checkbox input "true"
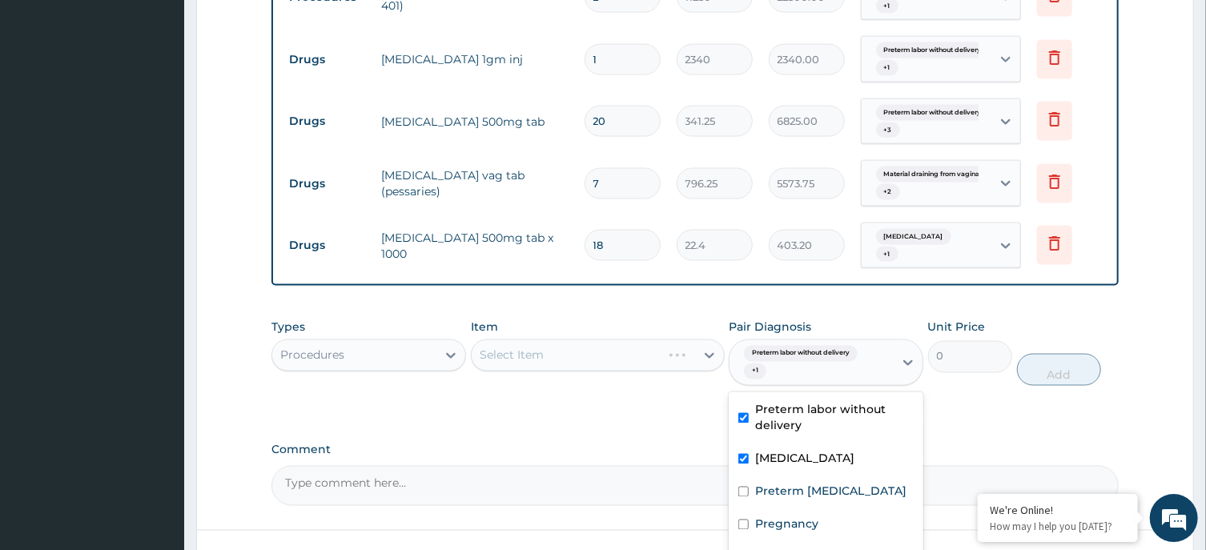
drag, startPoint x: 803, startPoint y: 494, endPoint x: 805, endPoint y: 502, distance: 8.2
click at [805, 499] on label "Preterm premature rupture of membranes" at bounding box center [830, 491] width 151 height 16
checkbox input "true"
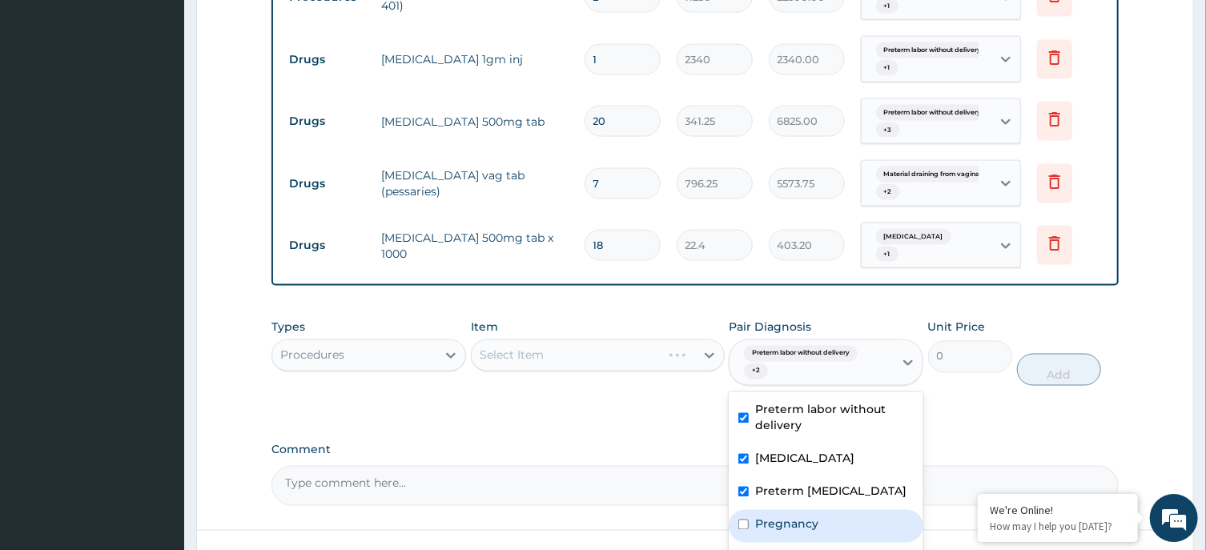
click at [805, 533] on div "Pregnancy" at bounding box center [826, 525] width 195 height 33
checkbox input "true"
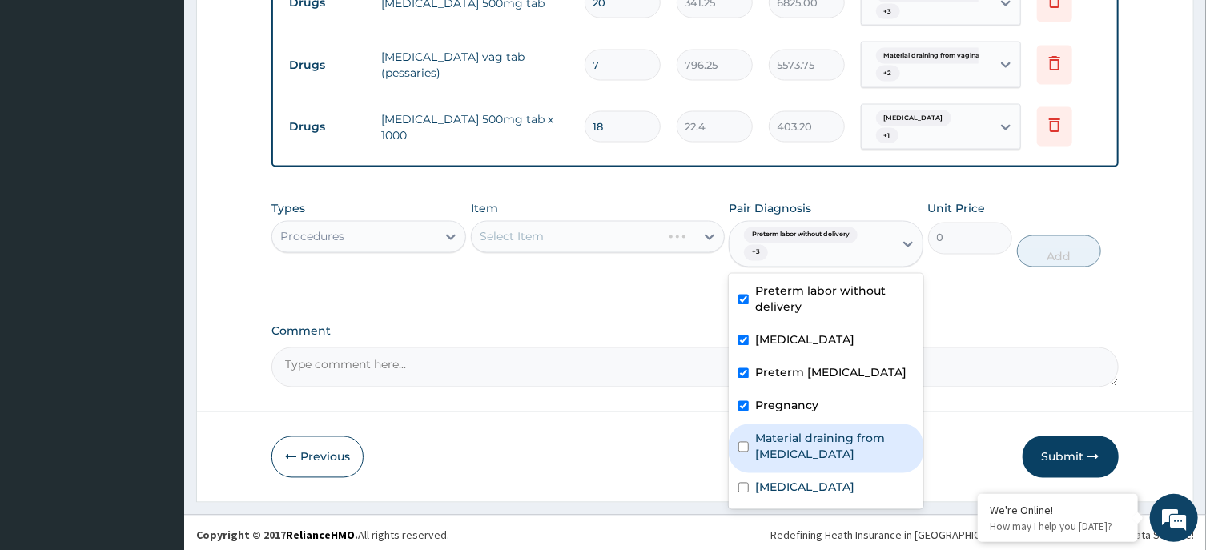
drag, startPoint x: 822, startPoint y: 444, endPoint x: 819, endPoint y: 460, distance: 16.3
click at [820, 447] on label "Material draining from vaginal fistula" at bounding box center [834, 447] width 159 height 32
checkbox input "true"
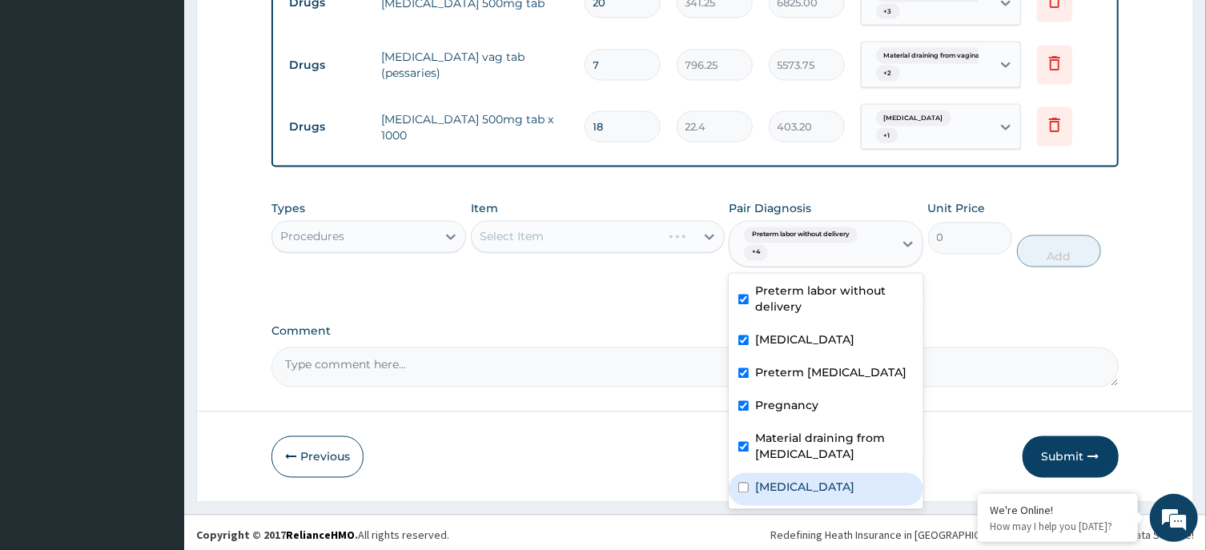
click at [814, 484] on label "Premature labor" at bounding box center [804, 488] width 99 height 16
checkbox input "true"
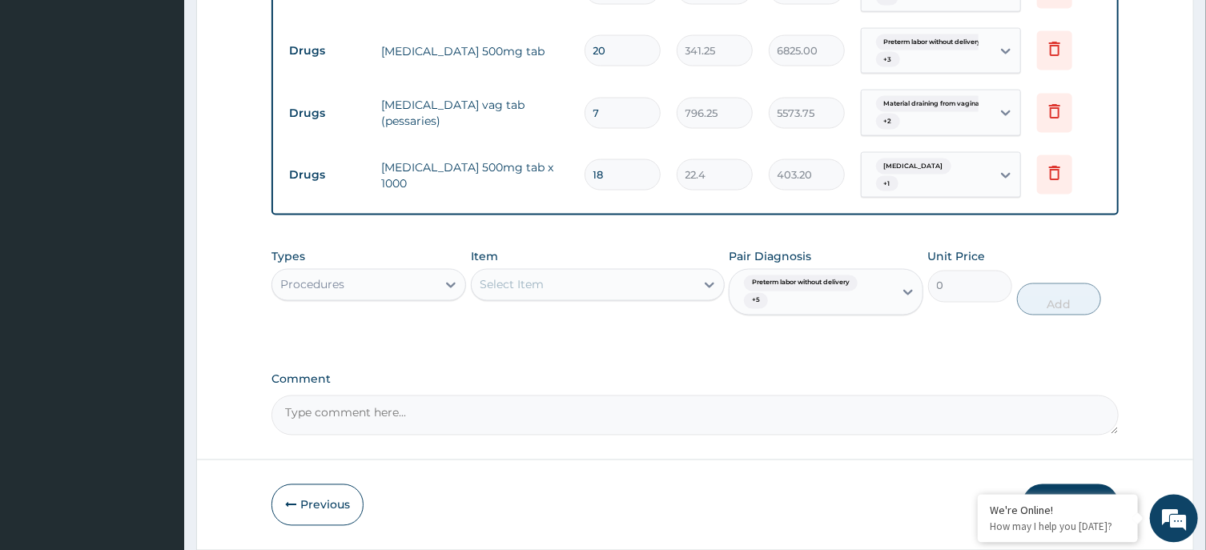
scroll to position [1294, 0]
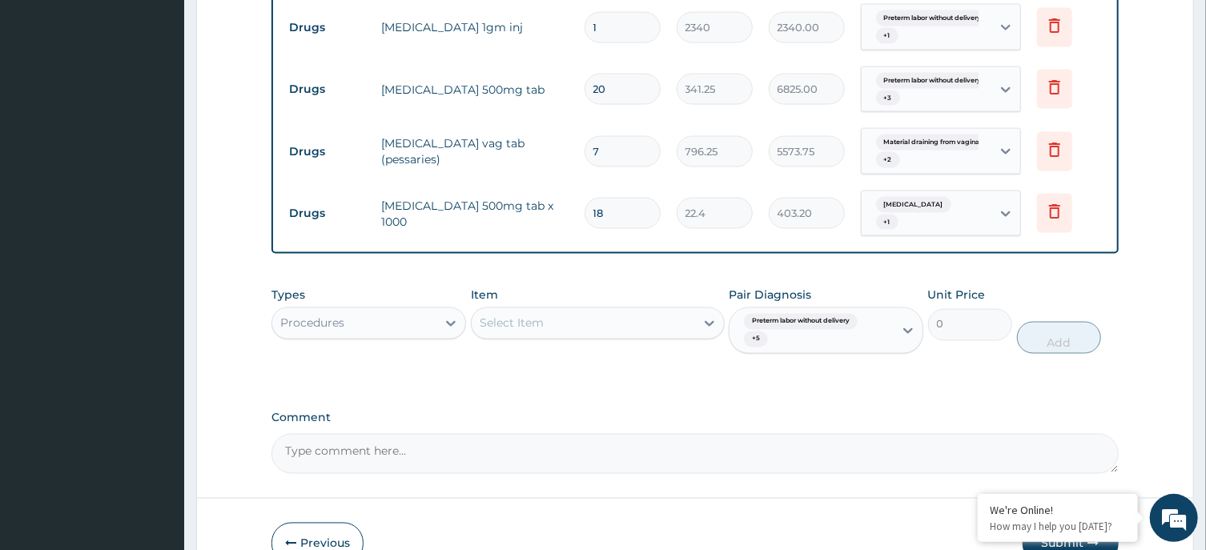
click at [546, 327] on div "Select Item" at bounding box center [584, 324] width 224 height 26
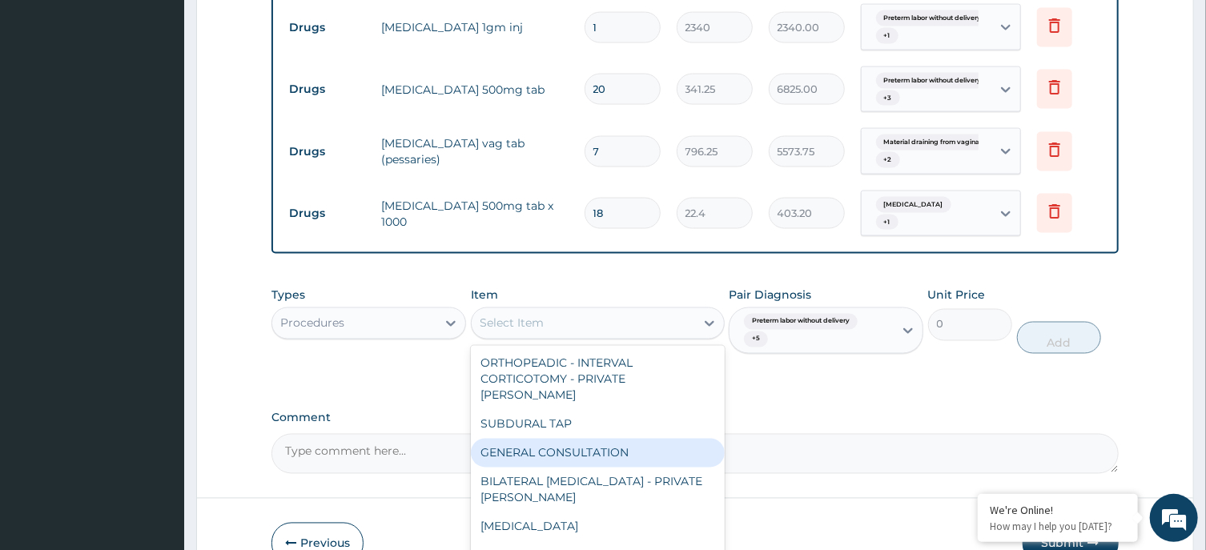
drag, startPoint x: 574, startPoint y: 426, endPoint x: 810, endPoint y: 340, distance: 251.7
click at [591, 439] on div "GENERAL CONSULTATION" at bounding box center [598, 453] width 254 height 29
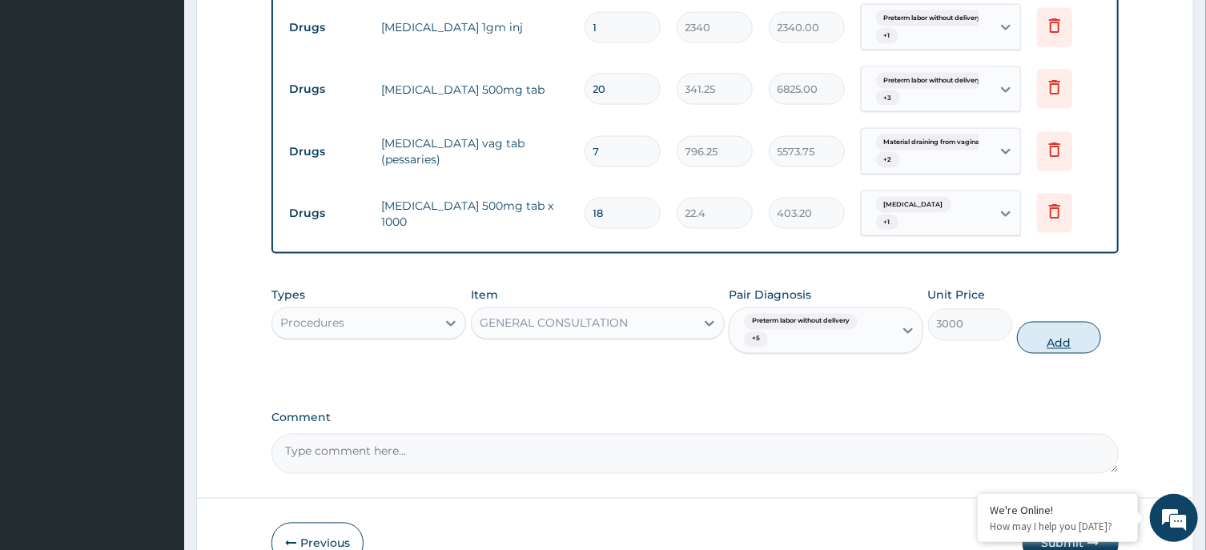
click at [1097, 336] on button "Add" at bounding box center [1059, 338] width 85 height 32
type input "0"
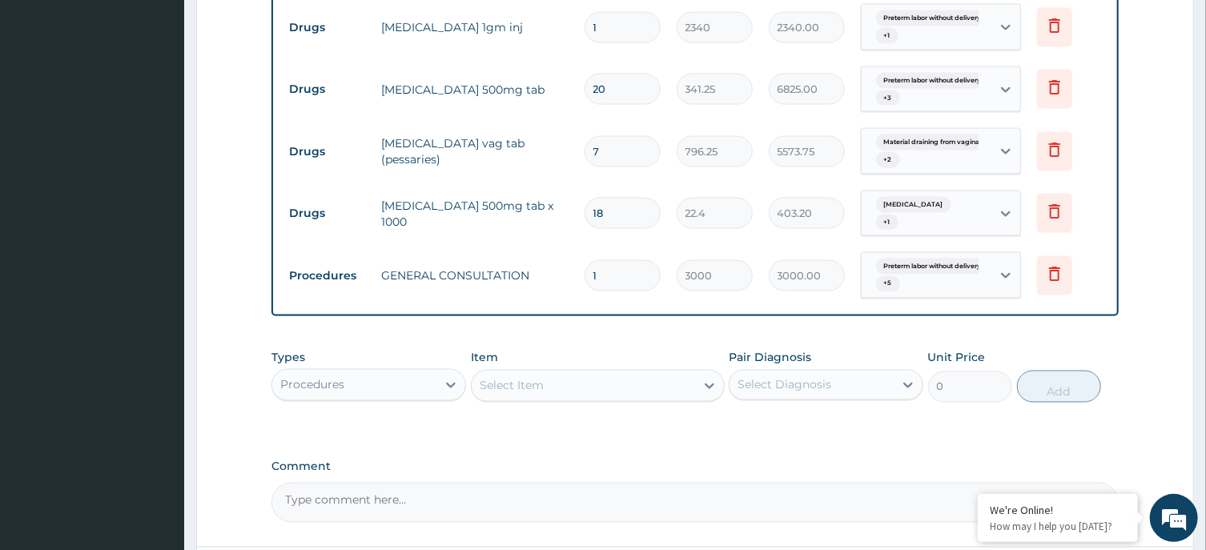
click at [316, 377] on div "Procedures" at bounding box center [312, 385] width 64 height 16
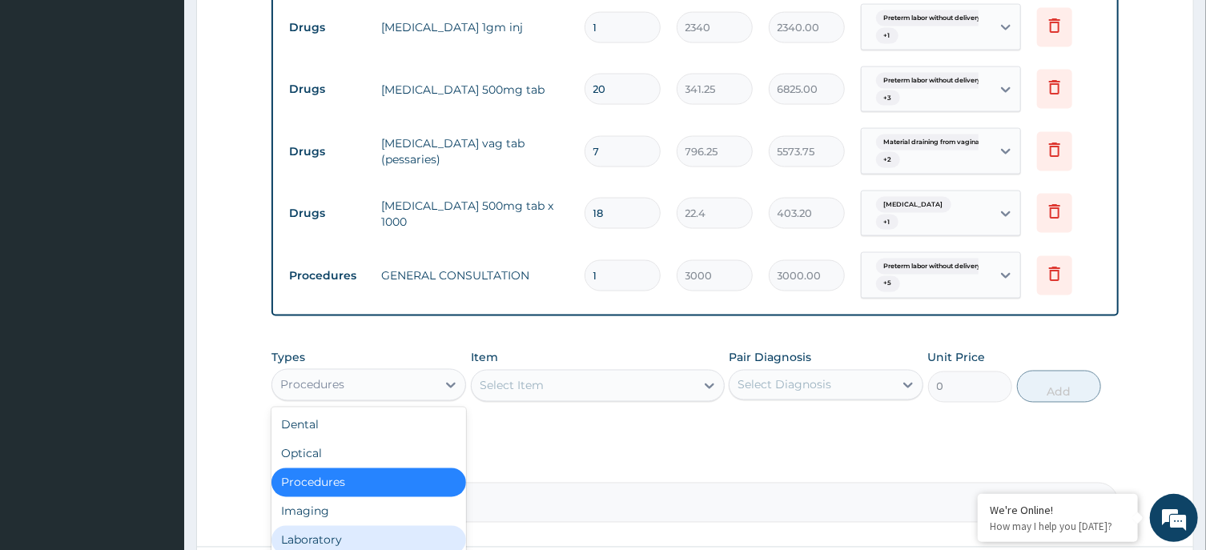
drag, startPoint x: 373, startPoint y: 530, endPoint x: 416, endPoint y: 503, distance: 51.1
click at [373, 531] on div "Laboratory" at bounding box center [369, 540] width 195 height 29
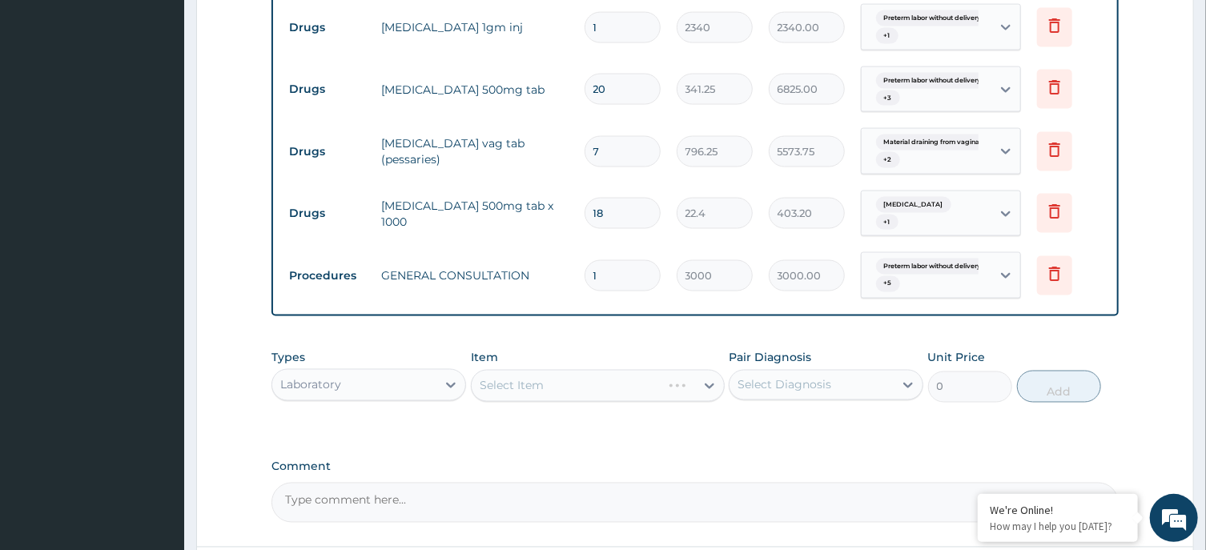
click at [783, 373] on div "Select Diagnosis" at bounding box center [812, 386] width 164 height 26
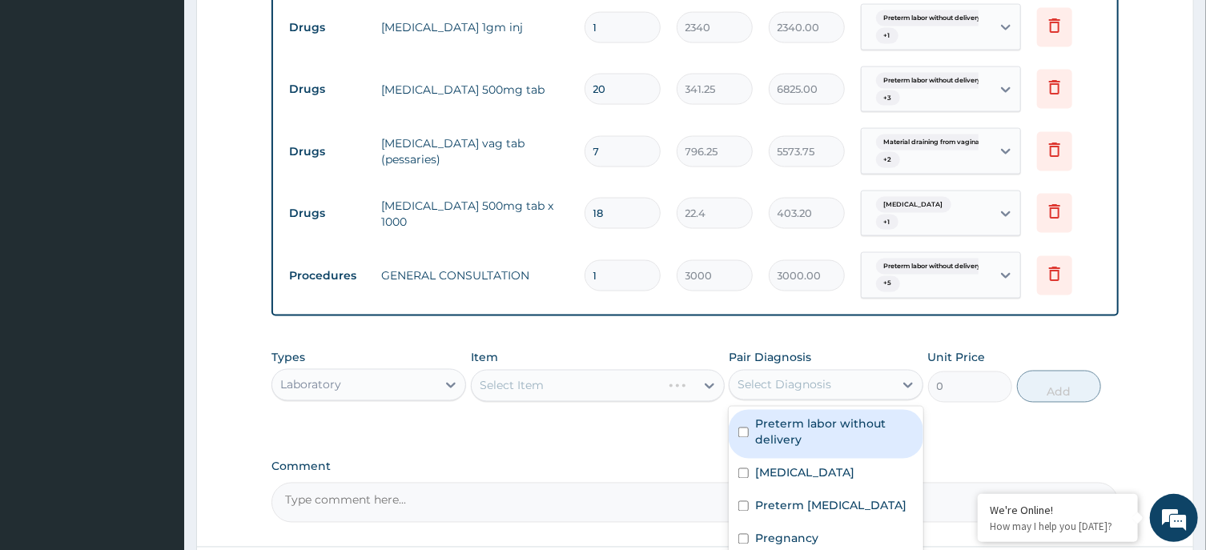
drag, startPoint x: 771, startPoint y: 426, endPoint x: 800, endPoint y: 426, distance: 28.8
click at [776, 426] on label "Preterm labor without delivery" at bounding box center [834, 433] width 159 height 32
checkbox input "true"
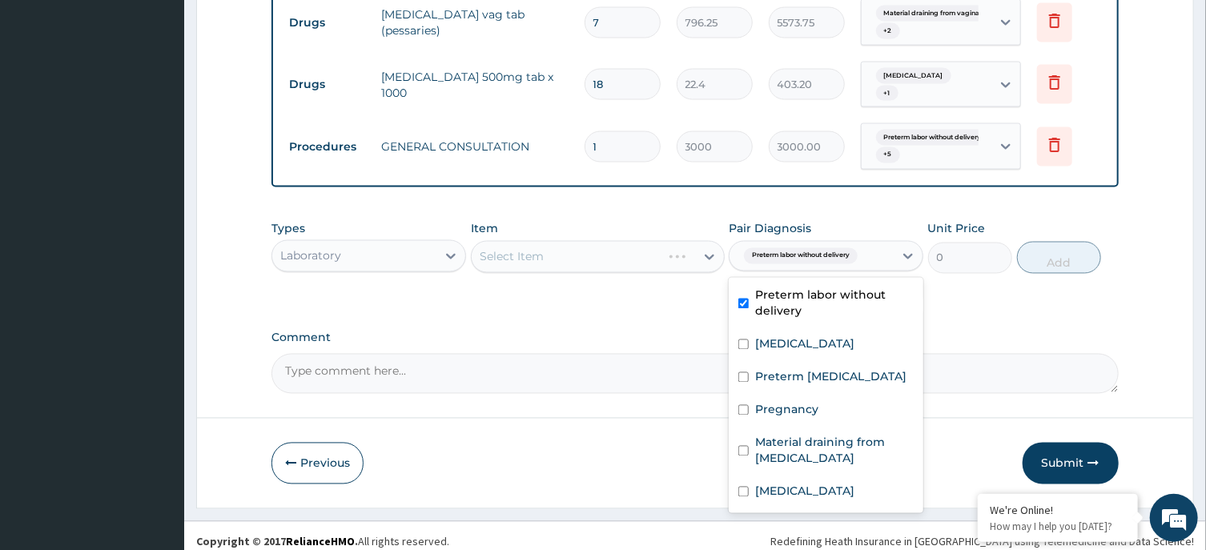
scroll to position [1429, 0]
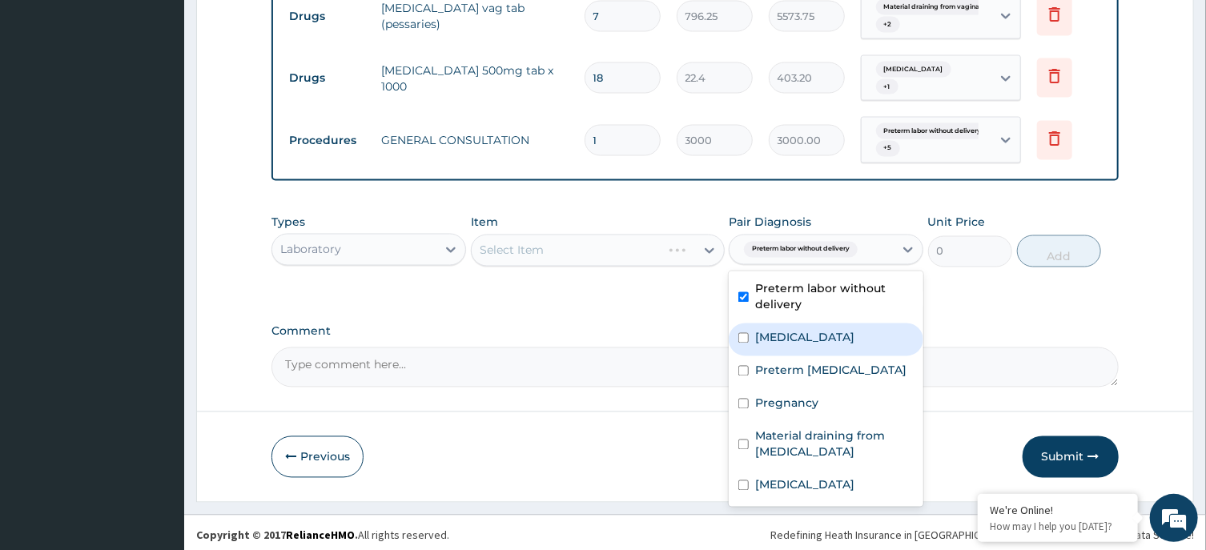
click at [844, 345] on label "Premature rupture of membranes" at bounding box center [804, 338] width 99 height 16
checkbox input "true"
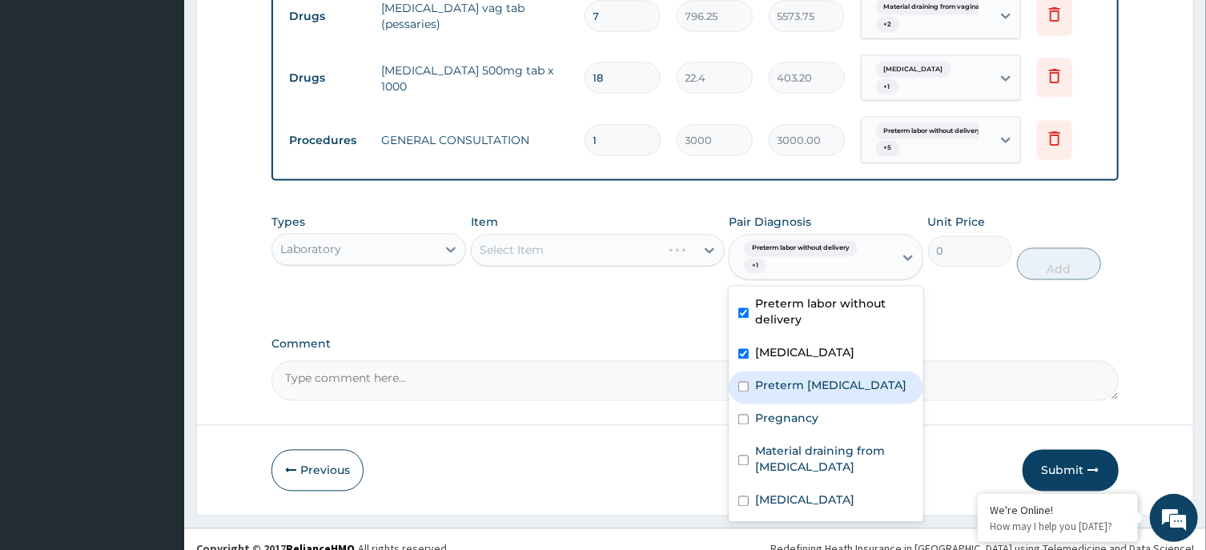
click at [837, 390] on label "Preterm premature rupture of membranes" at bounding box center [830, 386] width 151 height 16
checkbox input "true"
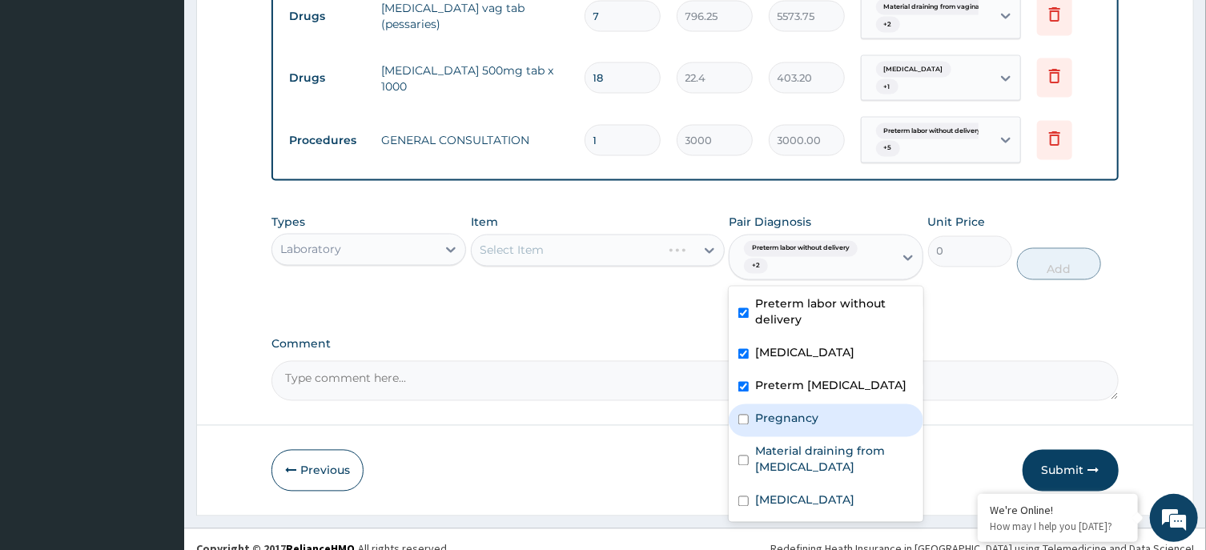
click at [851, 436] on div "Pregnancy" at bounding box center [826, 421] width 195 height 33
checkbox input "true"
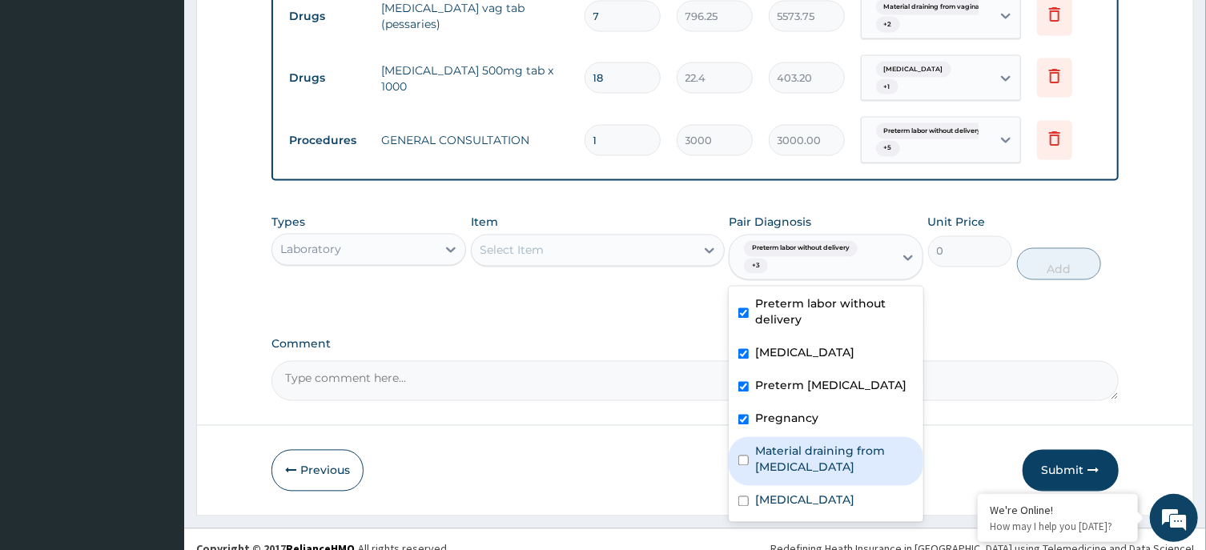
click at [853, 476] on label "Material draining from vaginal fistula" at bounding box center [834, 460] width 159 height 32
checkbox input "true"
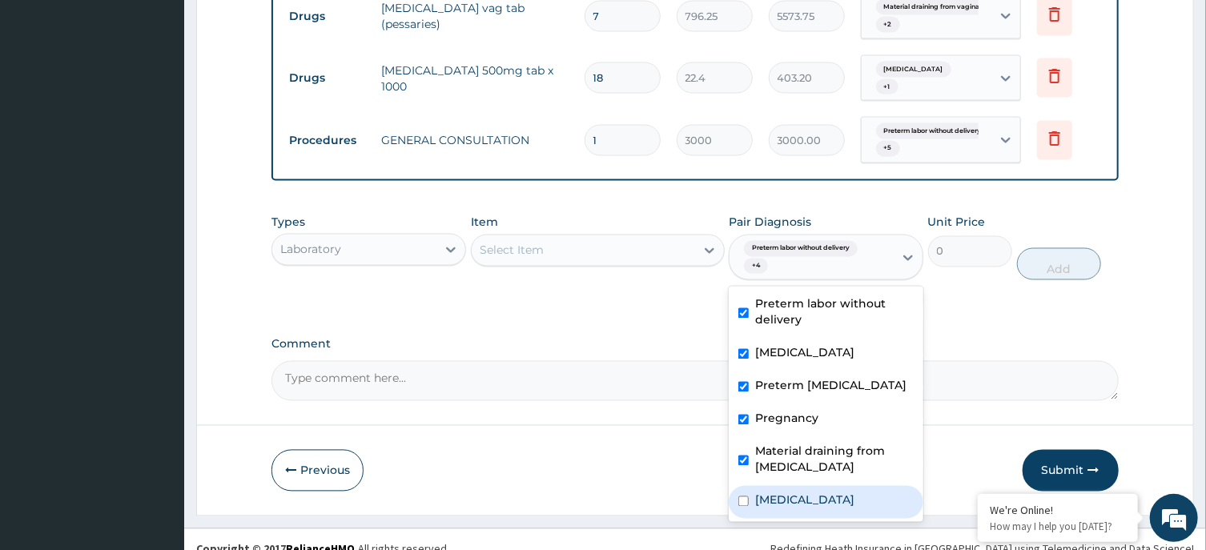
click at [828, 499] on label "Premature labor" at bounding box center [804, 501] width 99 height 16
checkbox input "true"
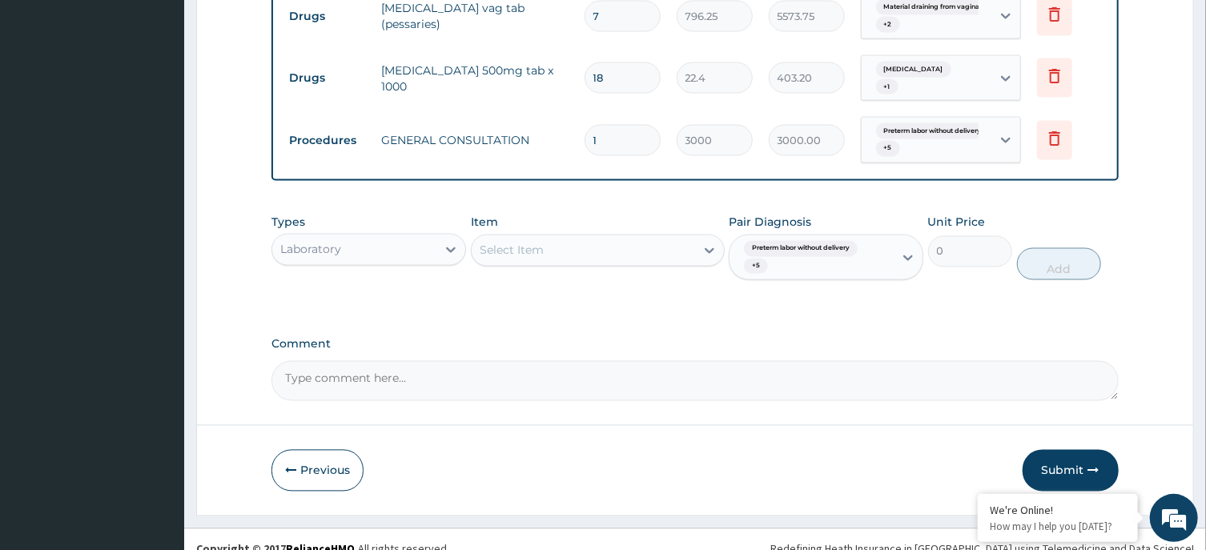
drag, startPoint x: 506, startPoint y: 319, endPoint x: 554, endPoint y: 271, distance: 67.4
click at [578, 252] on div "Select Item" at bounding box center [584, 251] width 224 height 26
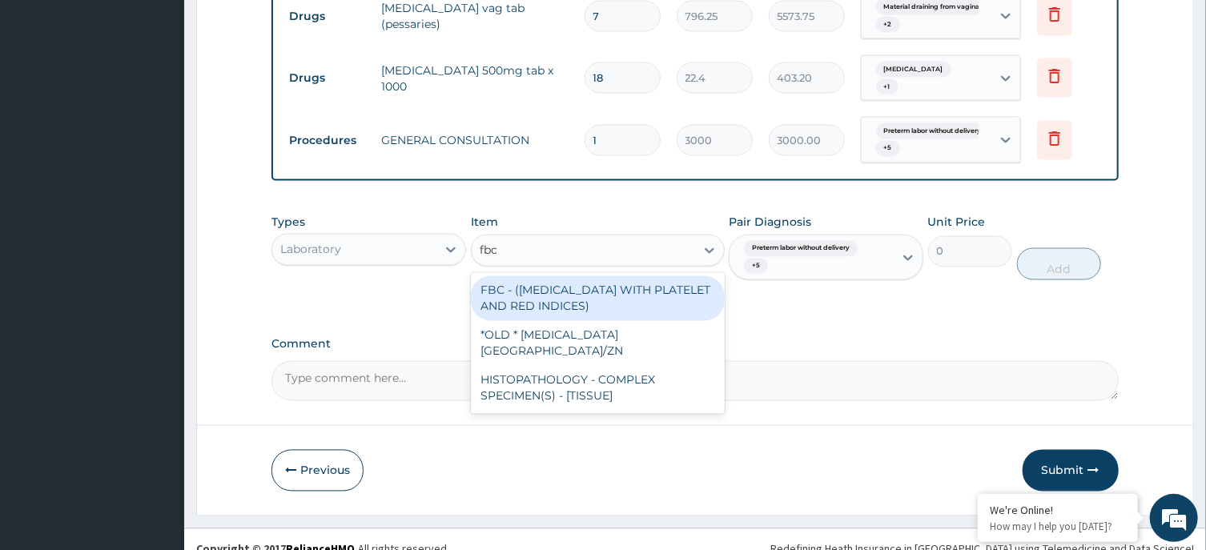
type input "fbc"
click at [557, 300] on div "FBC - (FULL BLOOD COUNT WITH PLATELET AND RED INDICES)" at bounding box center [598, 298] width 254 height 45
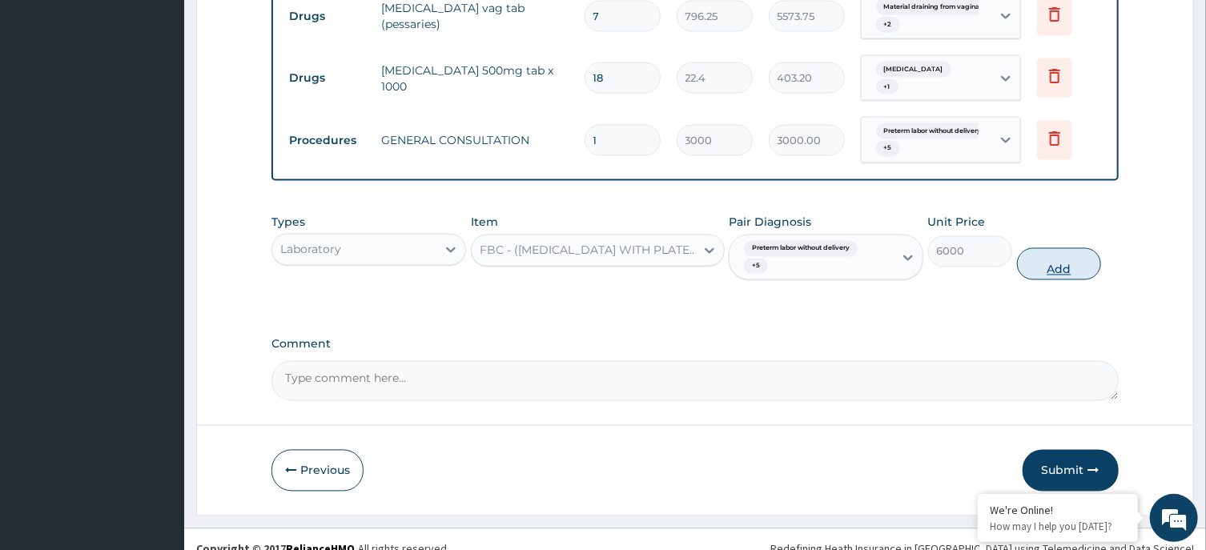
click at [1057, 253] on button "Add" at bounding box center [1059, 264] width 85 height 32
type input "0"
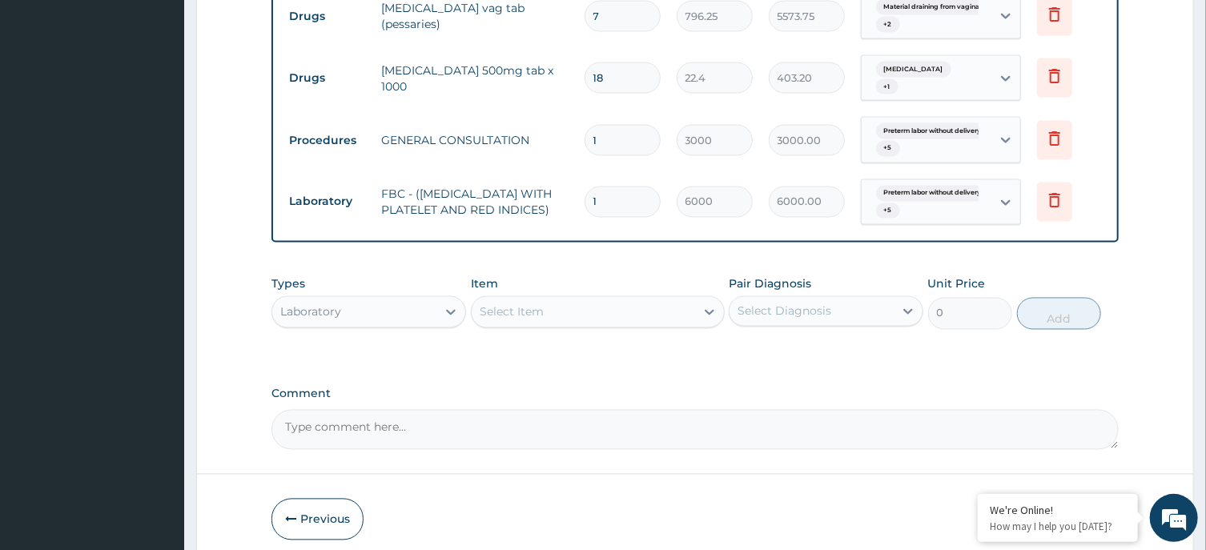
click at [630, 315] on div "Select Item" at bounding box center [584, 313] width 224 height 26
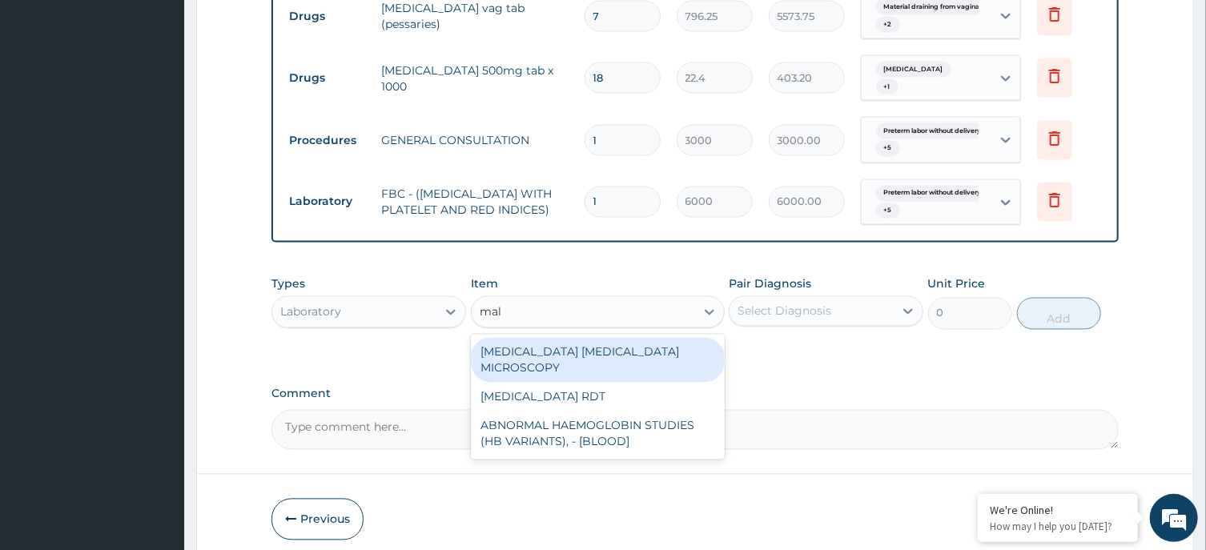
type input "mala"
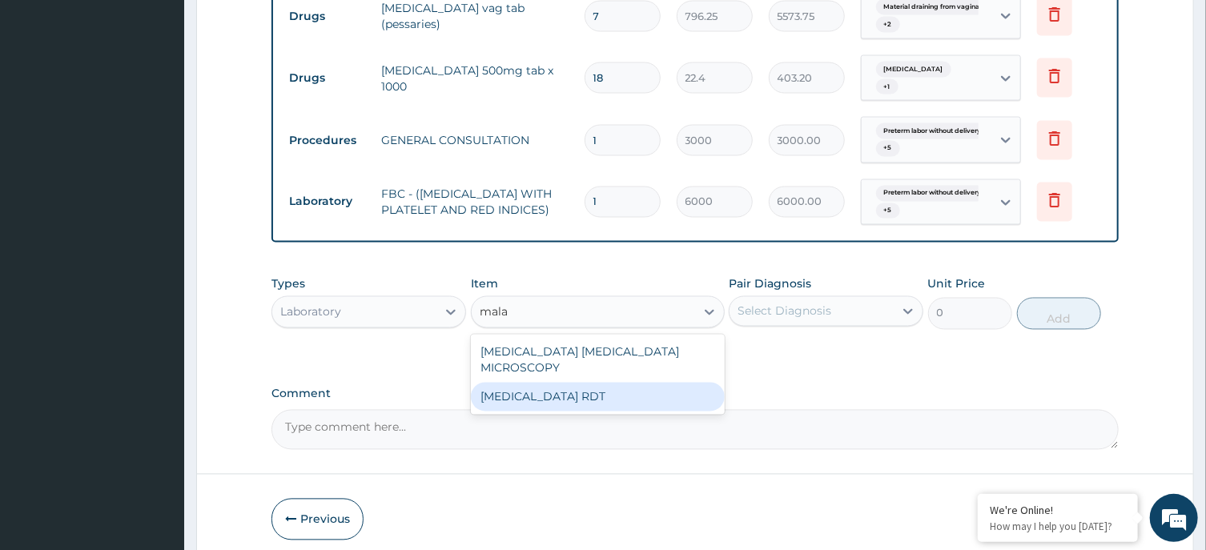
click at [611, 383] on div "MALARIA RDT" at bounding box center [598, 397] width 254 height 29
type input "3000"
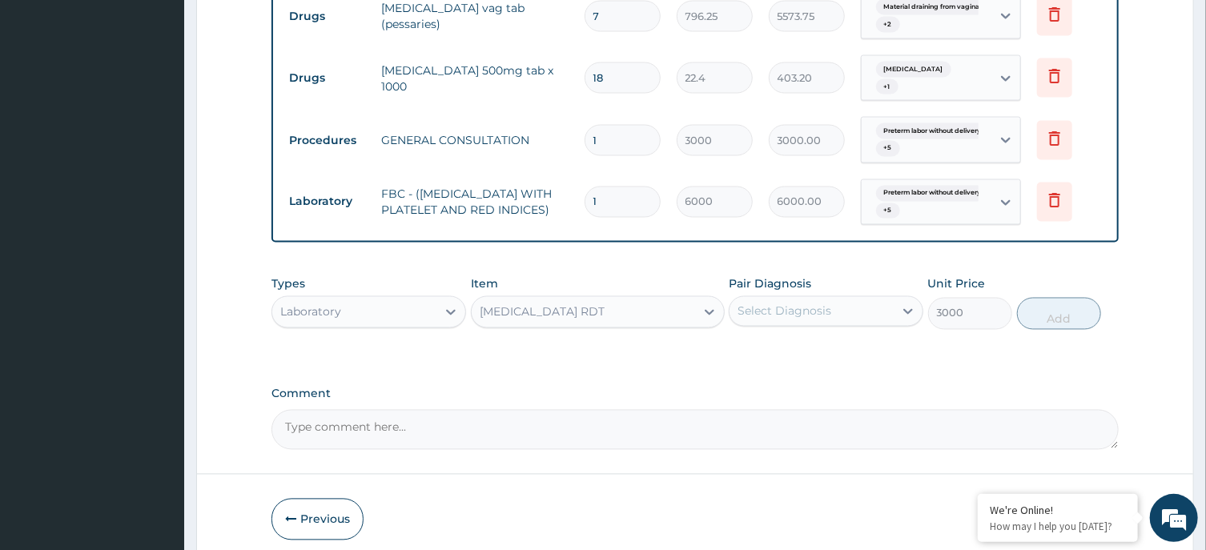
click at [828, 343] on div "Types Laboratory Item option MALARIA RDT, selected. Select is focused ,type to …" at bounding box center [695, 314] width 847 height 93
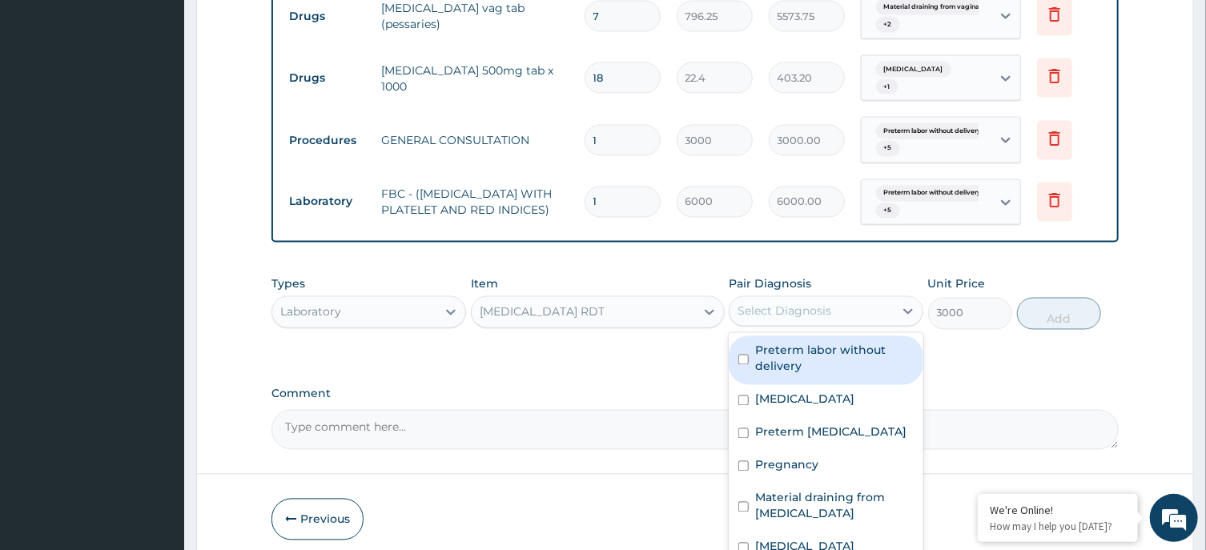
click at [825, 312] on div "Select Diagnosis" at bounding box center [785, 312] width 94 height 16
drag, startPoint x: 824, startPoint y: 350, endPoint x: 828, endPoint y: 374, distance: 24.5
click at [824, 354] on label "Preterm labor without delivery" at bounding box center [834, 359] width 159 height 32
checkbox input "true"
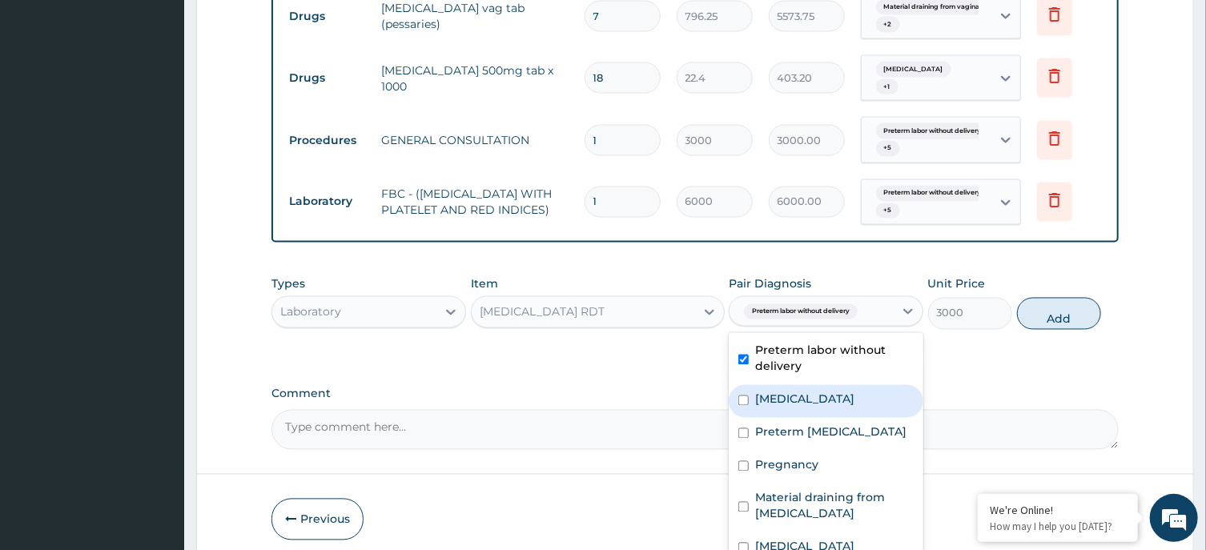
drag, startPoint x: 836, startPoint y: 403, endPoint x: 846, endPoint y: 455, distance: 53.0
click at [836, 405] on label "Premature rupture of membranes" at bounding box center [804, 400] width 99 height 16
checkbox input "true"
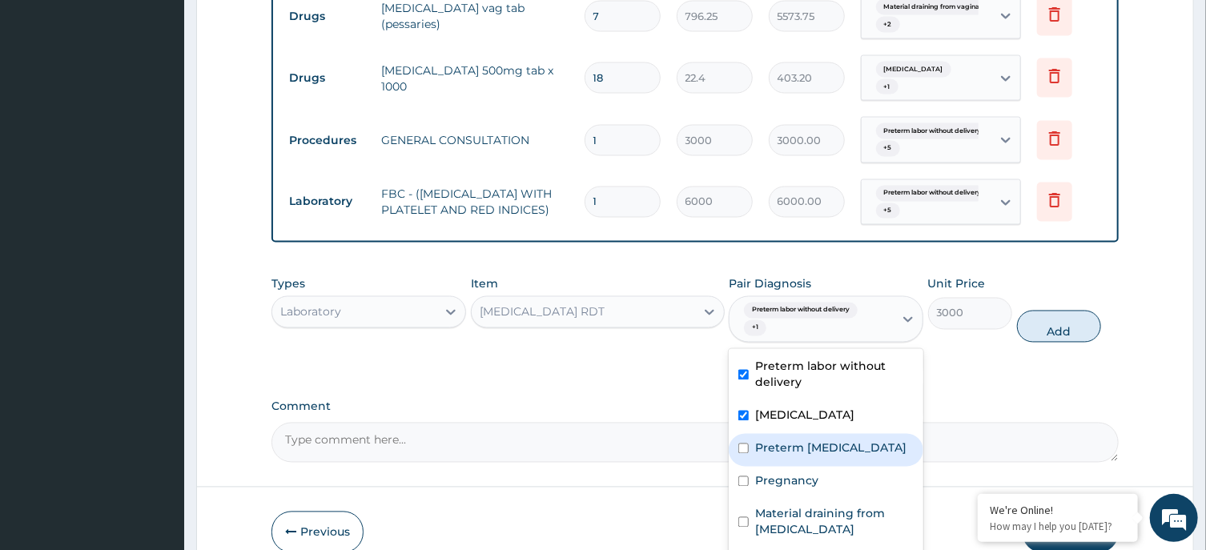
drag, startPoint x: 846, startPoint y: 457, endPoint x: 854, endPoint y: 497, distance: 41.6
click at [848, 457] on label "Preterm premature rupture of membranes" at bounding box center [830, 449] width 151 height 16
checkbox input "true"
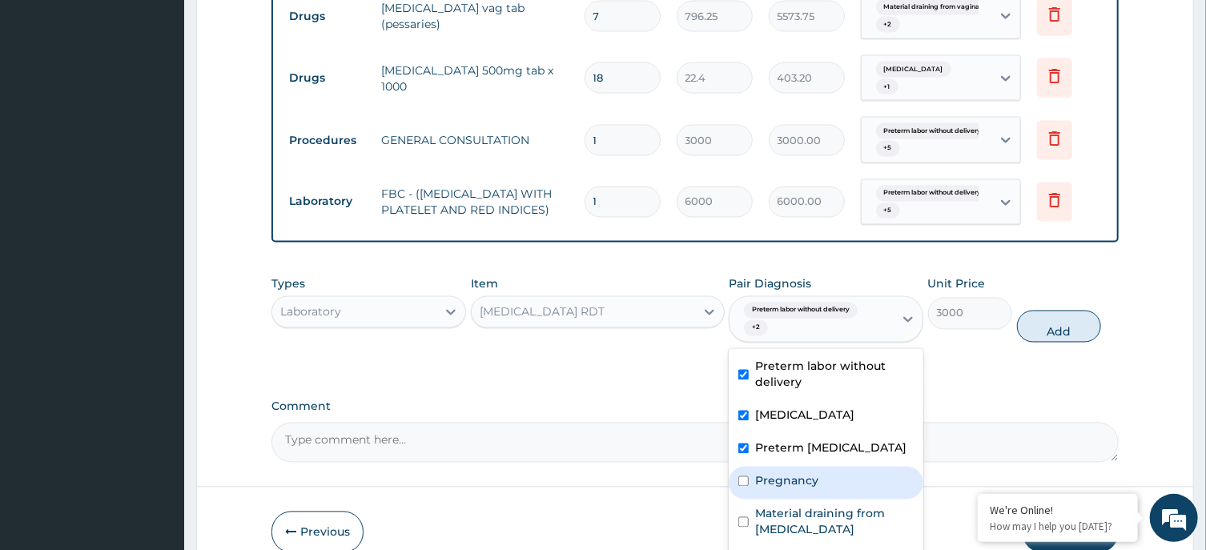
click at [856, 500] on div "Pregnancy" at bounding box center [826, 483] width 195 height 33
checkbox input "true"
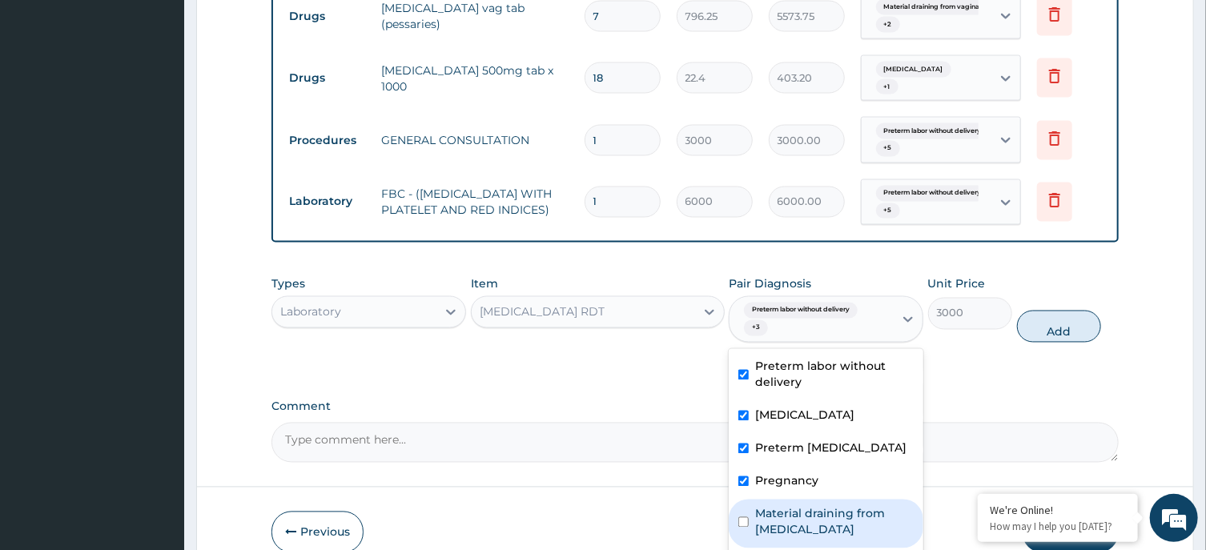
click at [864, 519] on label "Material draining from vaginal fistula" at bounding box center [834, 522] width 159 height 32
checkbox input "true"
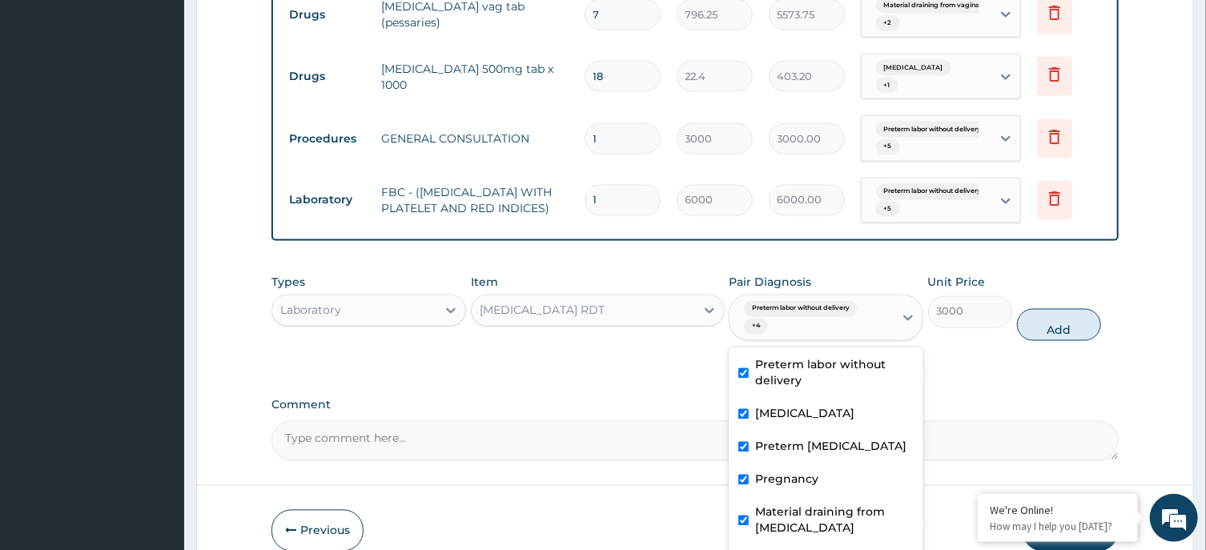
scroll to position [1506, 0]
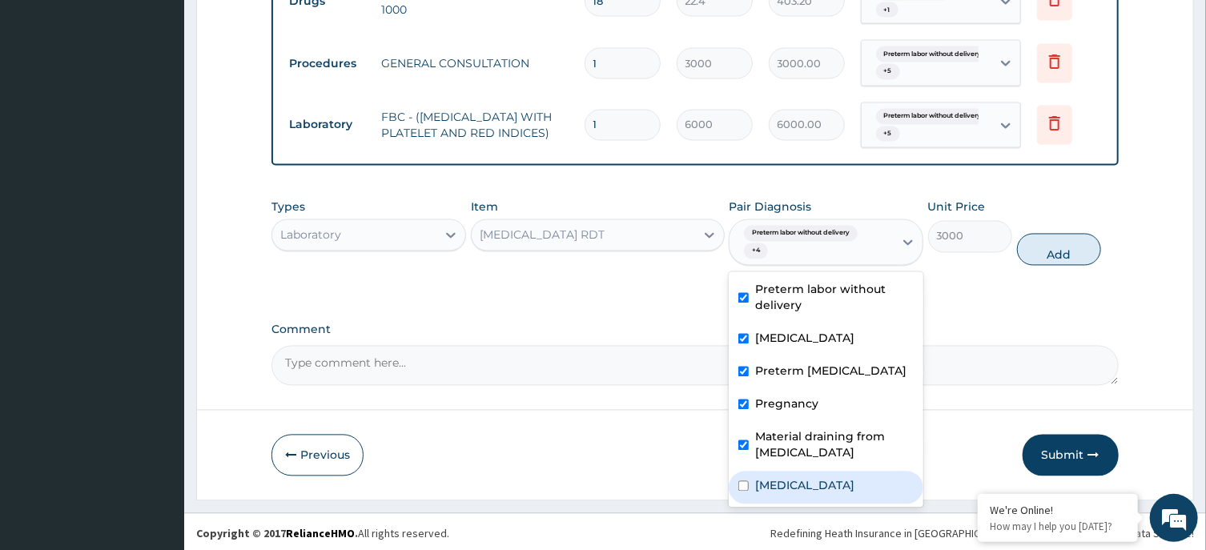
click at [806, 485] on label "Premature labor" at bounding box center [804, 486] width 99 height 16
checkbox input "true"
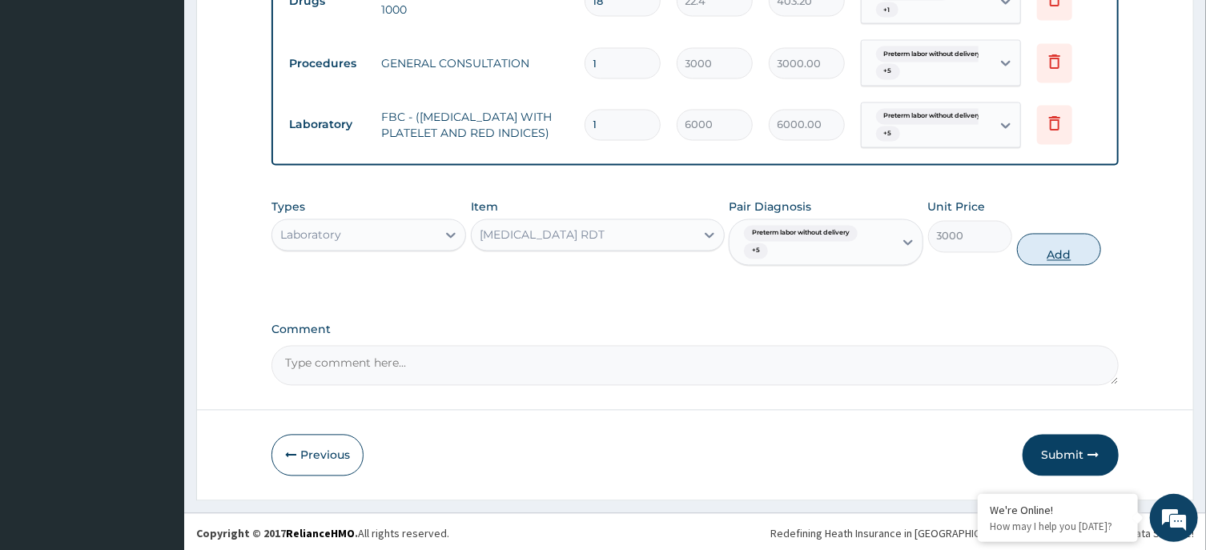
drag, startPoint x: 1080, startPoint y: 224, endPoint x: 1078, endPoint y: 236, distance: 12.9
click at [1081, 225] on div "Types Laboratory Item MALARIA RDT Pair Diagnosis Preterm labor without delivery…" at bounding box center [695, 232] width 847 height 83
click at [1067, 248] on button "Add" at bounding box center [1059, 250] width 85 height 32
type input "0"
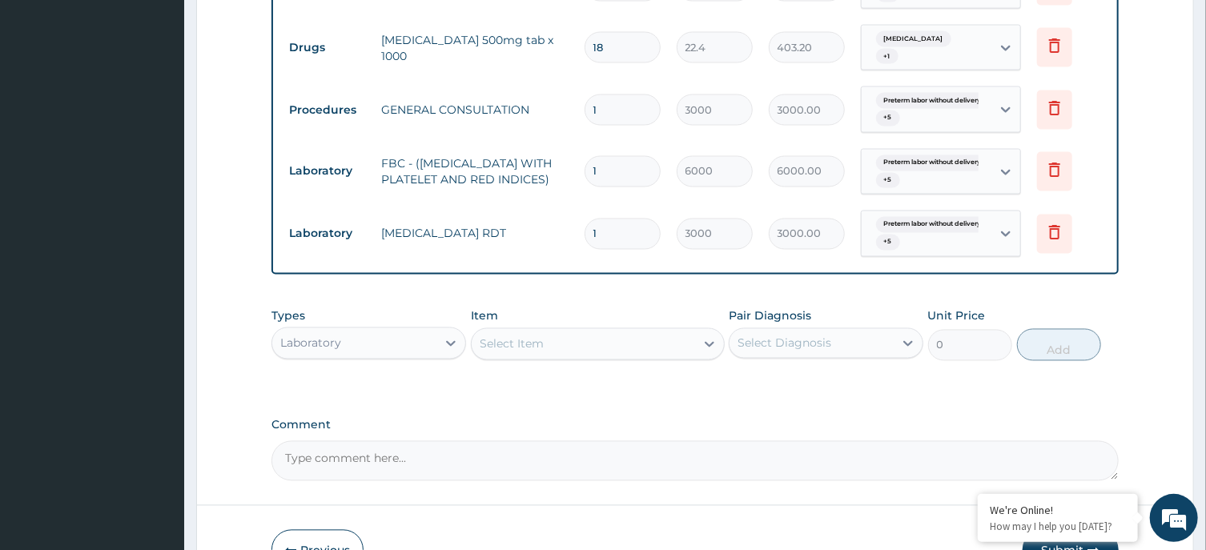
scroll to position [1555, 0]
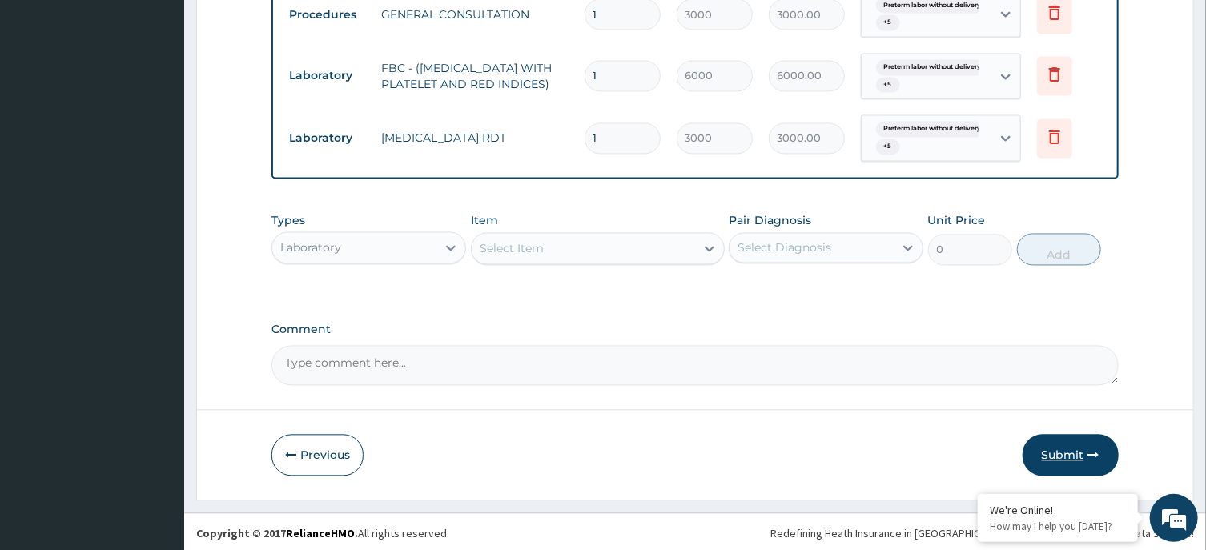
click at [1071, 437] on button "Submit" at bounding box center [1071, 456] width 96 height 42
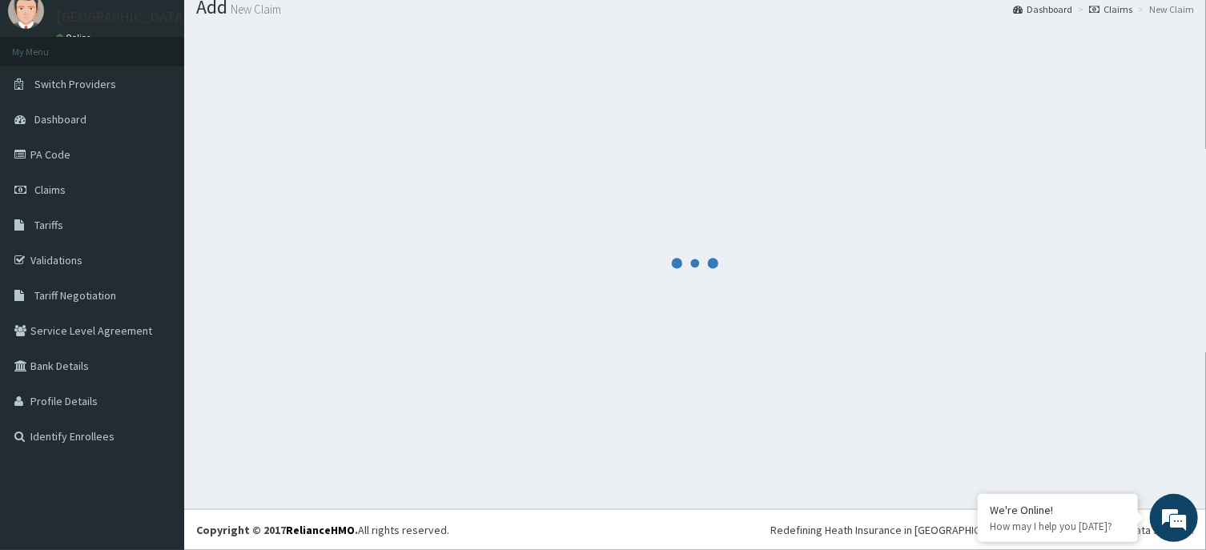
scroll to position [55, 0]
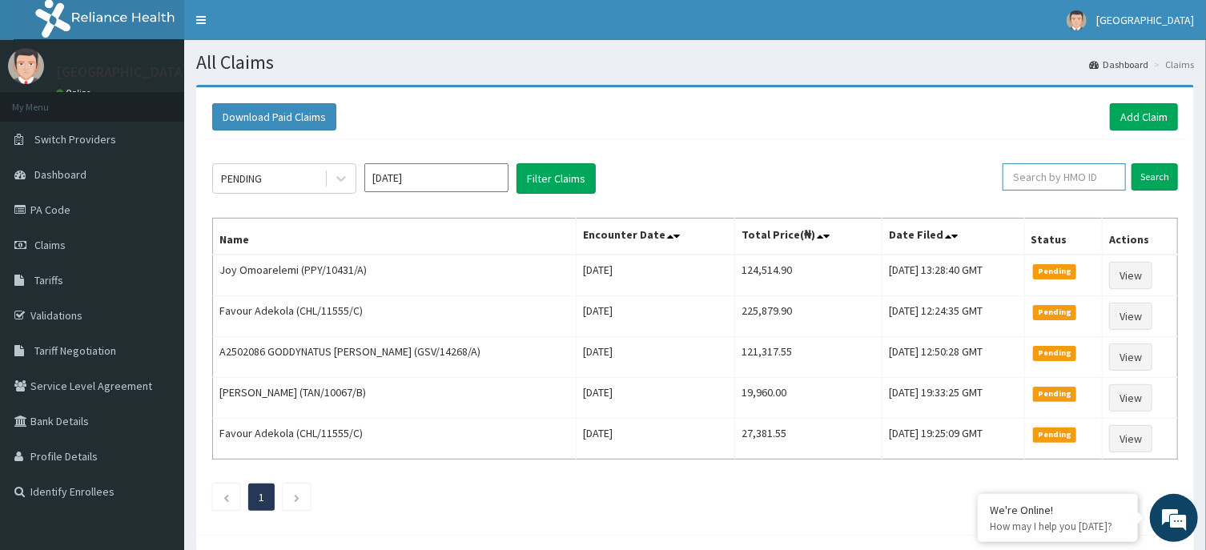
paste input "(PPY/10529/A"
click at [1012, 177] on input "(PPY/10529/A" at bounding box center [1039, 176] width 112 height 27
click at [1009, 176] on input "(PPY/10529/A" at bounding box center [1039, 176] width 112 height 27
drag, startPoint x: 1074, startPoint y: 179, endPoint x: 979, endPoint y: 178, distance: 95.3
click at [983, 178] on input "PPY/10529/A" at bounding box center [1039, 176] width 112 height 27
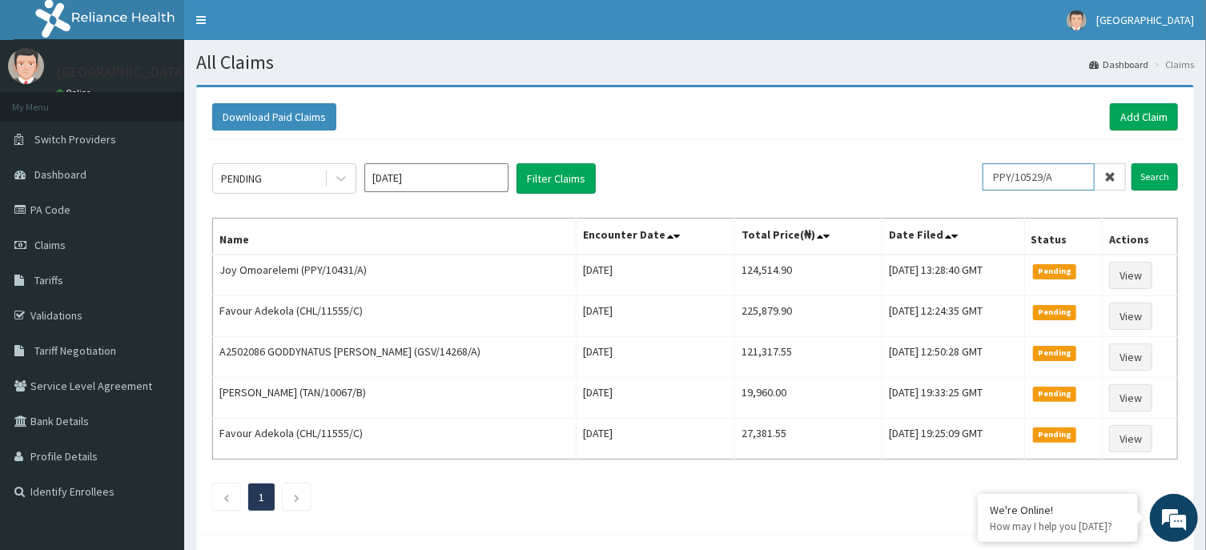
type input "PPY/10529/A"
click at [1143, 116] on link "Add Claim" at bounding box center [1144, 116] width 68 height 27
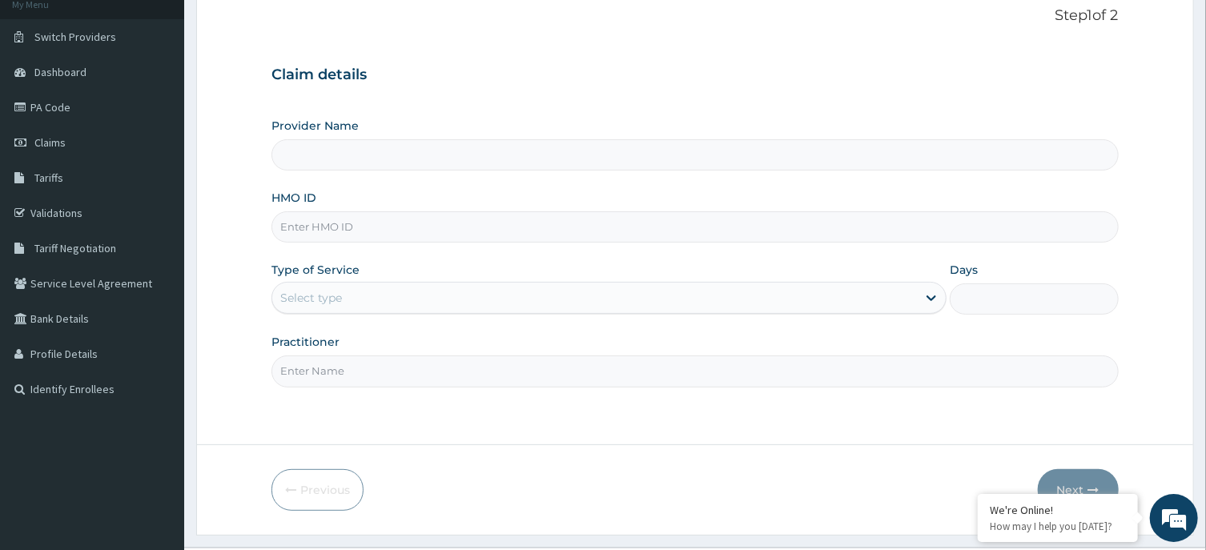
scroll to position [141, 0]
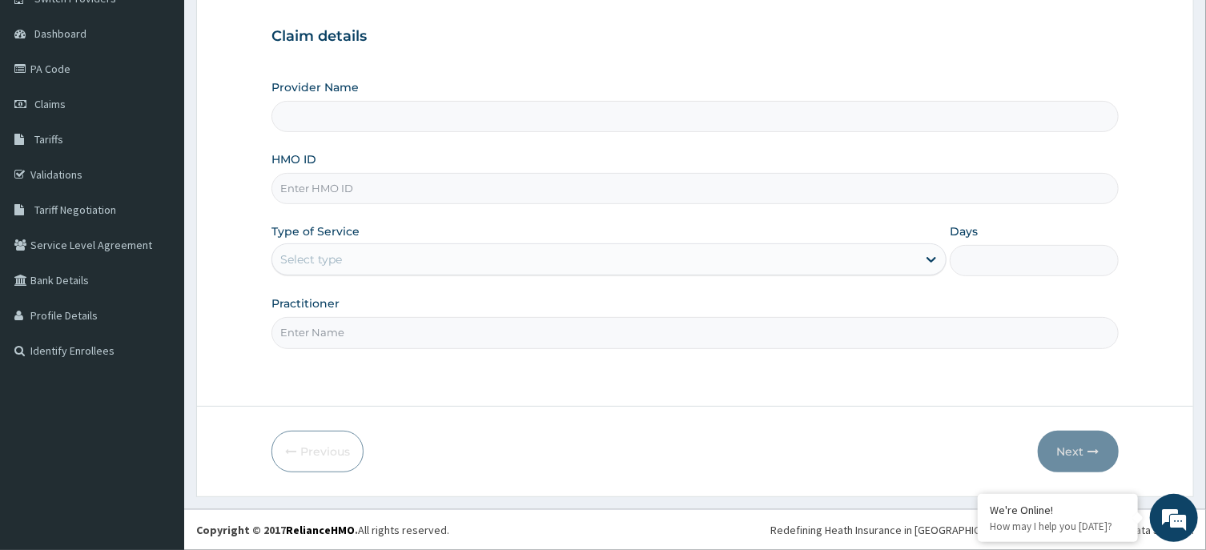
type input "[GEOGRAPHIC_DATA], Agege [[GEOGRAPHIC_DATA]]"
paste input "PA/A59DB1"
type input "PA/A59DB1"
click at [345, 262] on div "Select type" at bounding box center [594, 260] width 645 height 26
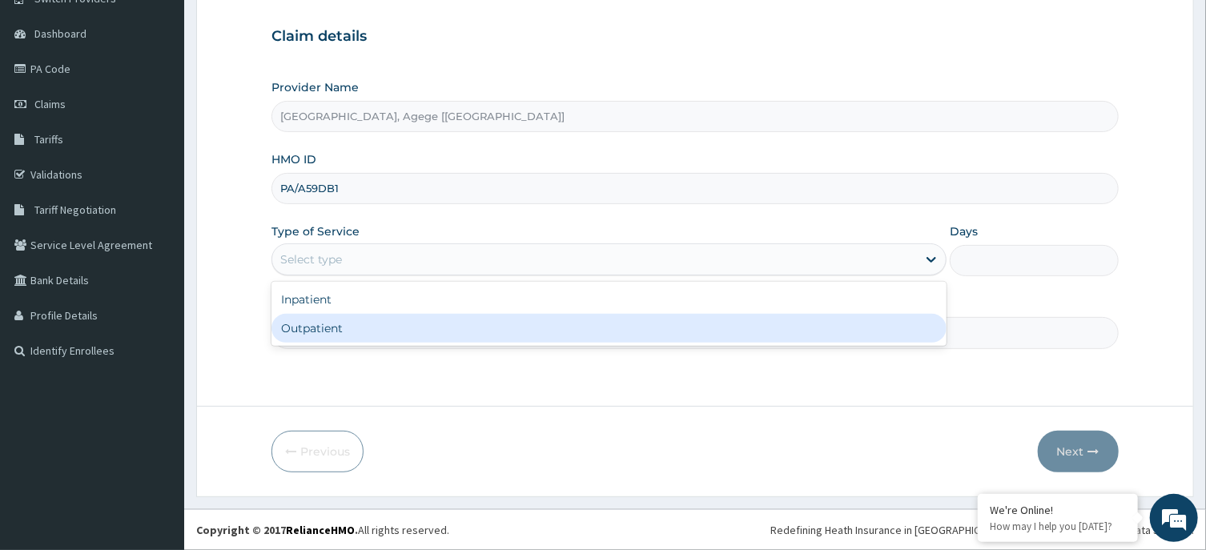
click at [344, 334] on div "Outpatient" at bounding box center [609, 328] width 675 height 29
type input "1"
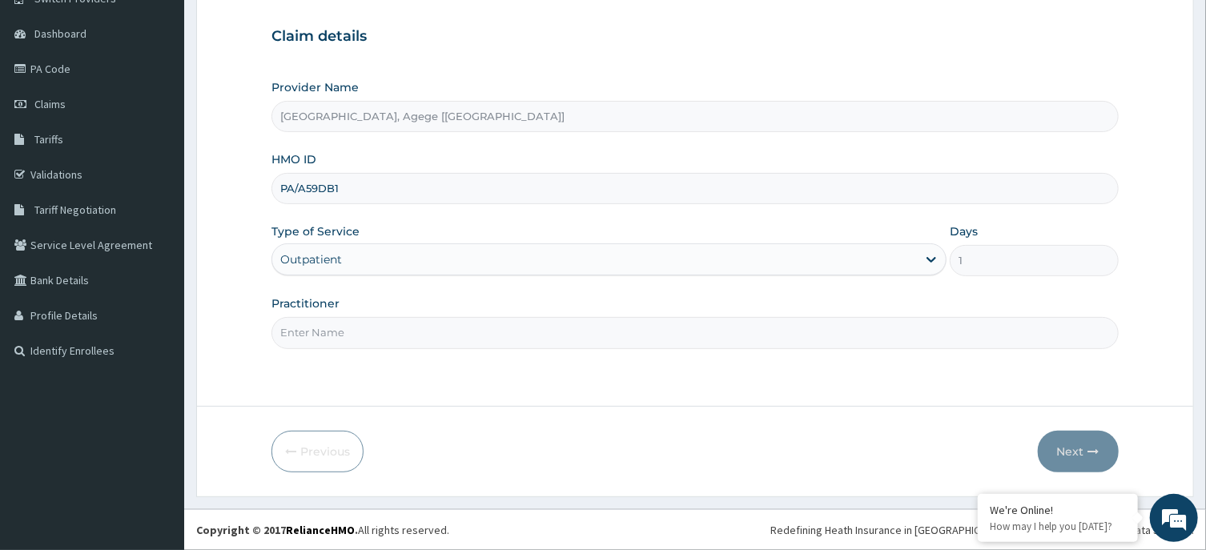
click at [340, 335] on input "Practitioner" at bounding box center [695, 332] width 847 height 31
type input "DR [PERSON_NAME]"
click at [725, 66] on div "Claim details Provider Name R-[GEOGRAPHIC_DATA], Agege [[GEOGRAPHIC_DATA]] HMO …" at bounding box center [695, 180] width 847 height 336
click at [1081, 434] on button "Next" at bounding box center [1078, 452] width 81 height 42
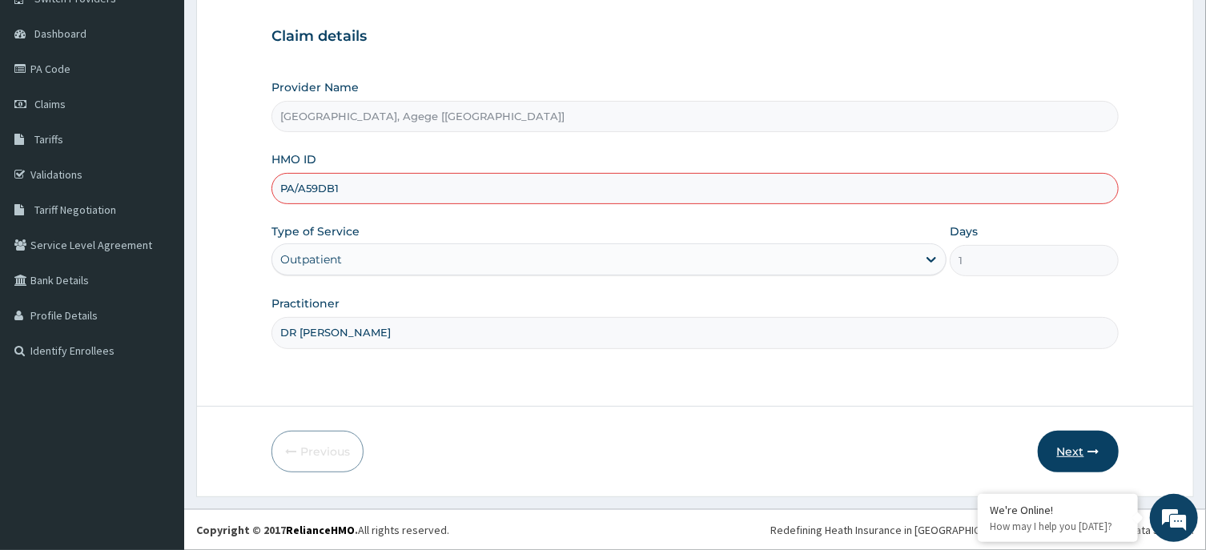
click at [1078, 447] on button "Next" at bounding box center [1078, 452] width 81 height 42
drag, startPoint x: 530, startPoint y: 186, endPoint x: 298, endPoint y: 183, distance: 232.3
click at [298, 183] on input "PA/A59DB1" at bounding box center [695, 188] width 847 height 31
drag, startPoint x: 381, startPoint y: 190, endPoint x: 252, endPoint y: 192, distance: 128.2
click at [272, 192] on input "PA/A59DB1" at bounding box center [695, 188] width 847 height 31
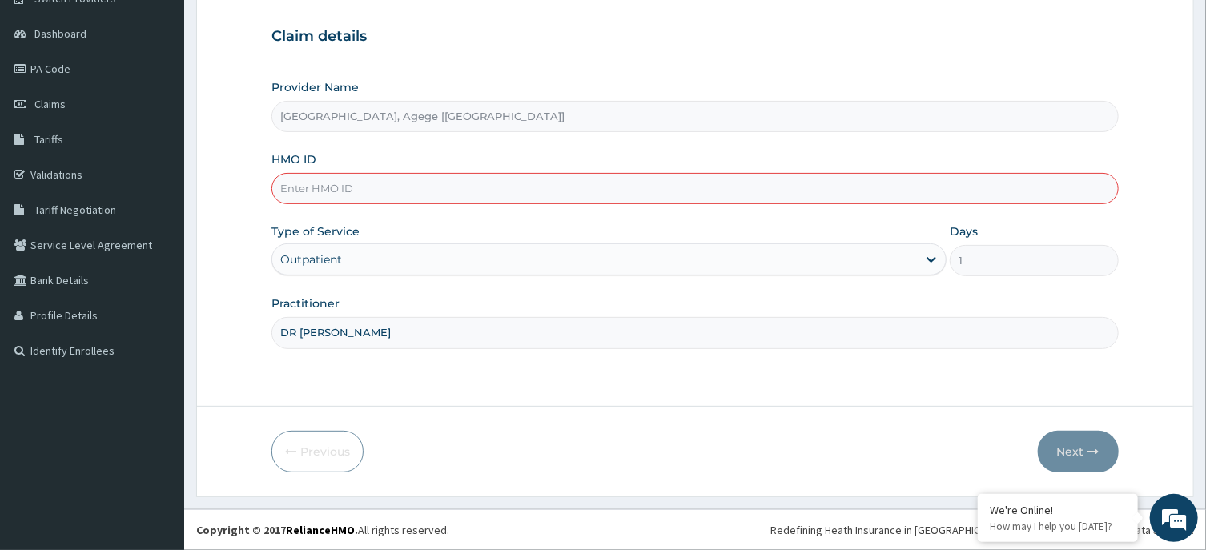
paste input "(PPY/10529/A"
click at [283, 188] on input "(PPY/10529/A" at bounding box center [695, 188] width 847 height 31
type input "PPY/10529/A"
click at [401, 233] on div "Type of Service Outpatient" at bounding box center [609, 250] width 675 height 53
click at [1052, 450] on button "Next" at bounding box center [1078, 452] width 81 height 42
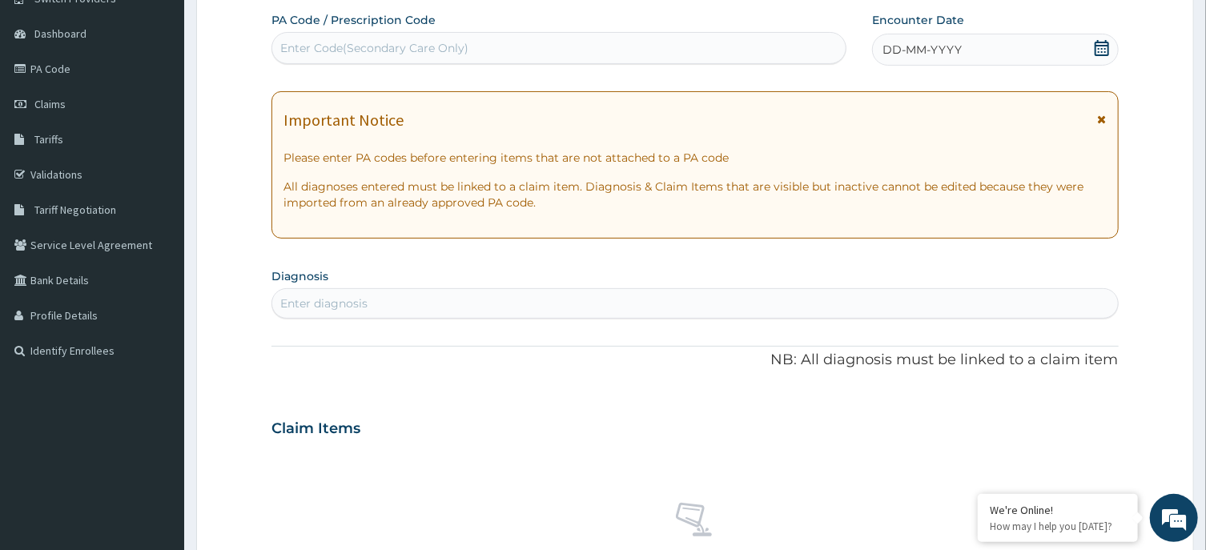
click at [602, 41] on div "Enter Code(Secondary Care Only)" at bounding box center [559, 48] width 574 height 26
paste input "PA/A59DB1"
type input "PA/A59DB1"
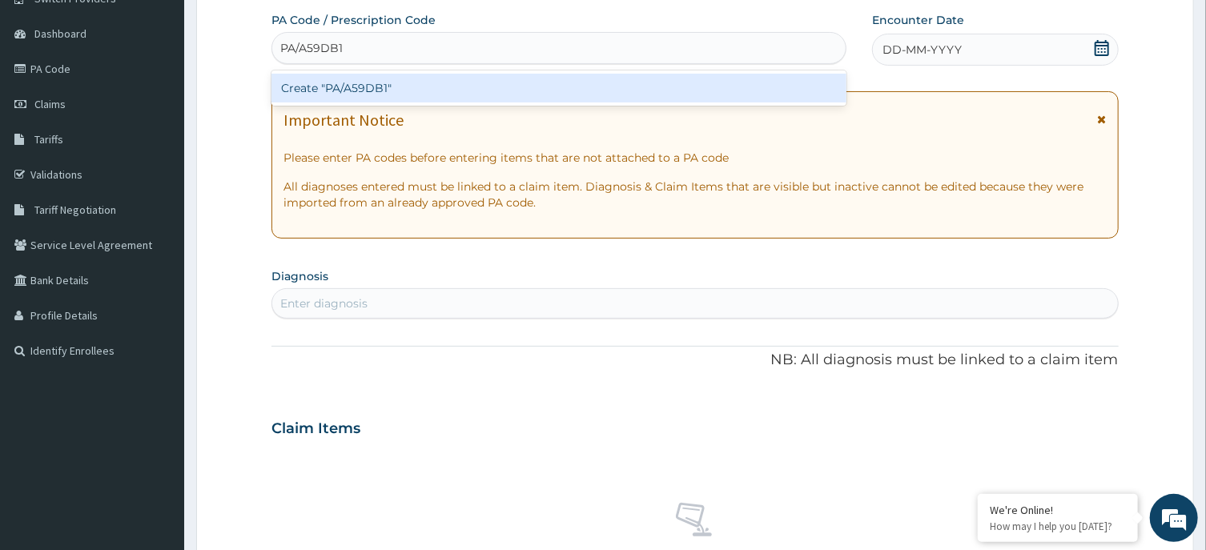
click at [401, 100] on div "Create "PA/A59DB1"" at bounding box center [559, 88] width 575 height 29
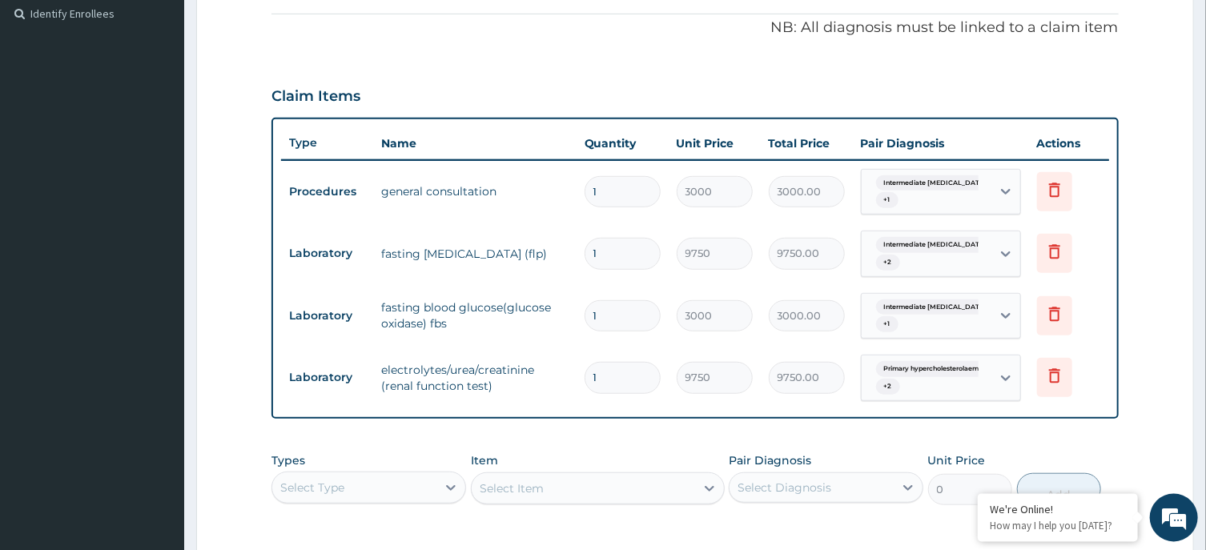
scroll to position [515, 0]
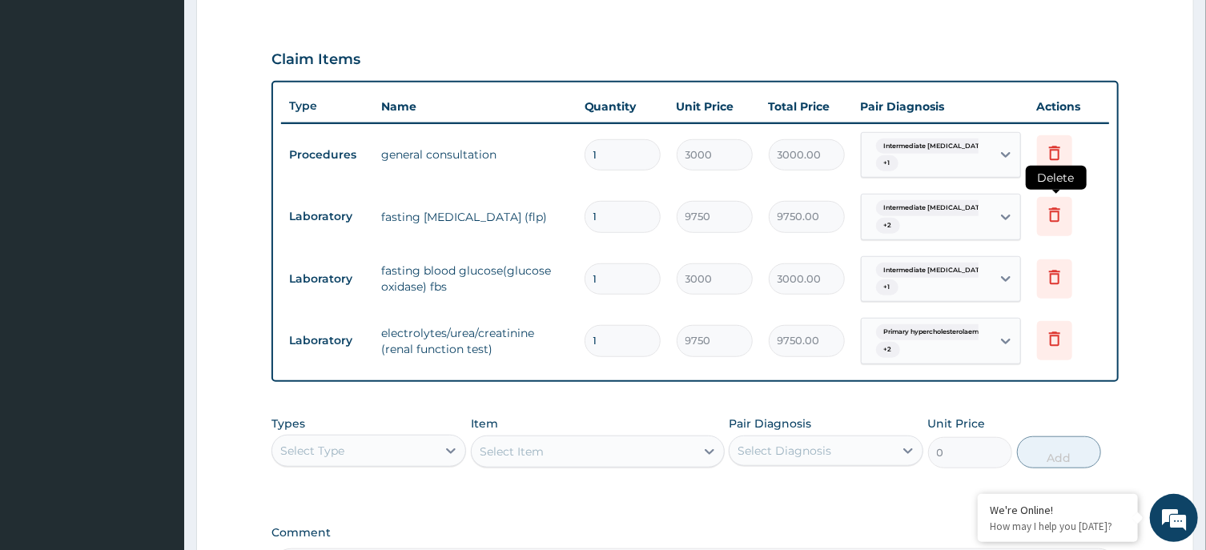
click at [1057, 217] on icon at bounding box center [1054, 214] width 19 height 19
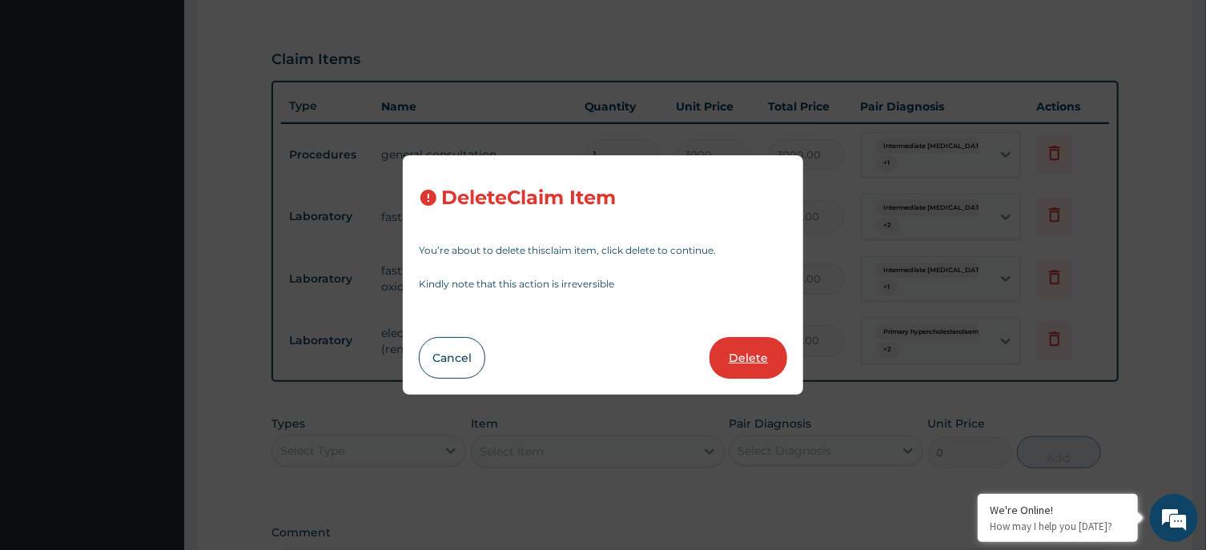
click at [756, 355] on button "Delete" at bounding box center [749, 358] width 78 height 42
type input "3000"
type input "3000.00"
type input "9750"
type input "9750.00"
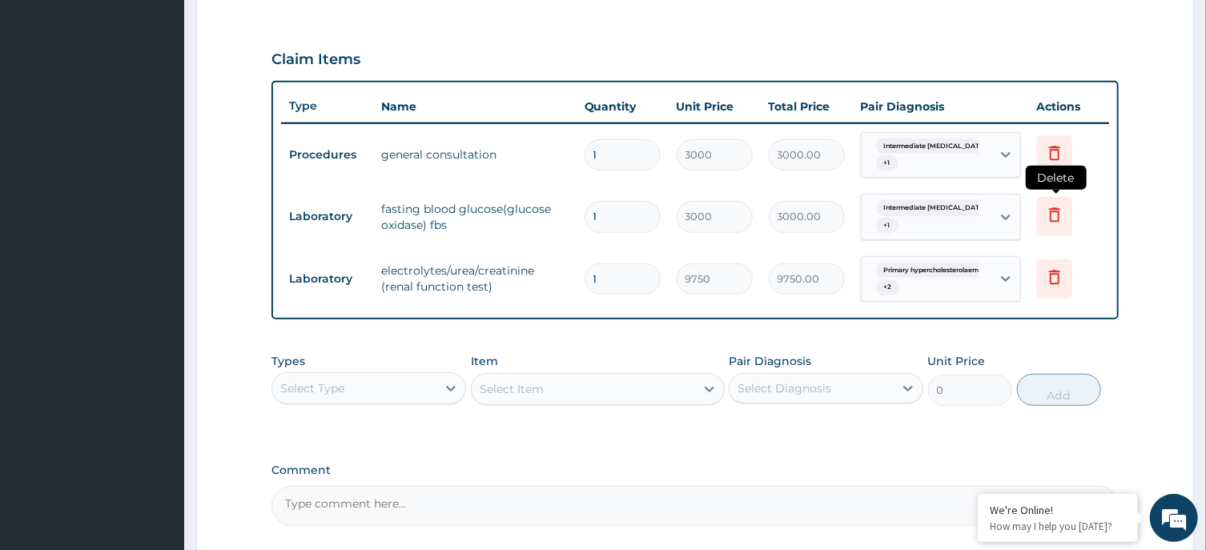
click at [1061, 223] on icon at bounding box center [1054, 214] width 19 height 19
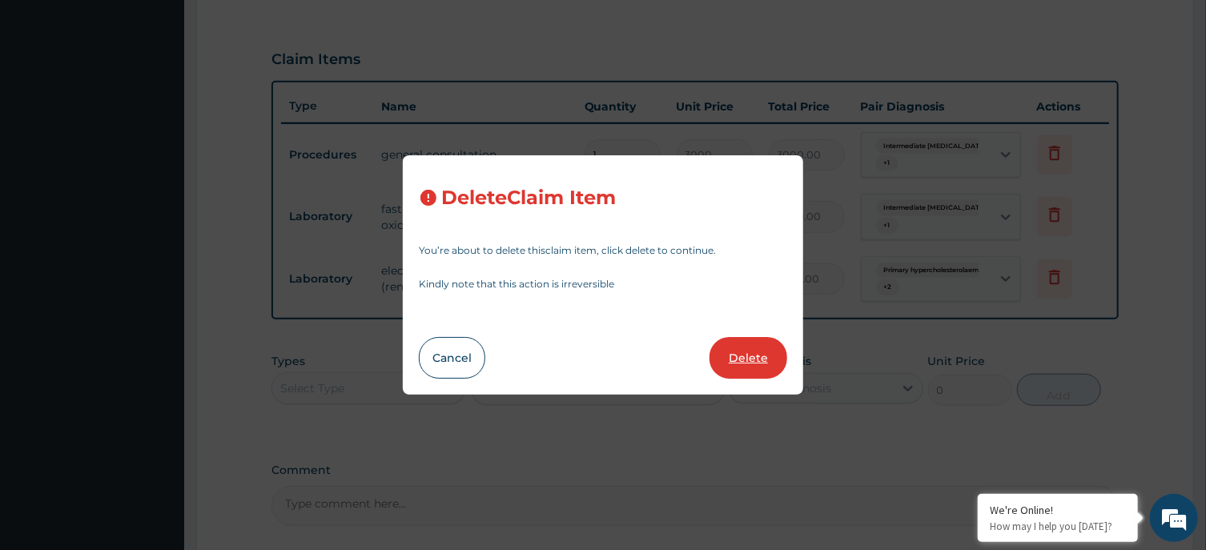
click at [760, 351] on button "Delete" at bounding box center [749, 358] width 78 height 42
type input "9750"
type input "9750.00"
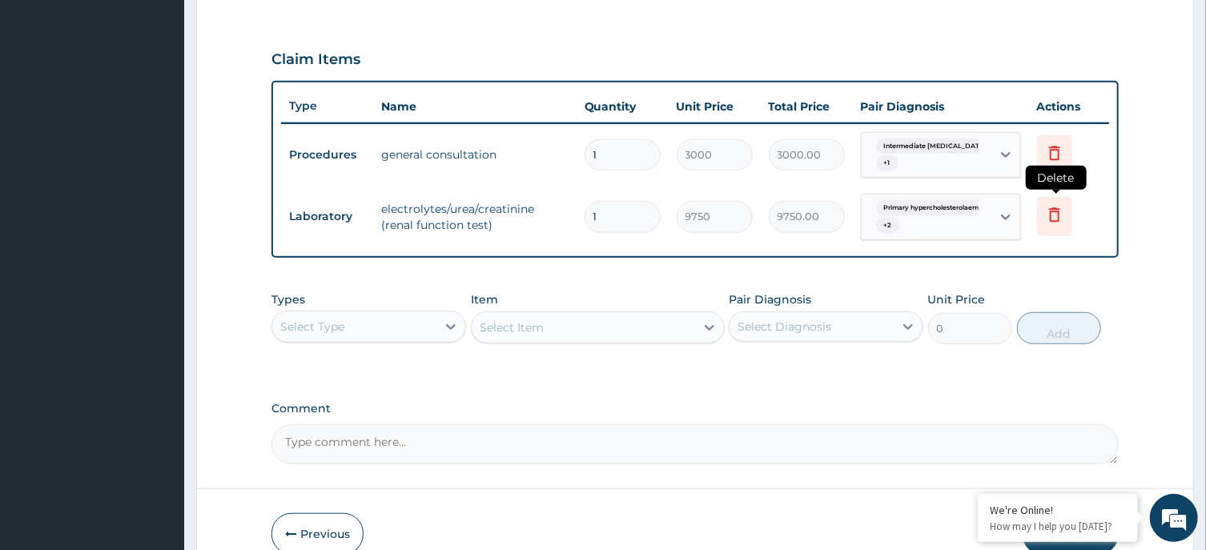
click at [1045, 219] on icon at bounding box center [1054, 216] width 35 height 39
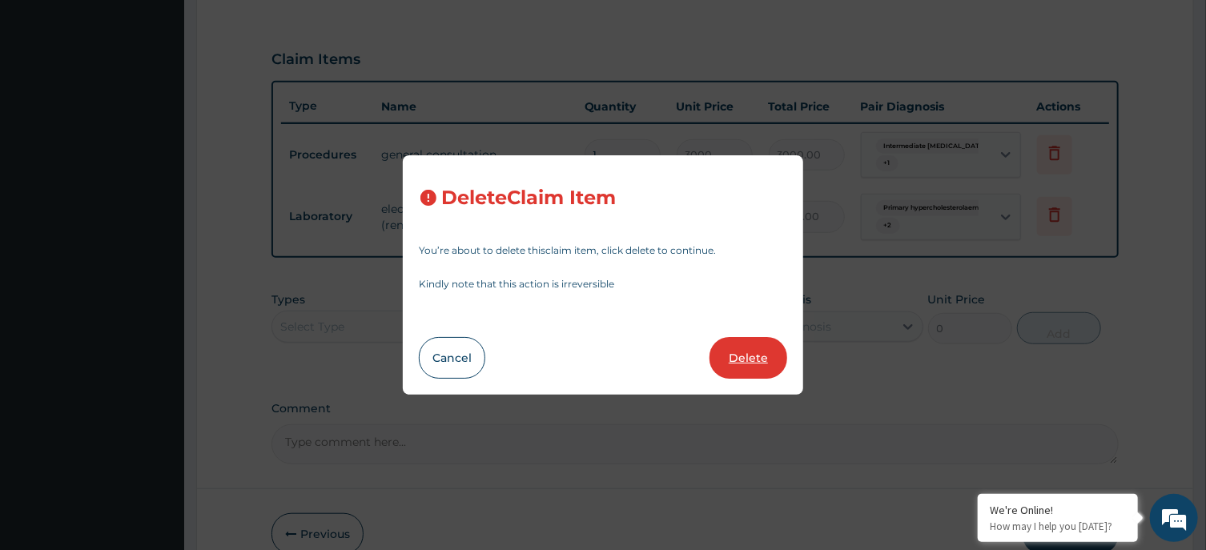
click at [753, 351] on button "Delete" at bounding box center [749, 358] width 78 height 42
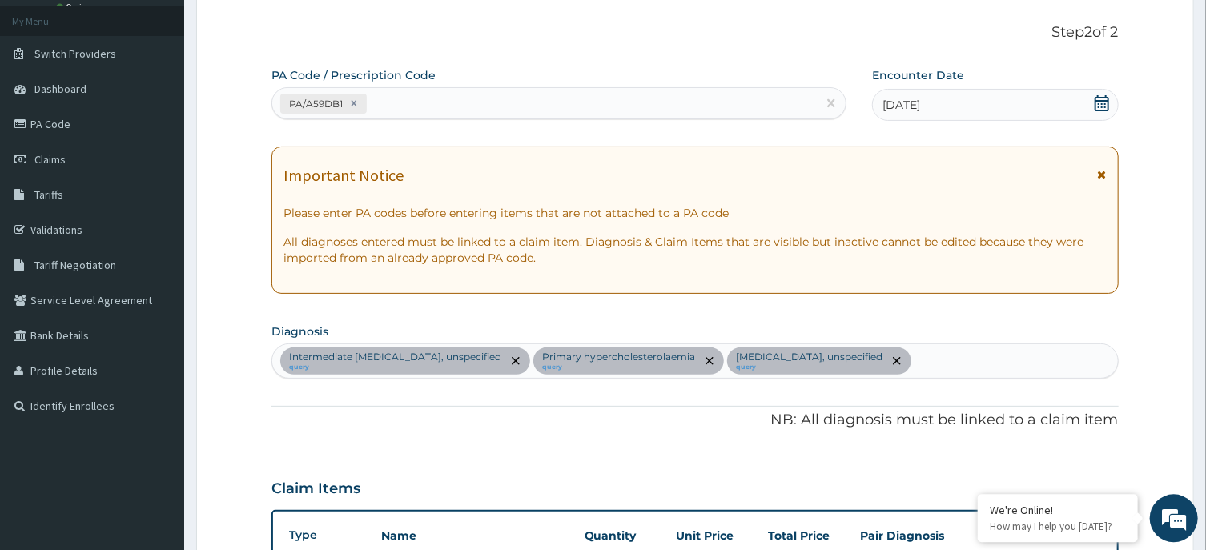
scroll to position [86, 0]
click at [355, 103] on icon at bounding box center [353, 103] width 11 height 11
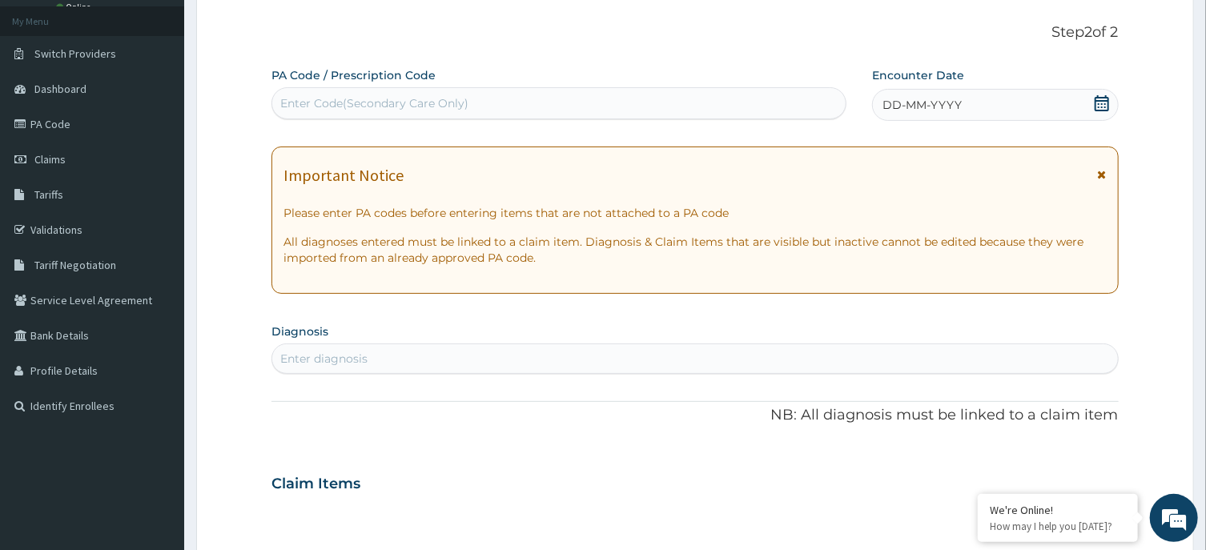
paste input "PA/A59DB1"
type input "PA/A59DB1"
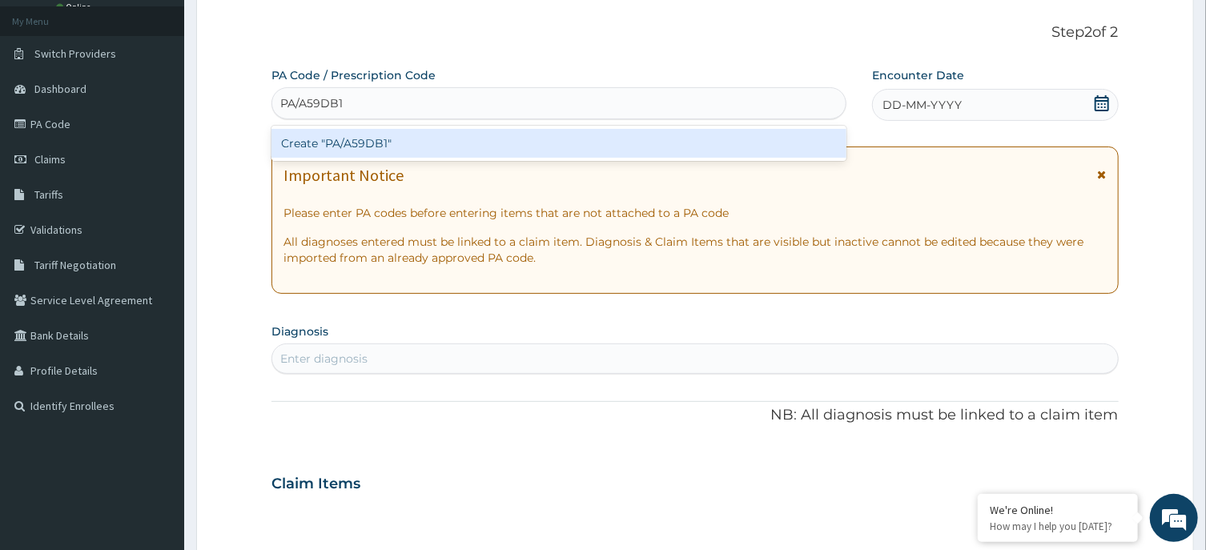
click at [382, 152] on div "Create "PA/A59DB1"" at bounding box center [559, 143] width 575 height 29
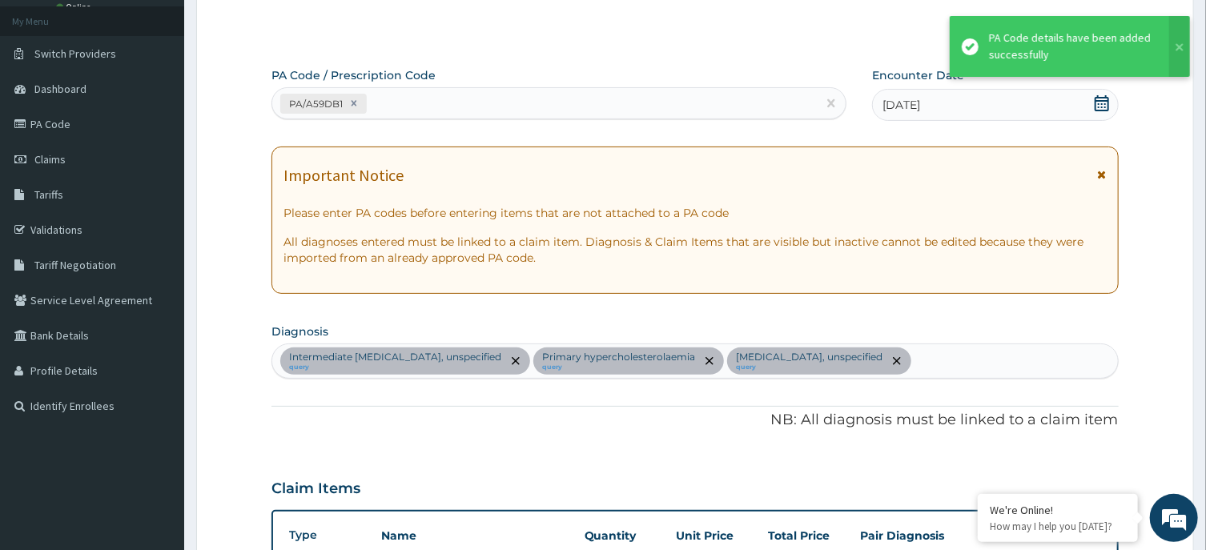
scroll to position [580, 0]
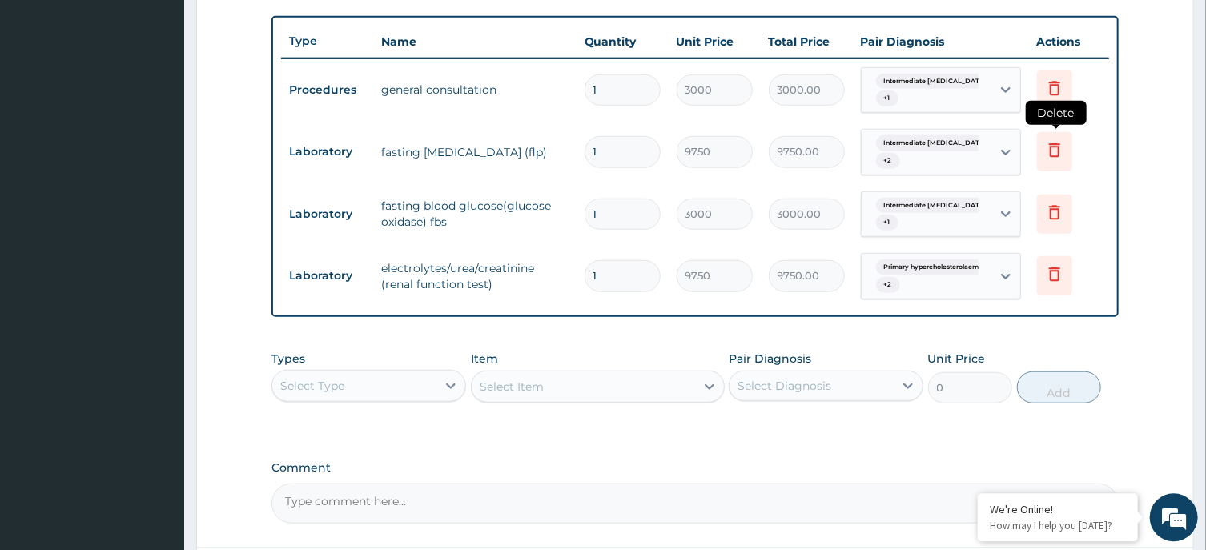
click at [1059, 151] on icon at bounding box center [1054, 150] width 11 height 14
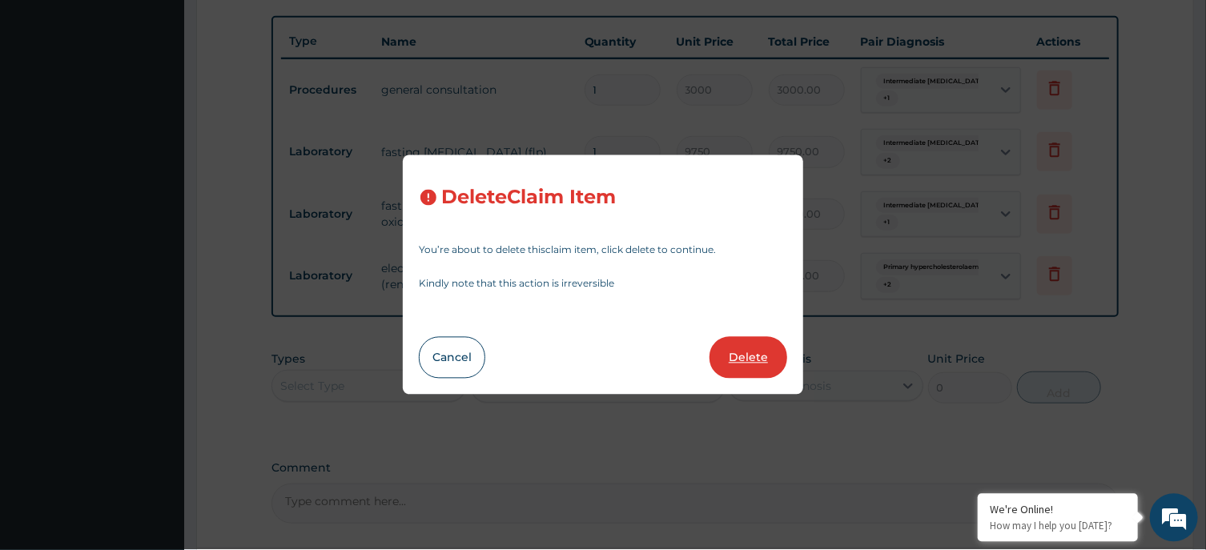
click at [748, 368] on button "Delete" at bounding box center [749, 358] width 78 height 42
type input "3000"
type input "3000.00"
type input "9750"
type input "9750.00"
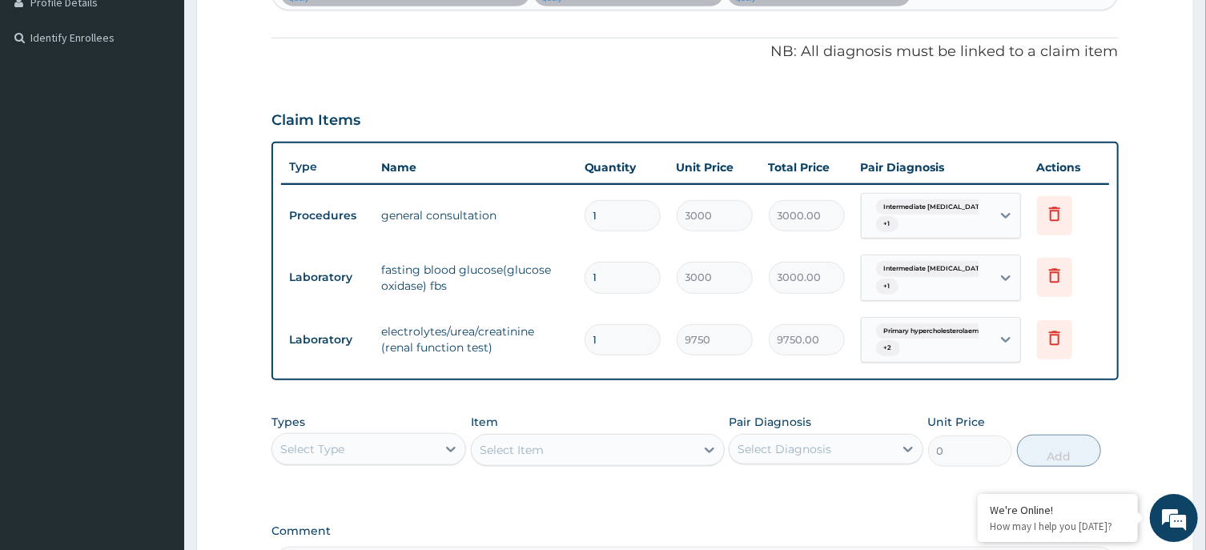
scroll to position [494, 0]
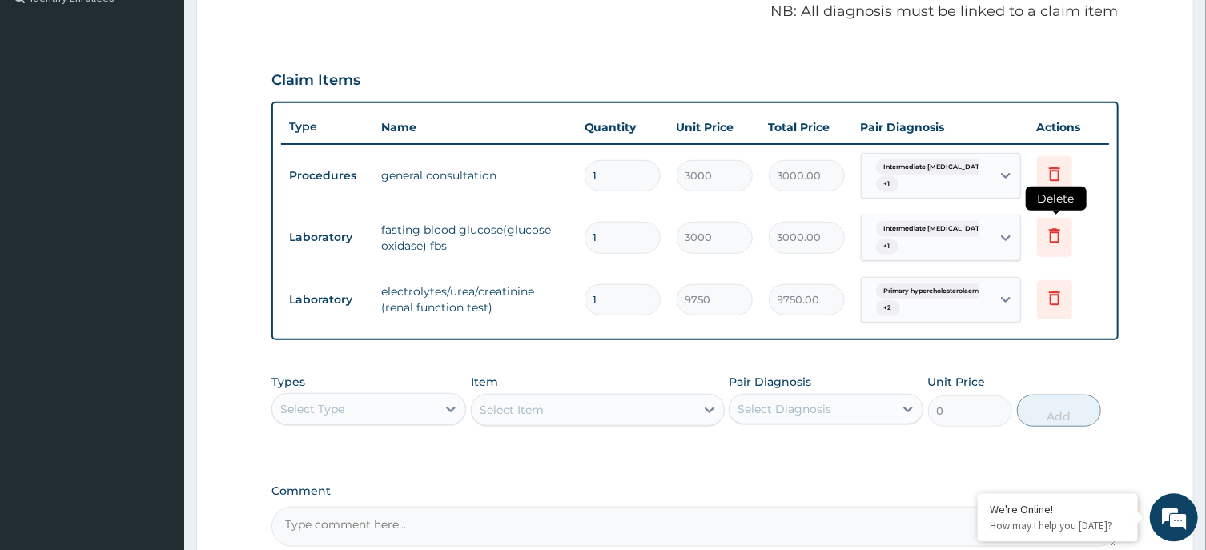
click at [1041, 236] on icon at bounding box center [1054, 237] width 35 height 39
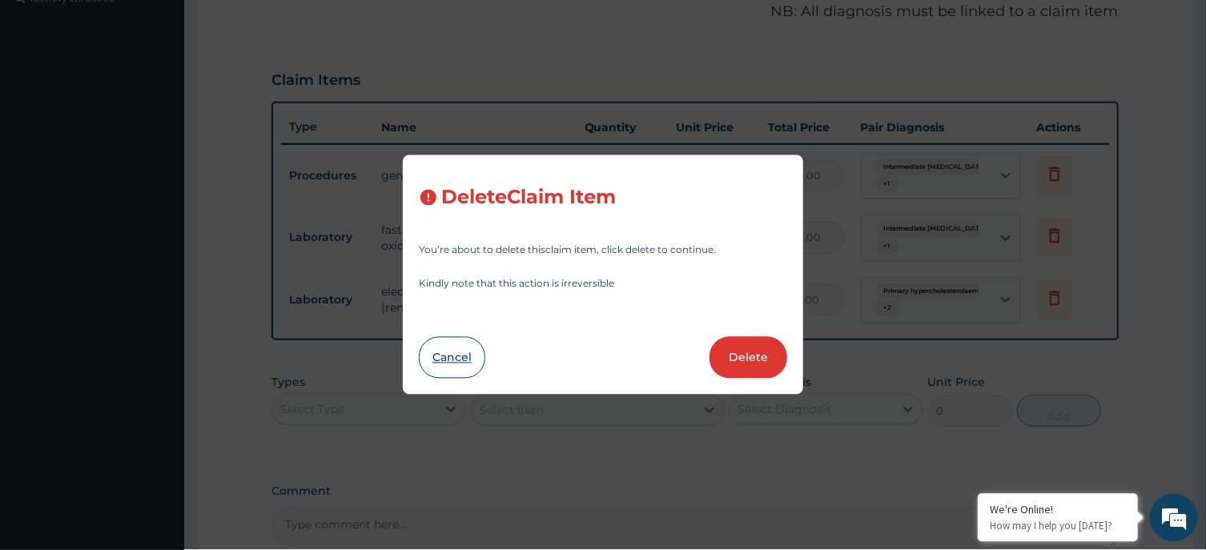
click at [457, 360] on button "Cancel" at bounding box center [452, 358] width 66 height 42
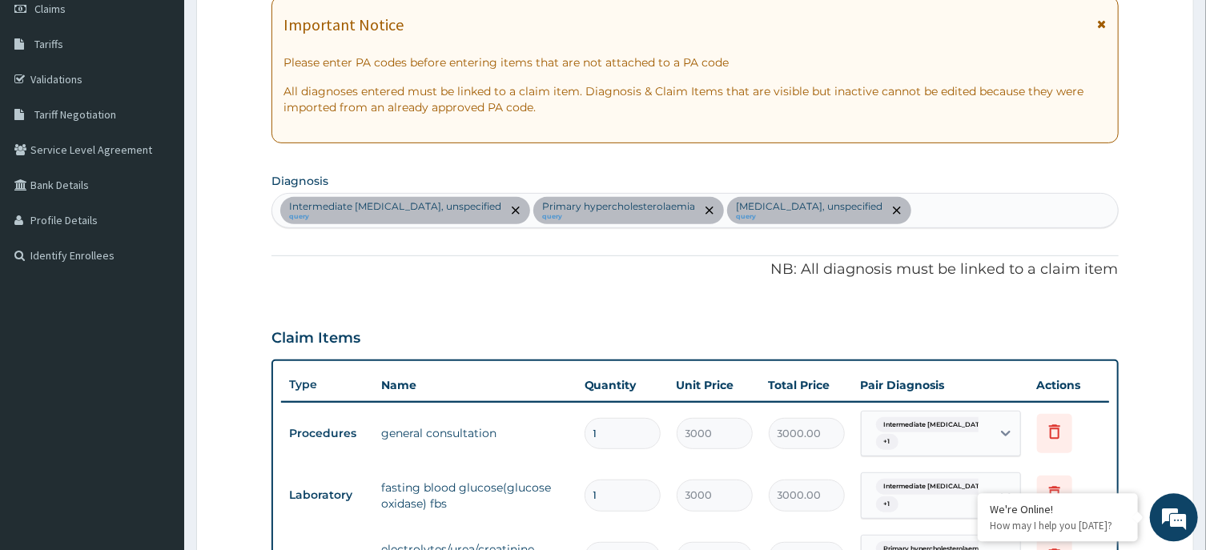
scroll to position [0, 0]
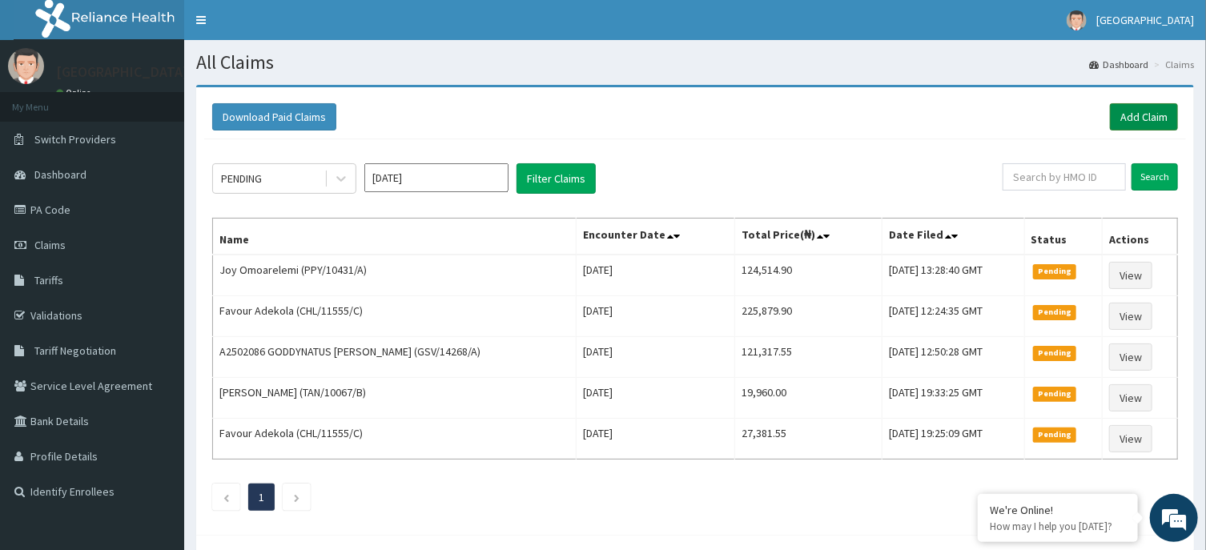
click at [1133, 115] on link "Add Claim" at bounding box center [1144, 116] width 68 height 27
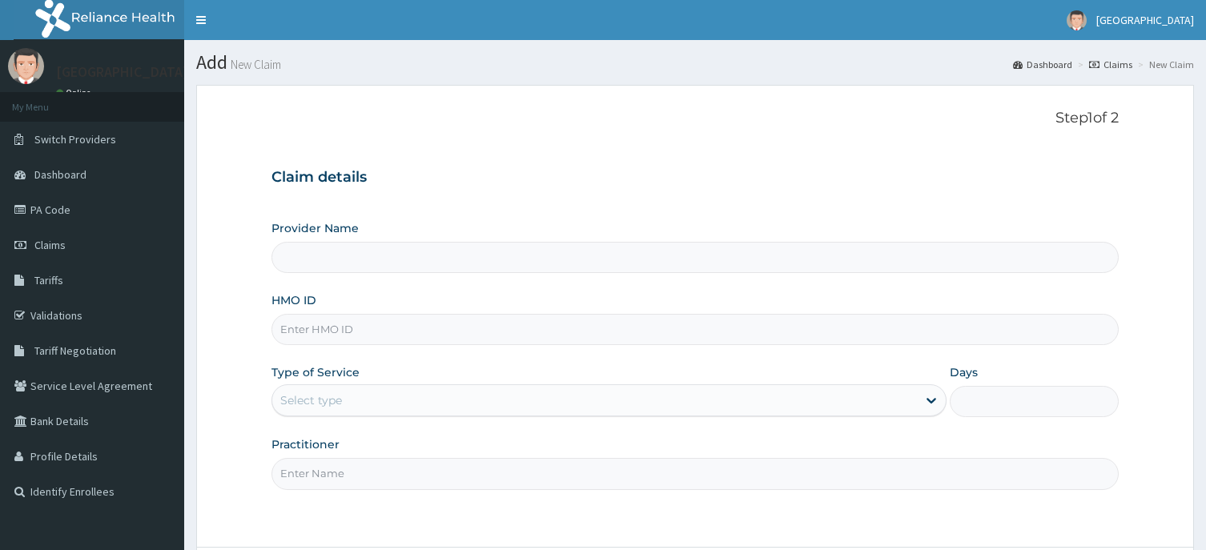
scroll to position [141, 0]
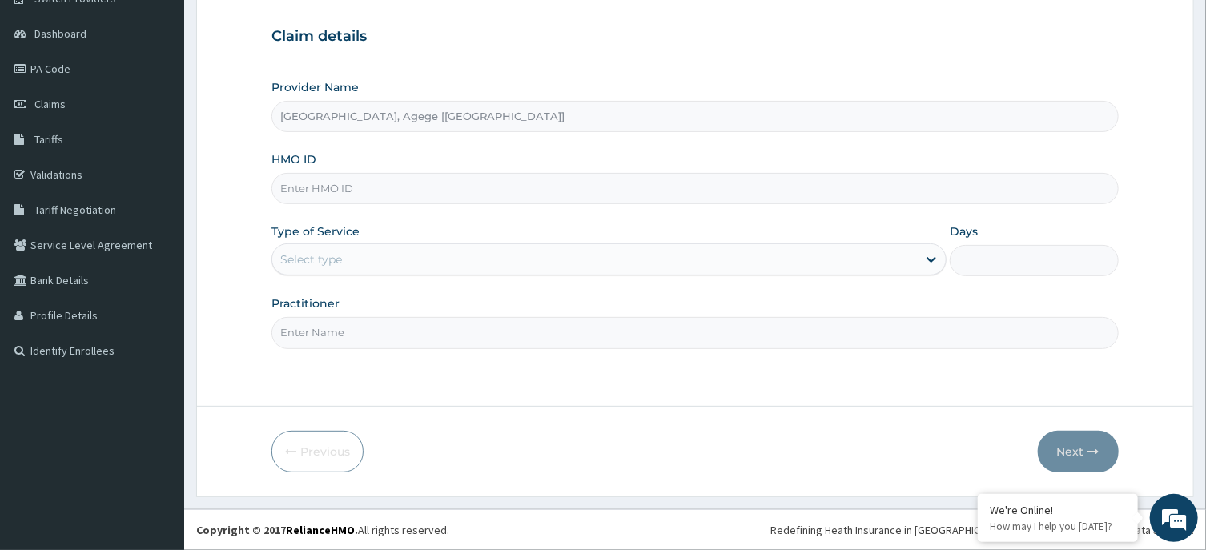
type input "[GEOGRAPHIC_DATA], Agege [[GEOGRAPHIC_DATA]]"
paste input "PPY/10529/A"
type input "PPY/10529/A"
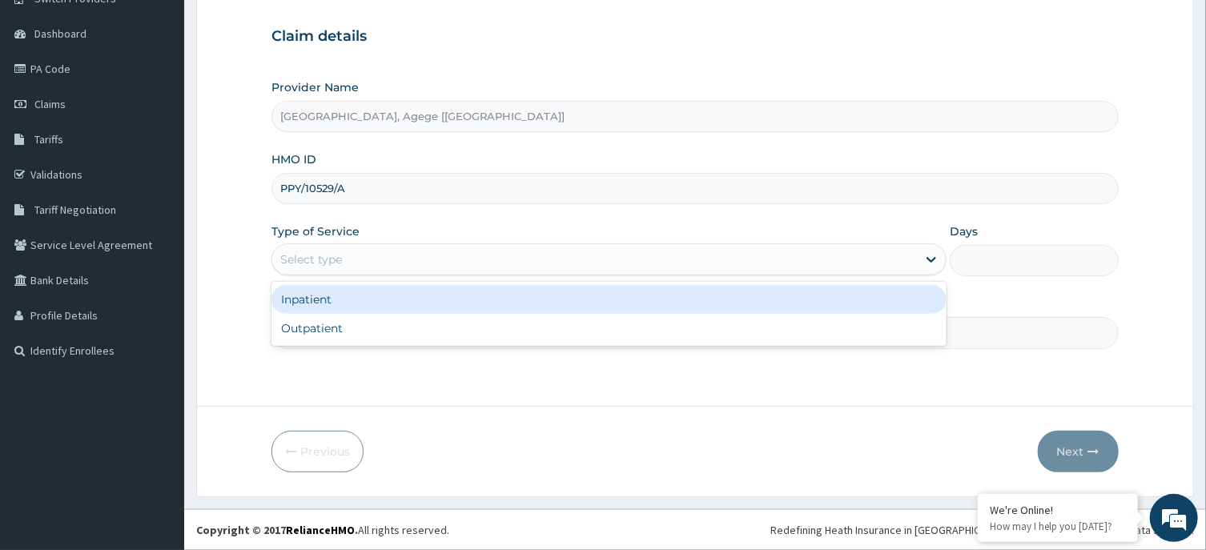
click at [320, 268] on div "Select type" at bounding box center [311, 260] width 62 height 16
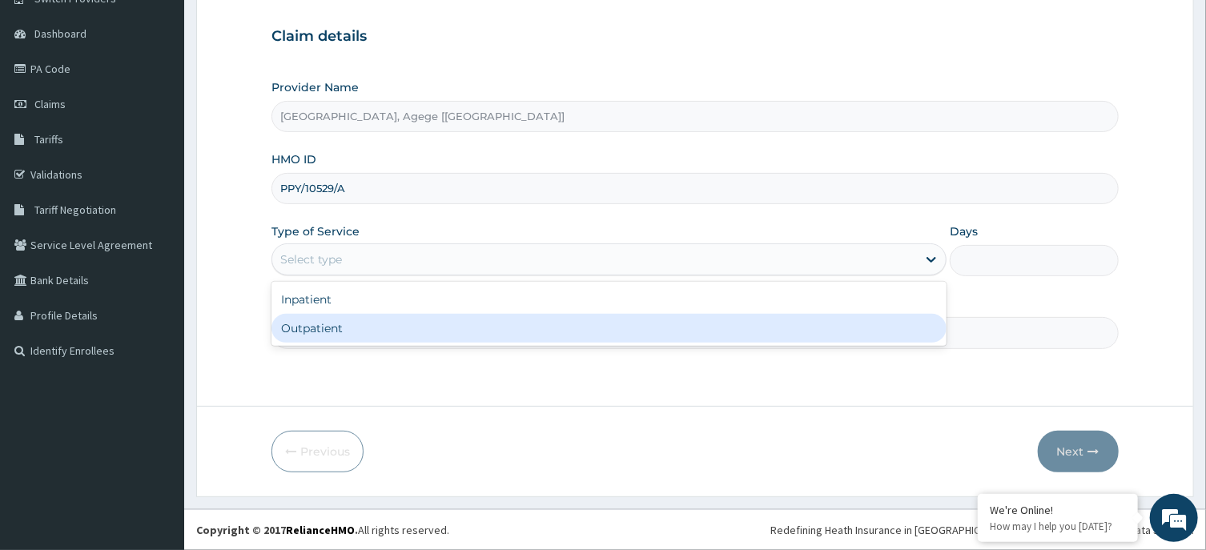
click at [338, 331] on div "Outpatient" at bounding box center [609, 328] width 675 height 29
type input "1"
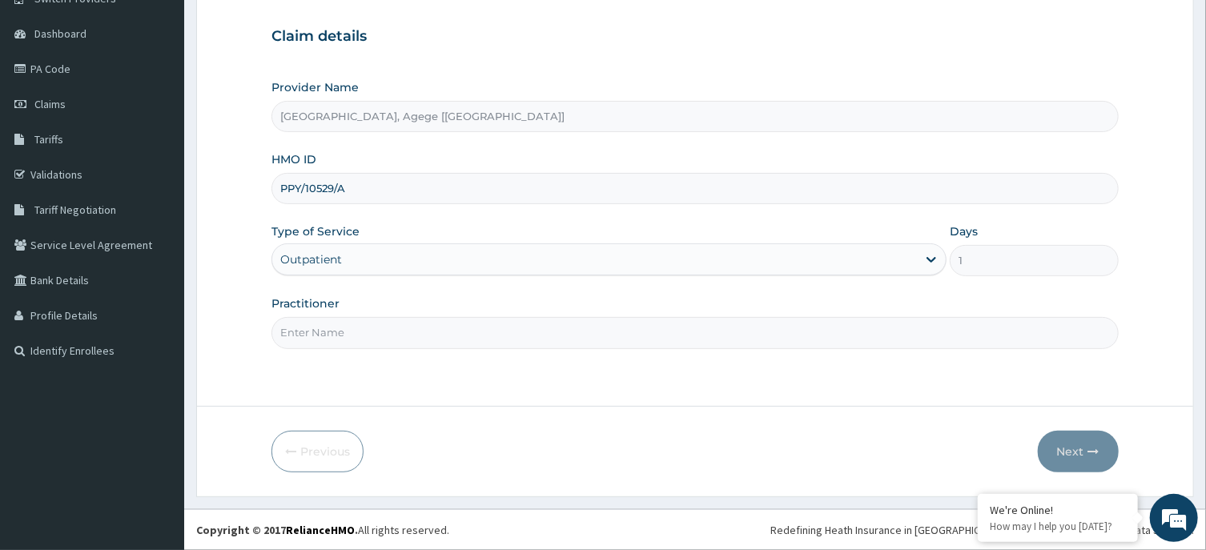
click at [338, 332] on input "Practitioner" at bounding box center [695, 332] width 847 height 31
type input "DR [PERSON_NAME]"
click at [1091, 452] on icon "button" at bounding box center [1094, 451] width 11 height 11
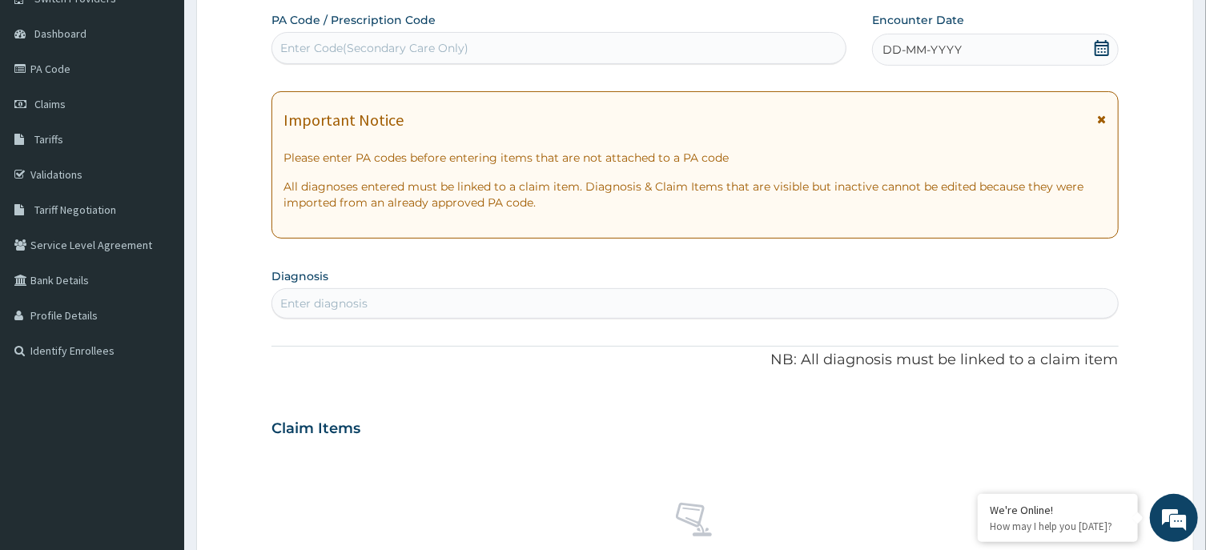
click at [516, 58] on div "Enter Code(Secondary Care Only)" at bounding box center [559, 48] width 574 height 26
click at [518, 53] on div "Enter Code(Secondary Care Only)" at bounding box center [559, 48] width 574 height 26
click at [1105, 45] on icon at bounding box center [1102, 48] width 14 height 16
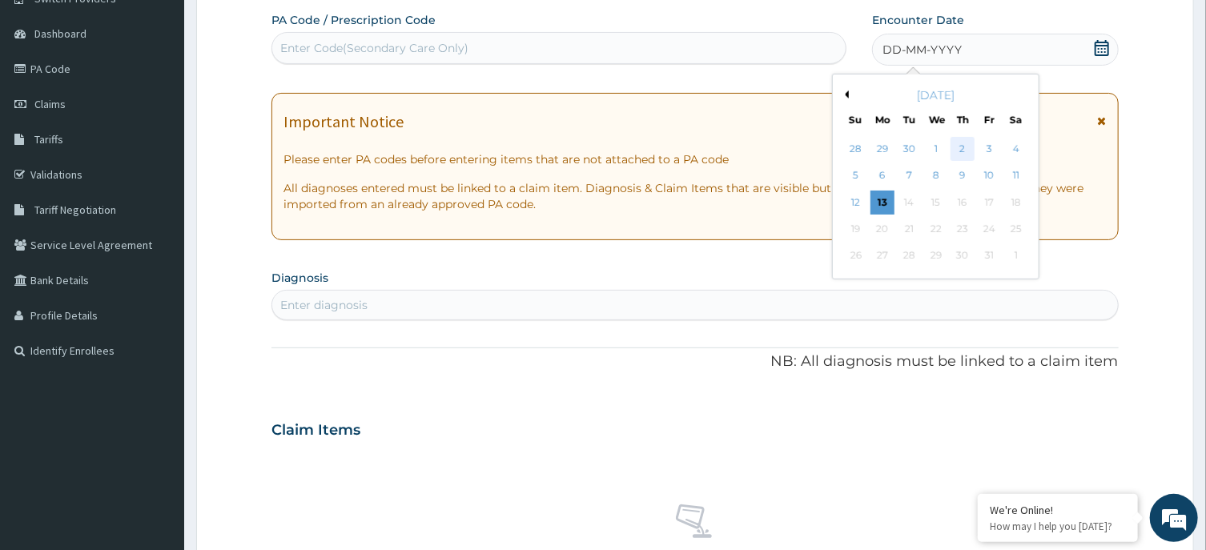
click at [965, 145] on div "2" at bounding box center [963, 149] width 24 height 24
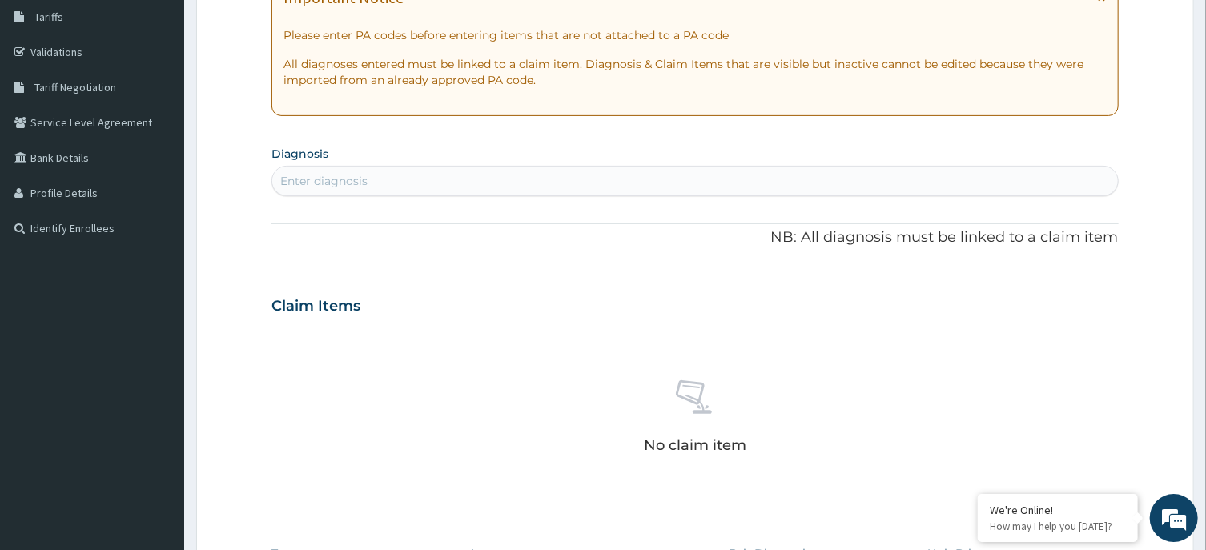
scroll to position [312, 0]
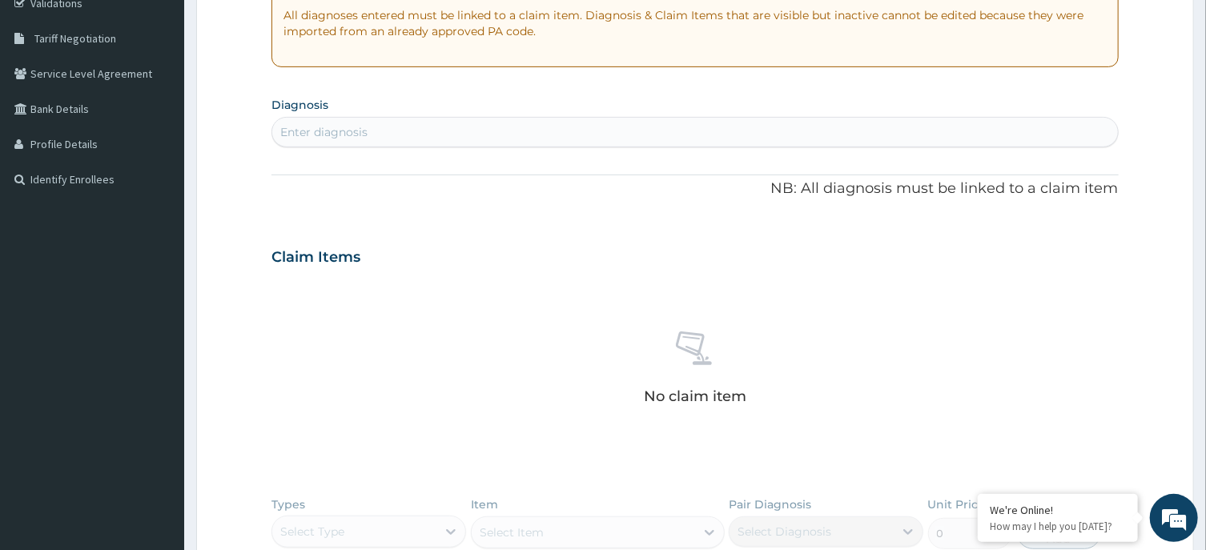
click at [385, 129] on div "Enter diagnosis" at bounding box center [694, 132] width 845 height 26
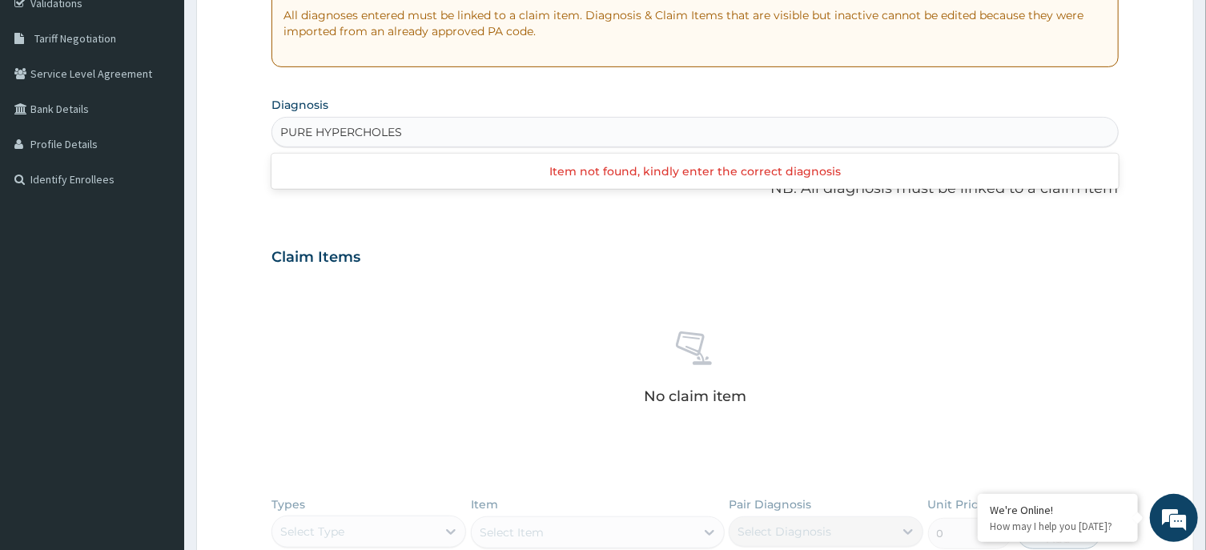
type input "PURE HYPERCHOLES"
type input "HYPERCHOLESTE"
click at [457, 135] on div "HYPERCHOLESTE" at bounding box center [694, 132] width 845 height 26
type input "CHOLESTROL"
drag, startPoint x: 392, startPoint y: 132, endPoint x: 248, endPoint y: 132, distance: 143.4
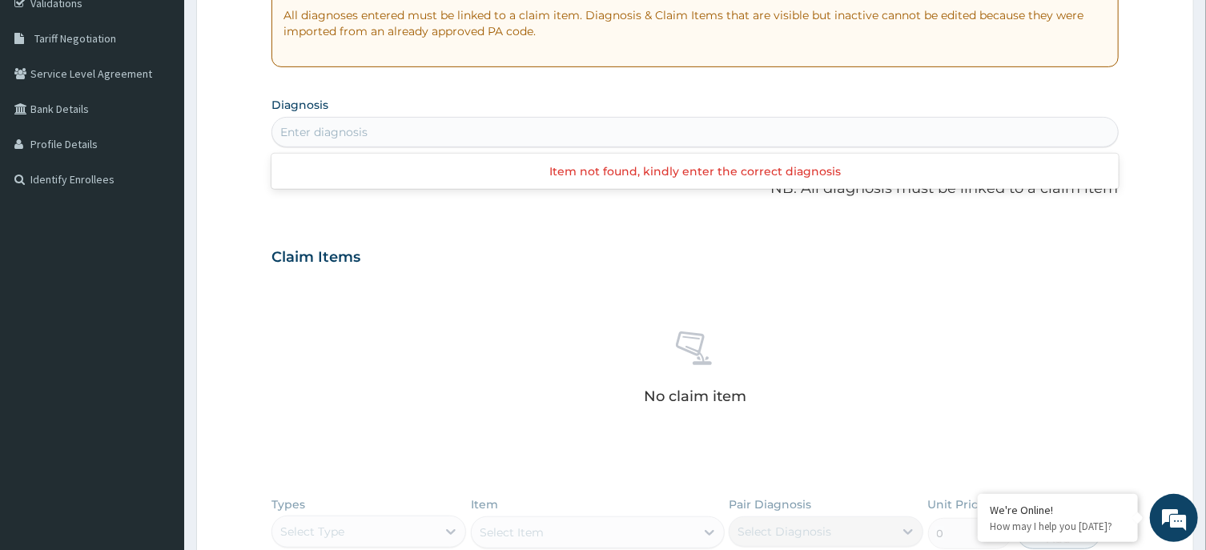
click at [248, 132] on form "Step 2 of 2 PA Code / Prescription Code Enter Code(Secondary Care Only) Encount…" at bounding box center [695, 278] width 998 height 1013
click at [379, 125] on div "Enter diagnosis" at bounding box center [694, 132] width 845 height 26
type input "H"
type input "PURE"
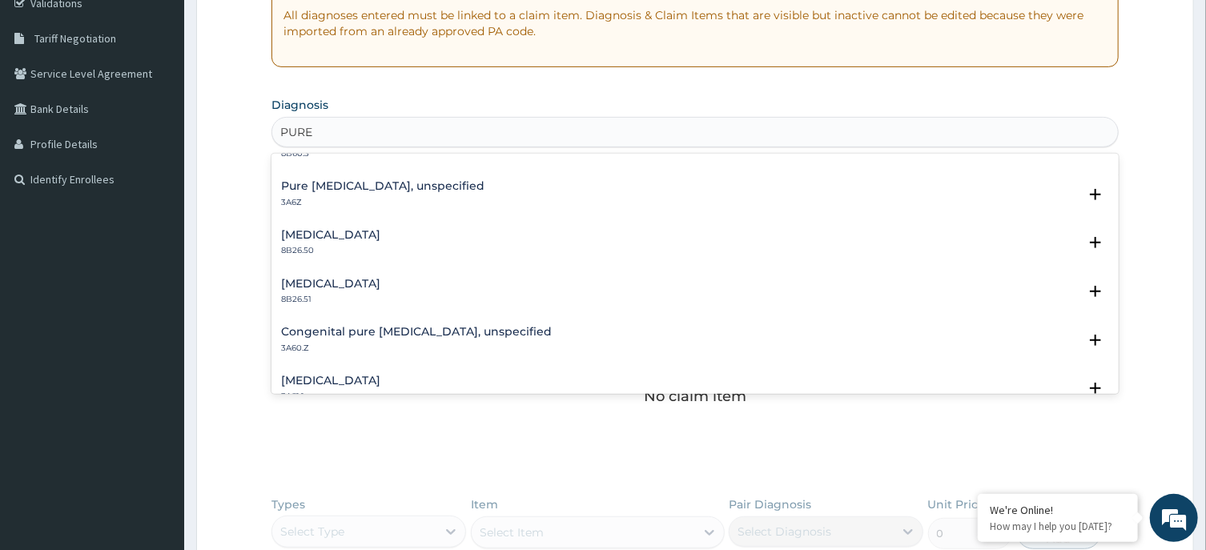
scroll to position [0, 0]
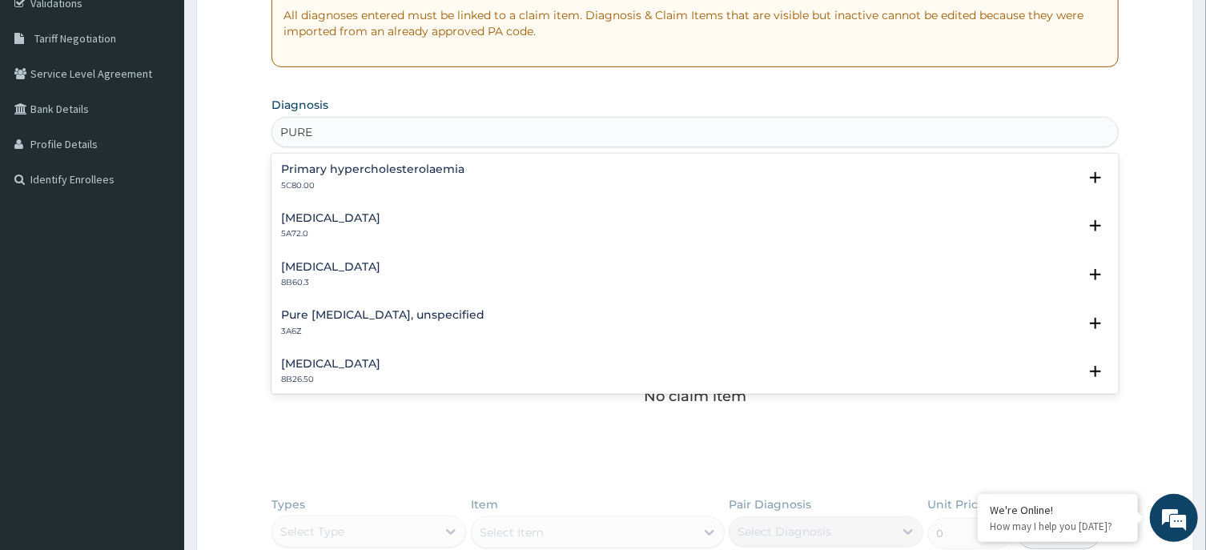
click at [385, 163] on h4 "Primary hypercholesterolaemia" at bounding box center [372, 169] width 183 height 12
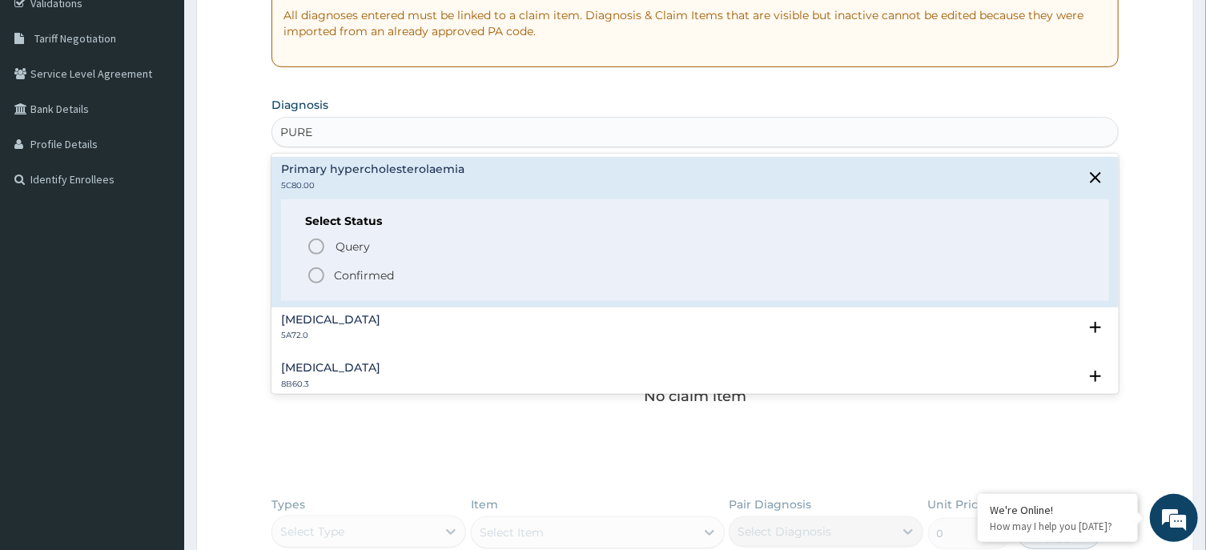
click at [355, 281] on p "Confirmed" at bounding box center [364, 276] width 60 height 16
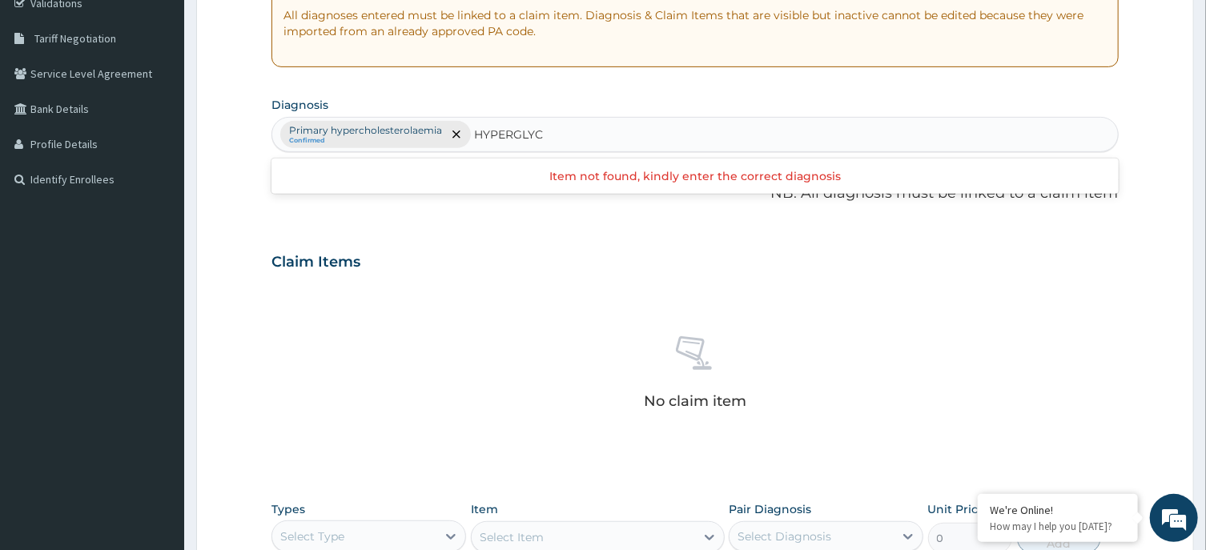
type input "HYPERGLYC"
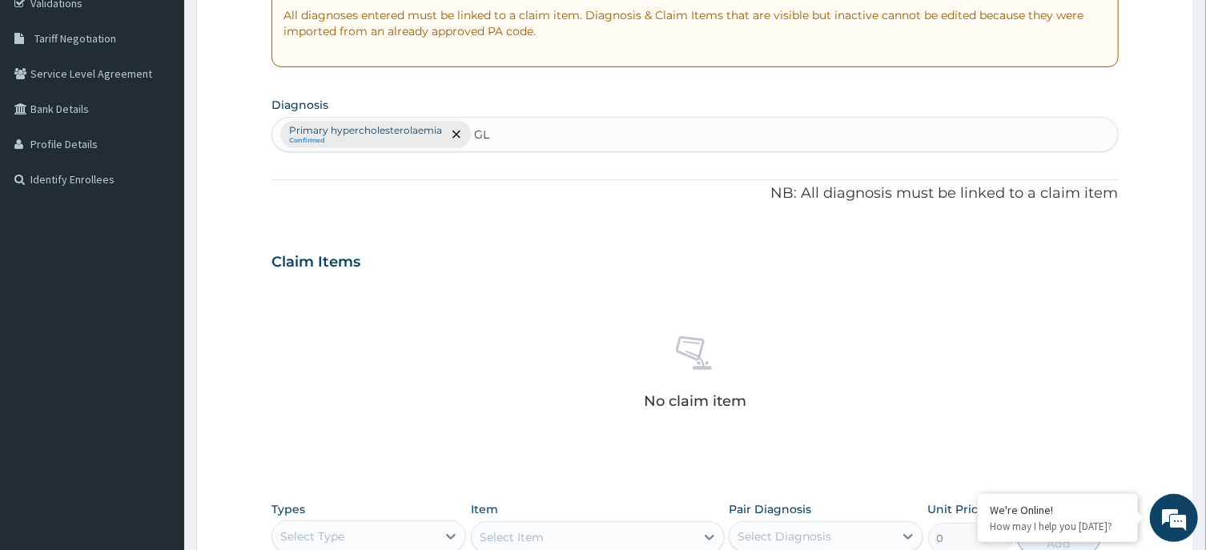
type input "G"
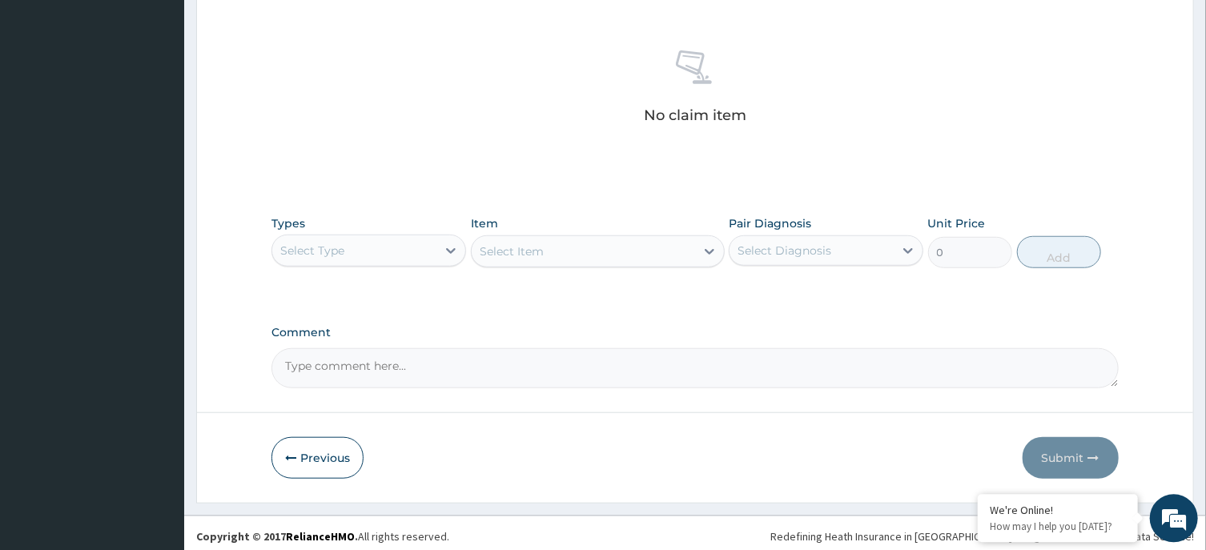
scroll to position [605, 0]
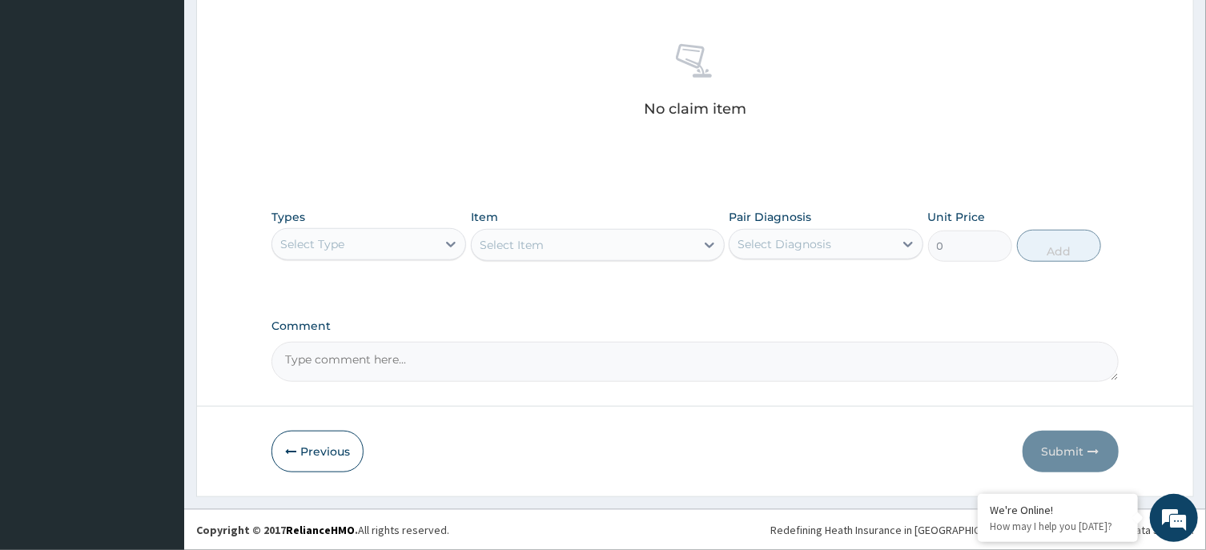
paste textarea "Pure hypercholesterolaemia,Hyperglycaemia unspecified"
type textarea "Pure hypercholesterolaemia,Hyperglycaemia unspecified"
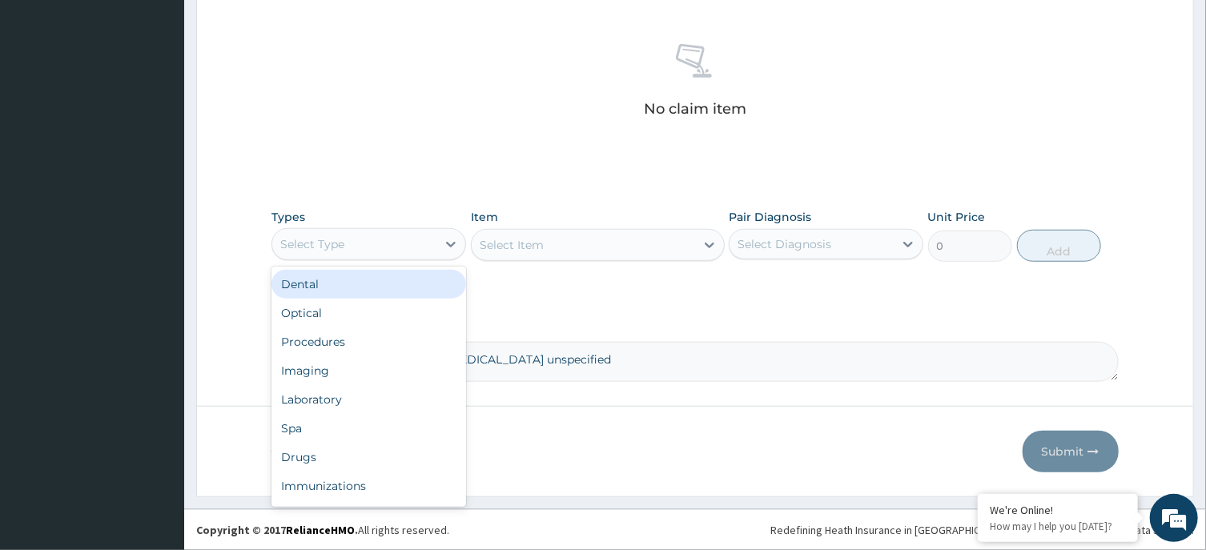
click at [377, 238] on div "Select Type" at bounding box center [354, 245] width 164 height 26
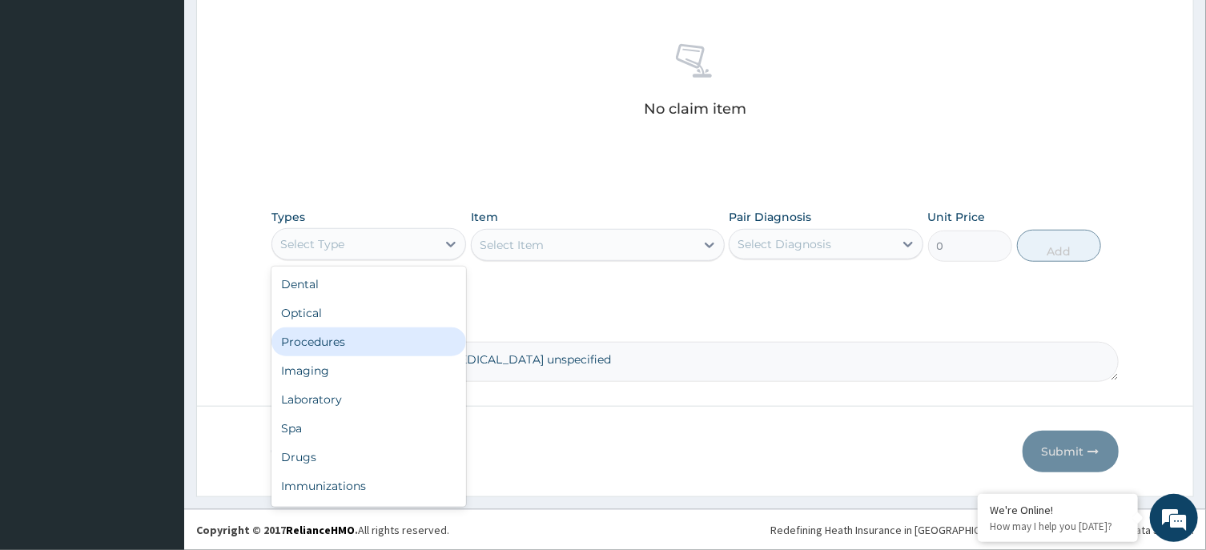
drag, startPoint x: 349, startPoint y: 340, endPoint x: 507, endPoint y: 256, distance: 178.5
click at [353, 338] on div "Procedures" at bounding box center [369, 342] width 195 height 29
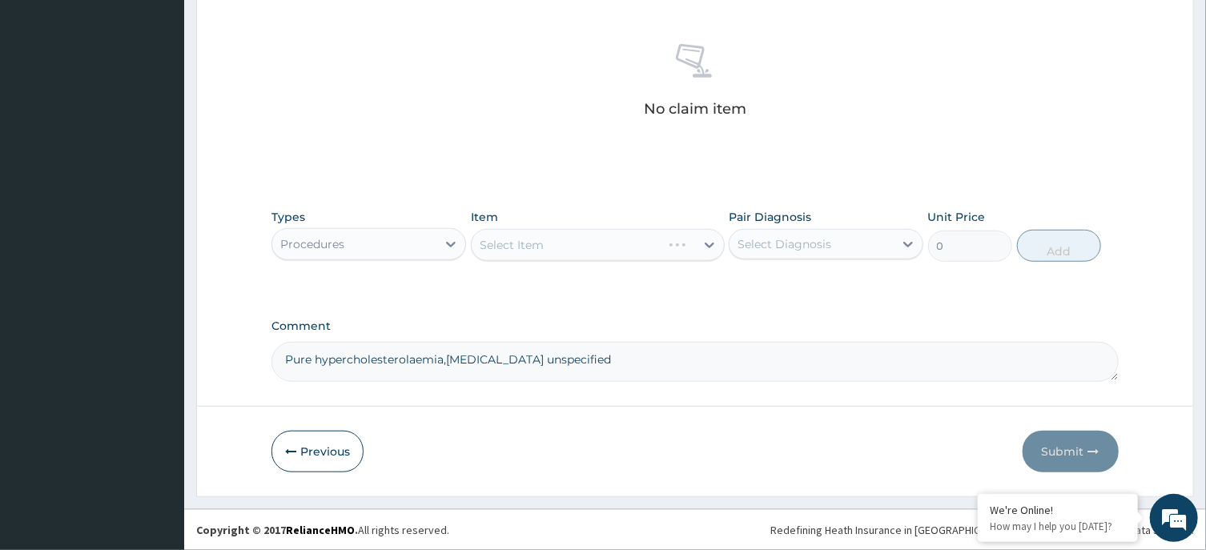
click at [595, 243] on div "Select Item" at bounding box center [598, 245] width 254 height 32
click at [800, 243] on div "Select Diagnosis" at bounding box center [785, 244] width 94 height 16
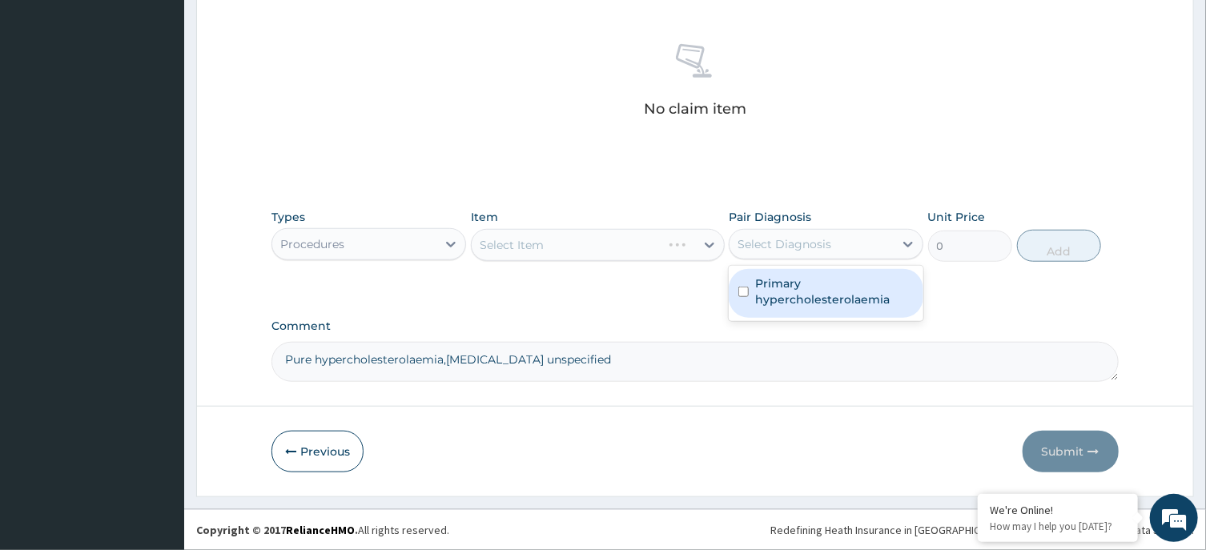
click at [795, 291] on label "Primary hypercholesterolaemia" at bounding box center [834, 292] width 159 height 32
checkbox input "true"
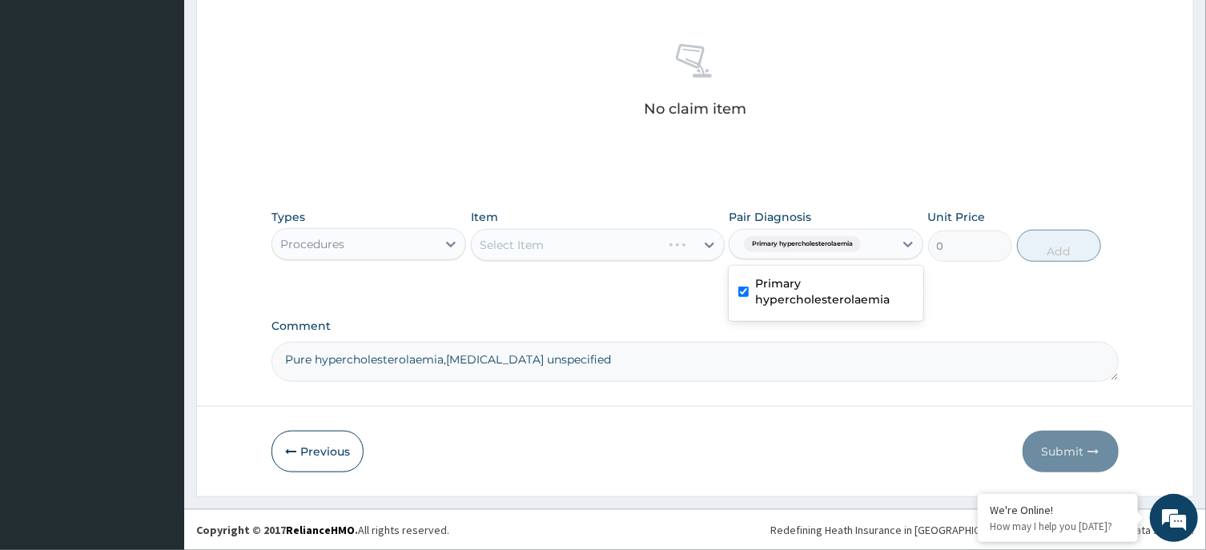
click at [603, 256] on div "Select Item" at bounding box center [598, 245] width 254 height 32
drag, startPoint x: 654, startPoint y: 248, endPoint x: 645, endPoint y: 265, distance: 19.0
click at [651, 250] on div "Select Item" at bounding box center [584, 245] width 224 height 26
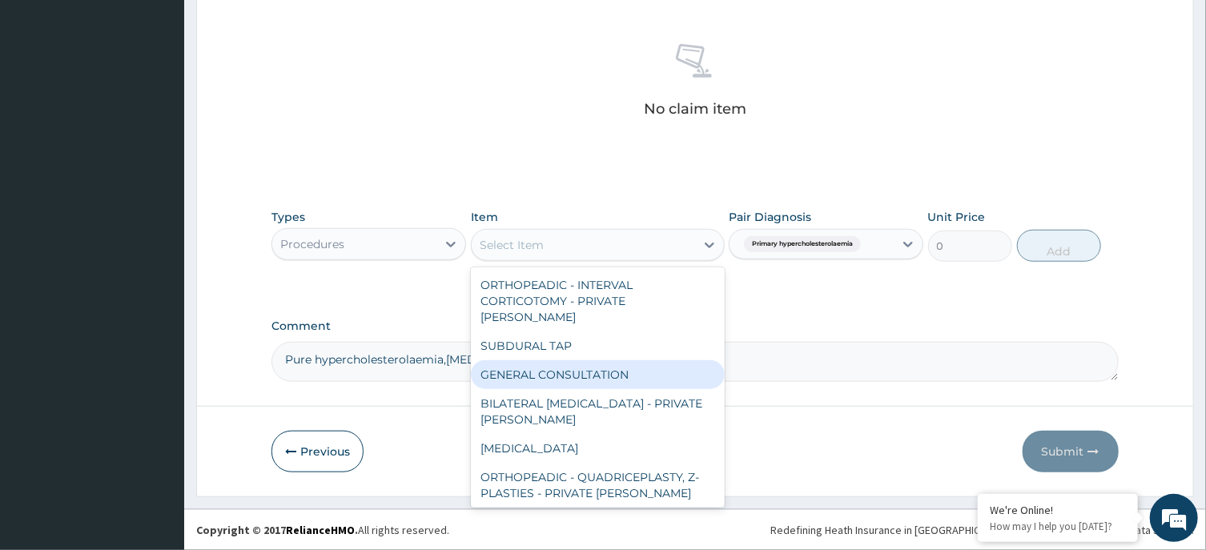
click at [604, 360] on div "GENERAL CONSULTATION" at bounding box center [598, 374] width 254 height 29
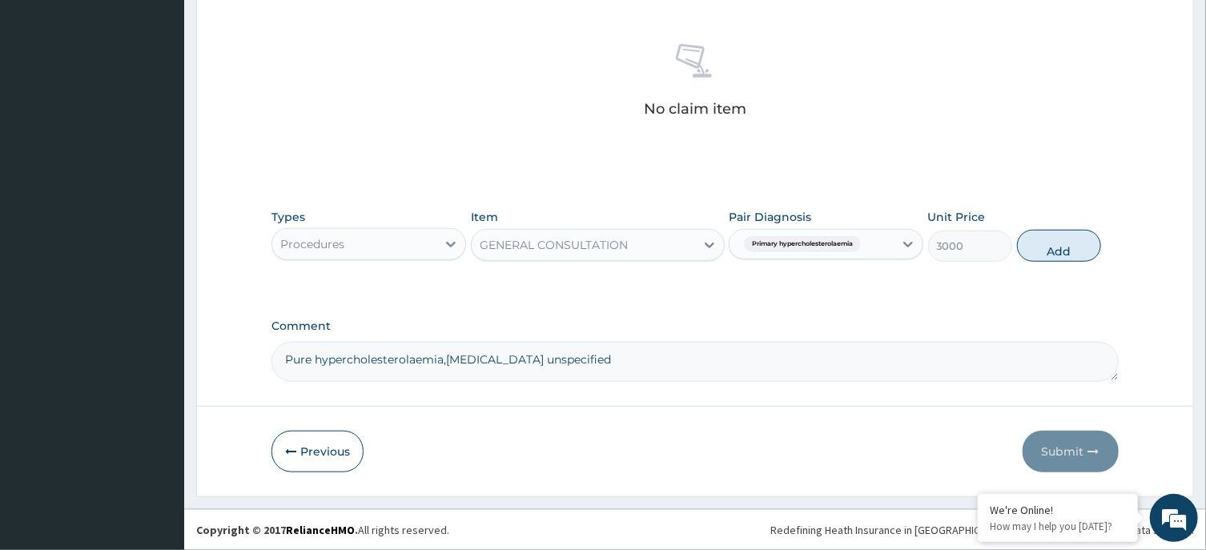
click at [876, 289] on div "Types Procedures Item GENERAL CONSULTATION Pair Diagnosis Primary hypercholeste…" at bounding box center [695, 247] width 847 height 93
click at [1059, 248] on button "Add" at bounding box center [1059, 246] width 85 height 32
type input "0"
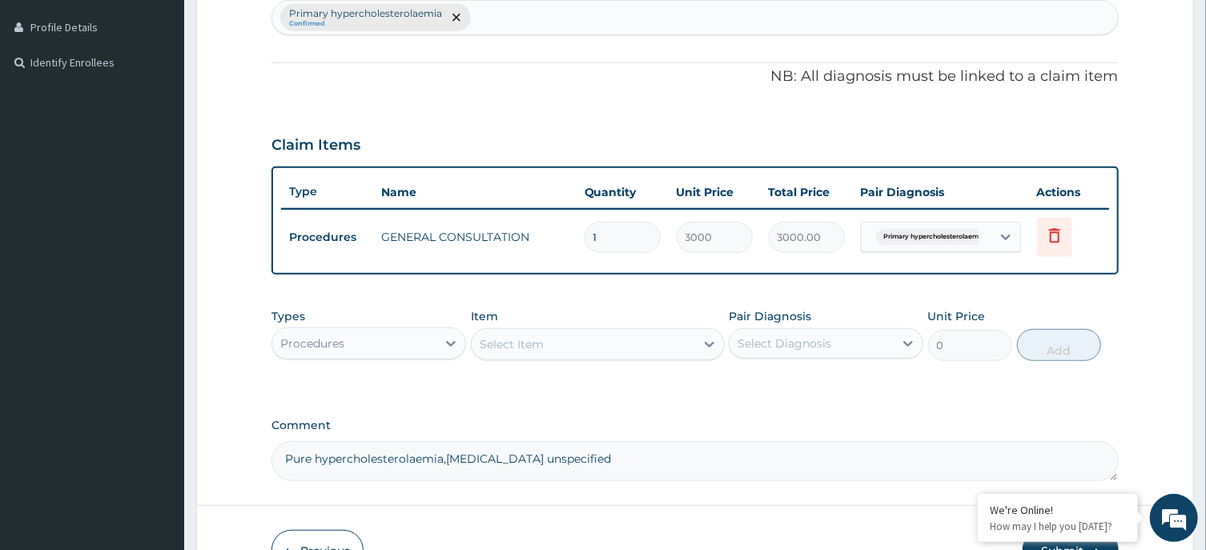
scroll to position [527, 0]
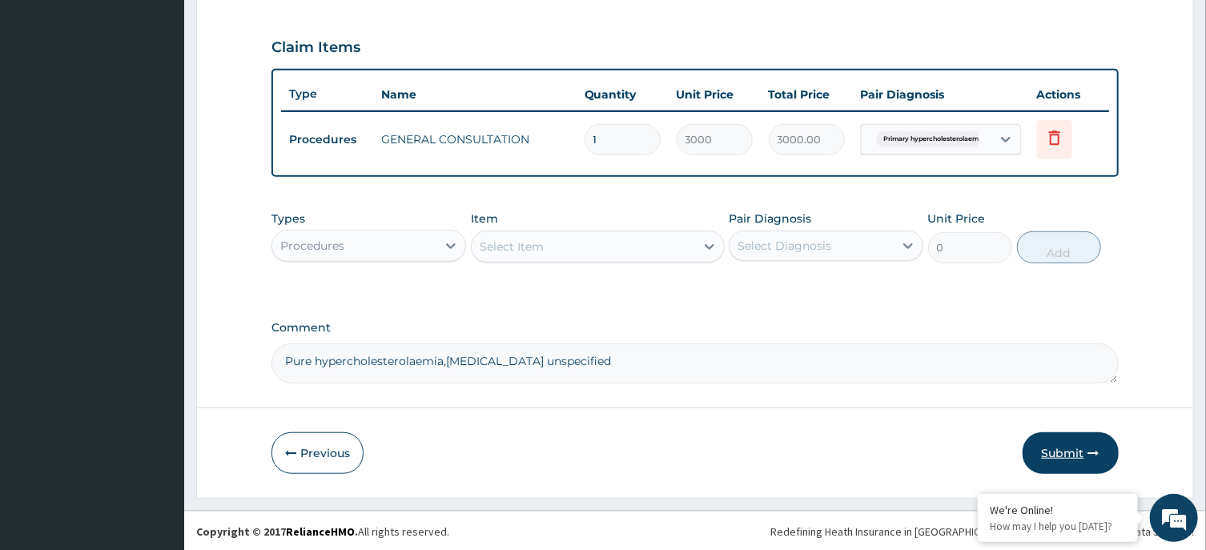
click at [1056, 449] on button "Submit" at bounding box center [1071, 454] width 96 height 42
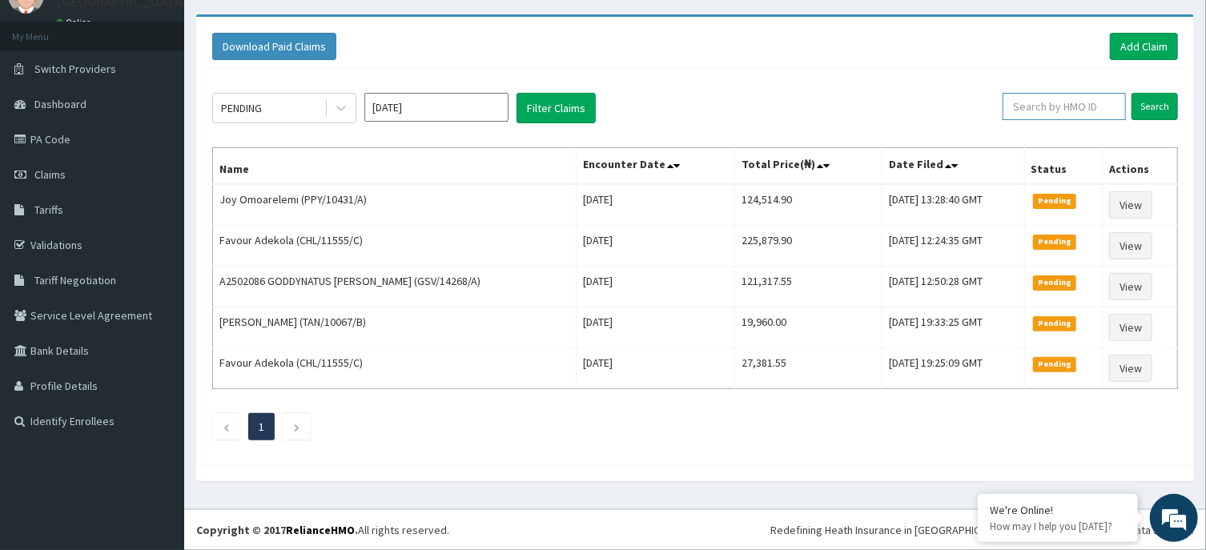
paste input "BTR/11095/B"
type input "BTR/11095/B"
click at [1141, 102] on input "Search" at bounding box center [1155, 106] width 46 height 27
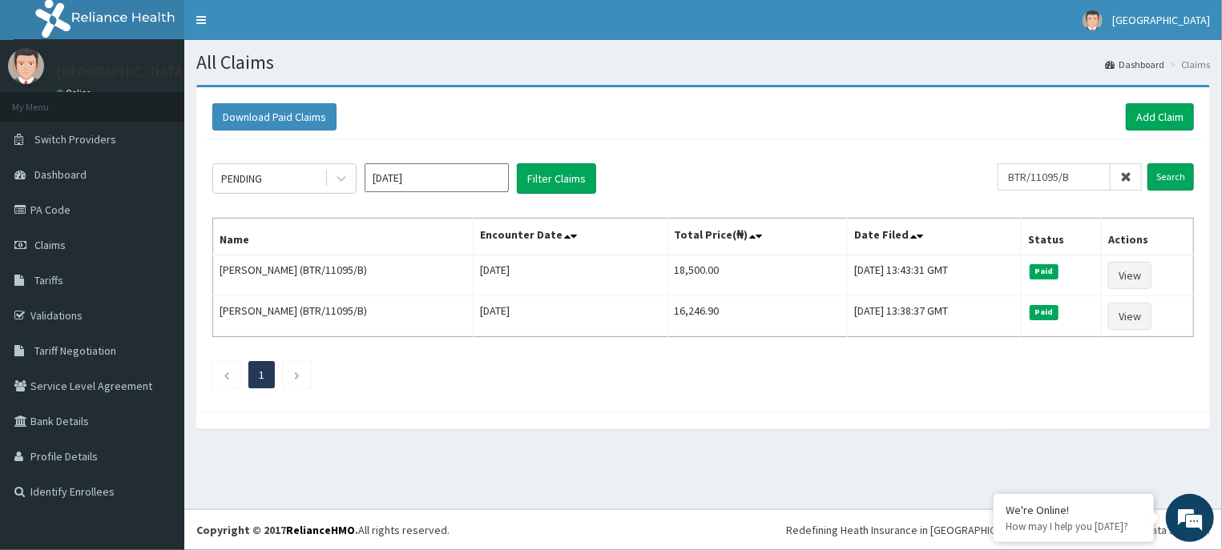
click at [881, 496] on div "All Claims Dashboard Claims Download Paid Claims Add Claim × Note you can only …" at bounding box center [702, 274] width 1037 height 469
click at [542, 202] on div "PENDING [DATE] Filter Claims BTR/11095/B Search Name Encounter Date Total Price…" at bounding box center [702, 271] width 997 height 265
click at [1143, 115] on link "Add Claim" at bounding box center [1160, 116] width 68 height 27
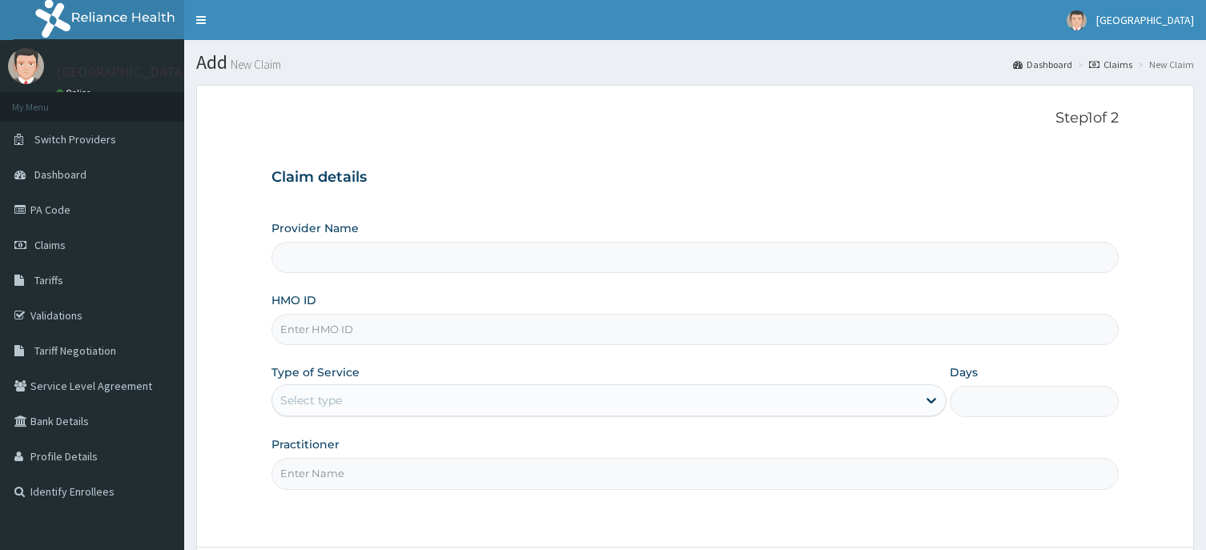
scroll to position [86, 0]
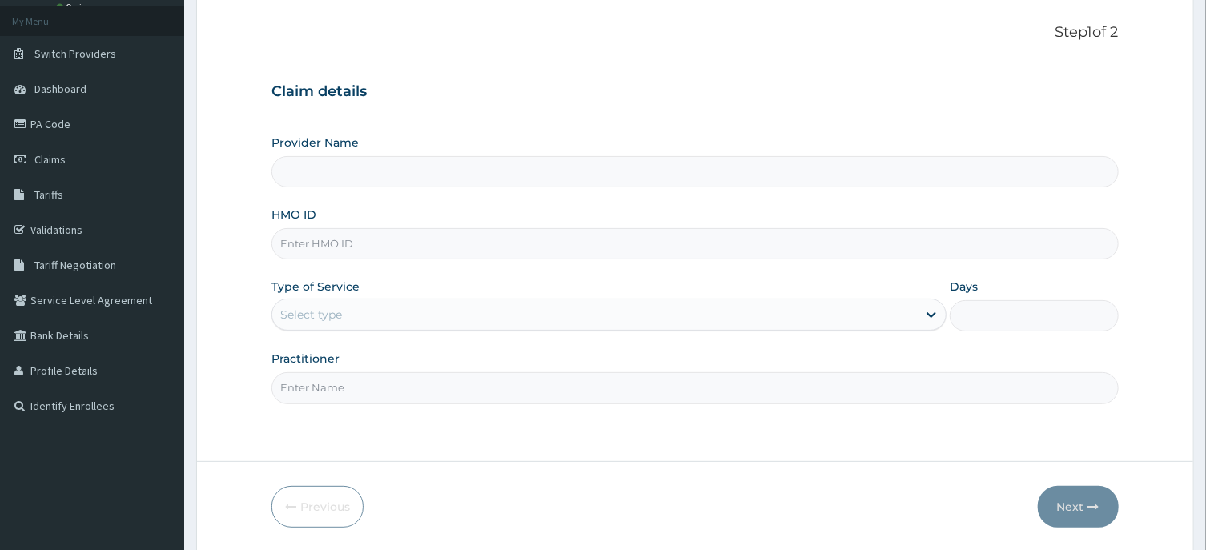
click at [335, 240] on input "HMO ID" at bounding box center [695, 243] width 847 height 31
type input "[GEOGRAPHIC_DATA], Agege [[GEOGRAPHIC_DATA]]"
paste input "PWP/10001/A"
type input "PWP/10001/A"
click at [344, 315] on div "Select type" at bounding box center [594, 315] width 645 height 26
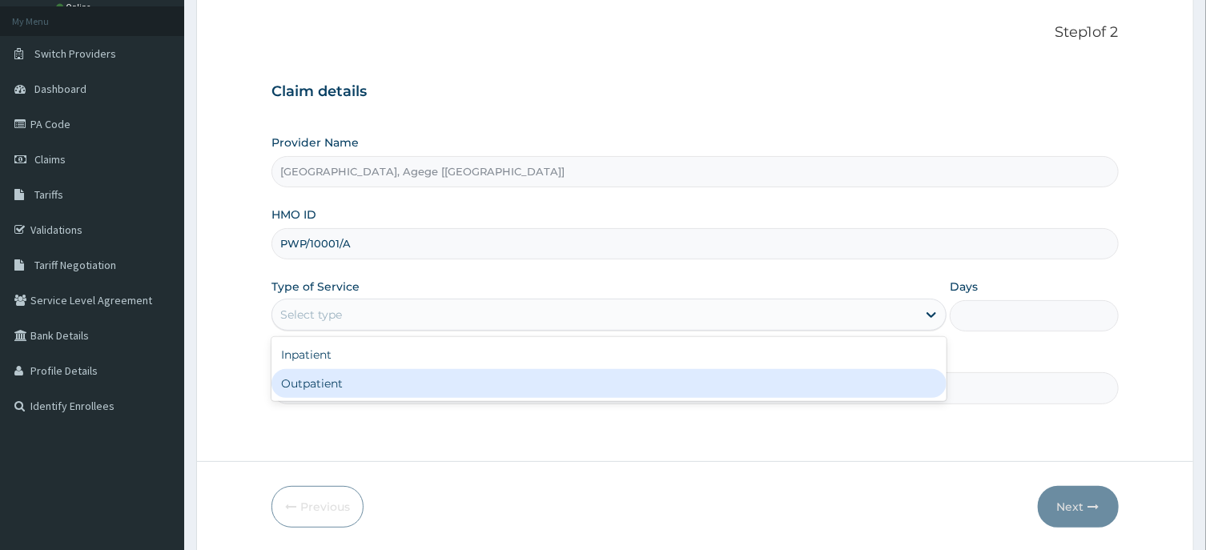
click at [345, 388] on div "Outpatient" at bounding box center [609, 383] width 675 height 29
type input "1"
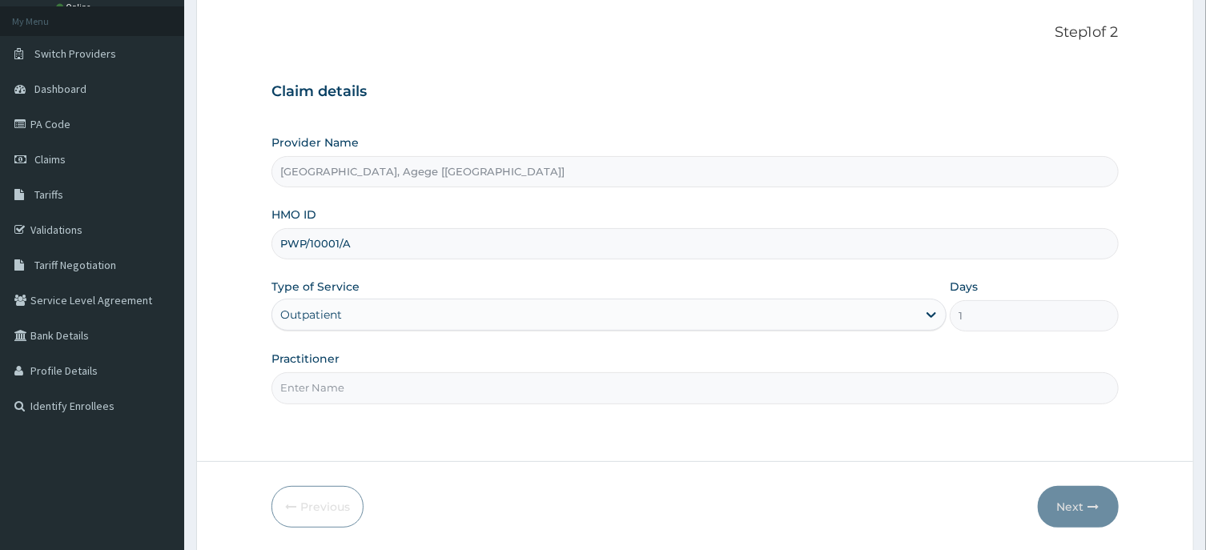
click at [353, 393] on input "Practitioner" at bounding box center [695, 388] width 847 height 31
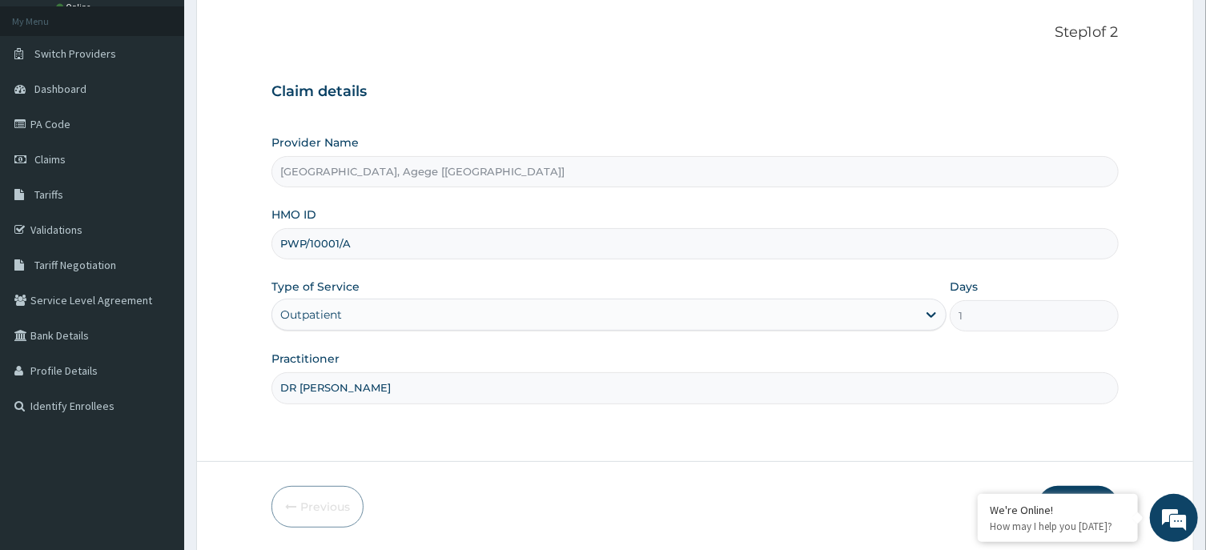
type input "DR FESTUS"
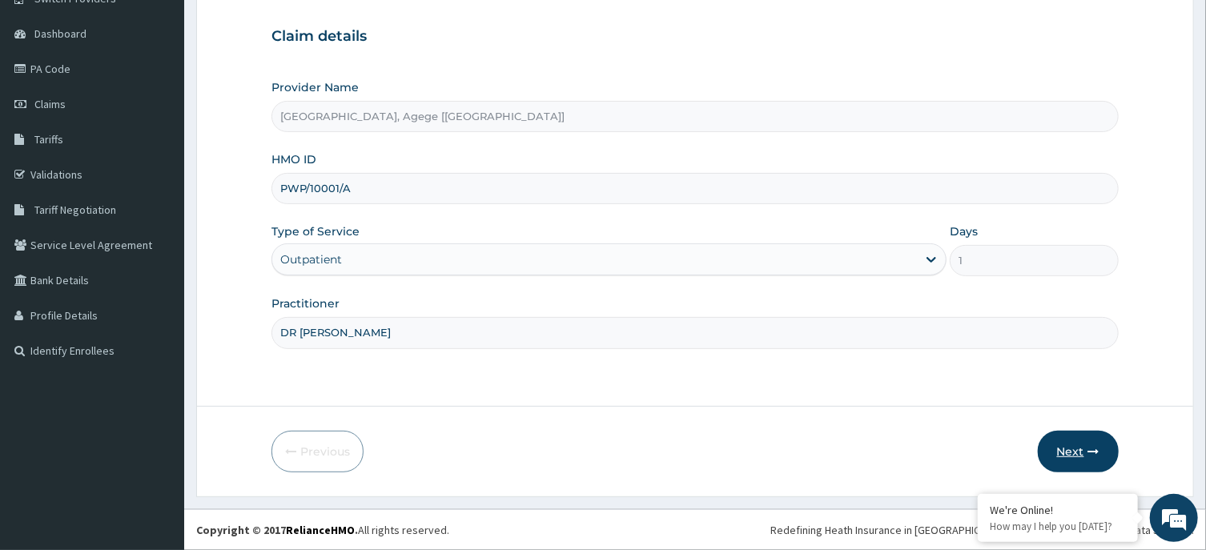
click at [1076, 454] on button "Next" at bounding box center [1078, 452] width 81 height 42
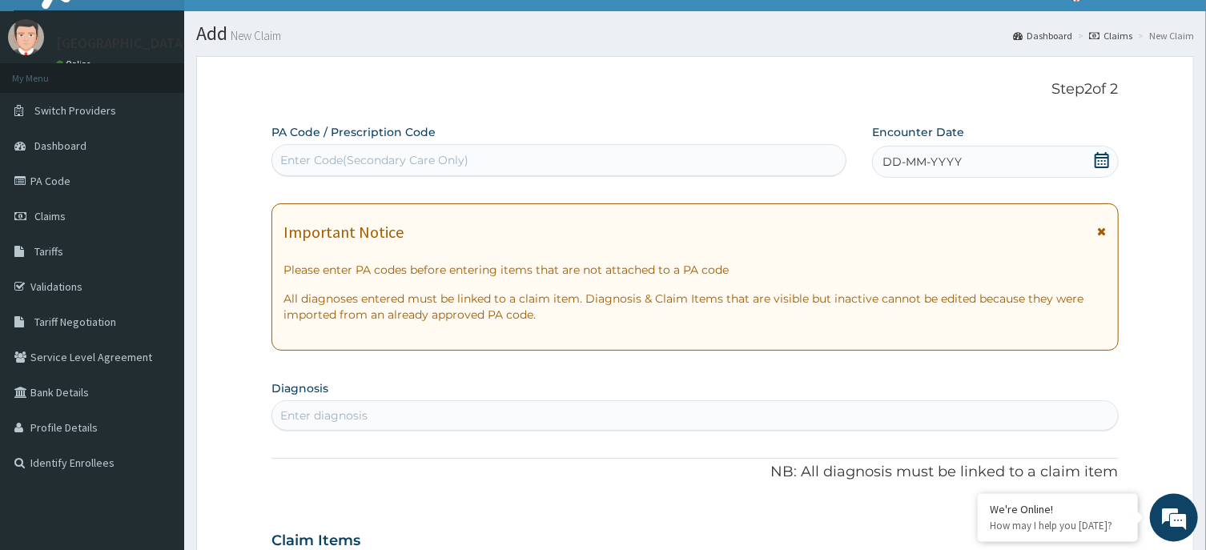
scroll to position [0, 0]
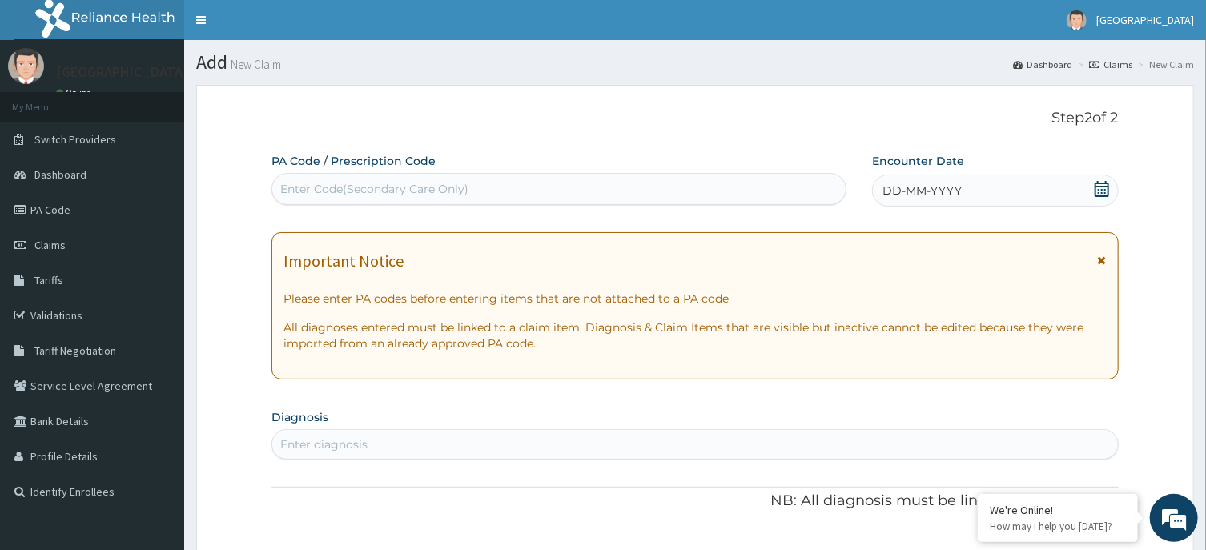
click at [365, 186] on div "Enter Code(Secondary Care Only)" at bounding box center [374, 189] width 188 height 16
paste input "PA/B12BB5"
type input "PA/B12BB5"
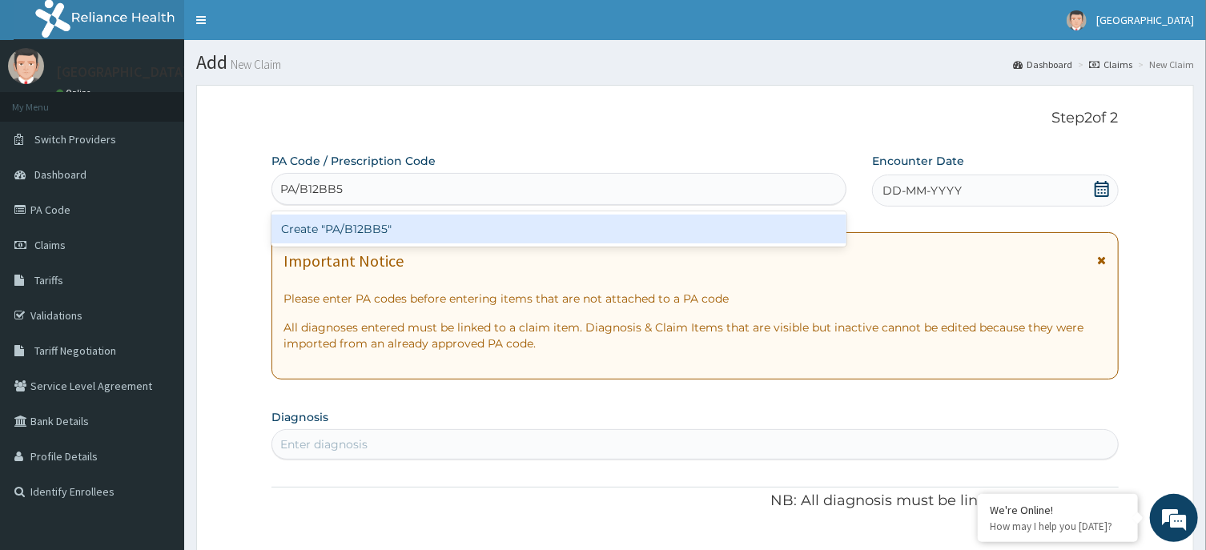
click at [396, 236] on div "Create "PA/B12BB5"" at bounding box center [559, 229] width 575 height 29
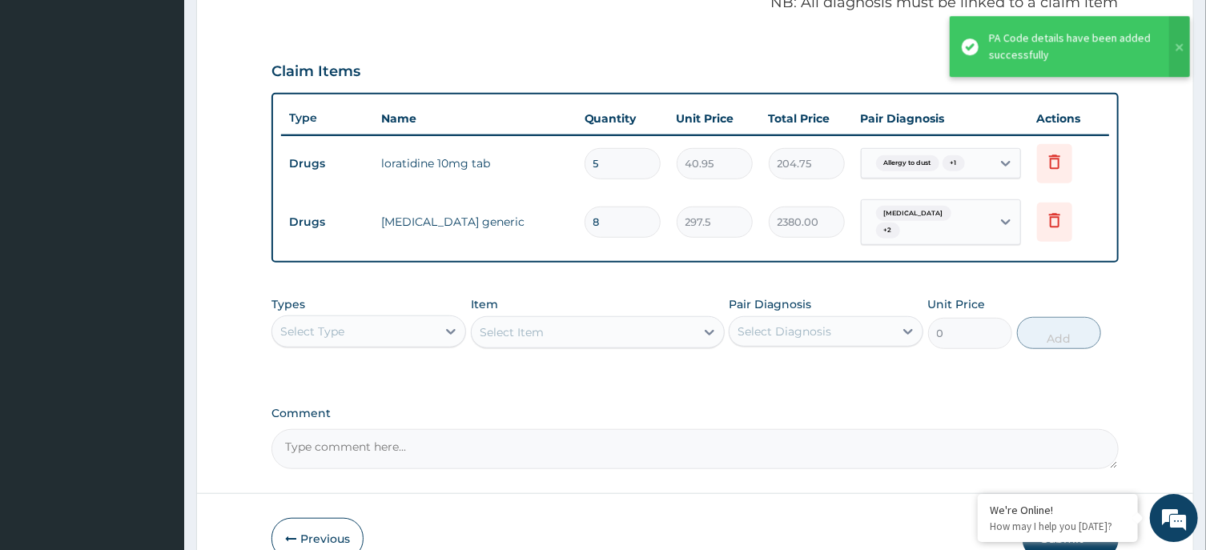
scroll to position [534, 0]
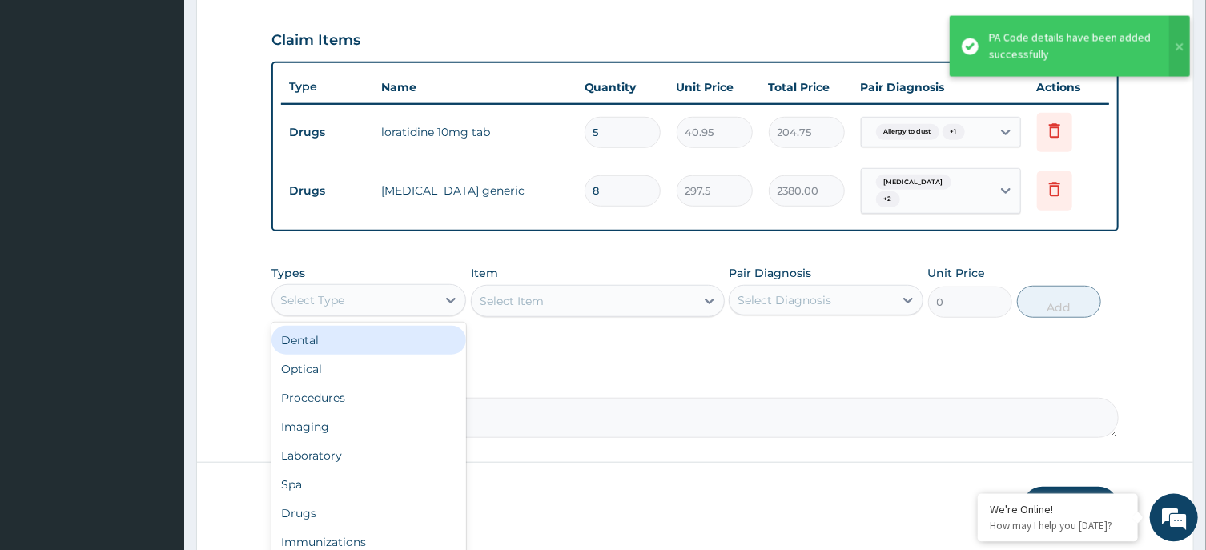
click at [362, 304] on div "Select Type" at bounding box center [354, 301] width 164 height 26
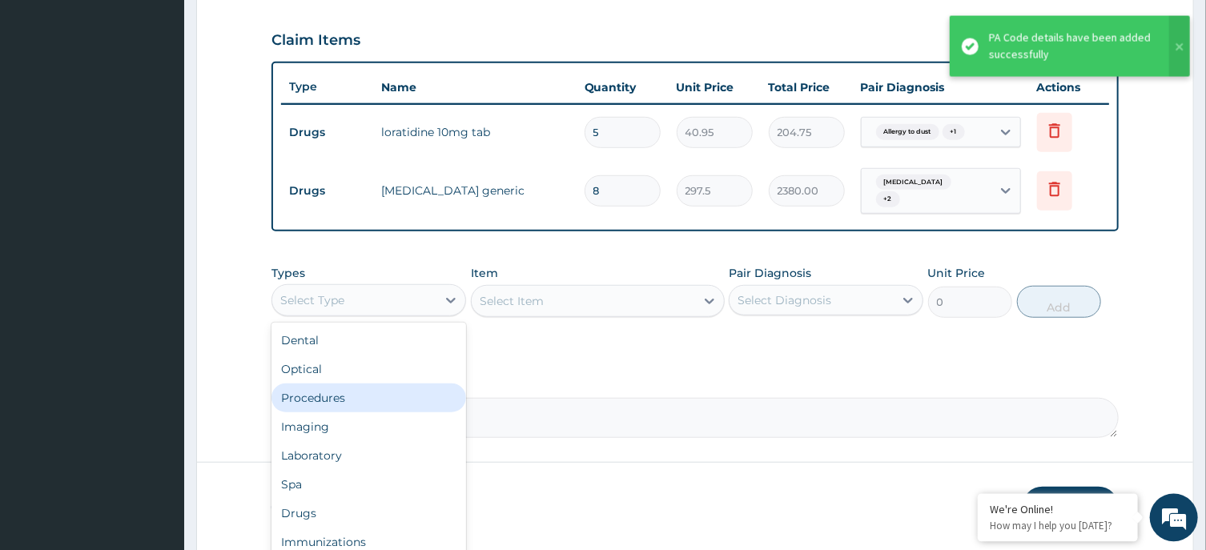
click at [374, 385] on div "Procedures" at bounding box center [369, 398] width 195 height 29
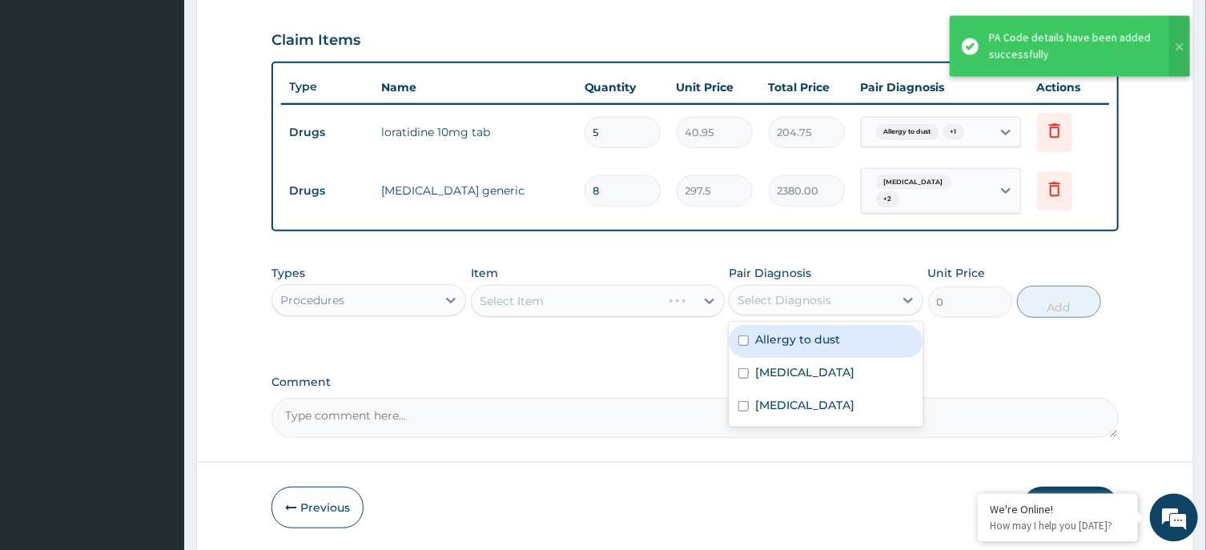
click at [849, 312] on div "Select Diagnosis" at bounding box center [826, 300] width 195 height 30
drag, startPoint x: 858, startPoint y: 348, endPoint x: 866, endPoint y: 373, distance: 25.3
click at [859, 349] on div "Allergy to dust" at bounding box center [826, 341] width 195 height 33
checkbox input "true"
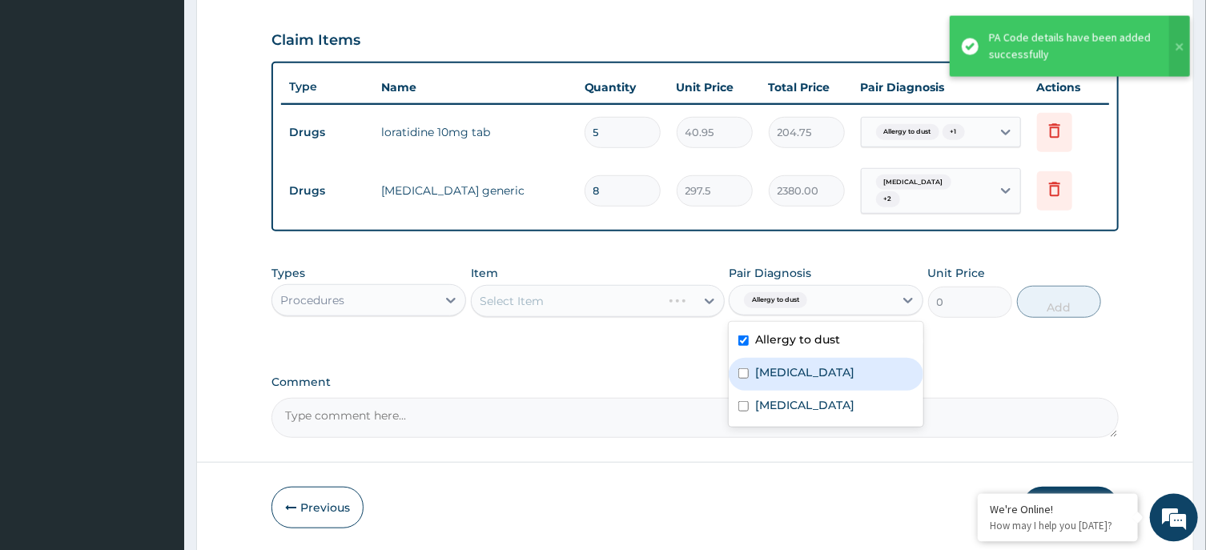
click at [855, 373] on label "Acute laryngopharyngitis" at bounding box center [804, 372] width 99 height 16
checkbox input "true"
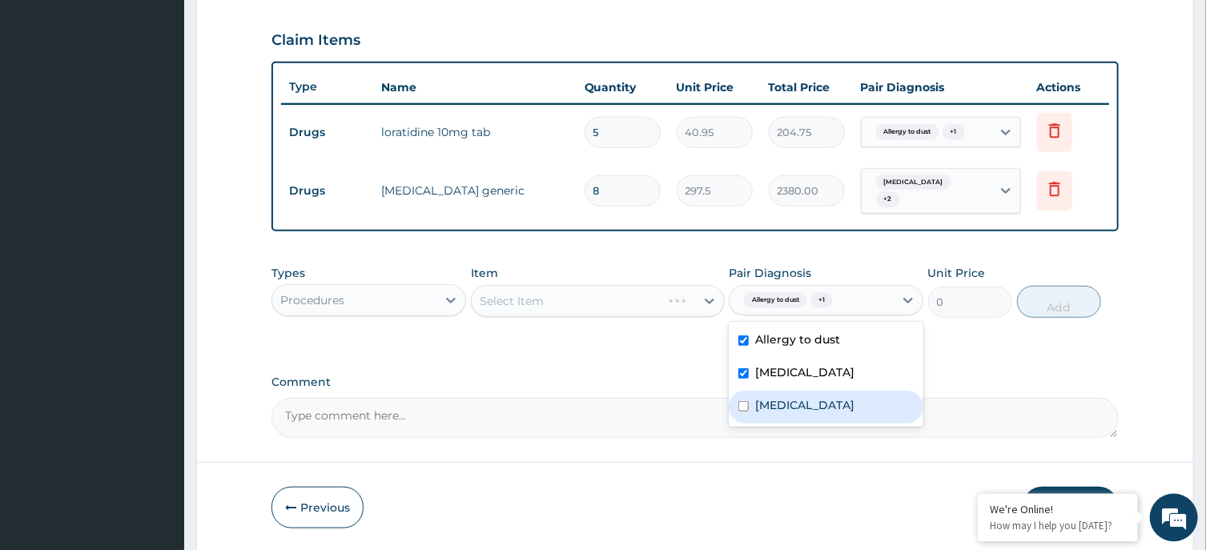
click at [844, 412] on div "[MEDICAL_DATA]" at bounding box center [826, 407] width 195 height 33
checkbox input "true"
click at [615, 389] on div "Comment" at bounding box center [695, 407] width 847 height 62
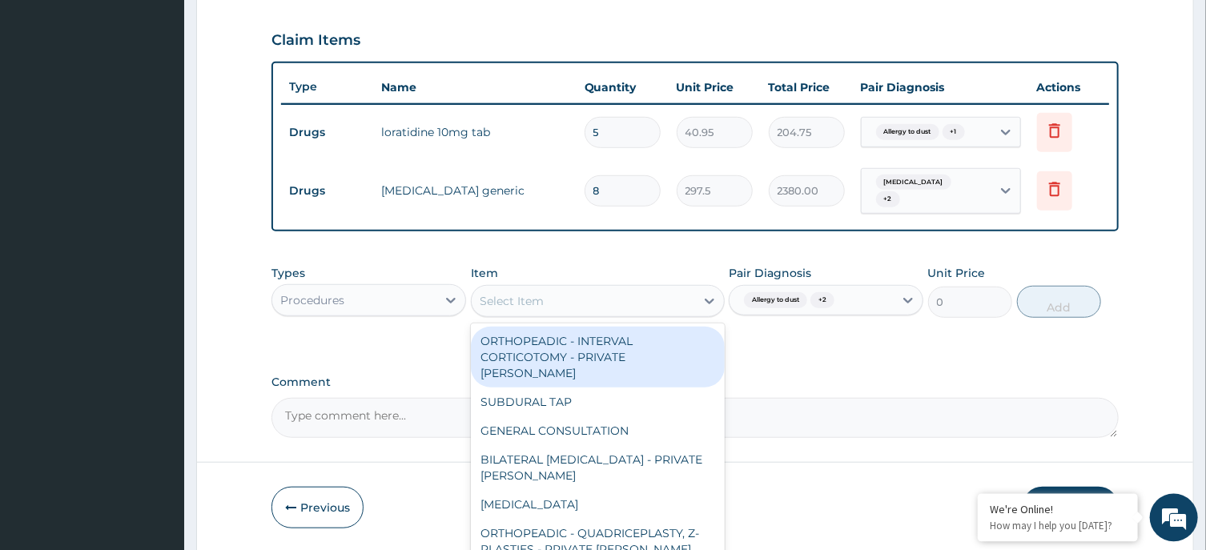
click at [634, 294] on div "Select Item" at bounding box center [584, 301] width 224 height 26
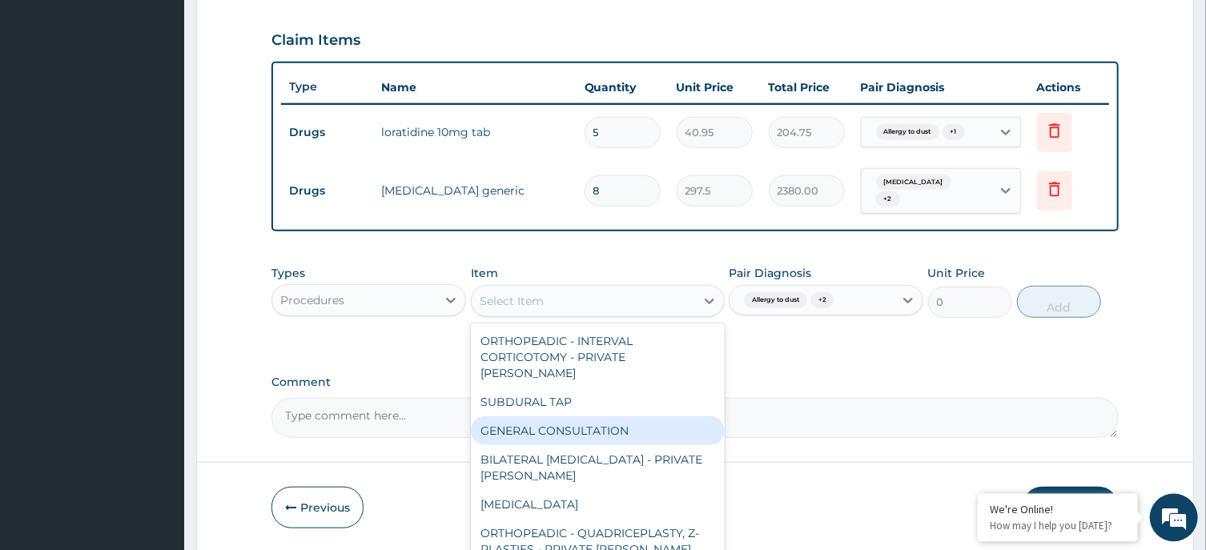
click at [612, 426] on div "GENERAL CONSULTATION" at bounding box center [598, 431] width 254 height 29
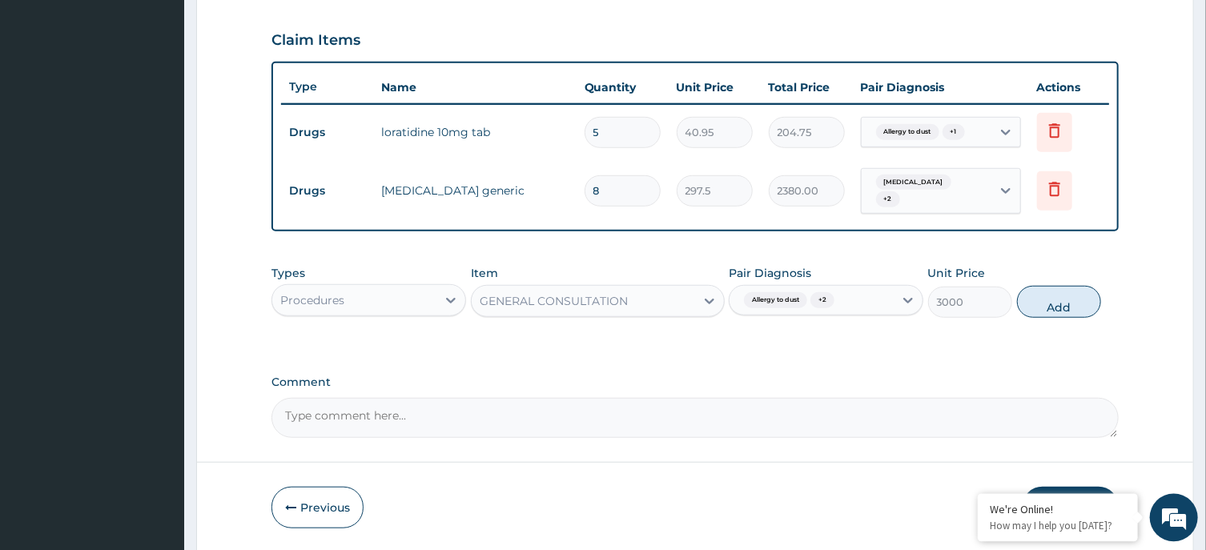
click at [775, 348] on div "Types Procedures Item GENERAL CONSULTATION Pair Diagnosis Allergy to dust + 2 U…" at bounding box center [695, 303] width 847 height 93
click at [1053, 298] on button "Add" at bounding box center [1059, 302] width 85 height 32
type input "0"
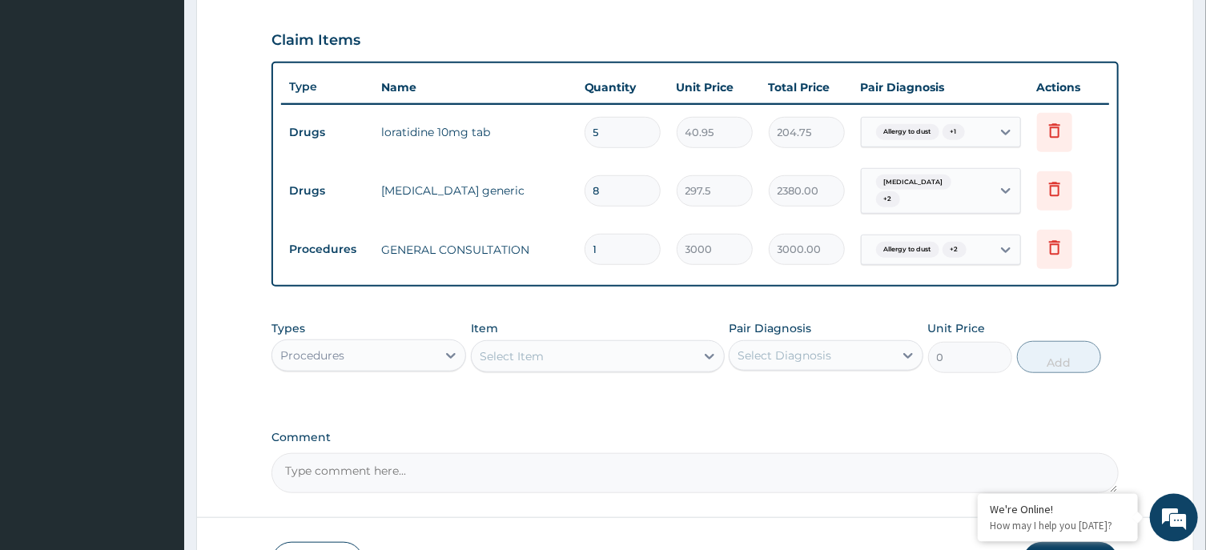
click at [382, 358] on div "Procedures" at bounding box center [354, 356] width 164 height 26
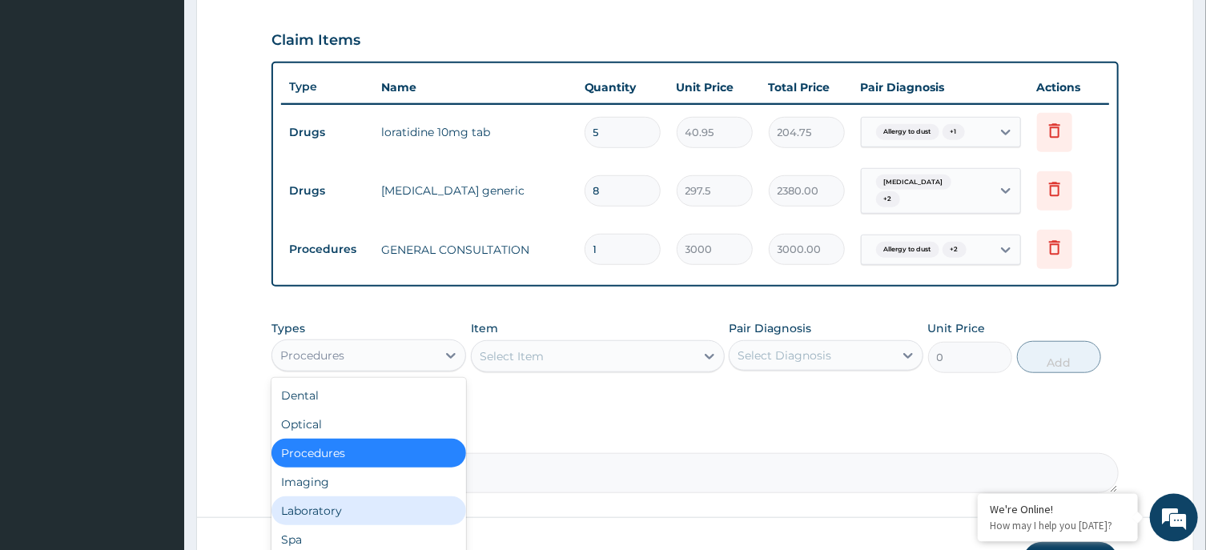
drag, startPoint x: 381, startPoint y: 498, endPoint x: 400, endPoint y: 490, distance: 20.8
click at [382, 500] on div "Laboratory" at bounding box center [369, 511] width 195 height 29
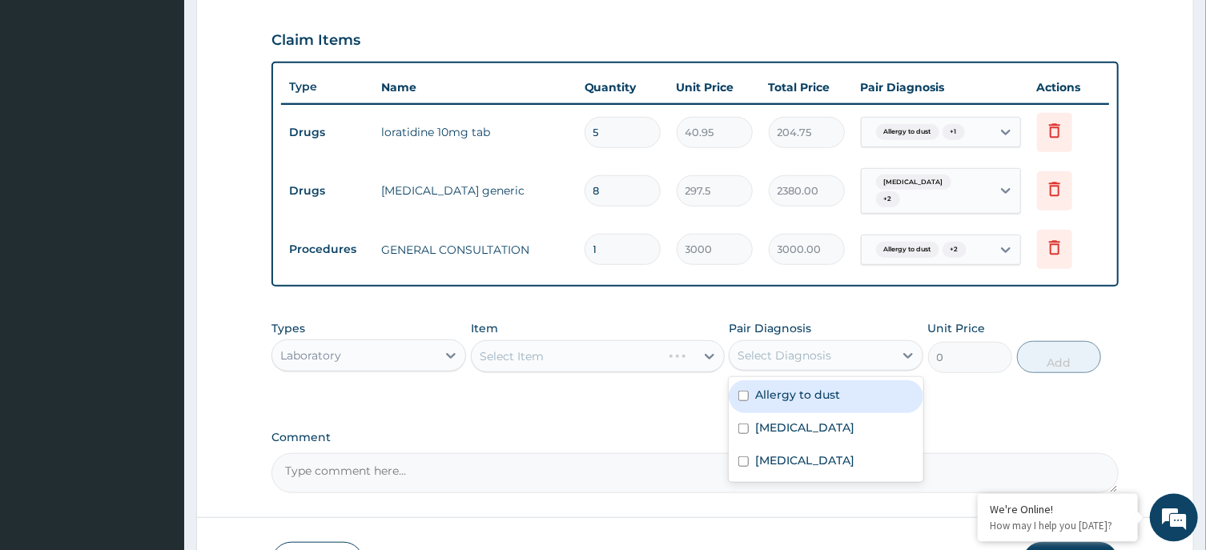
click at [782, 356] on div "Select Diagnosis" at bounding box center [785, 356] width 94 height 16
click at [797, 397] on label "Allergy to dust" at bounding box center [797, 395] width 85 height 16
checkbox input "true"
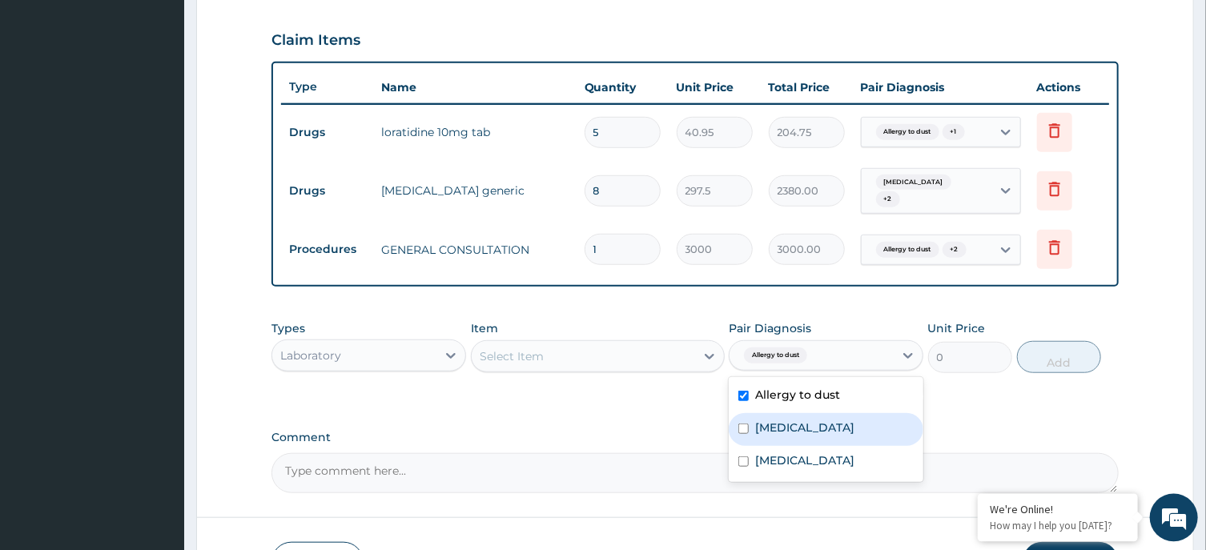
click at [804, 429] on label "Acute laryngopharyngitis" at bounding box center [804, 428] width 99 height 16
checkbox input "true"
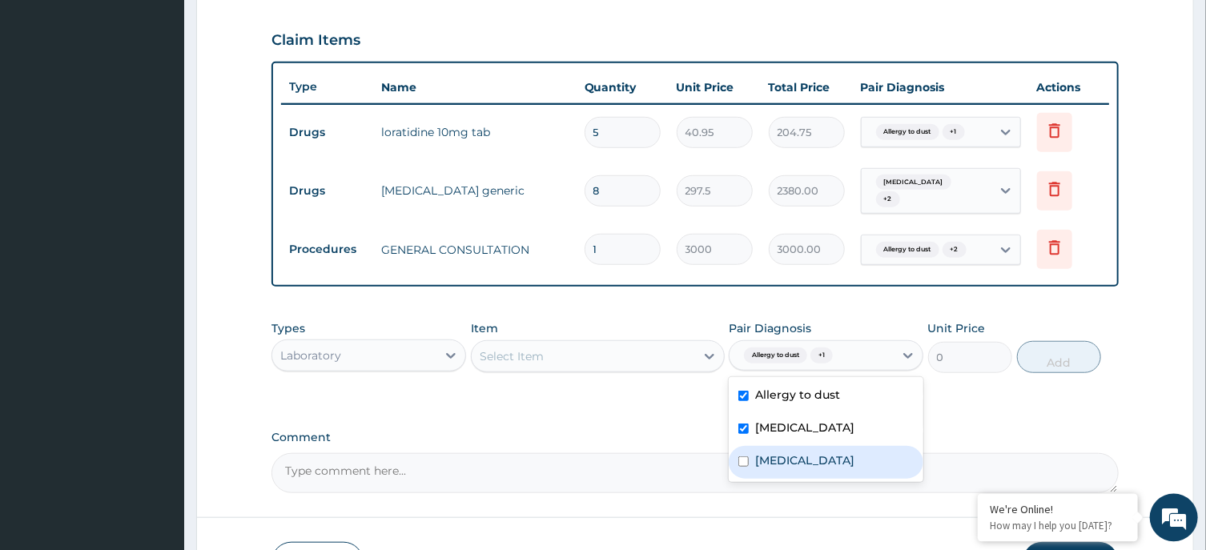
click at [808, 465] on div "Malaria" at bounding box center [826, 462] width 195 height 33
checkbox input "true"
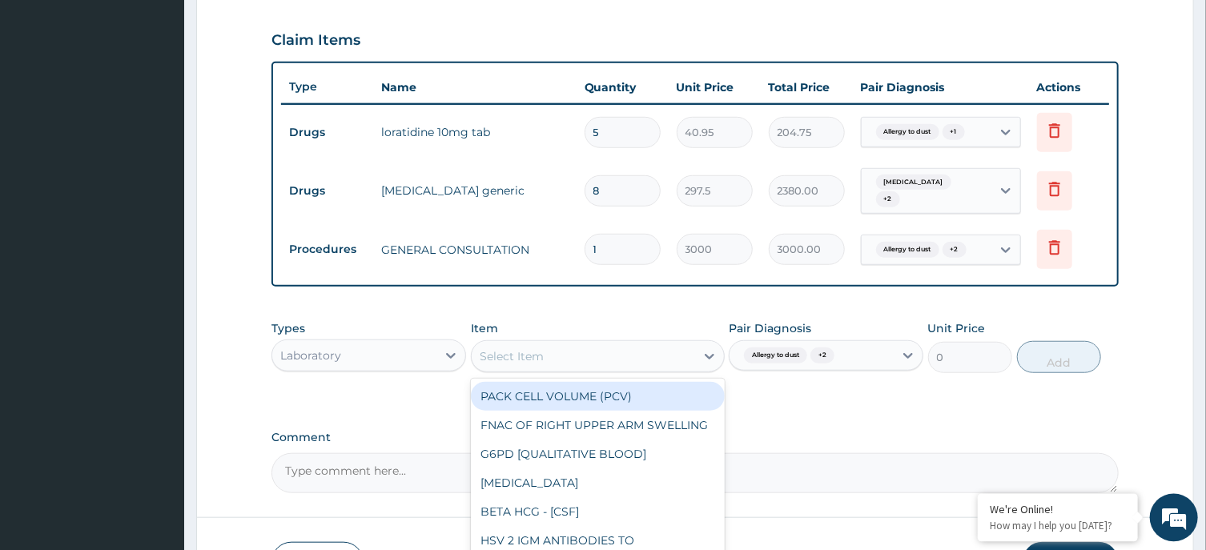
click at [628, 347] on div "Select Item" at bounding box center [584, 357] width 224 height 26
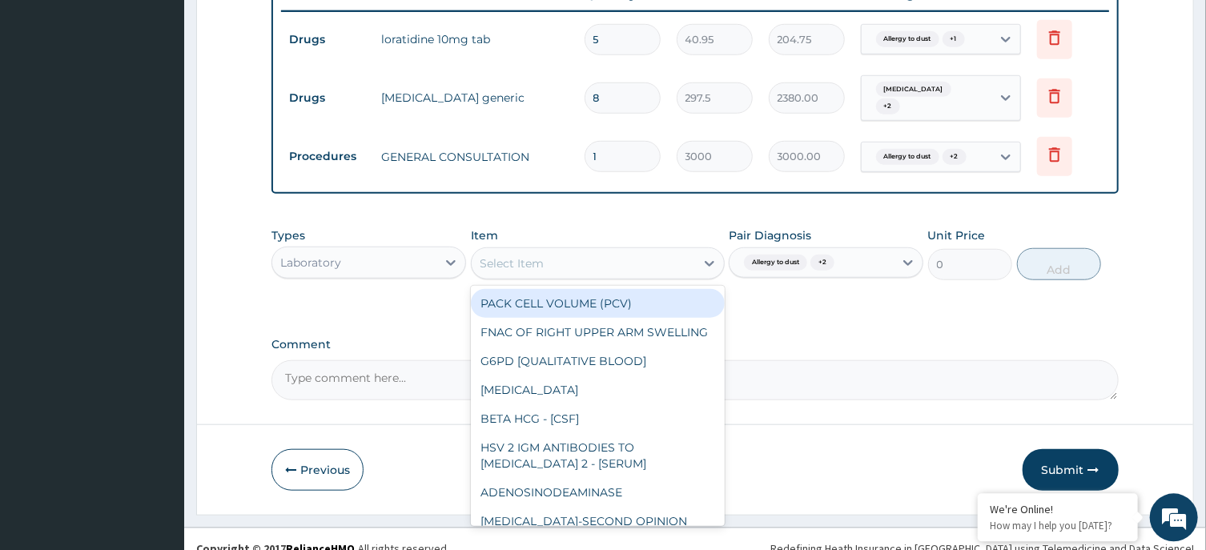
scroll to position [645, 0]
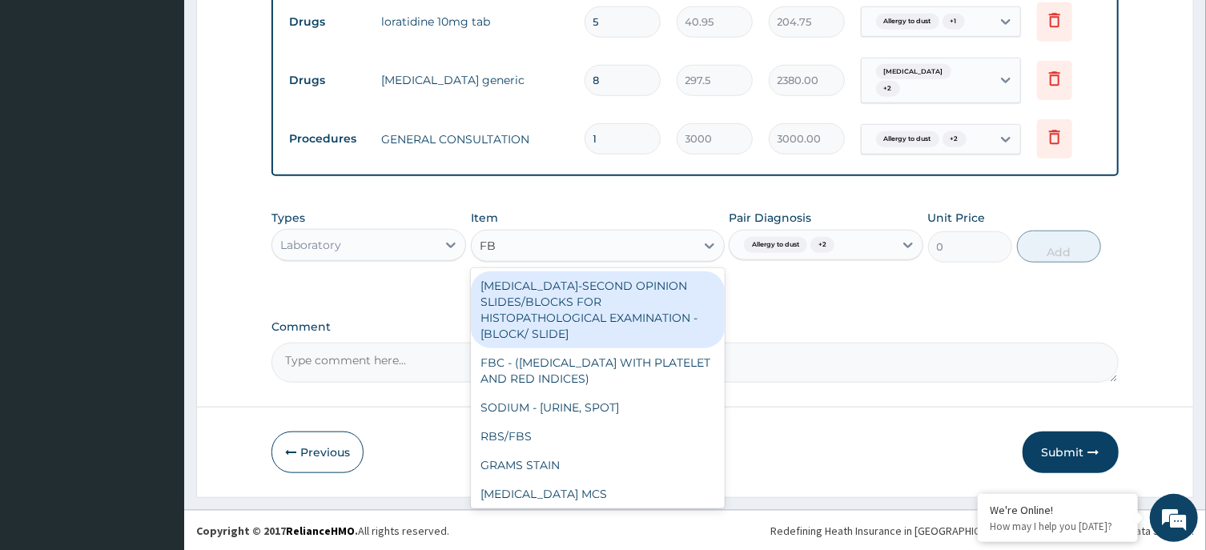
type input "FBC"
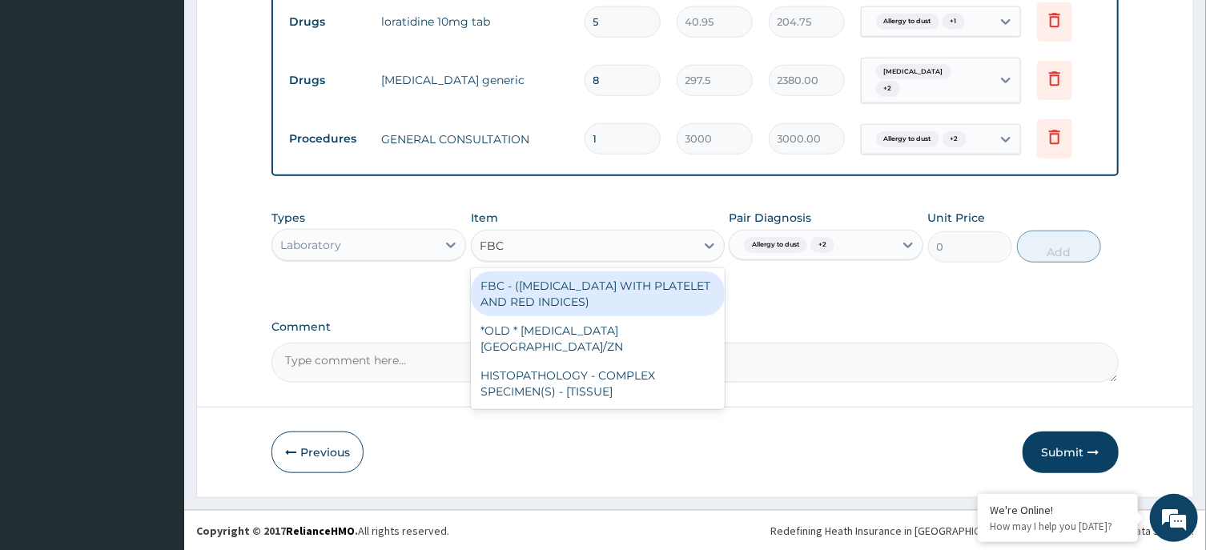
click at [552, 300] on div "FBC - (FULL BLOOD COUNT WITH PLATELET AND RED INDICES)" at bounding box center [598, 294] width 254 height 45
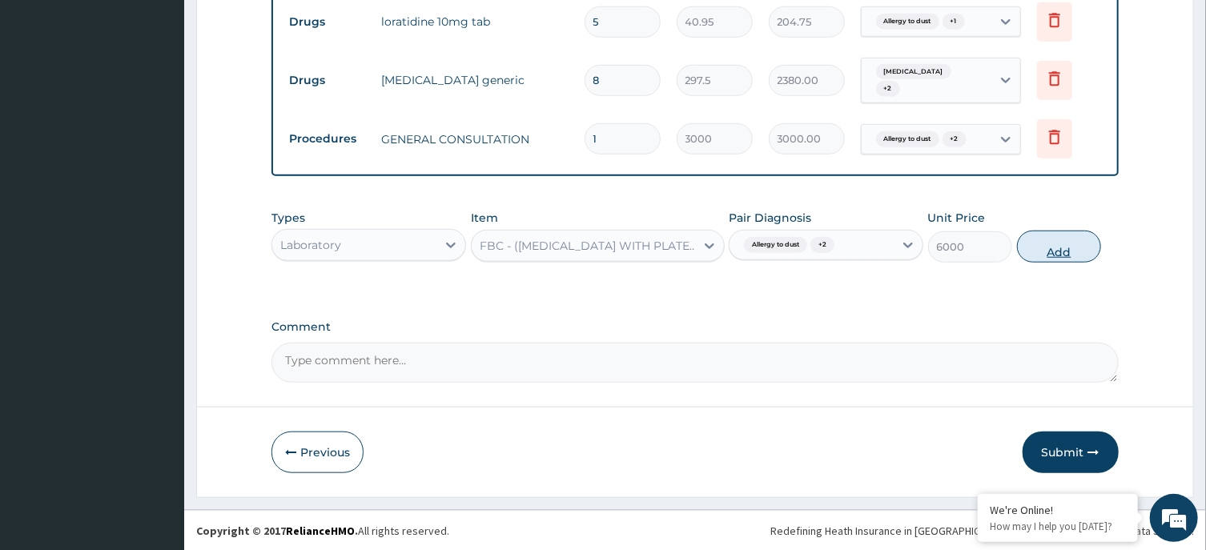
click at [1053, 248] on button "Add" at bounding box center [1059, 247] width 85 height 32
type input "0"
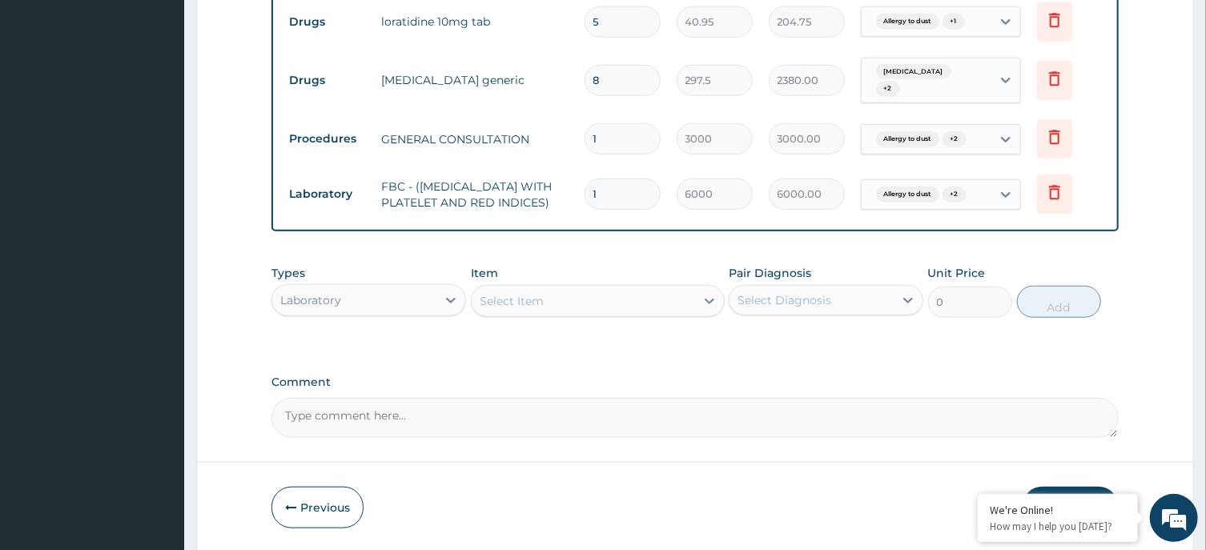
click at [544, 302] on div "Select Item" at bounding box center [584, 301] width 224 height 26
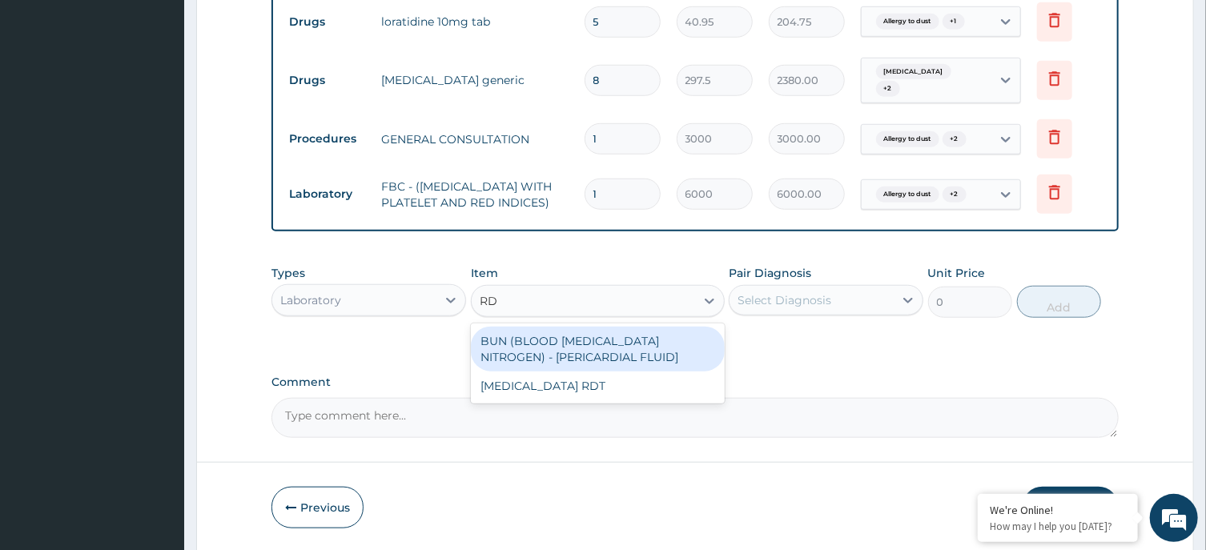
type input "RDT"
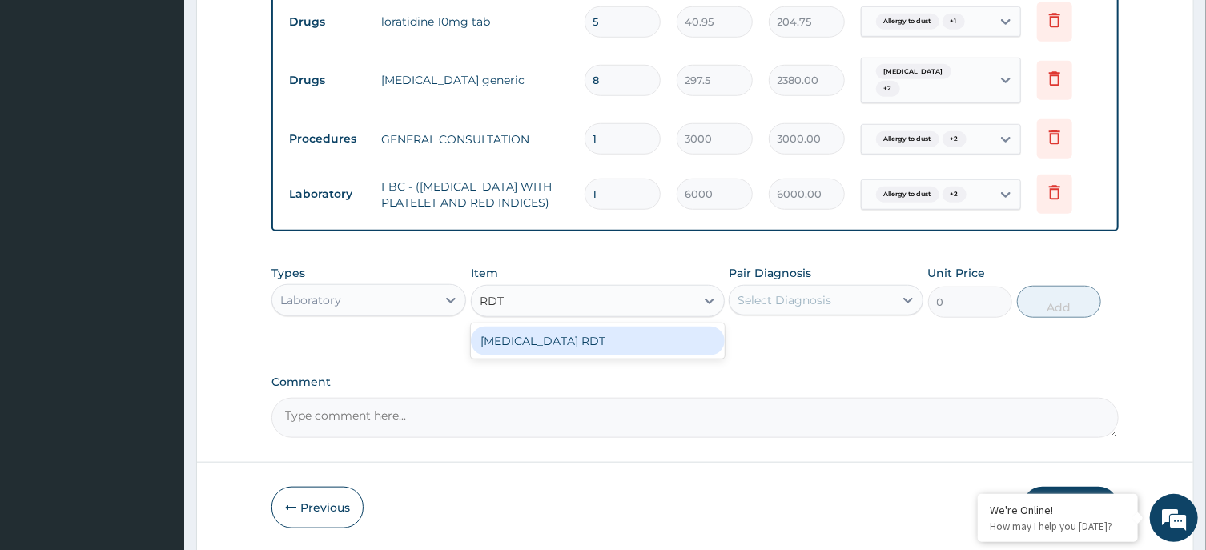
click at [560, 356] on div "MALARIA RDT" at bounding box center [598, 341] width 254 height 29
type input "3000"
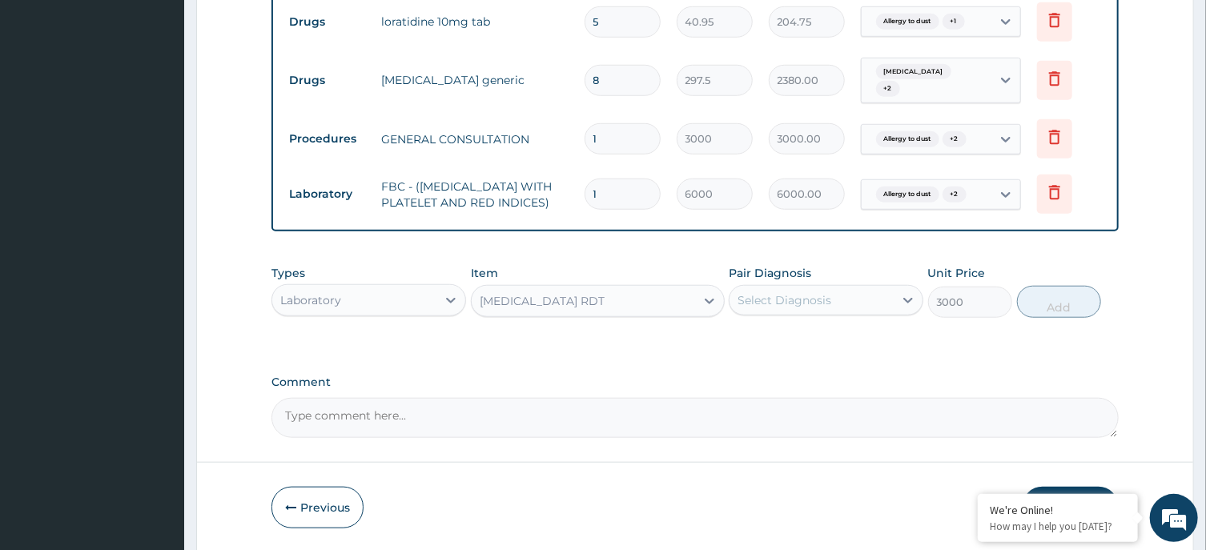
click at [827, 313] on div "Select Diagnosis" at bounding box center [812, 301] width 164 height 26
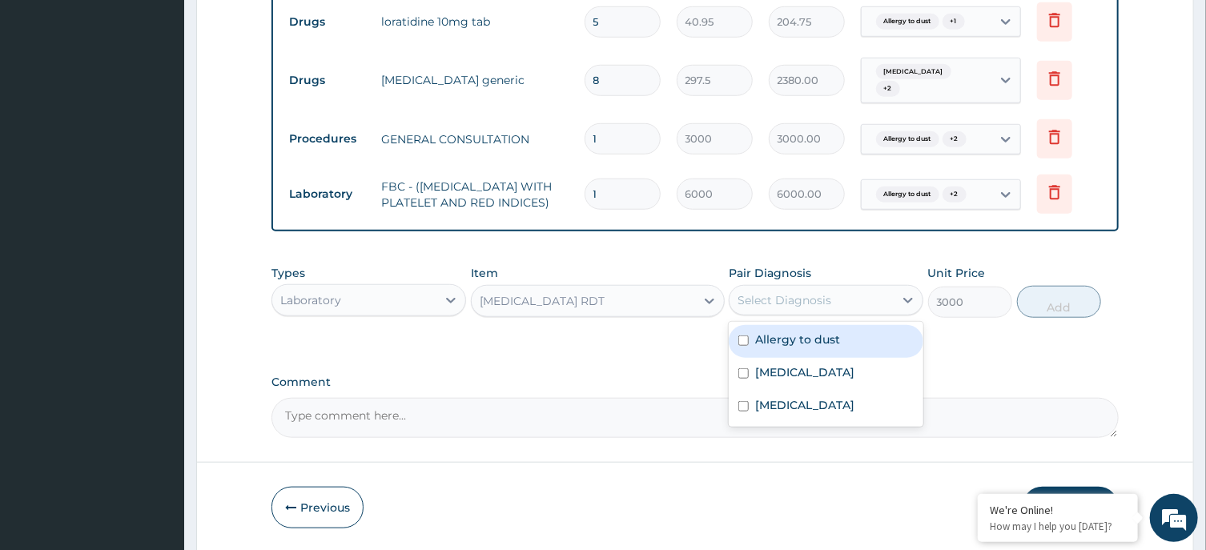
click at [828, 348] on label "Allergy to dust" at bounding box center [797, 340] width 85 height 16
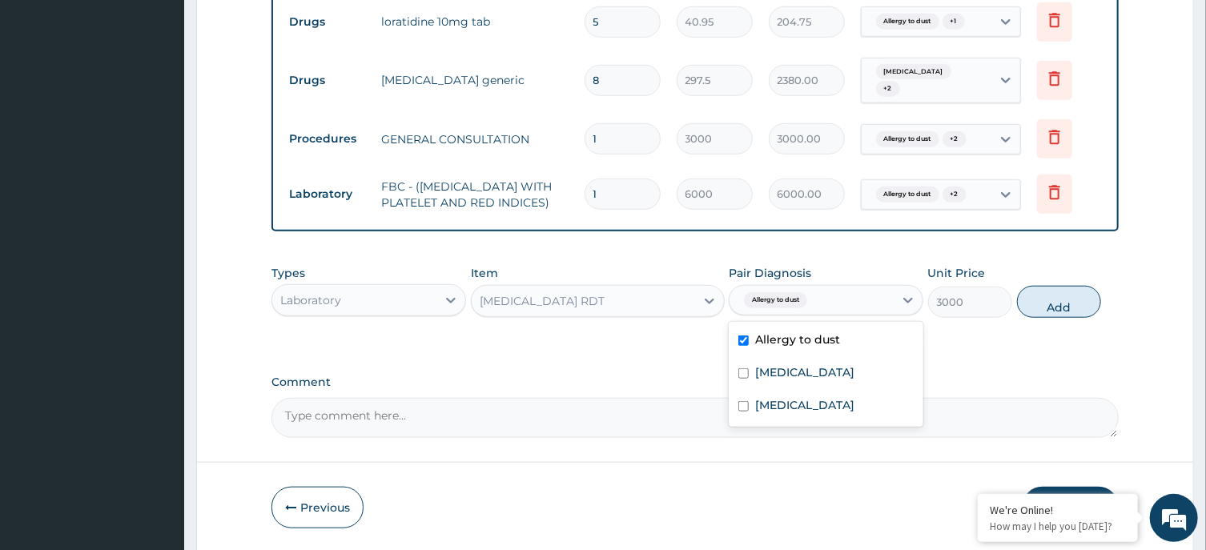
checkbox input "true"
click at [828, 376] on label "Acute laryngopharyngitis" at bounding box center [804, 372] width 99 height 16
checkbox input "true"
drag, startPoint x: 825, startPoint y: 407, endPoint x: 908, endPoint y: 378, distance: 87.4
click at [825, 408] on div "Malaria" at bounding box center [826, 407] width 195 height 33
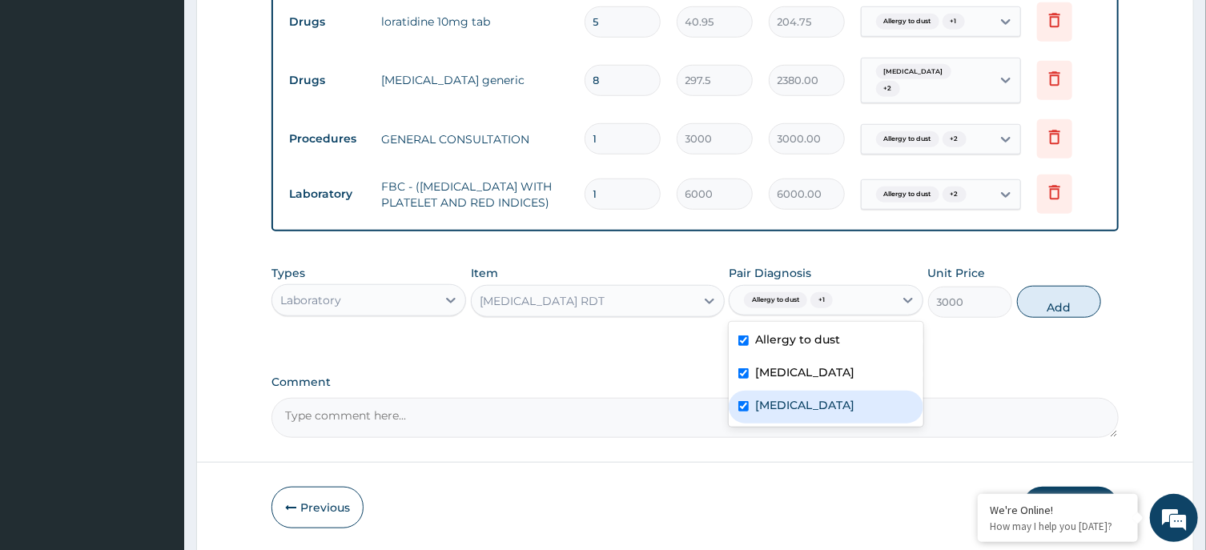
checkbox input "true"
click at [1051, 308] on button "Add" at bounding box center [1059, 302] width 85 height 32
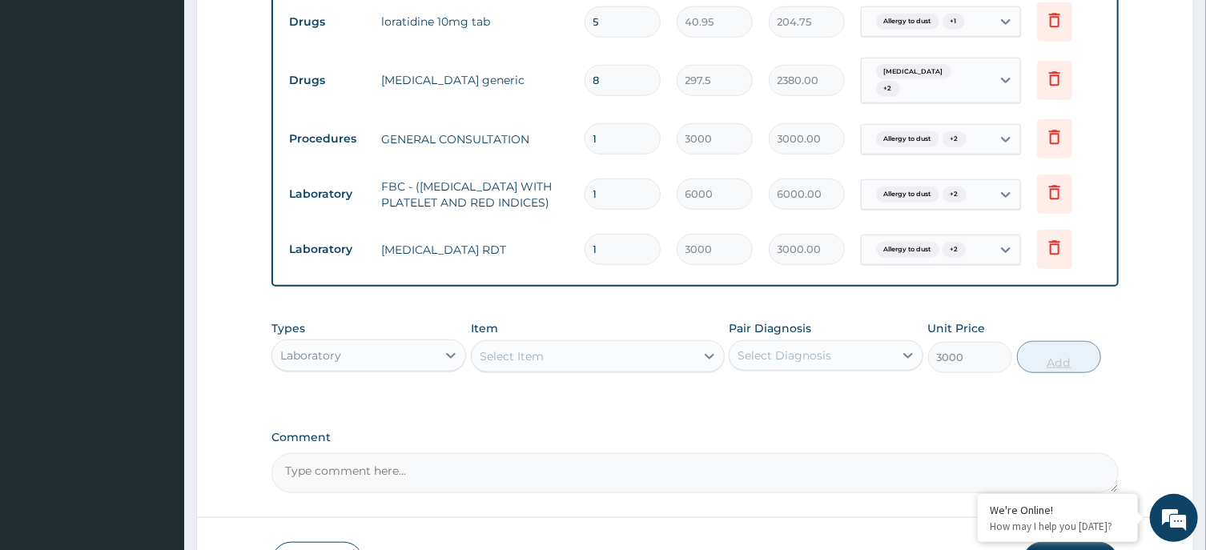
type input "0"
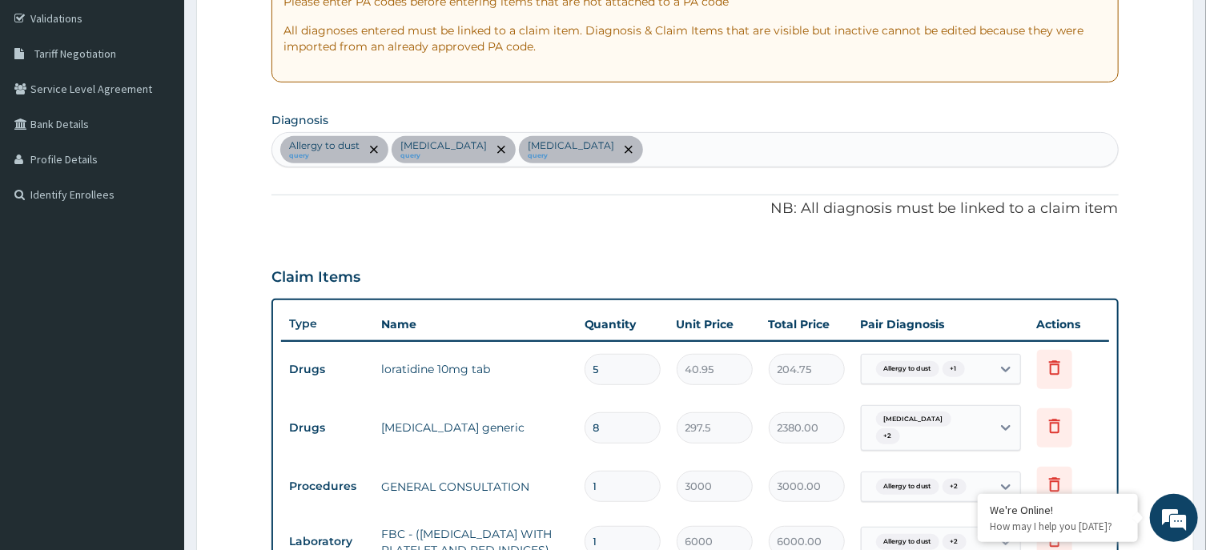
scroll to position [764, 0]
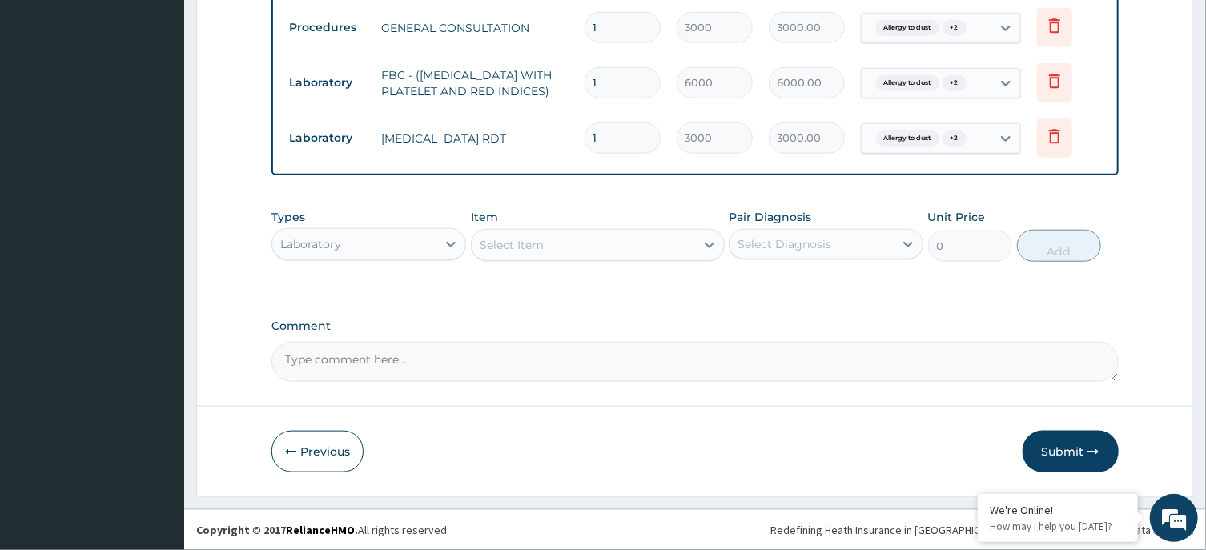
drag, startPoint x: 1076, startPoint y: 446, endPoint x: 1068, endPoint y: 440, distance: 10.3
click at [1075, 447] on button "Submit" at bounding box center [1071, 452] width 96 height 42
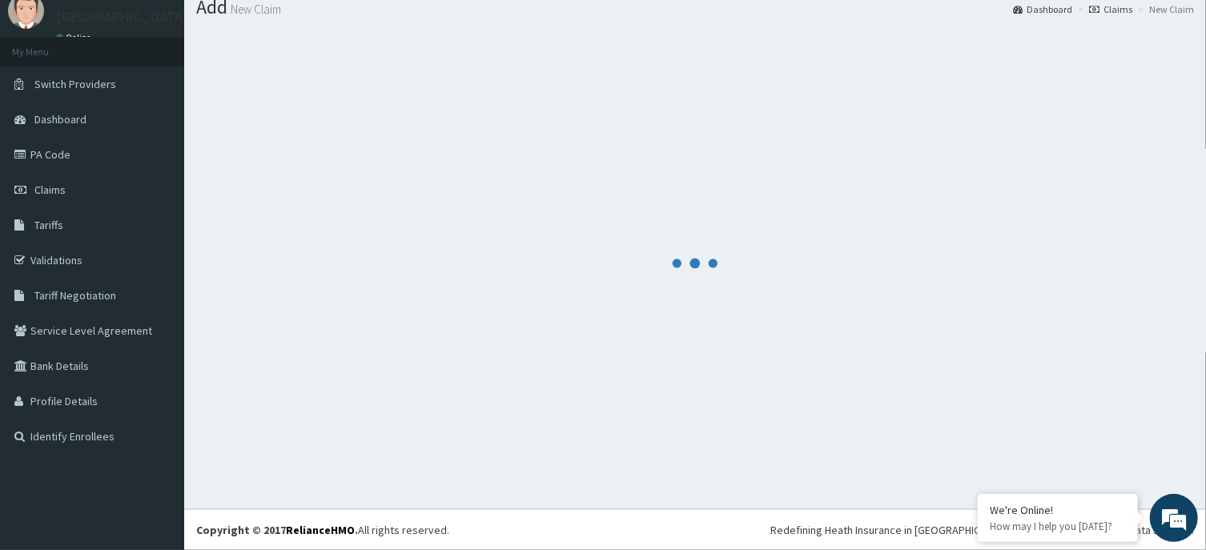
scroll to position [55, 0]
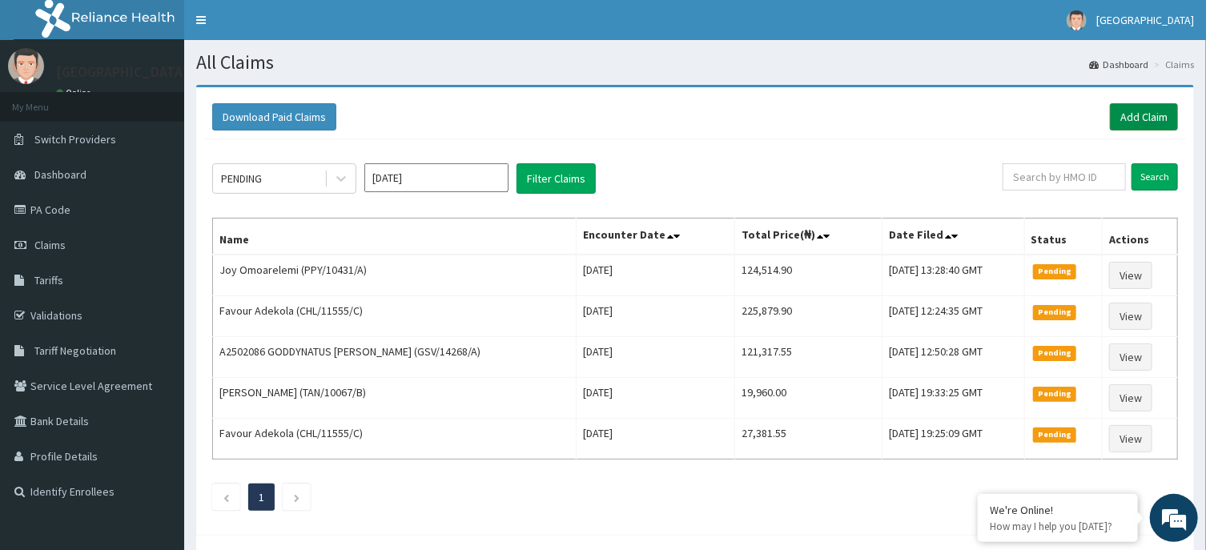
click at [1120, 123] on link "Add Claim" at bounding box center [1144, 116] width 68 height 27
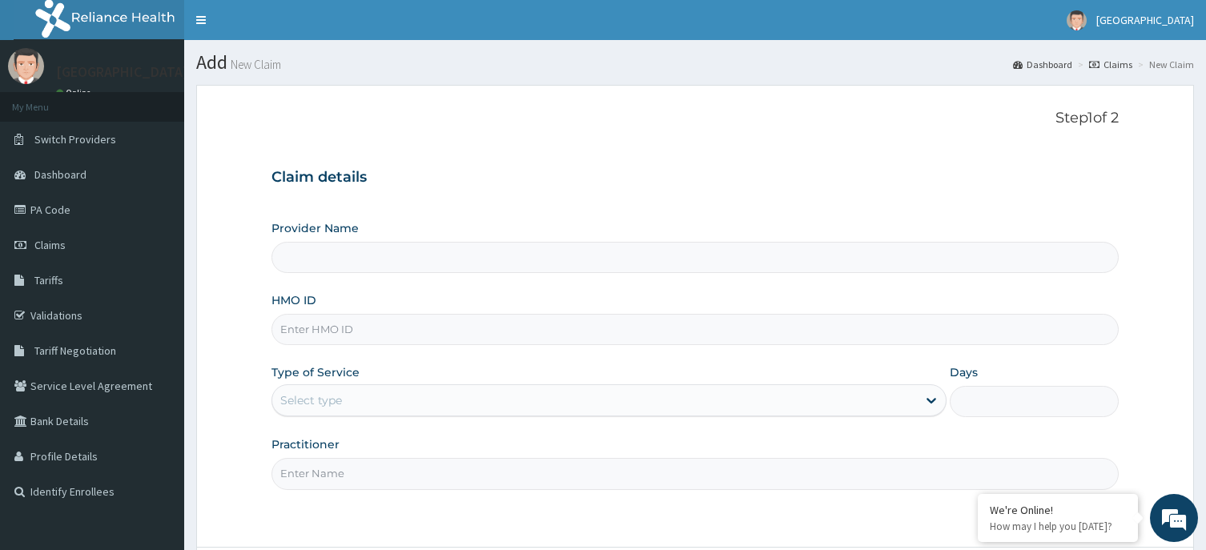
scroll to position [141, 0]
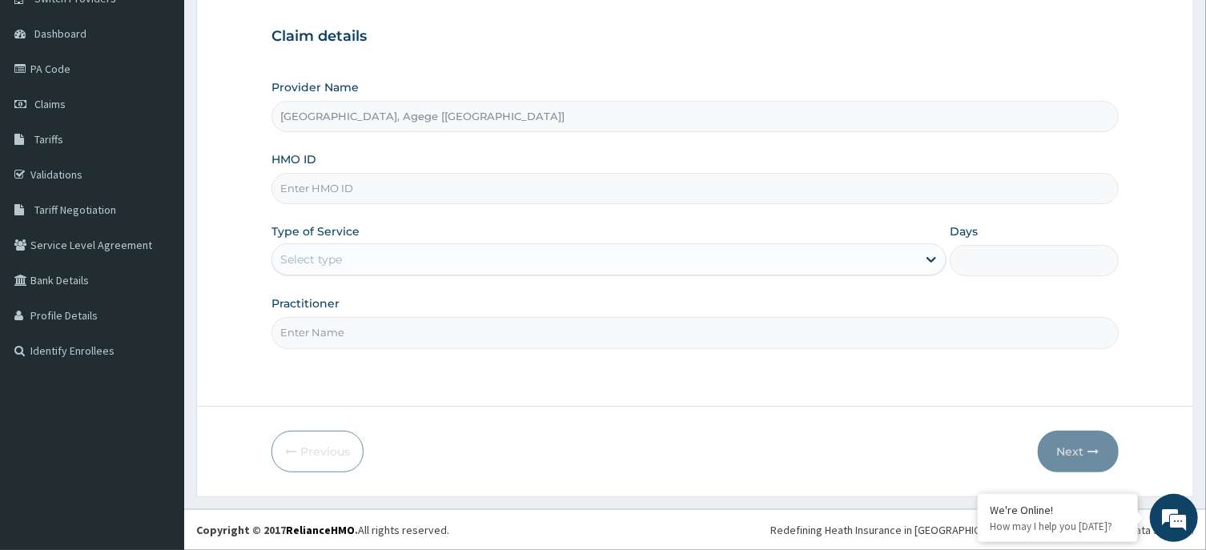
type input "[GEOGRAPHIC_DATA], Agege [[GEOGRAPHIC_DATA]]"
click at [351, 191] on input "HMO ID" at bounding box center [695, 188] width 847 height 31
paste input "GSV/14180/A"
type input "GSV/14180/A"
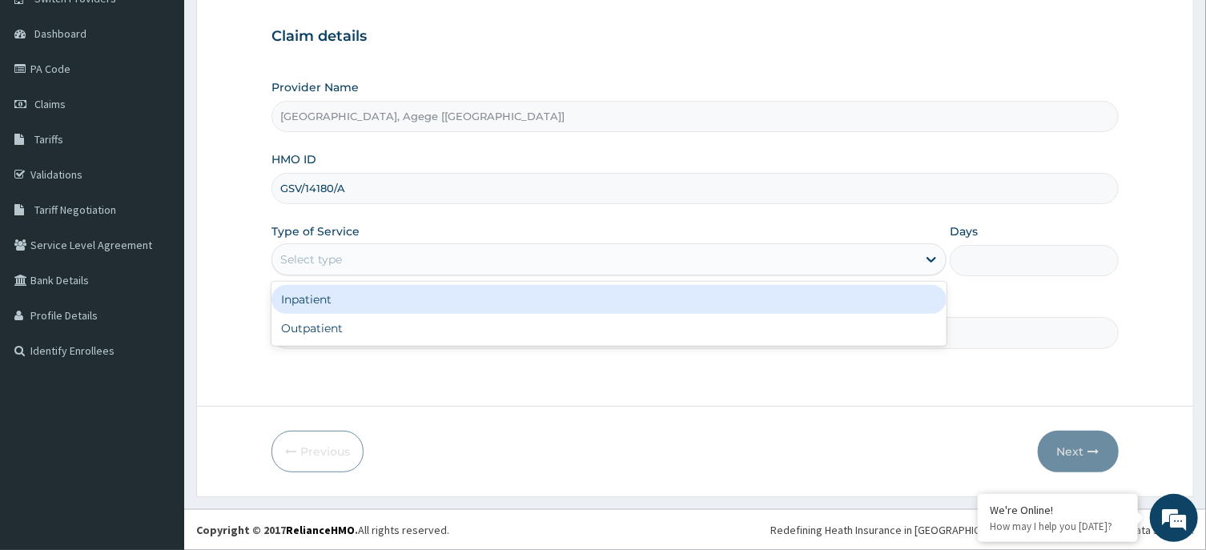
click at [327, 256] on div "Select type" at bounding box center [311, 260] width 62 height 16
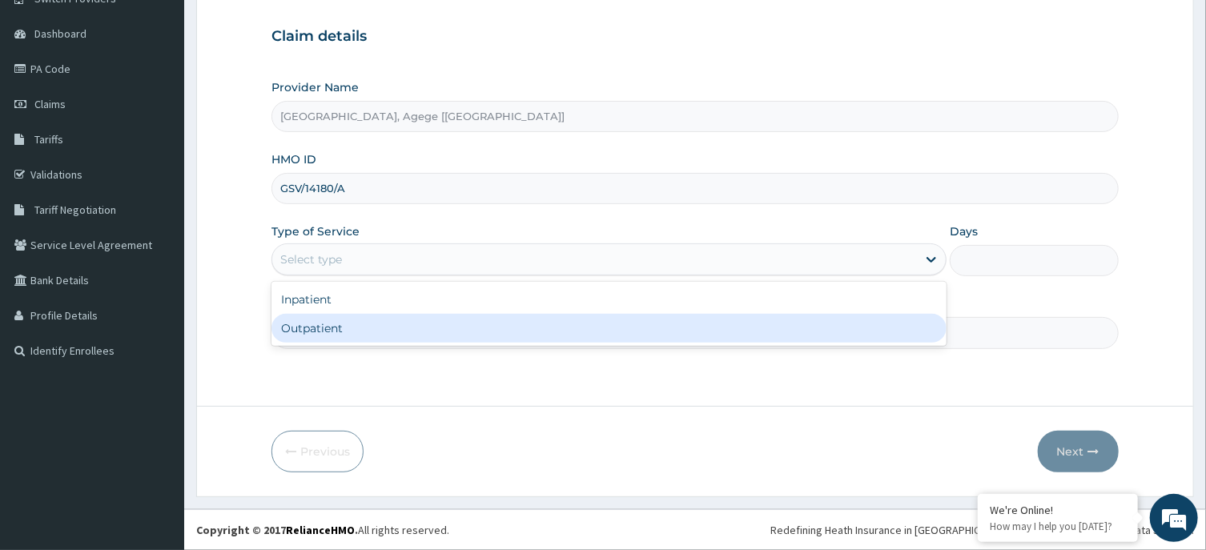
click at [349, 324] on div "Outpatient" at bounding box center [609, 328] width 675 height 29
type input "1"
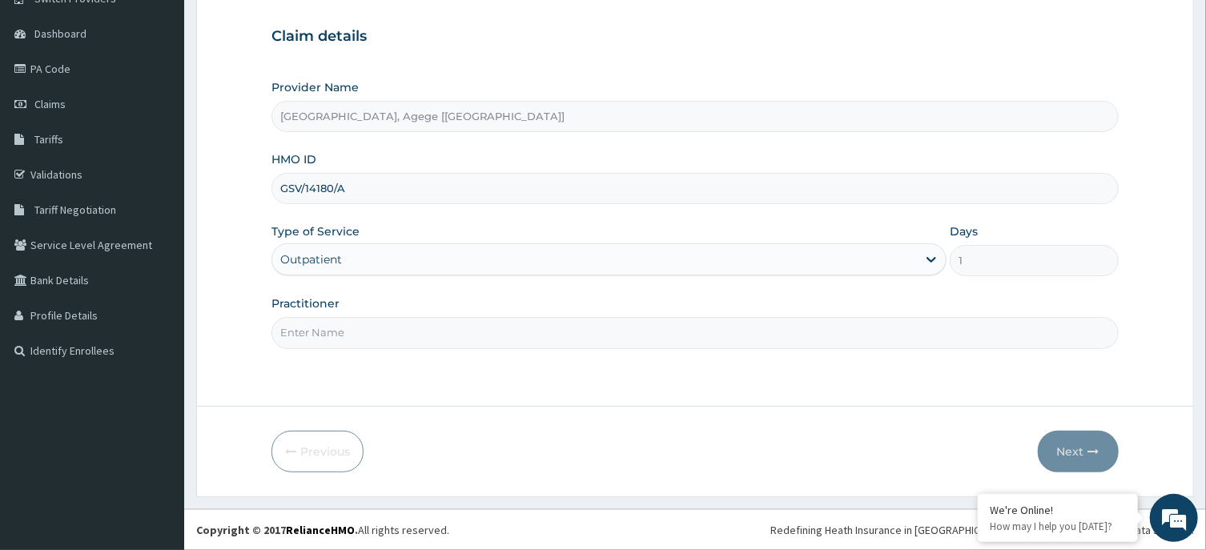
click at [332, 332] on input "Practitioner" at bounding box center [695, 332] width 847 height 31
type input "DR [PERSON_NAME]"
click at [1073, 453] on button "Next" at bounding box center [1078, 452] width 81 height 42
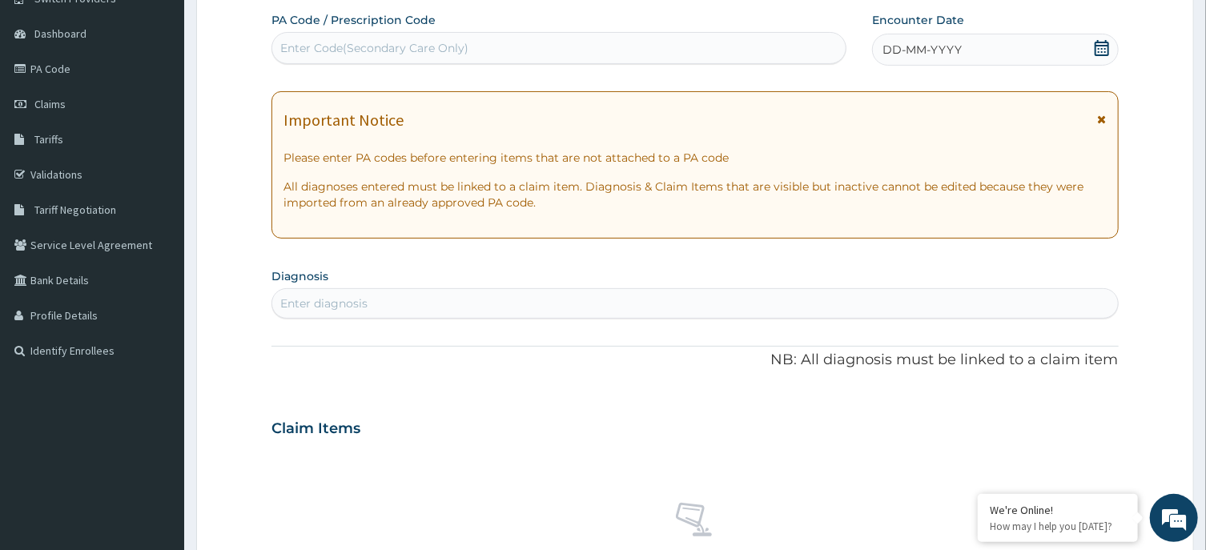
click at [607, 51] on div "Enter Code(Secondary Care Only)" at bounding box center [559, 48] width 574 height 26
click at [354, 47] on div "Enter Code(Secondary Care Only)" at bounding box center [374, 48] width 188 height 16
paste input "PA/7BE1D7"
type input "PA/7BE1D7"
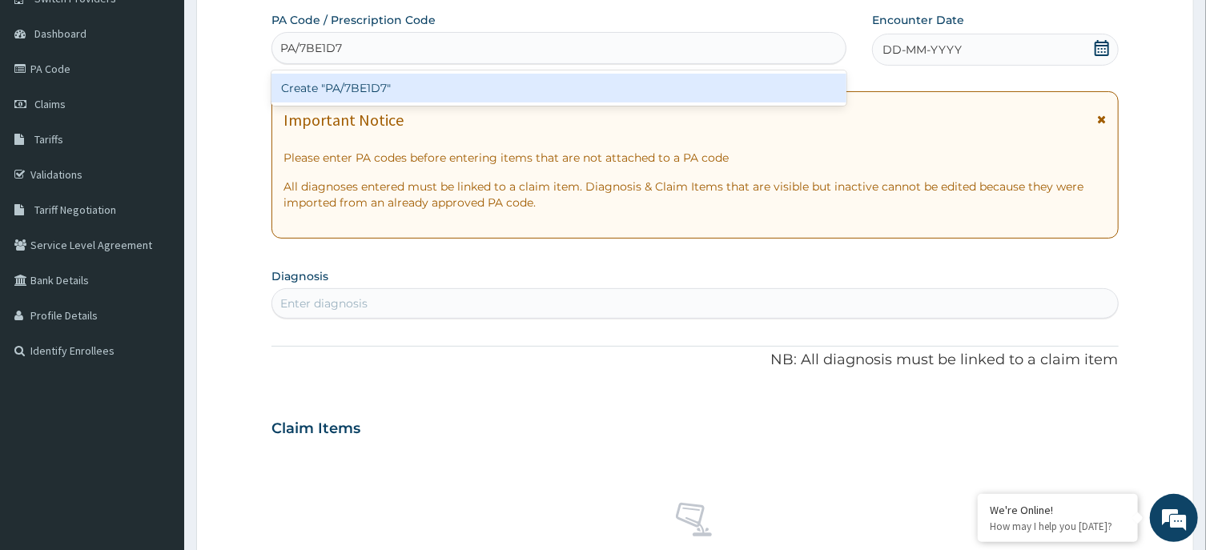
click at [350, 90] on div "Create "PA/7BE1D7"" at bounding box center [559, 88] width 575 height 29
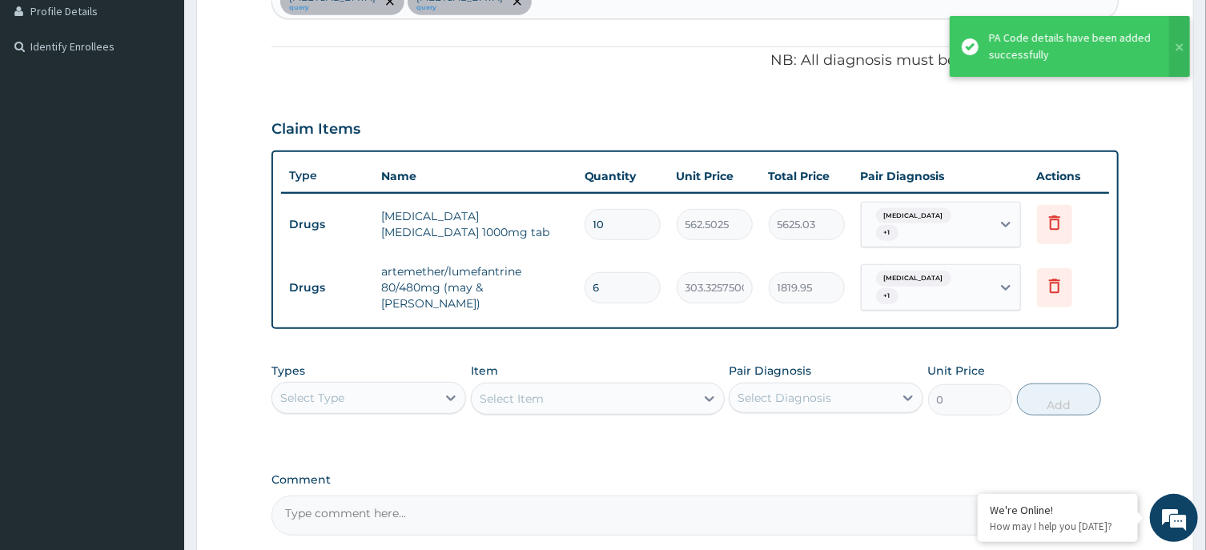
scroll to position [582, 0]
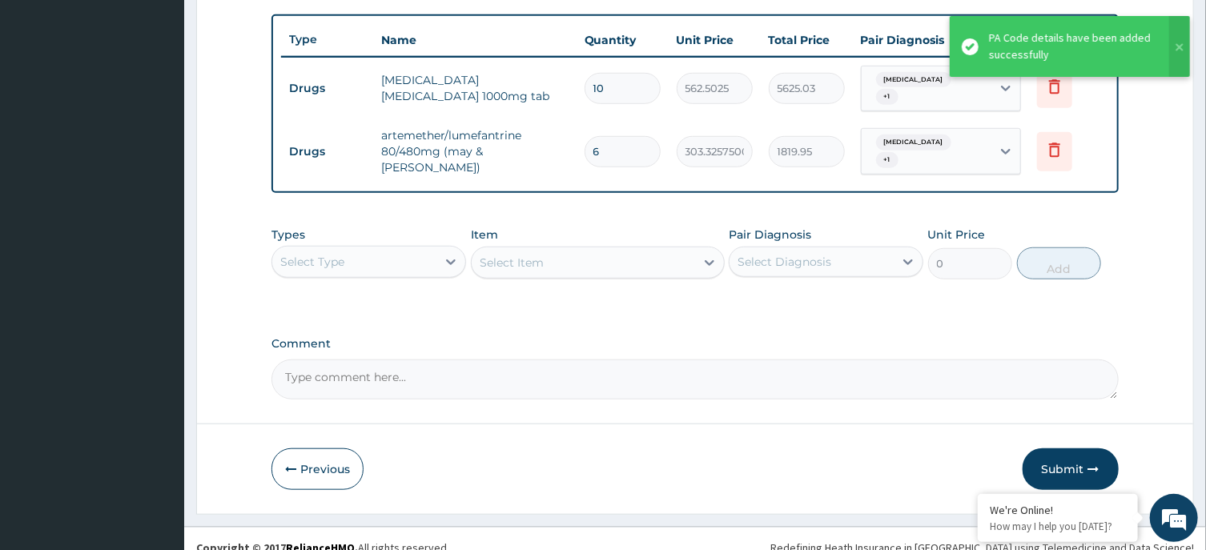
click at [392, 252] on div "Select Type" at bounding box center [354, 262] width 164 height 26
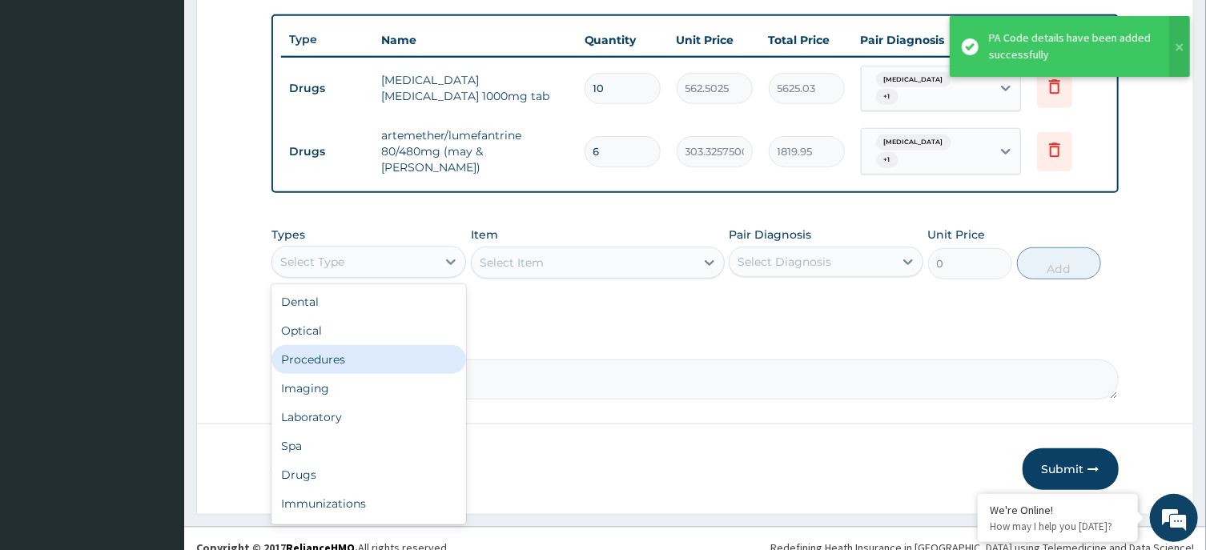
drag, startPoint x: 384, startPoint y: 338, endPoint x: 489, endPoint y: 291, distance: 115.8
click at [385, 345] on div "Procedures" at bounding box center [369, 359] width 195 height 29
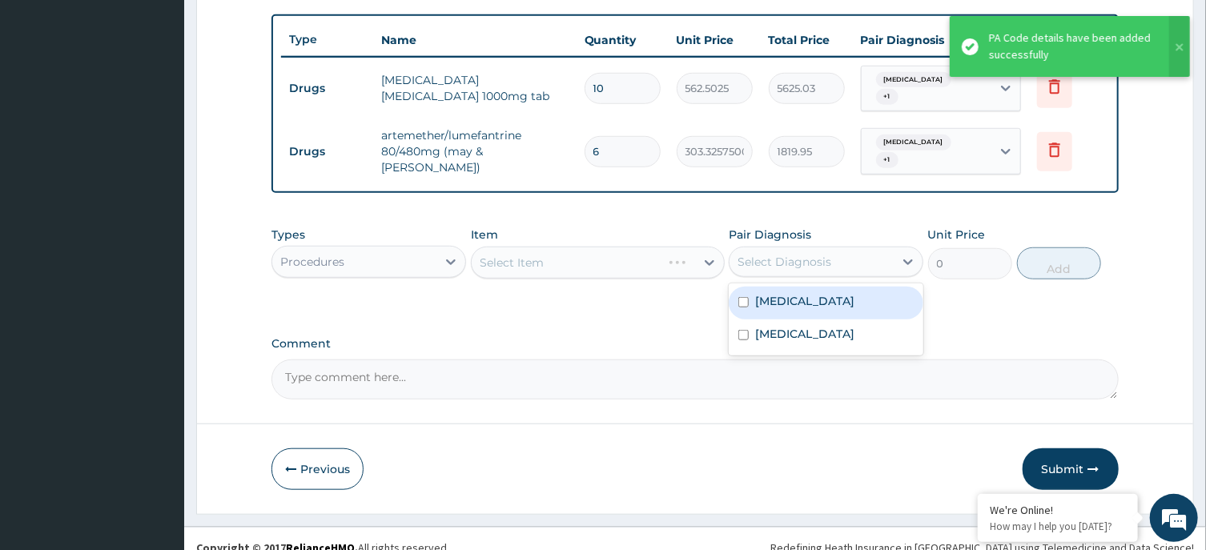
click at [879, 249] on div "Select Diagnosis" at bounding box center [812, 262] width 164 height 26
click at [860, 297] on div "[MEDICAL_DATA]" at bounding box center [826, 303] width 195 height 33
checkbox input "true"
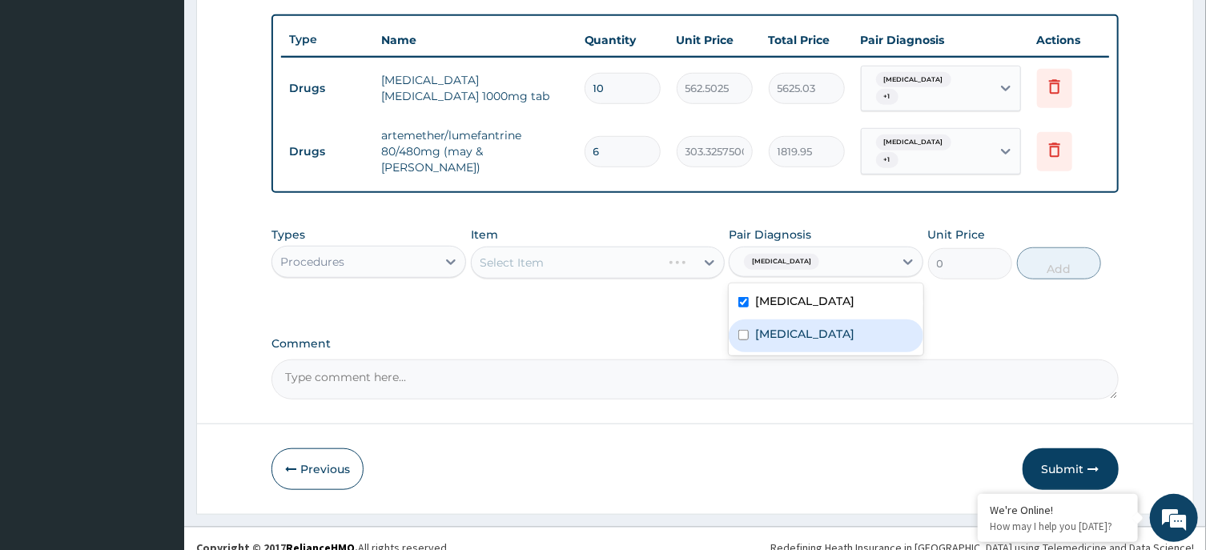
click at [864, 320] on div "[MEDICAL_DATA]" at bounding box center [826, 336] width 195 height 33
checkbox input "true"
click at [604, 247] on div "Select Item" at bounding box center [598, 263] width 254 height 32
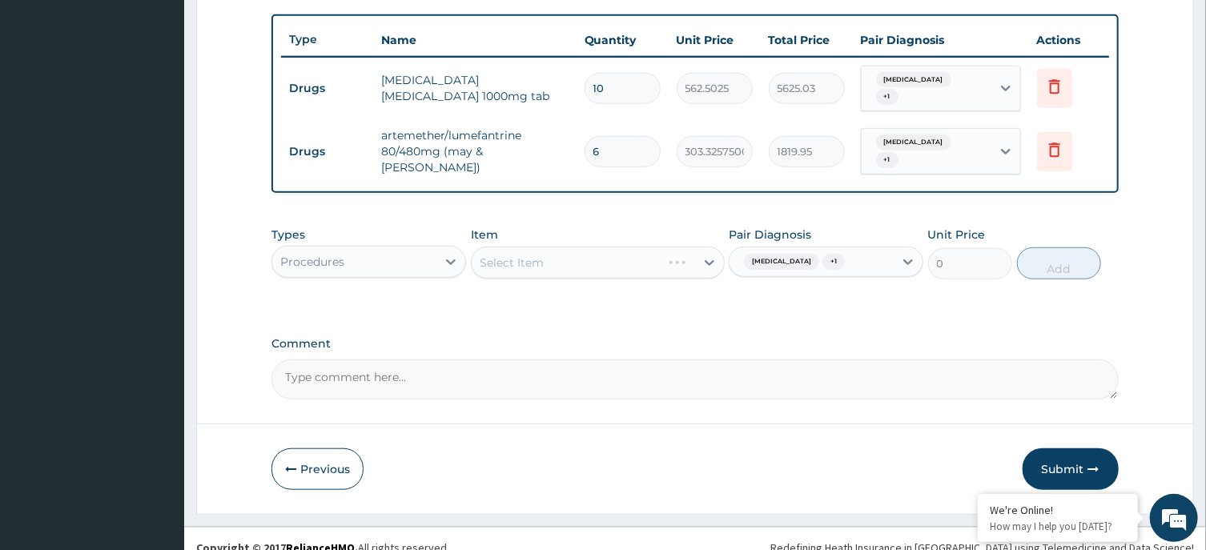
click at [650, 248] on div "Select Item" at bounding box center [598, 263] width 254 height 32
click at [577, 250] on div "Select Item" at bounding box center [584, 263] width 224 height 26
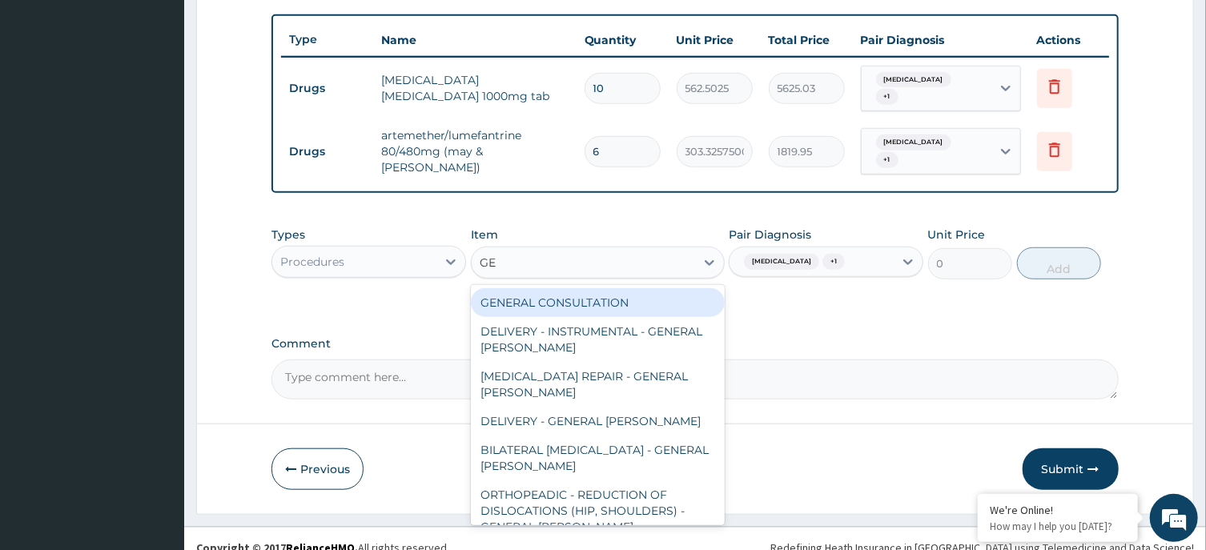
type input "G"
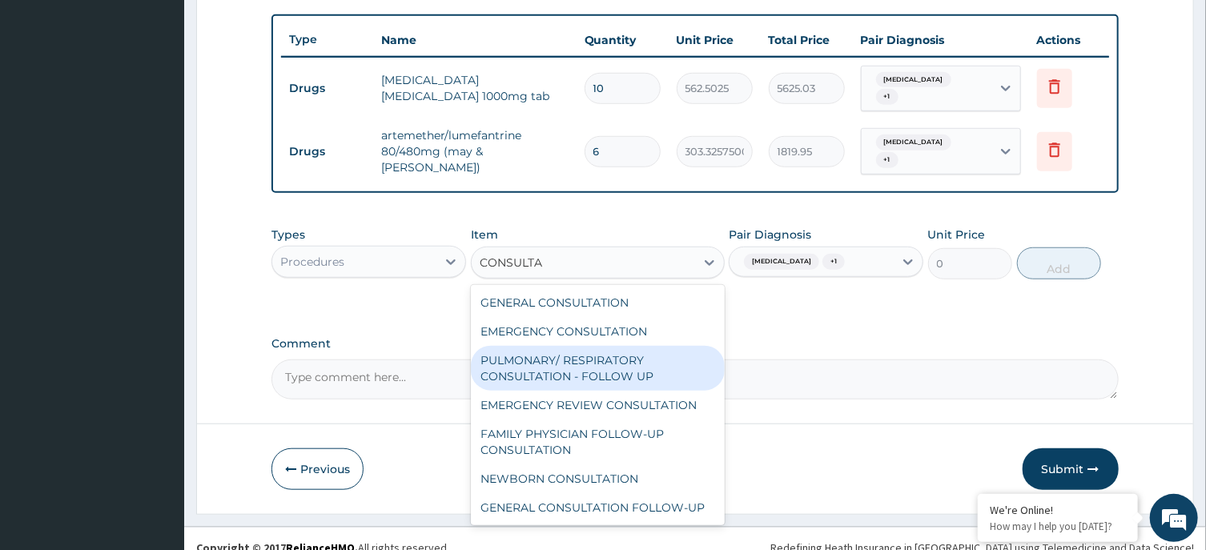
type input "CONSULTA"
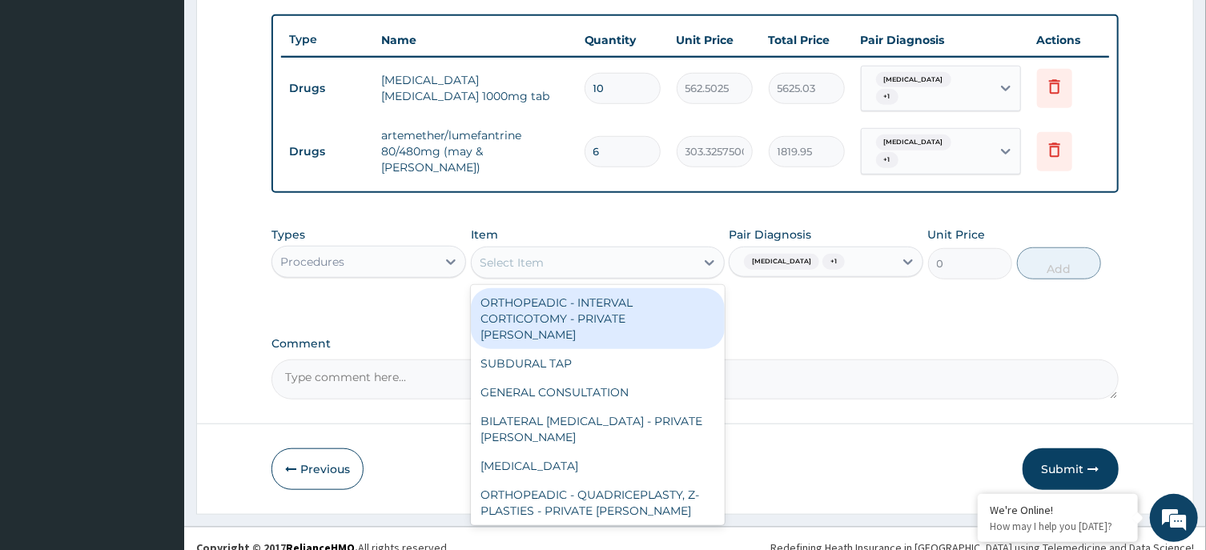
click at [575, 250] on div "Select Item" at bounding box center [584, 263] width 224 height 26
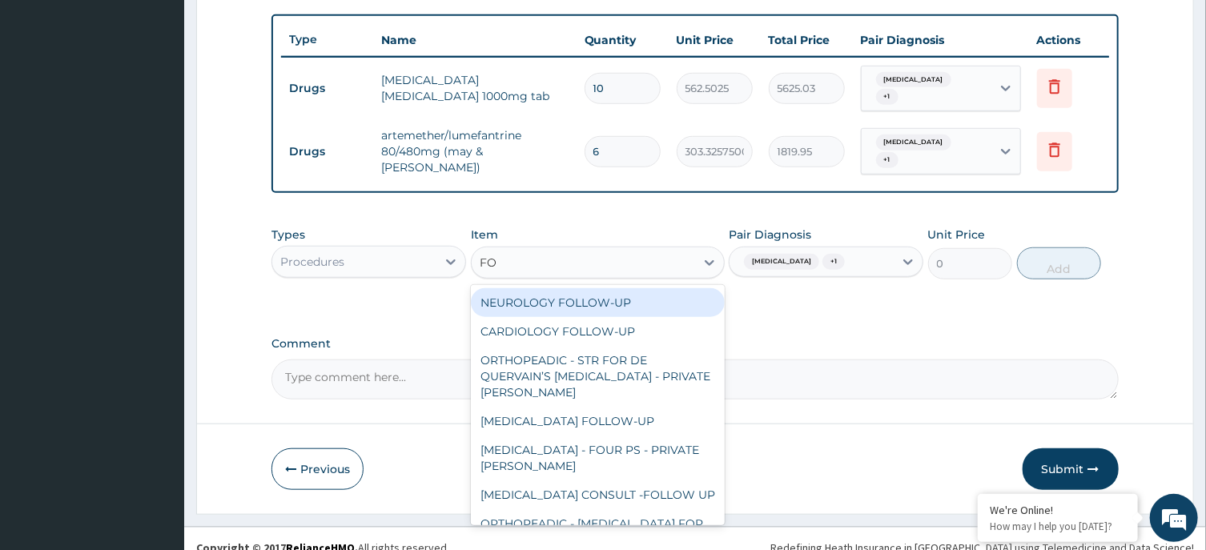
type input "FOLL"
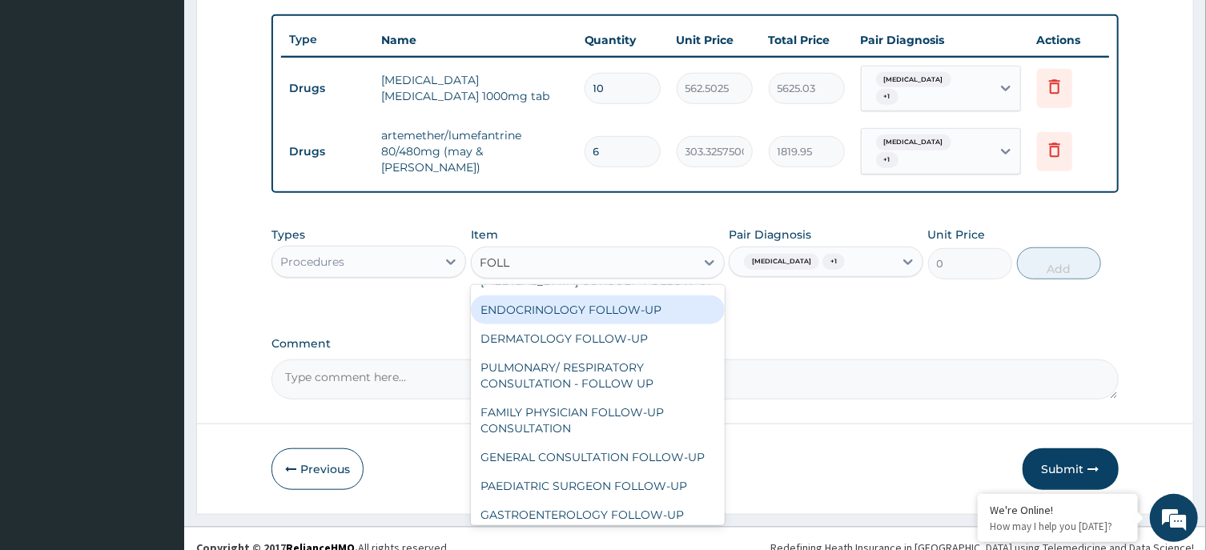
scroll to position [161, 0]
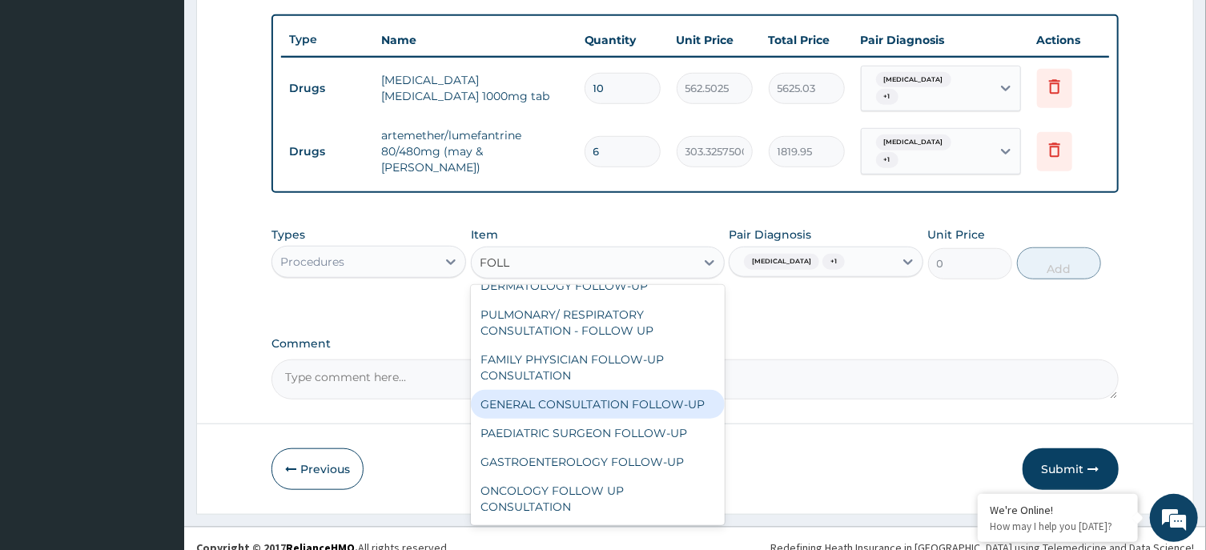
click at [635, 400] on div "GENERAL CONSULTATION FOLLOW-UP" at bounding box center [598, 404] width 254 height 29
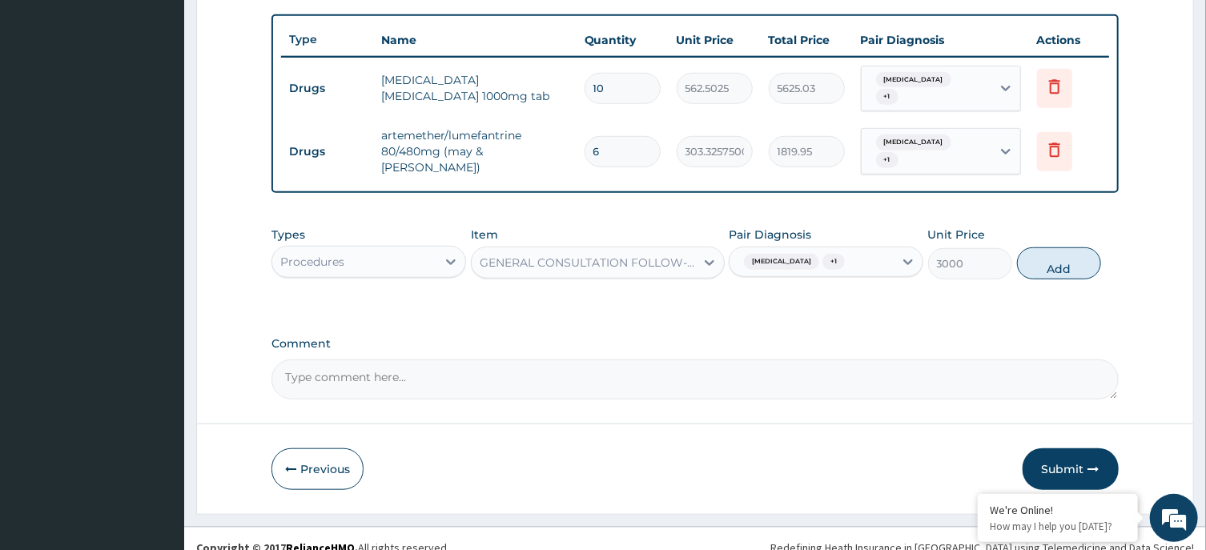
click at [1066, 248] on button "Add" at bounding box center [1059, 264] width 85 height 32
type input "0"
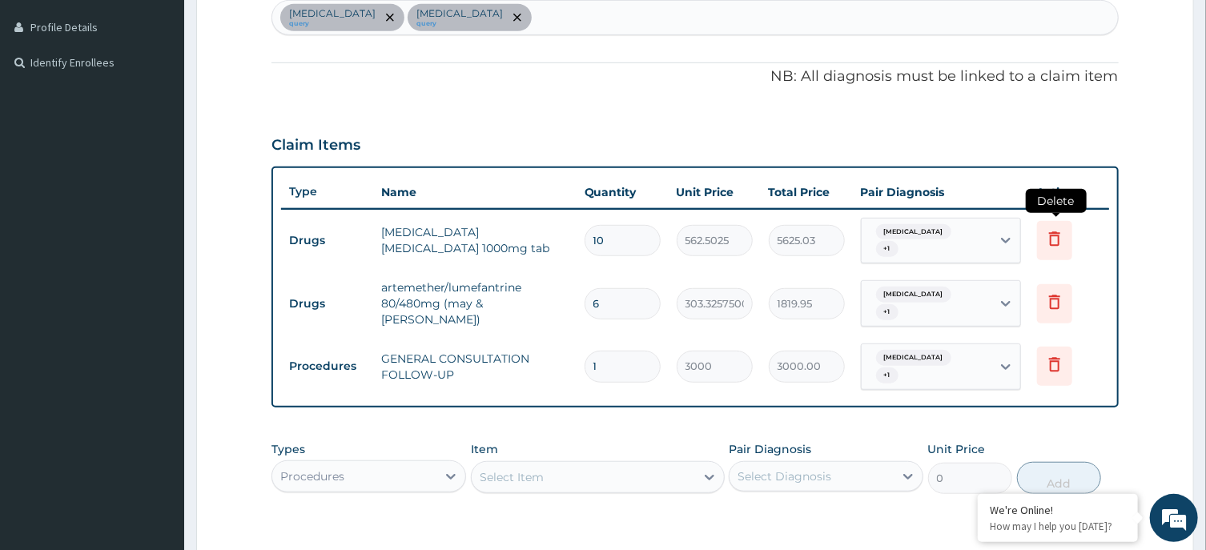
scroll to position [638, 0]
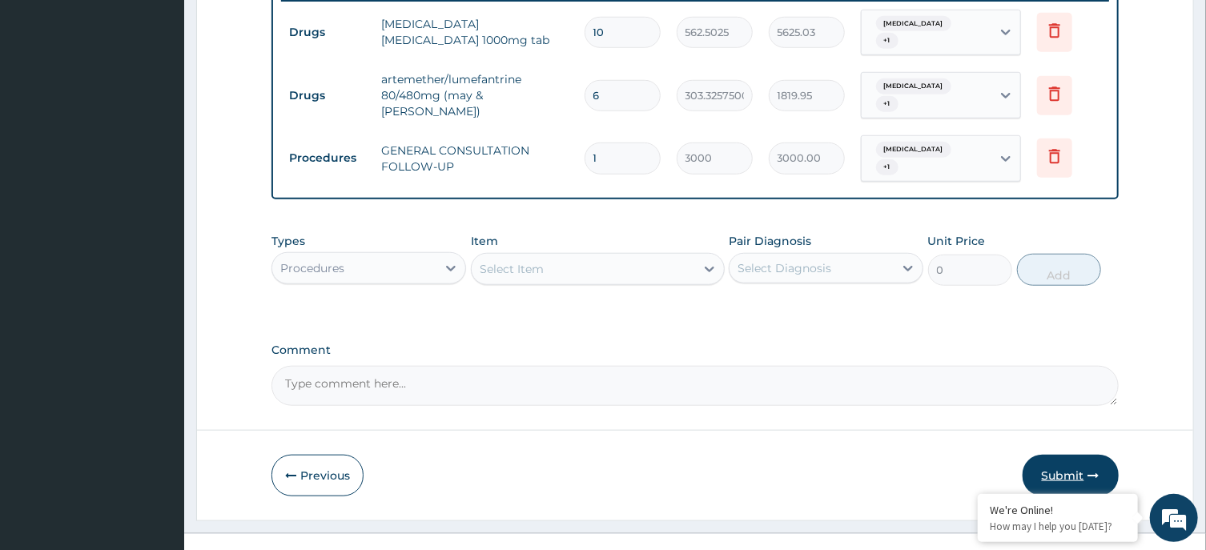
click at [1059, 455] on button "Submit" at bounding box center [1071, 476] width 96 height 42
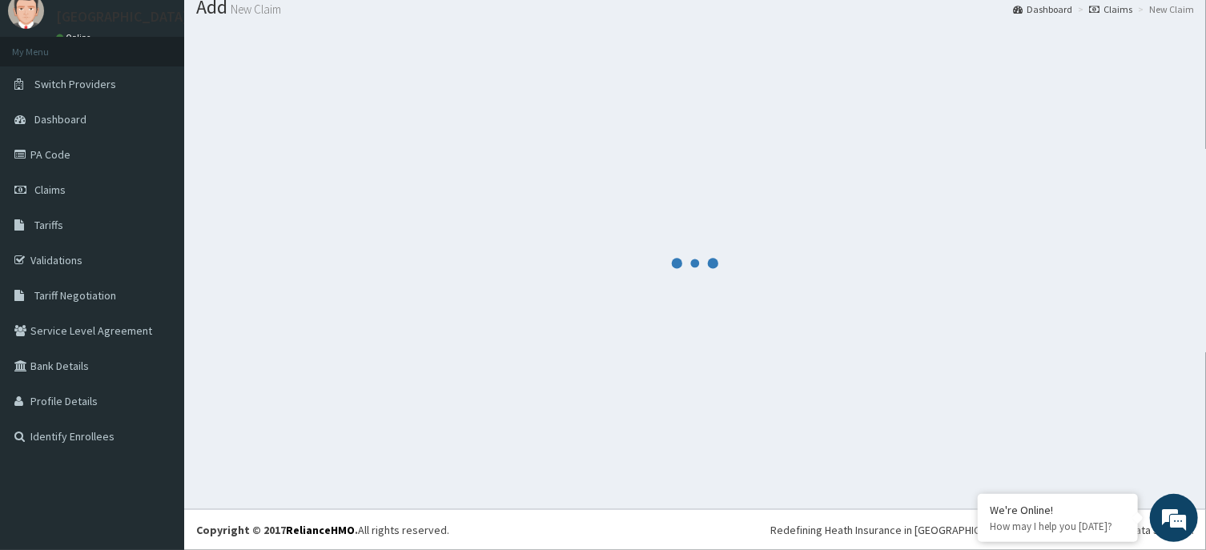
scroll to position [55, 0]
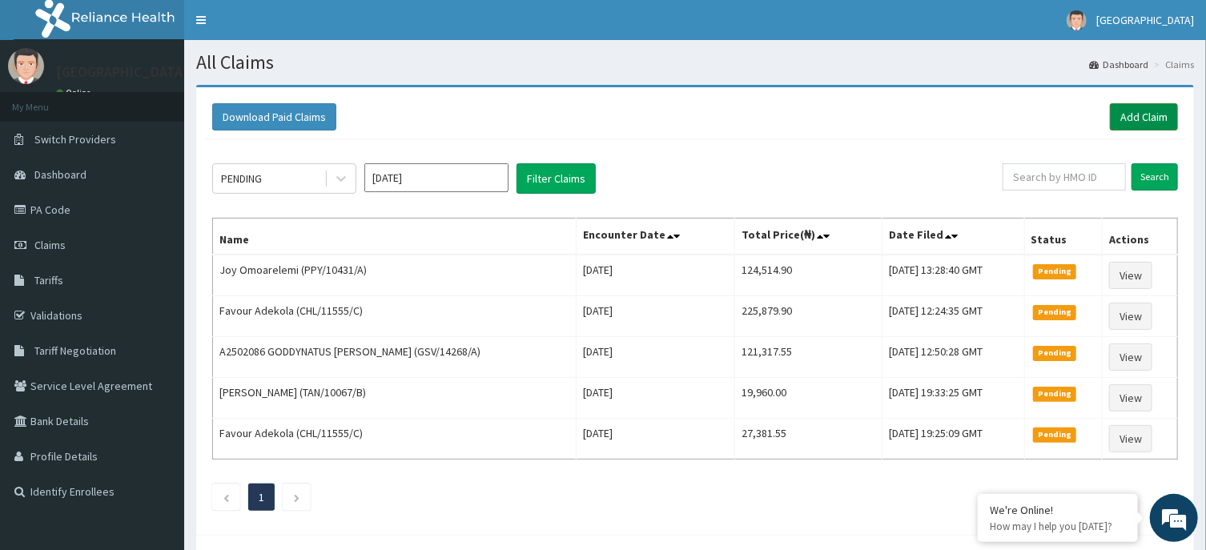
click at [1132, 115] on link "Add Claim" at bounding box center [1144, 116] width 68 height 27
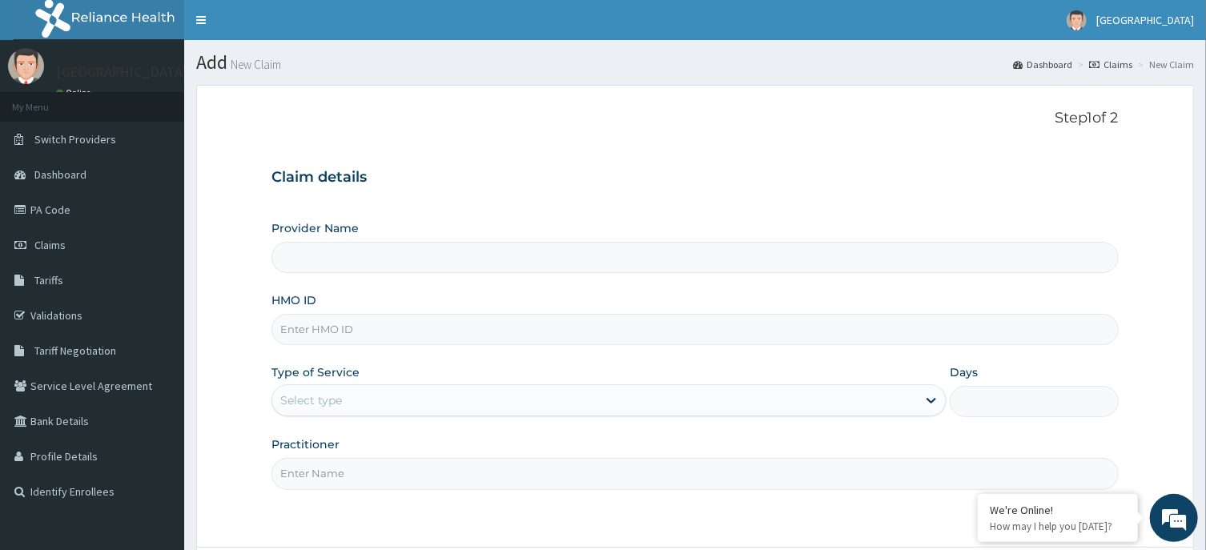
type input "[GEOGRAPHIC_DATA], Agege [[GEOGRAPHIC_DATA]]"
paste input "PA/7BE1D7"
drag, startPoint x: 366, startPoint y: 332, endPoint x: 260, endPoint y: 331, distance: 105.7
click at [272, 331] on input "PA/7BE1D7" at bounding box center [695, 329] width 847 height 31
paste input "GSV/14180/A"
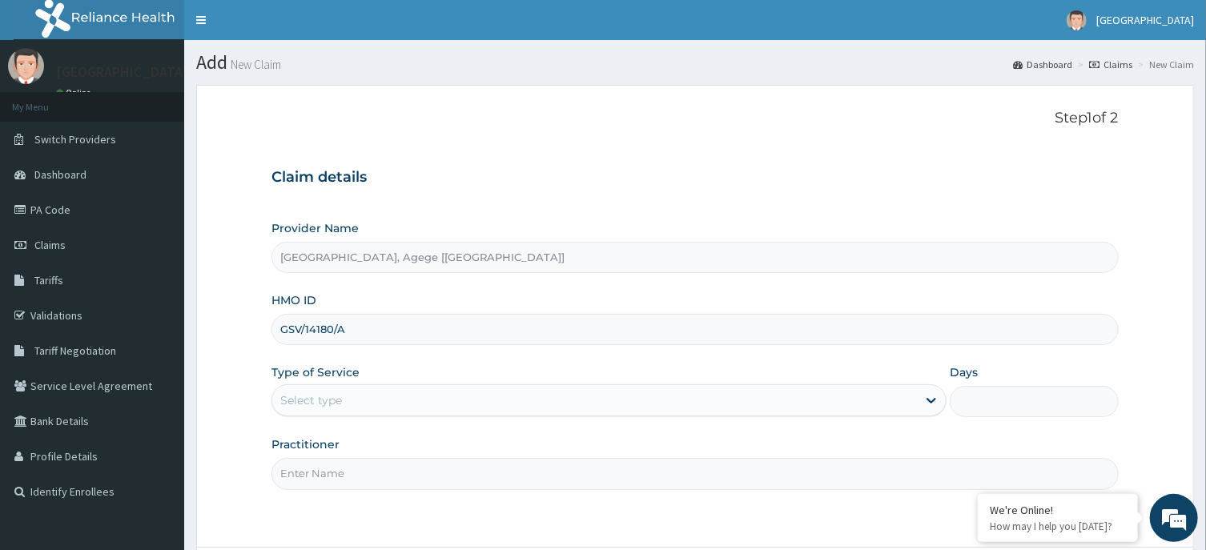
type input "GSV/14180/A"
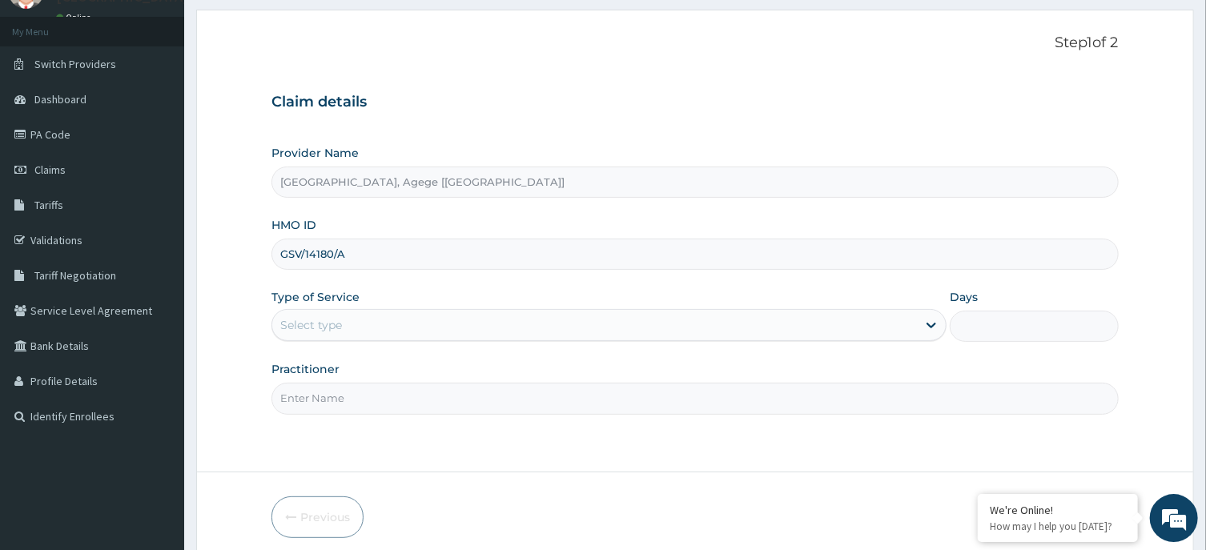
scroll to position [141, 0]
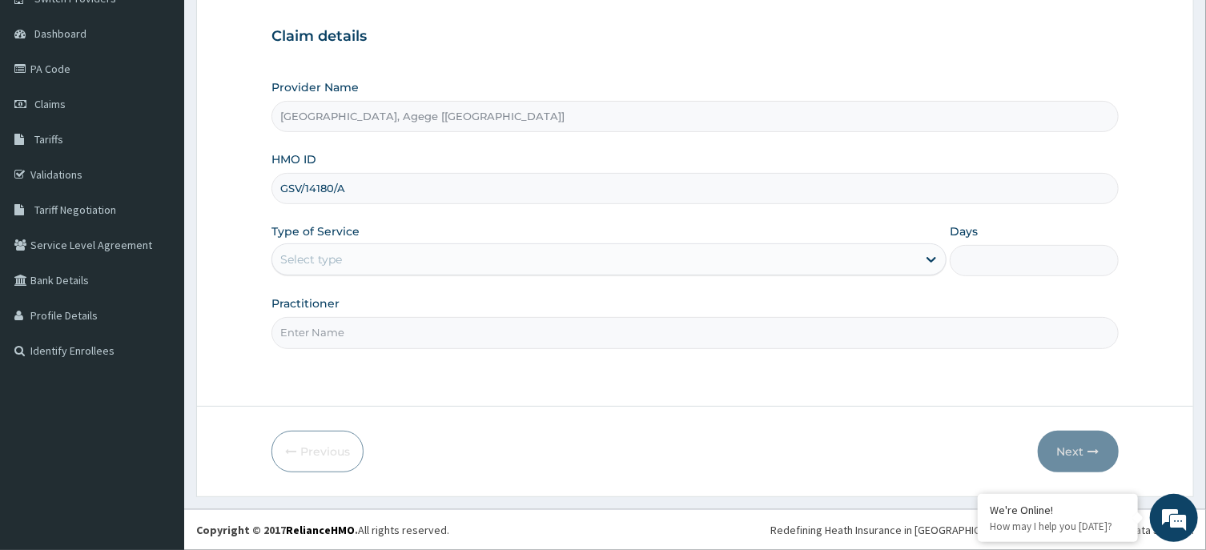
click at [385, 263] on div "Select type" at bounding box center [594, 260] width 645 height 26
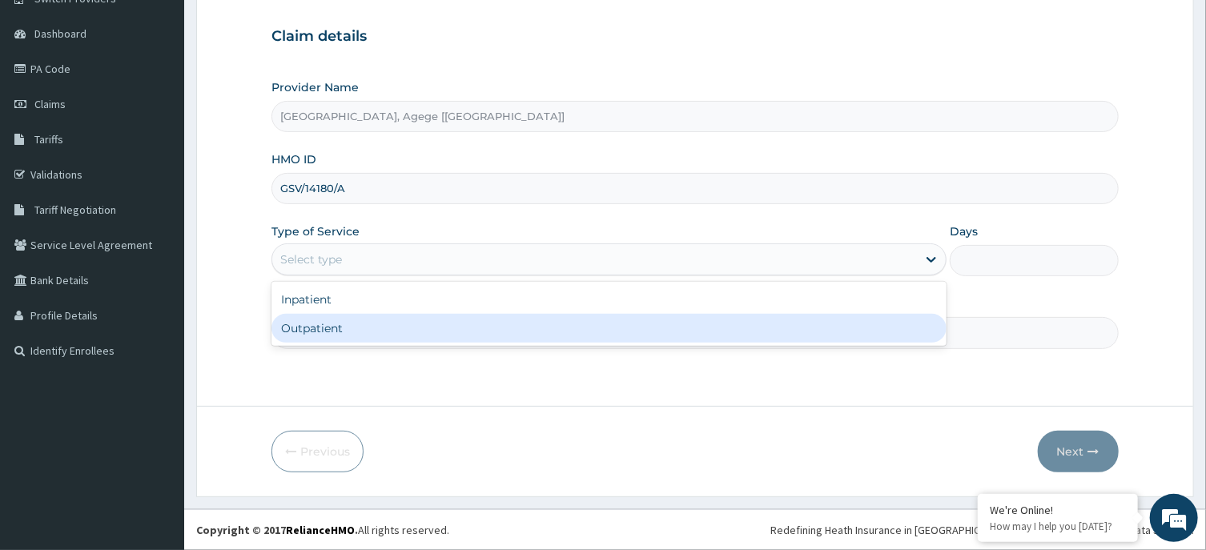
click at [364, 328] on div "Outpatient" at bounding box center [609, 328] width 675 height 29
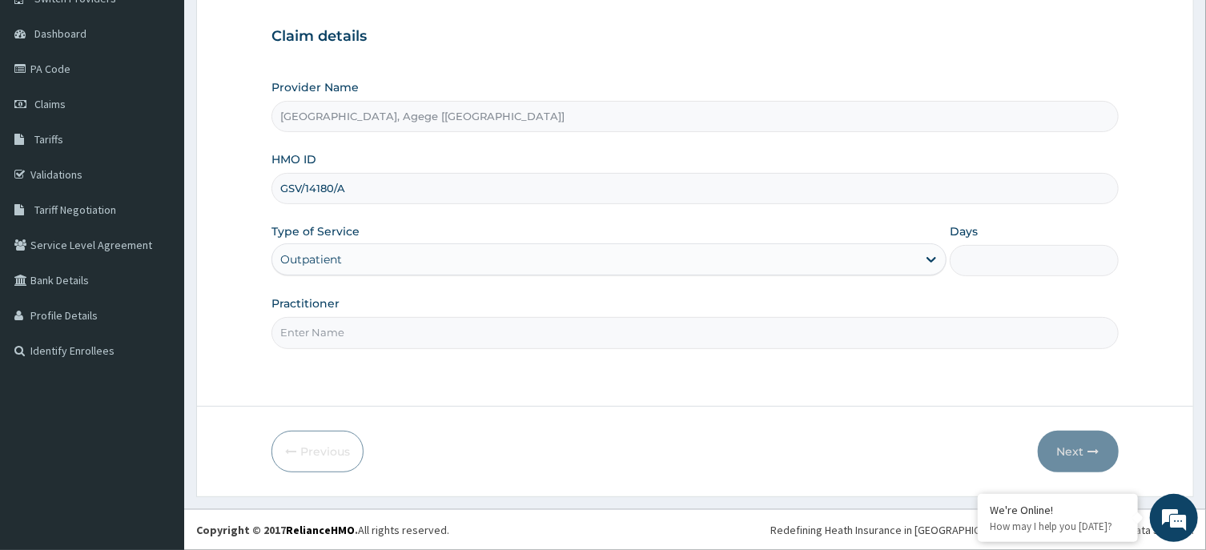
type input "1"
drag, startPoint x: 478, startPoint y: 324, endPoint x: 584, endPoint y: 155, distance: 199.4
click at [481, 323] on input "Practitioner" at bounding box center [695, 332] width 847 height 31
click at [457, 355] on div "Step 1 of 2 Claim details Provider Name [GEOGRAPHIC_DATA], Agege [[GEOGRAPHIC_D…" at bounding box center [695, 175] width 847 height 413
click at [461, 336] on input "Practitioner" at bounding box center [695, 332] width 847 height 31
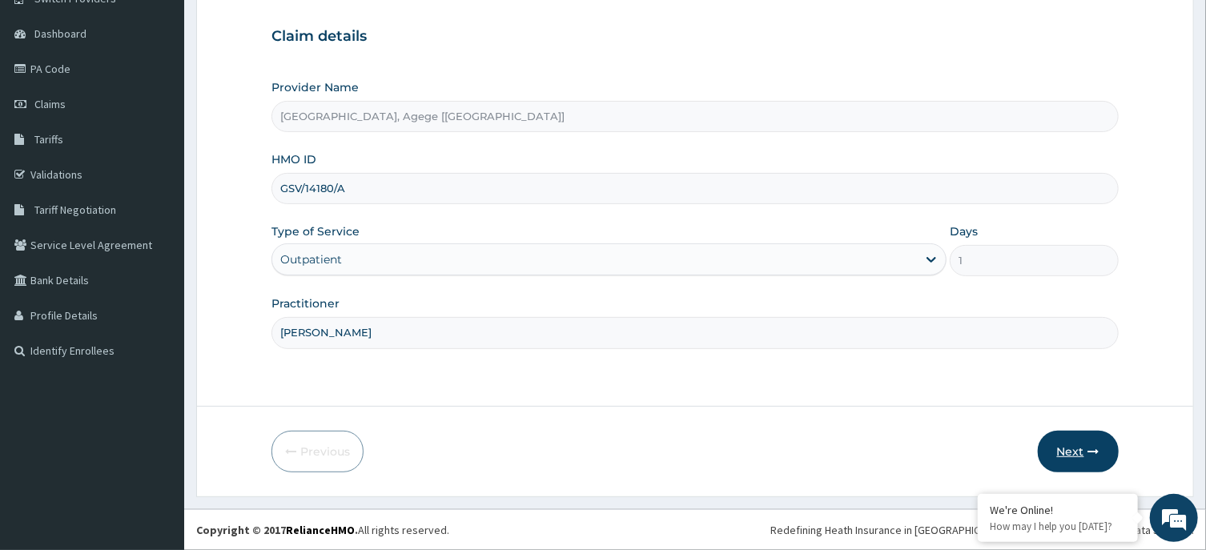
type input "[PERSON_NAME]"
click at [1067, 451] on button "Next" at bounding box center [1078, 452] width 81 height 42
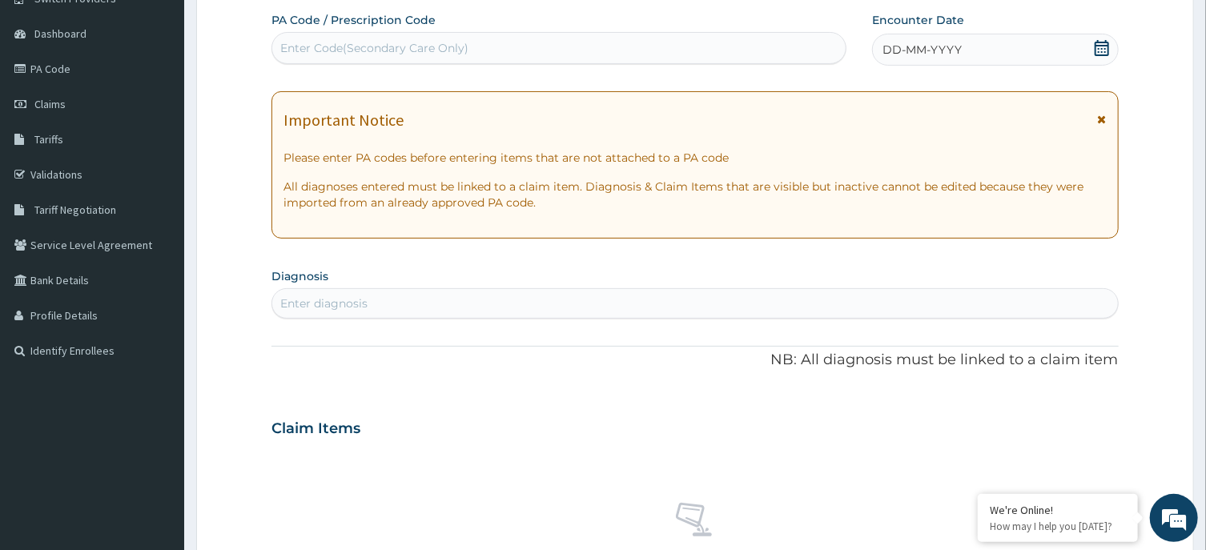
click at [542, 48] on div "Enter Code(Secondary Care Only)" at bounding box center [559, 48] width 574 height 26
paste input "PA/A793EB"
type input "PA/A793EB"
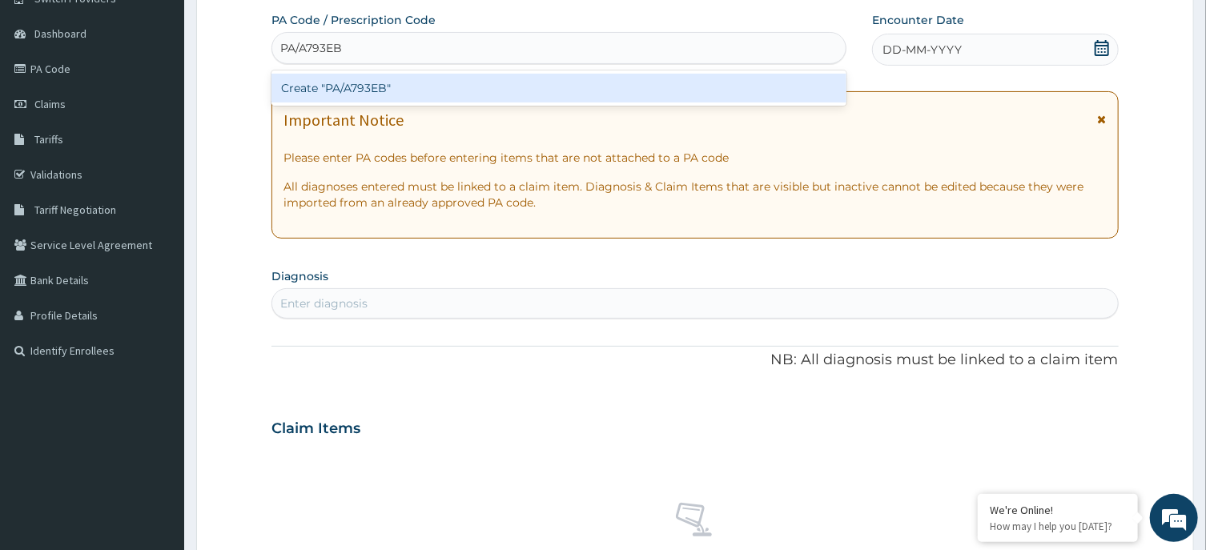
click at [446, 83] on div "Create "PA/A793EB"" at bounding box center [559, 88] width 575 height 29
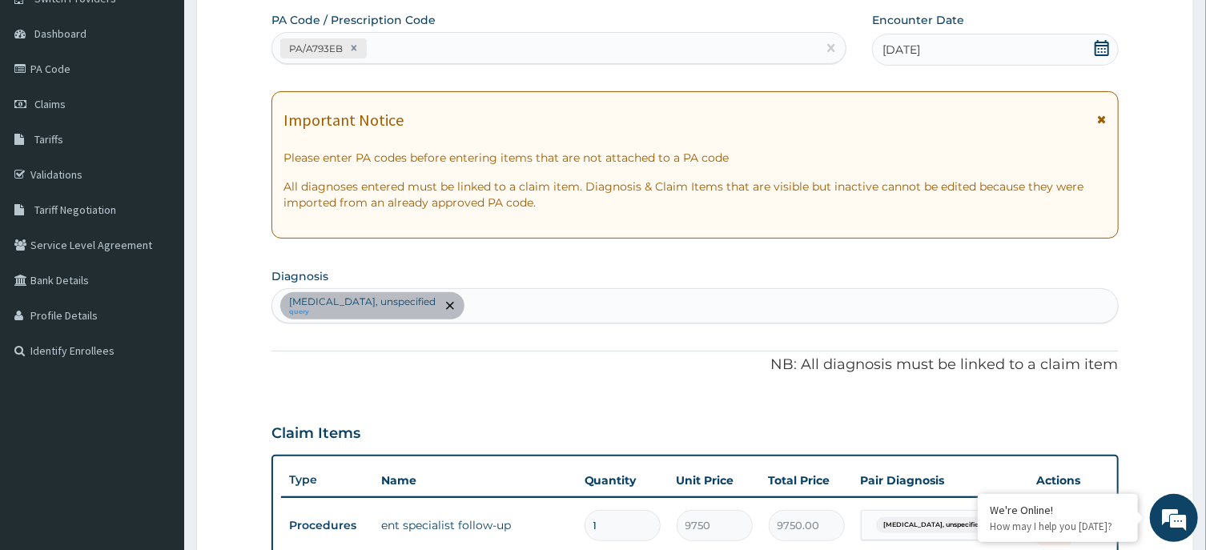
click at [468, 50] on div "PA/A793EB" at bounding box center [544, 48] width 545 height 26
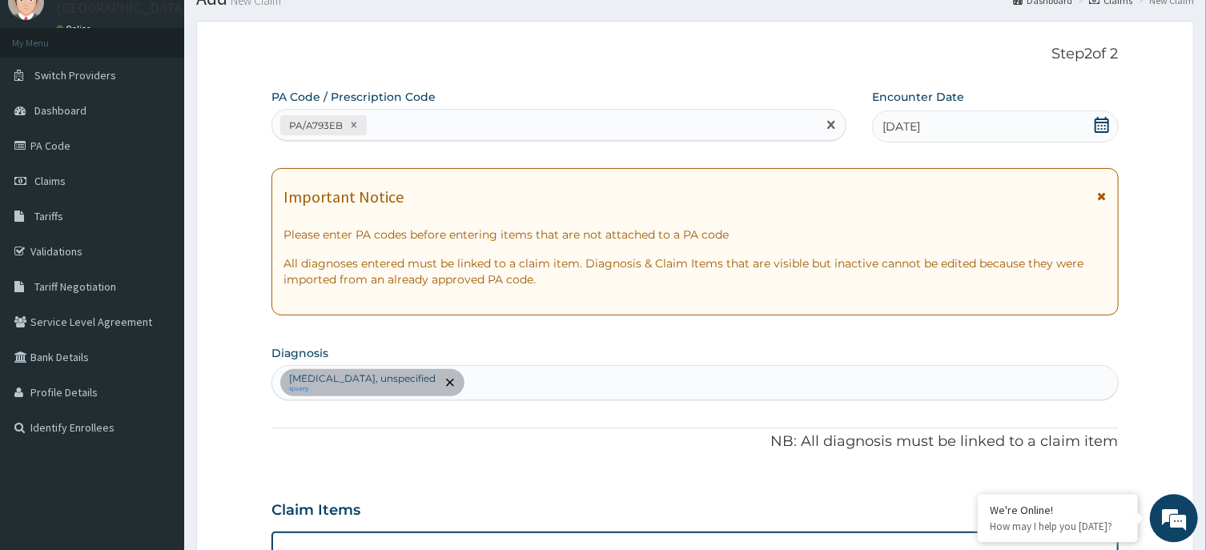
scroll to position [55, 0]
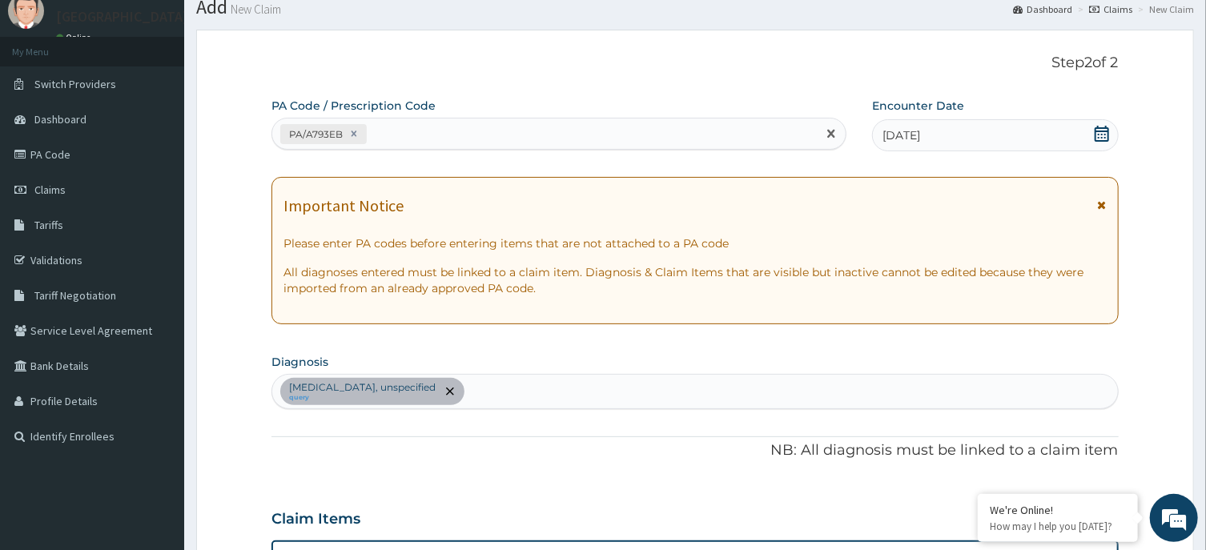
drag, startPoint x: 289, startPoint y: 135, endPoint x: 353, endPoint y: 175, distance: 75.2
click at [353, 175] on div "PA Code / Prescription Code option Create "PA/A793EB", selected. Use Up and Dow…" at bounding box center [695, 477] width 847 height 758
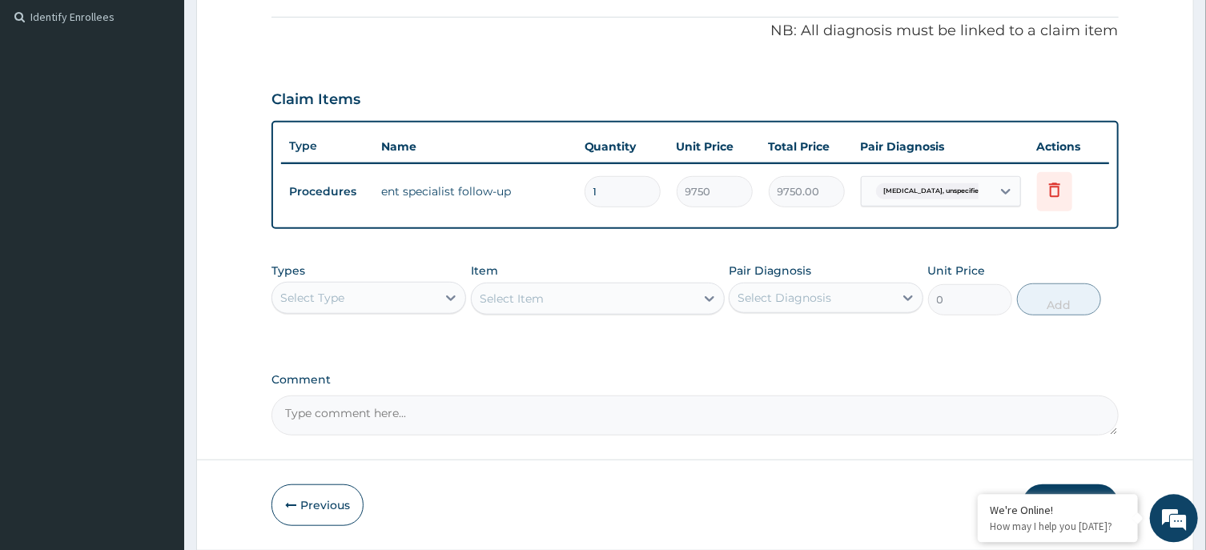
scroll to position [527, 0]
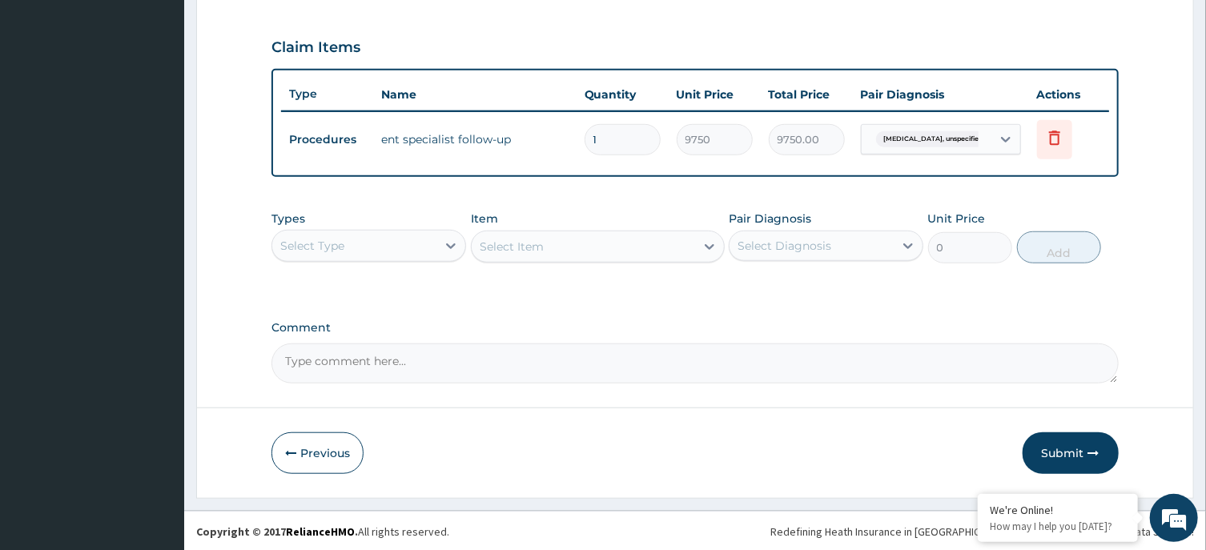
click at [546, 239] on div "Select Item" at bounding box center [598, 247] width 254 height 32
click at [409, 244] on div "Select Type" at bounding box center [354, 246] width 164 height 26
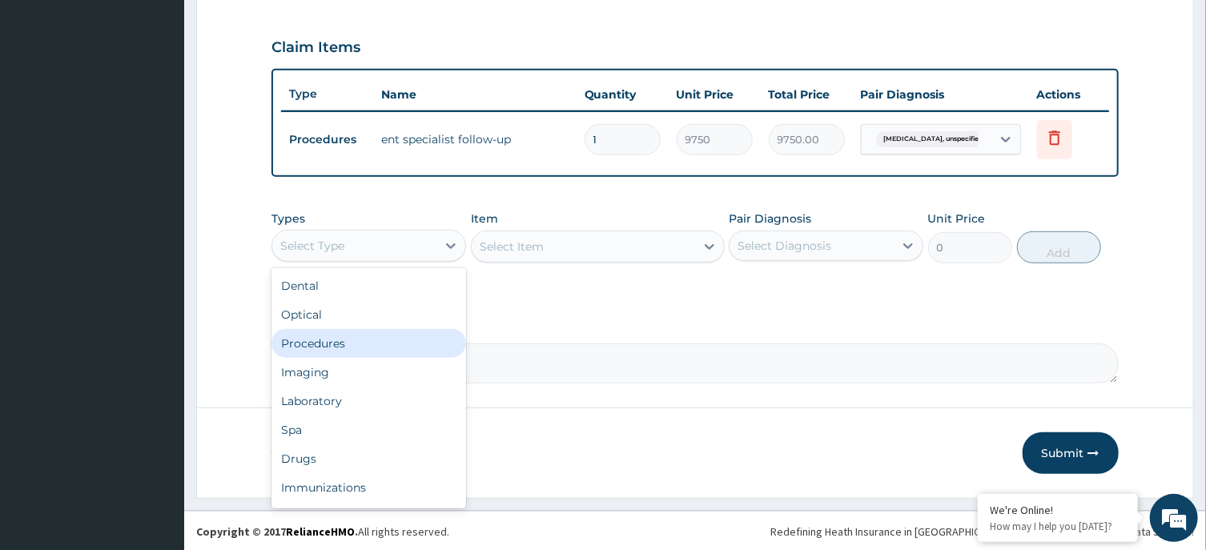
click at [421, 334] on div "Procedures" at bounding box center [369, 343] width 195 height 29
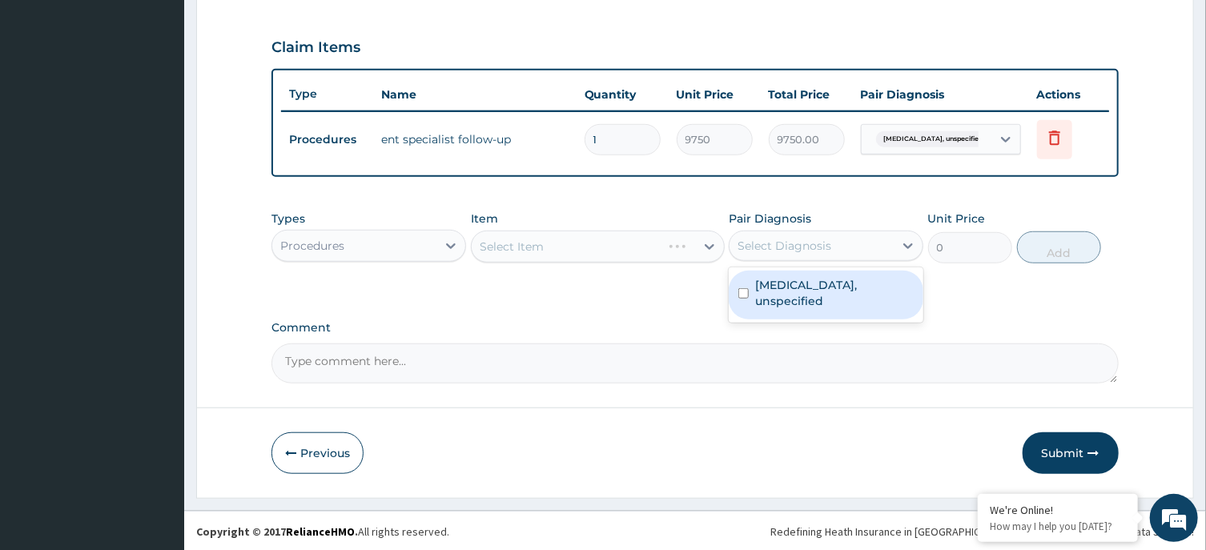
click at [802, 233] on div "Select Diagnosis" at bounding box center [812, 246] width 164 height 26
click at [795, 277] on label "Otitis externa, unspecified" at bounding box center [834, 293] width 159 height 32
checkbox input "true"
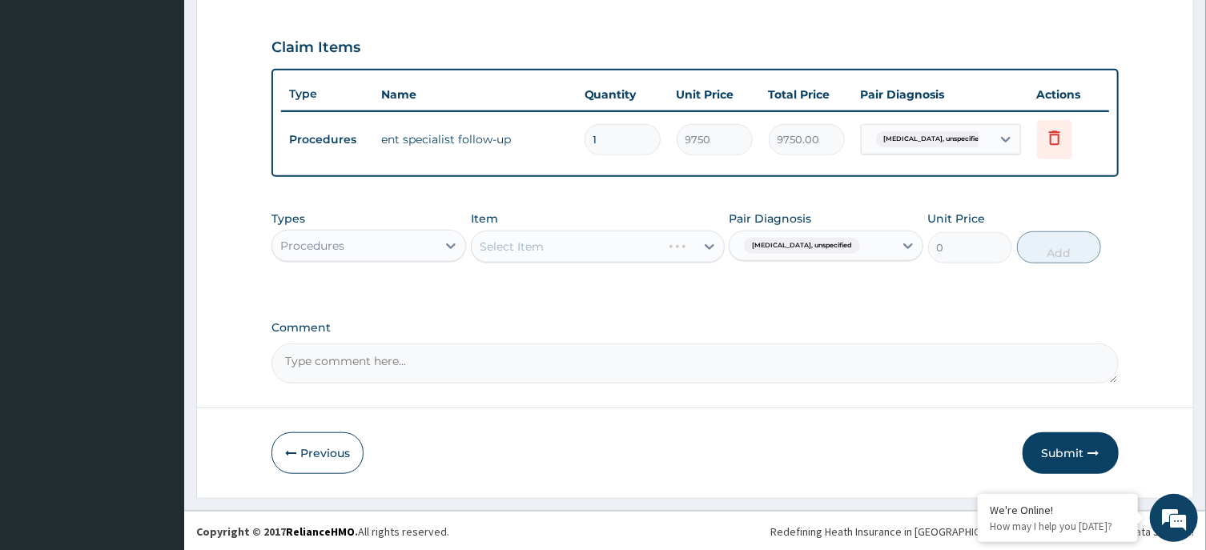
click at [618, 244] on div "Select Item" at bounding box center [598, 247] width 254 height 32
click at [608, 240] on div "Select Item" at bounding box center [584, 247] width 224 height 26
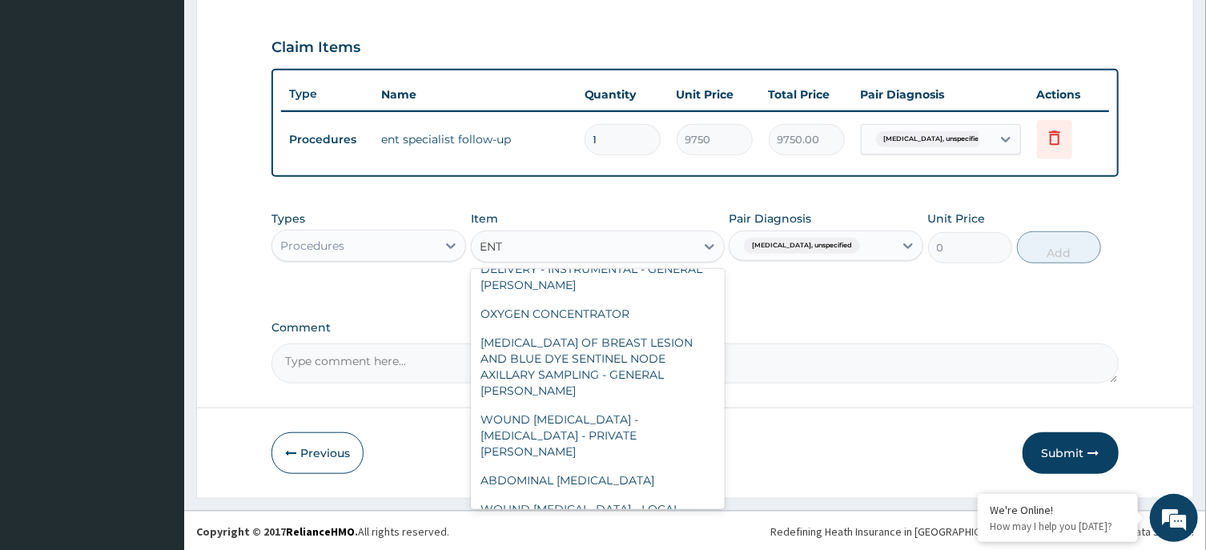
scroll to position [0, 0]
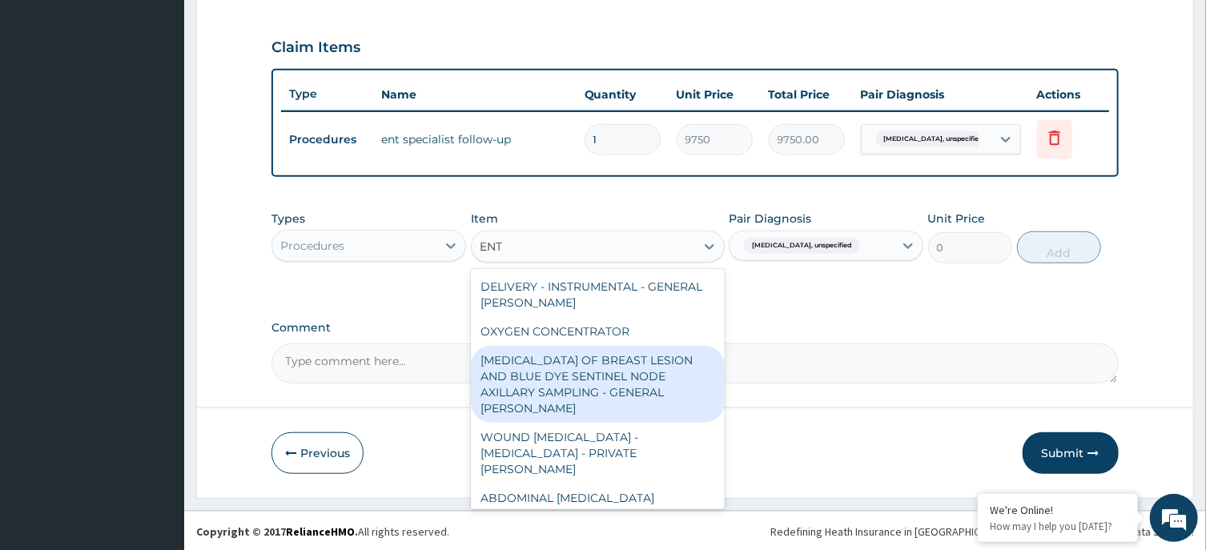
type input "ENT"
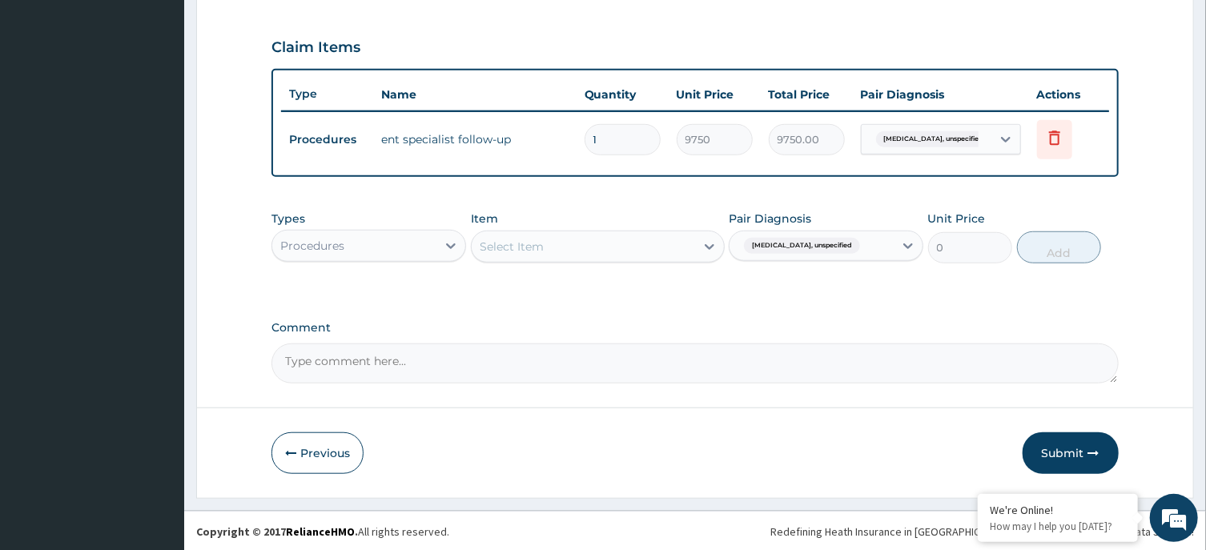
click at [799, 330] on label "Comment" at bounding box center [695, 328] width 847 height 14
click at [799, 344] on textarea "Comment" at bounding box center [695, 364] width 847 height 40
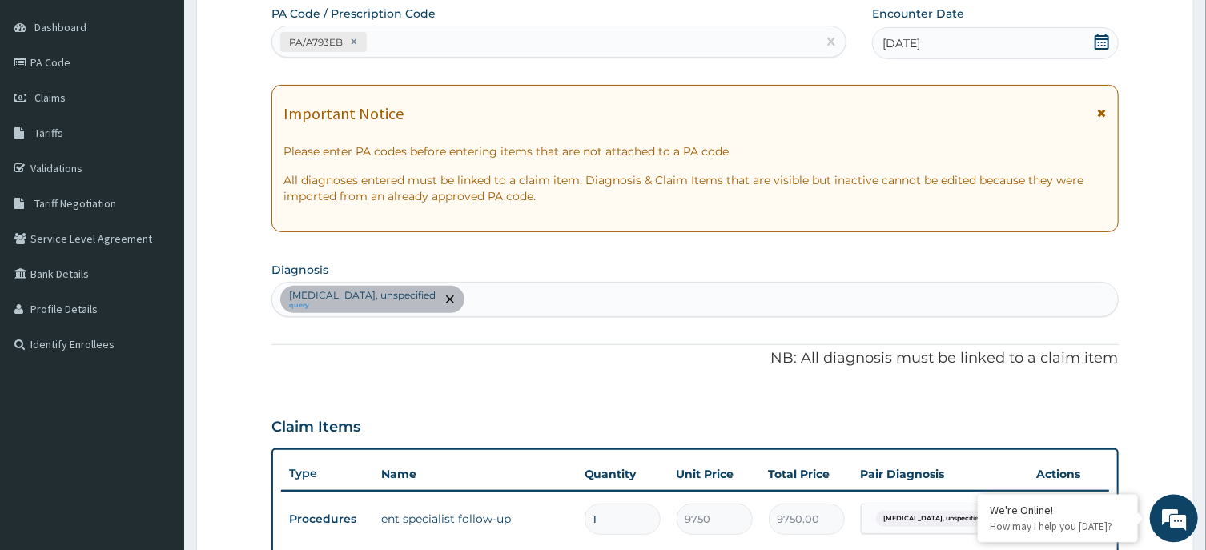
scroll to position [98, 0]
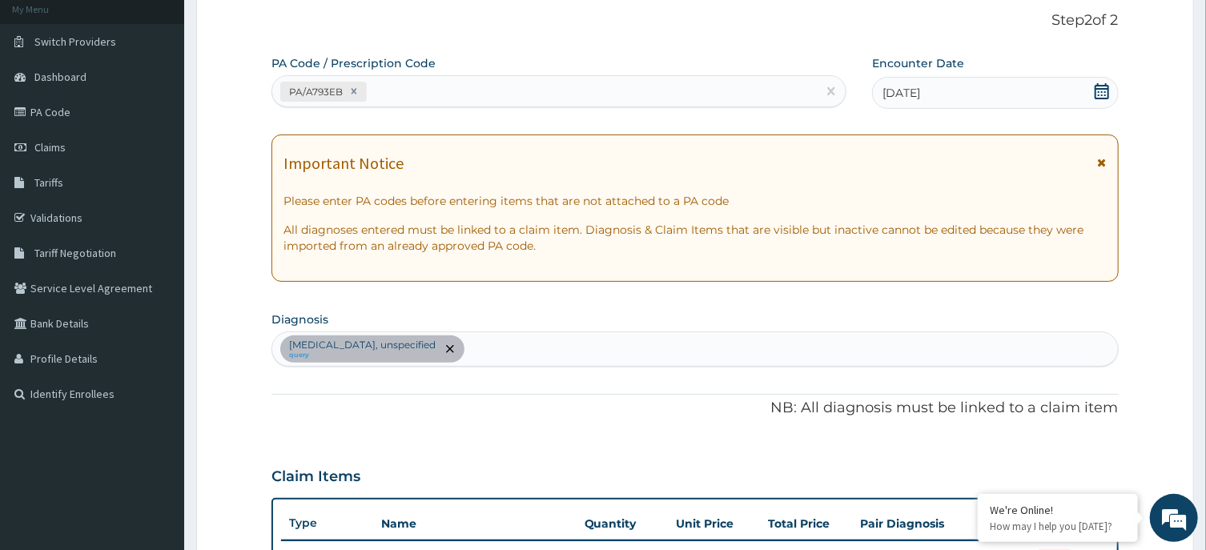
click at [454, 94] on div "PA/A793EB" at bounding box center [544, 92] width 545 height 26
paste input "PA/36531F"
type input "PA/36531F"
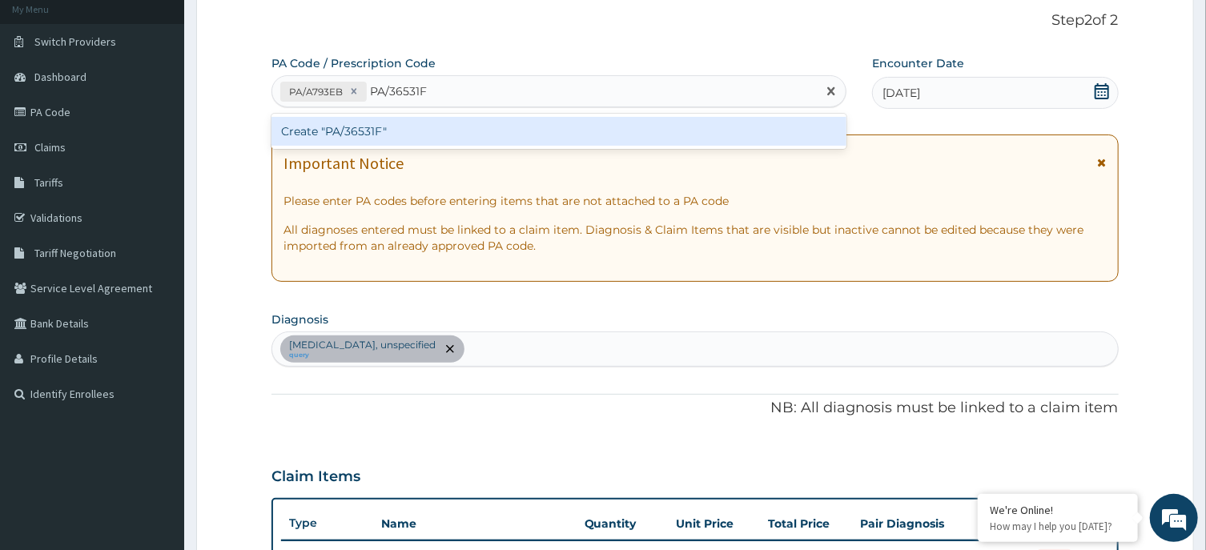
click at [451, 135] on div "Create "PA/36531F"" at bounding box center [559, 131] width 575 height 29
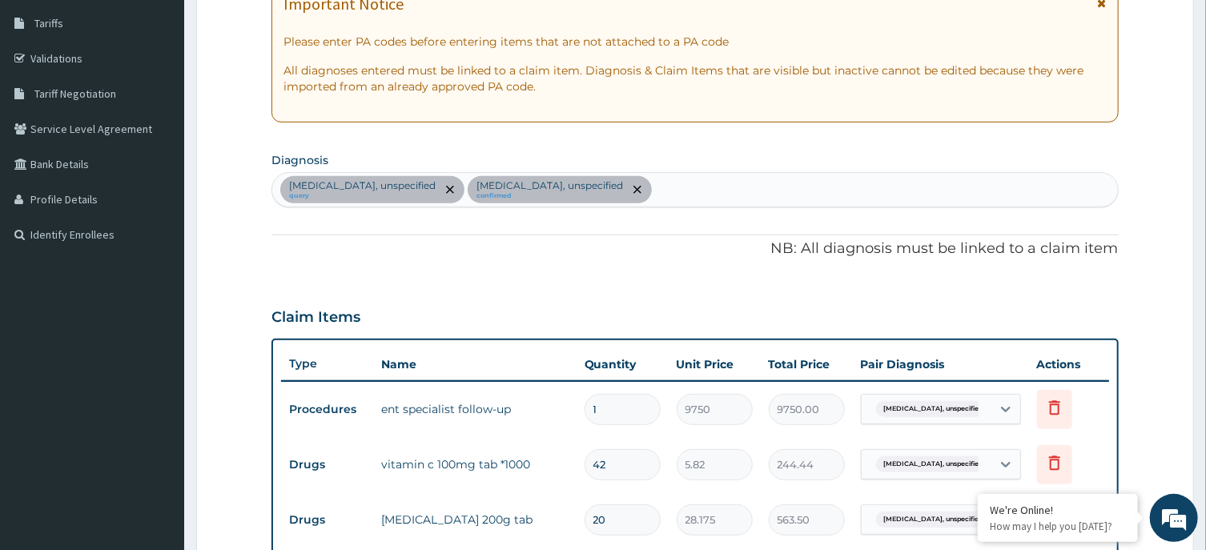
scroll to position [601, 0]
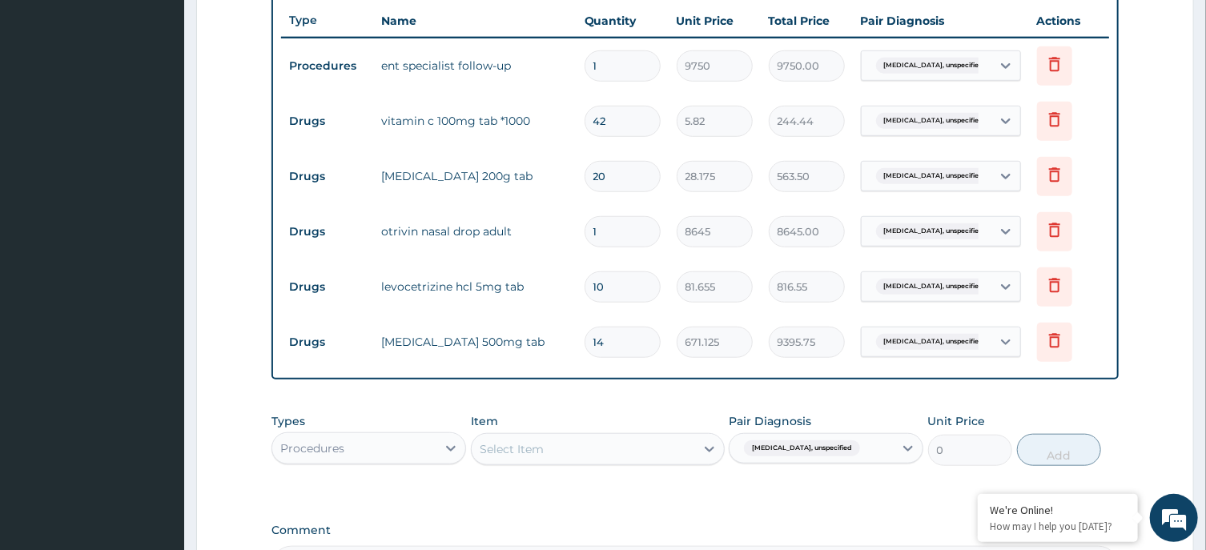
click at [594, 391] on div "PA Code / Prescription Code PA/A793EB PA/36531F Encounter Date 09-10-2025 Impor…" at bounding box center [695, 69] width 847 height 1034
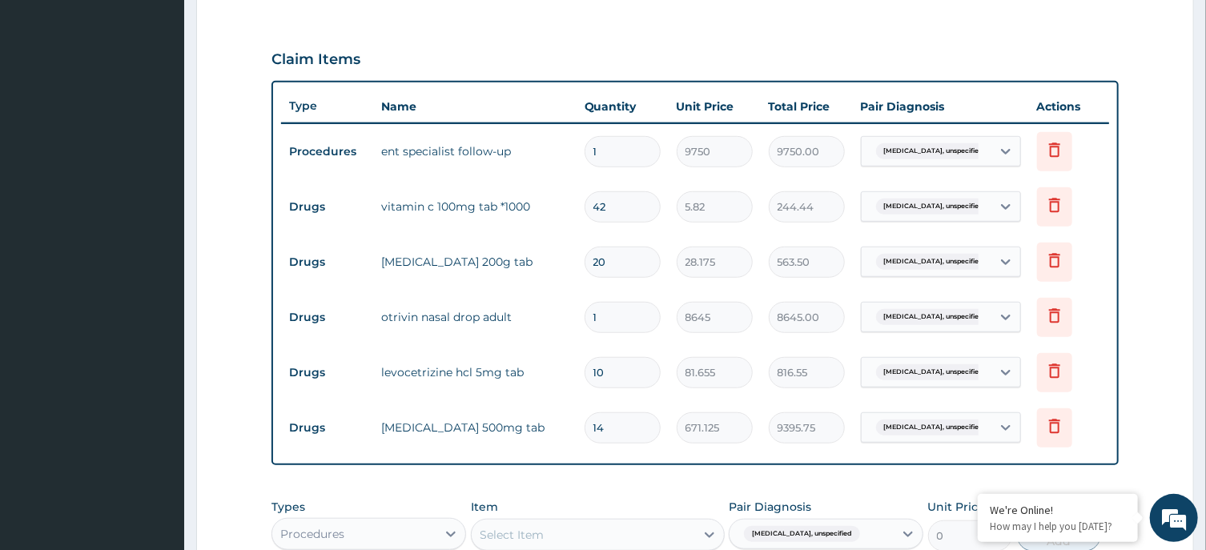
scroll to position [687, 0]
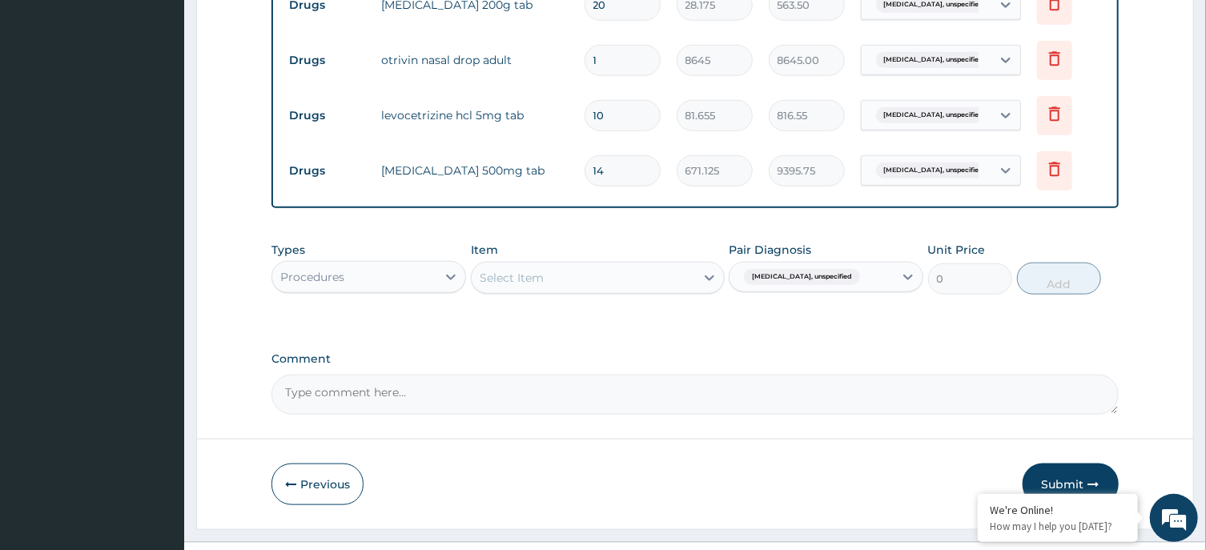
scroll to position [803, 0]
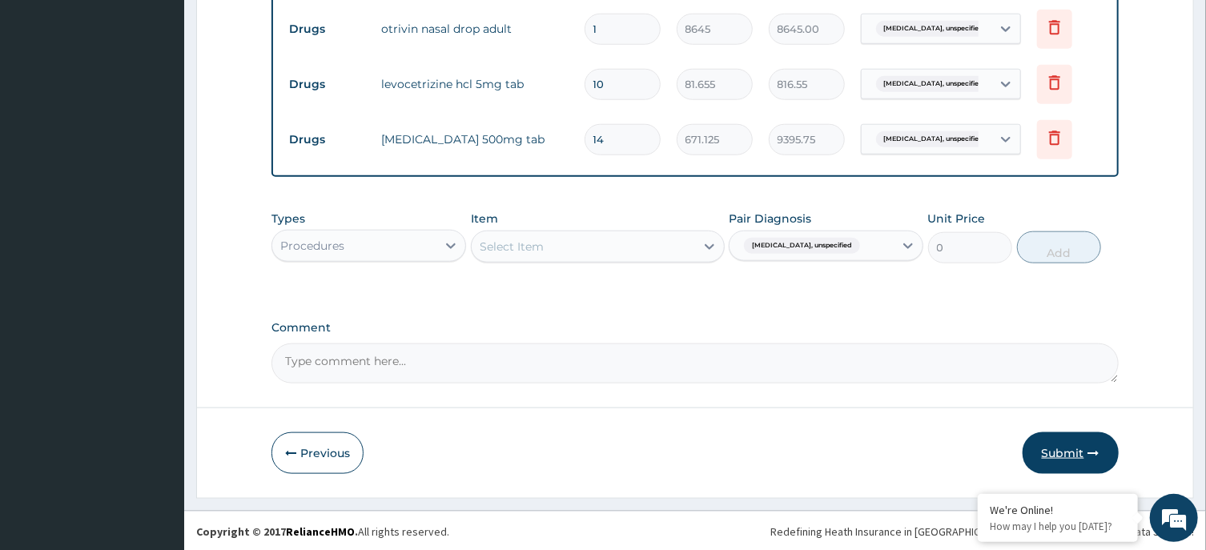
click at [1052, 445] on button "Submit" at bounding box center [1071, 454] width 96 height 42
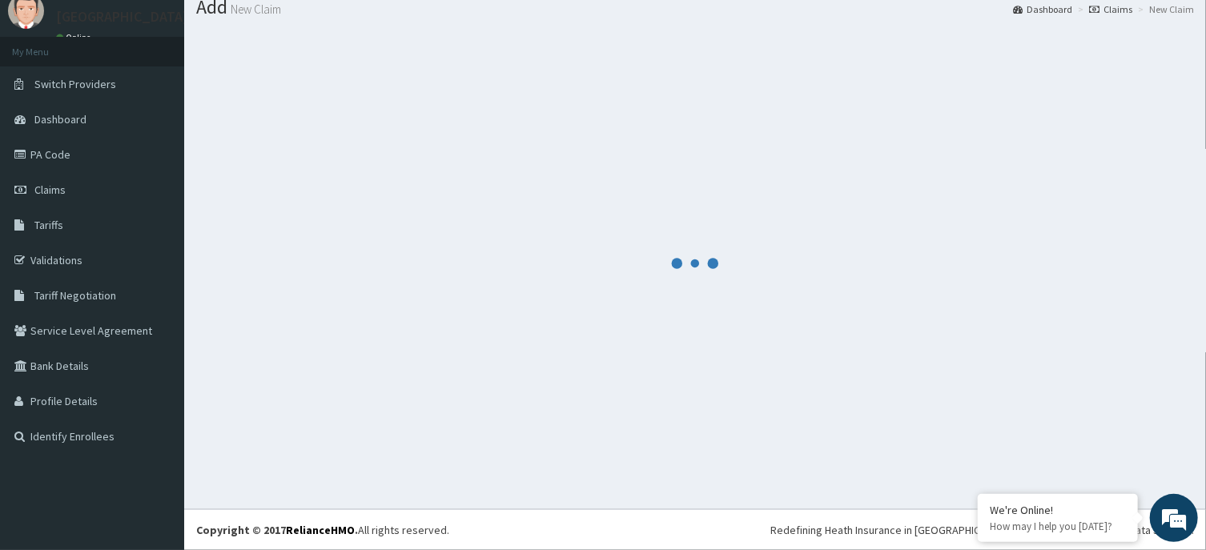
scroll to position [0, 0]
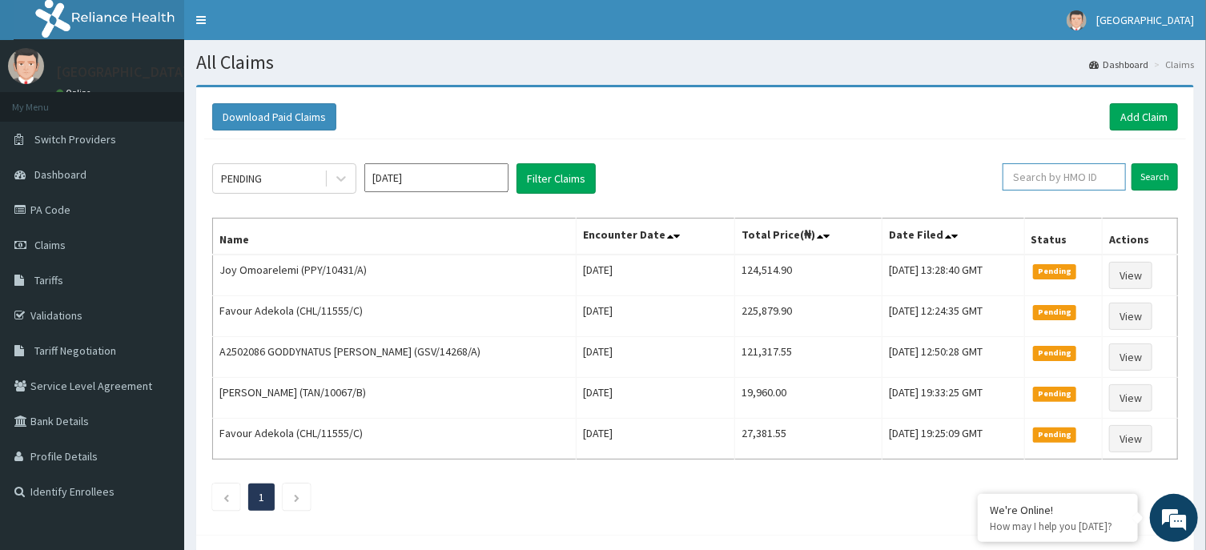
paste input "GSV/14180/A"
click at [1004, 178] on input "GSV/14180/A" at bounding box center [1039, 176] width 112 height 27
type input "GSV/14180/A"
click at [1153, 174] on input "Search" at bounding box center [1155, 176] width 46 height 27
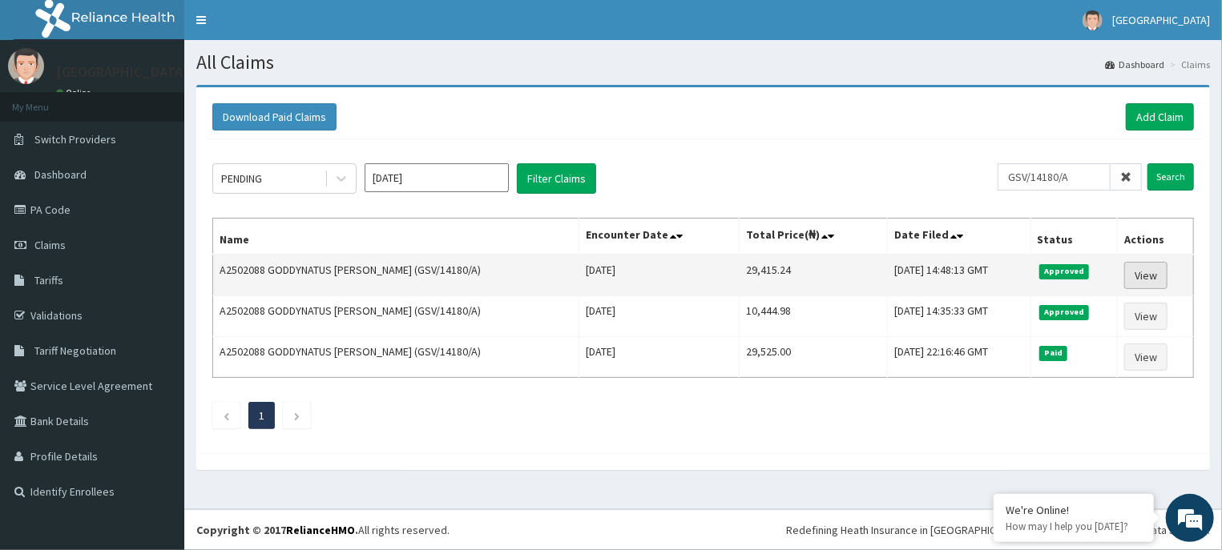
click at [1148, 274] on link "View" at bounding box center [1145, 275] width 43 height 27
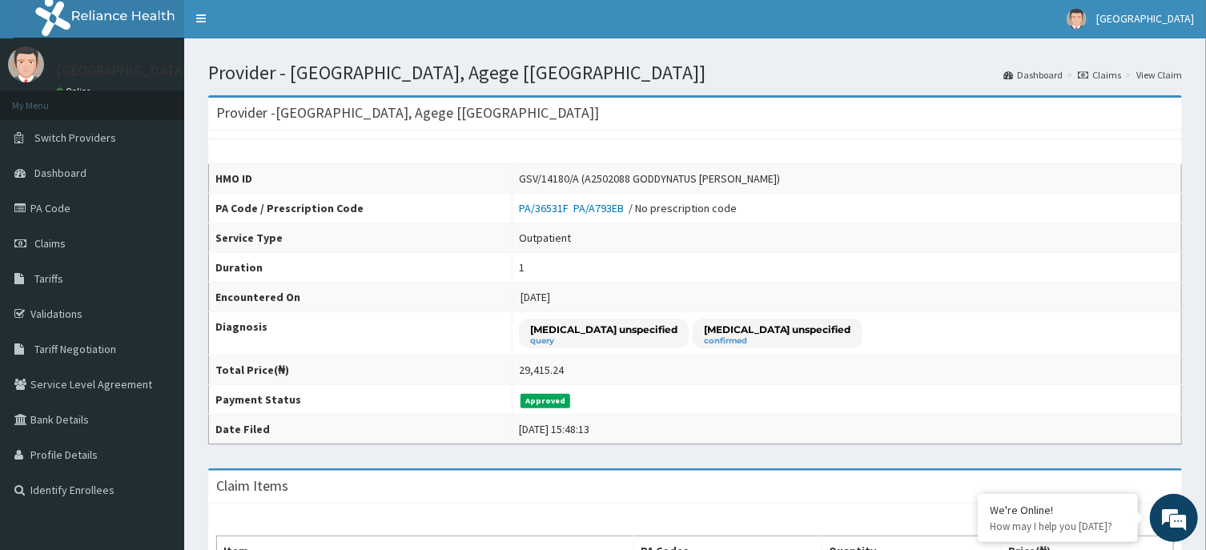
scroll to position [345, 0]
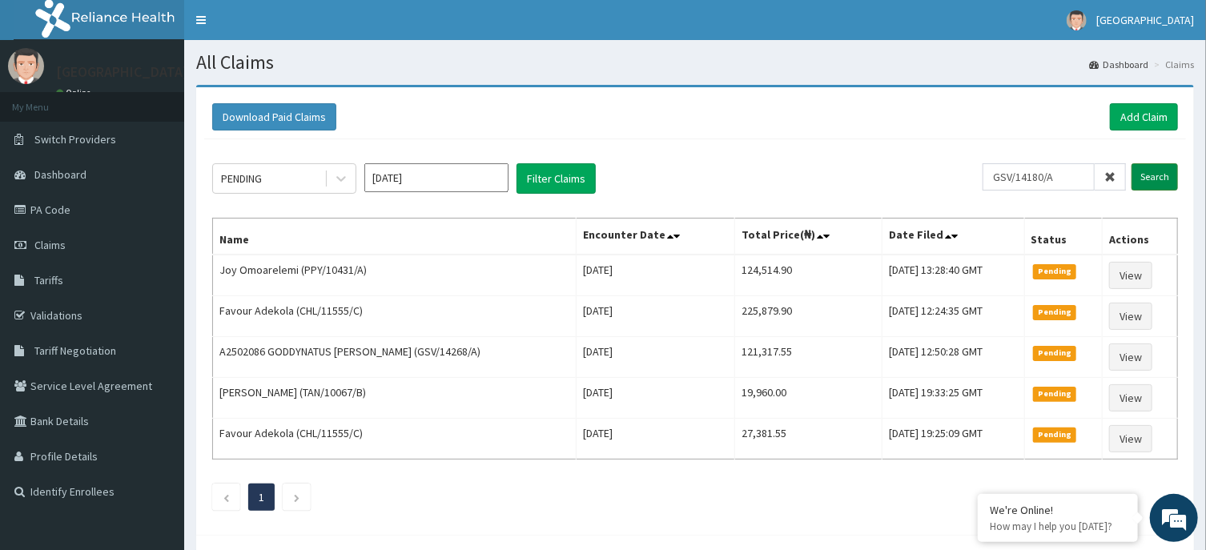
type input "GSV/14180/A"
click at [1142, 177] on input "Search" at bounding box center [1155, 176] width 46 height 27
